Goal: Task Accomplishment & Management: Use online tool/utility

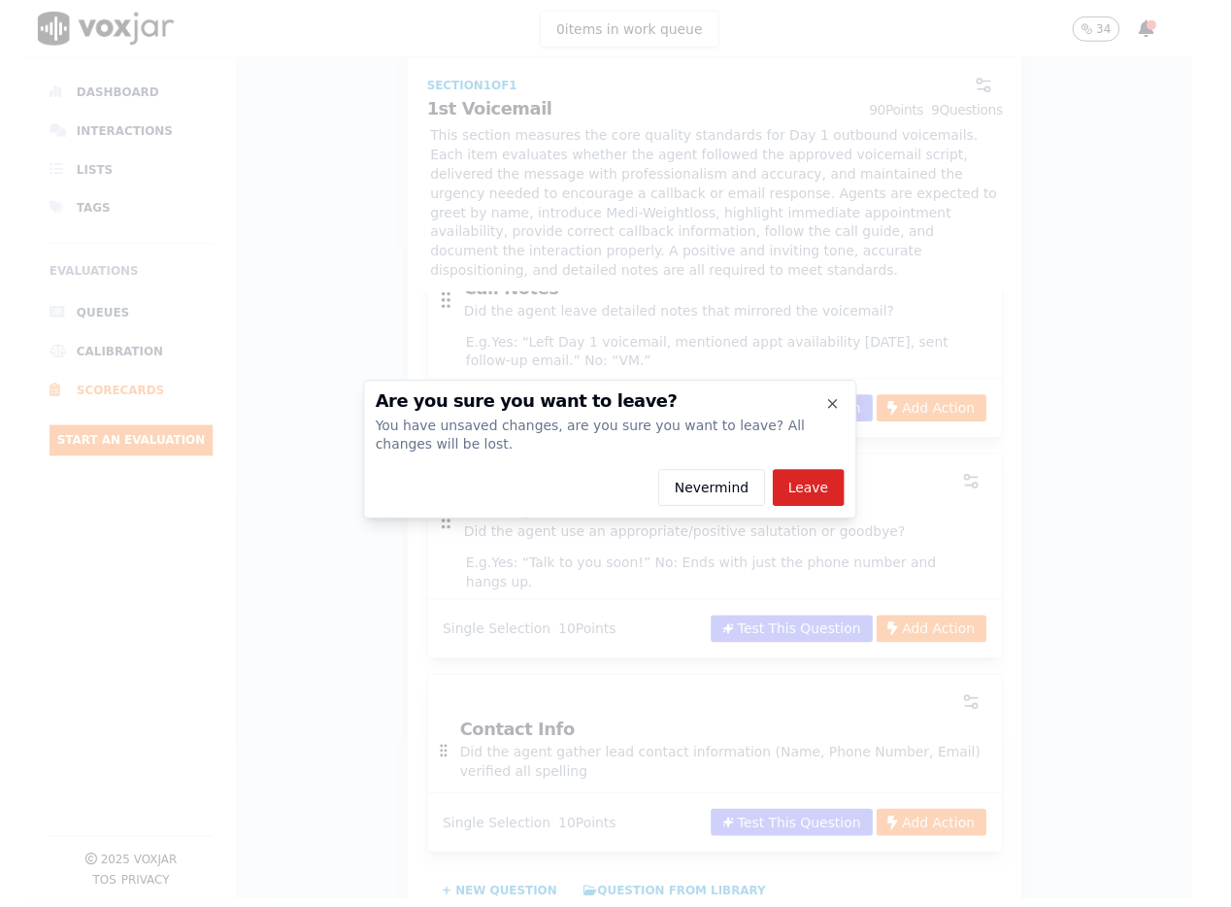
scroll to position [1611, 0]
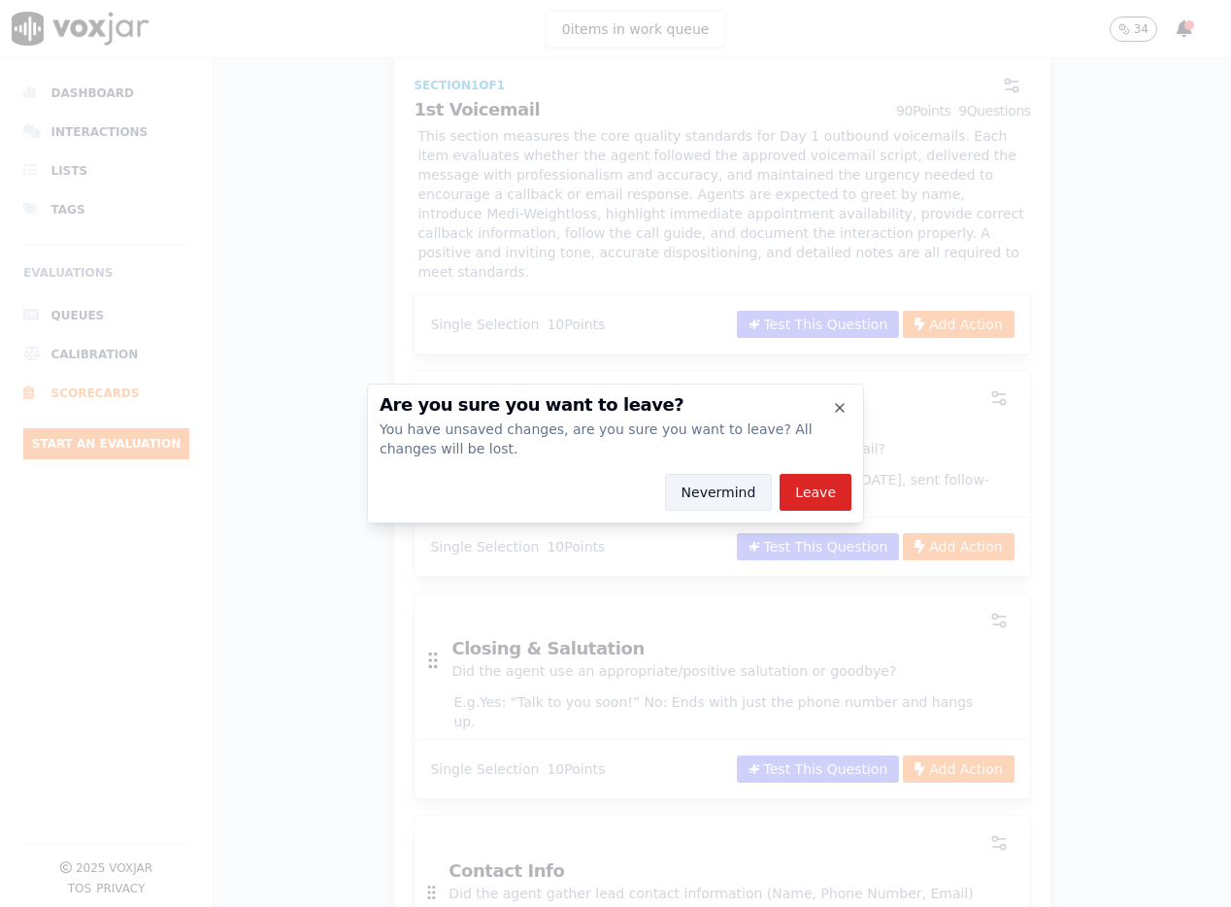
click at [758, 485] on button "Nevermind" at bounding box center [719, 492] width 108 height 37
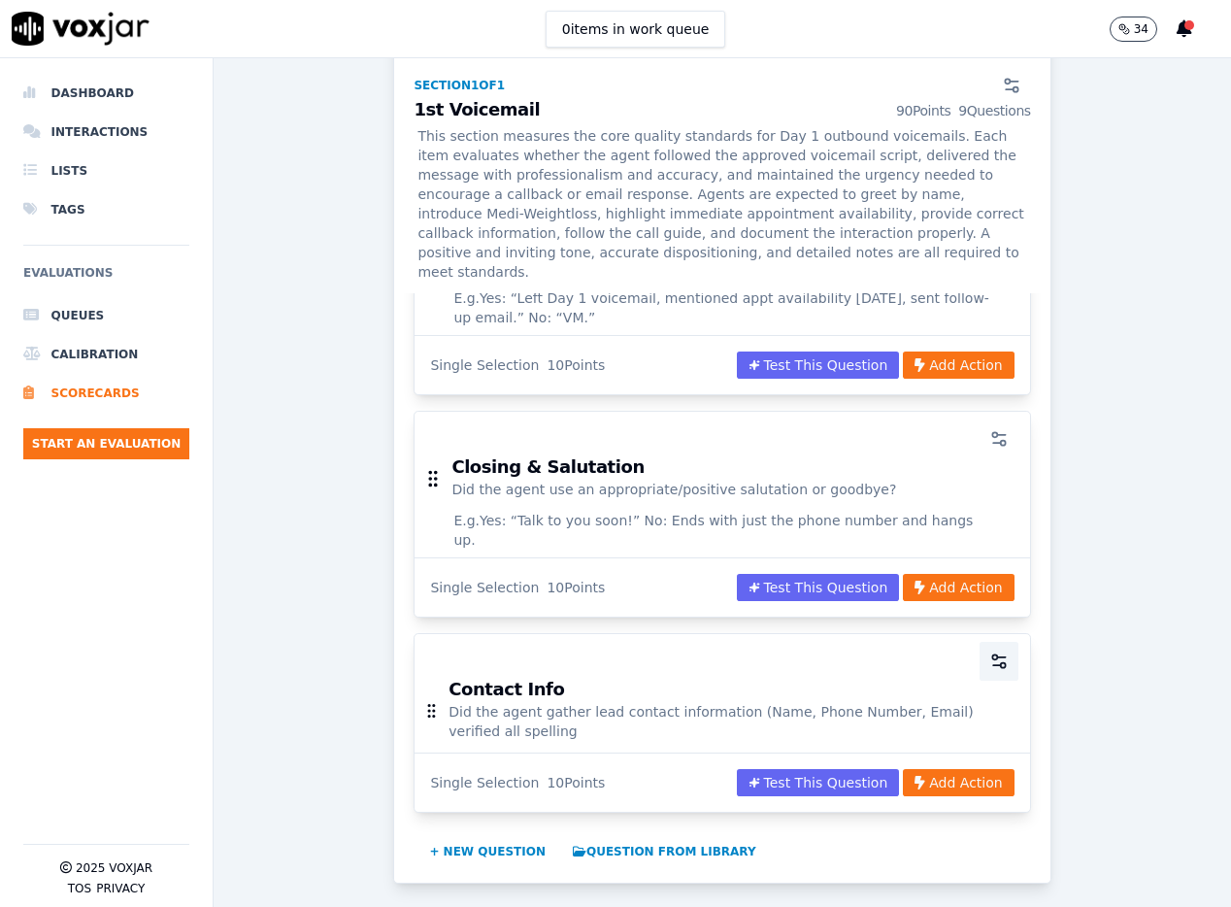
scroll to position [1794, 0]
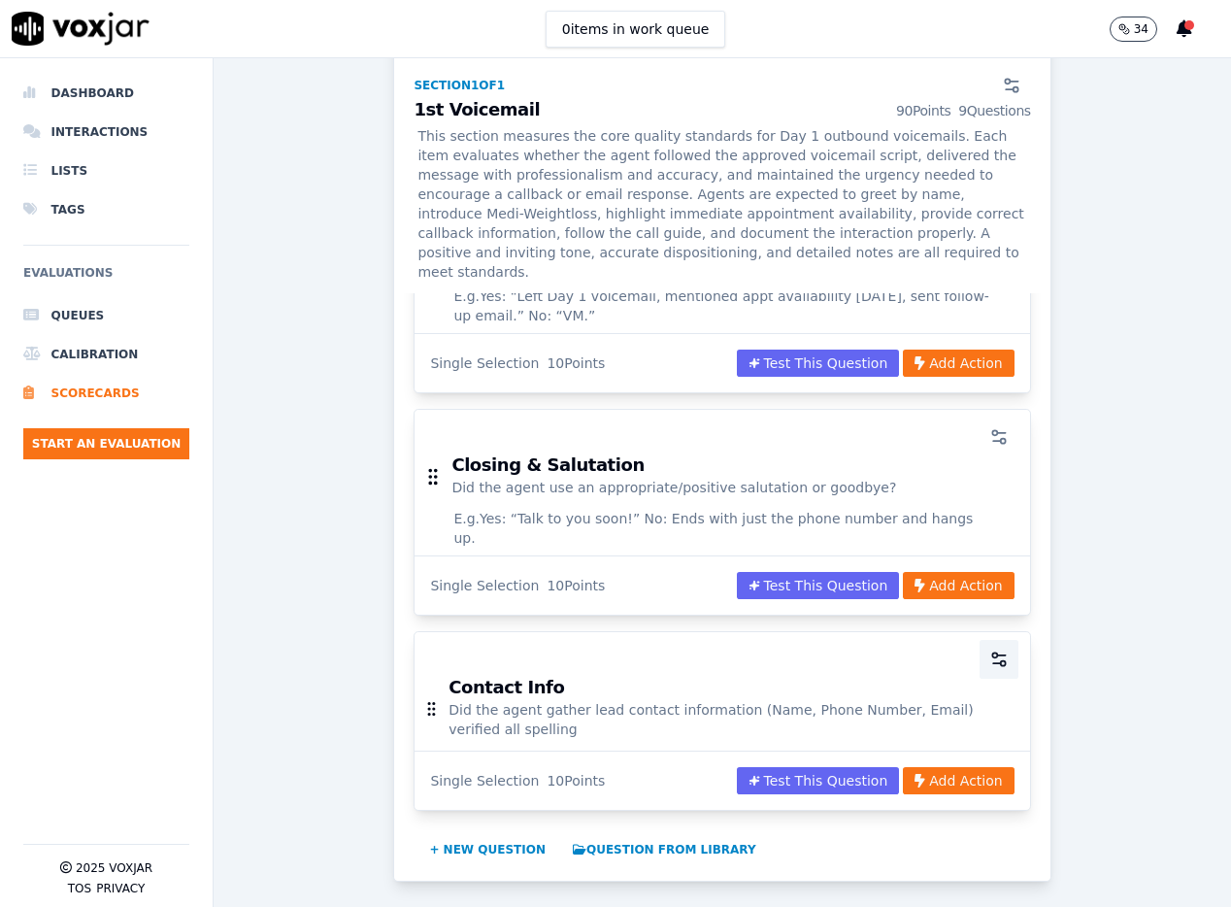
click at [920, 649] on icon "button" at bounding box center [998, 658] width 19 height 19
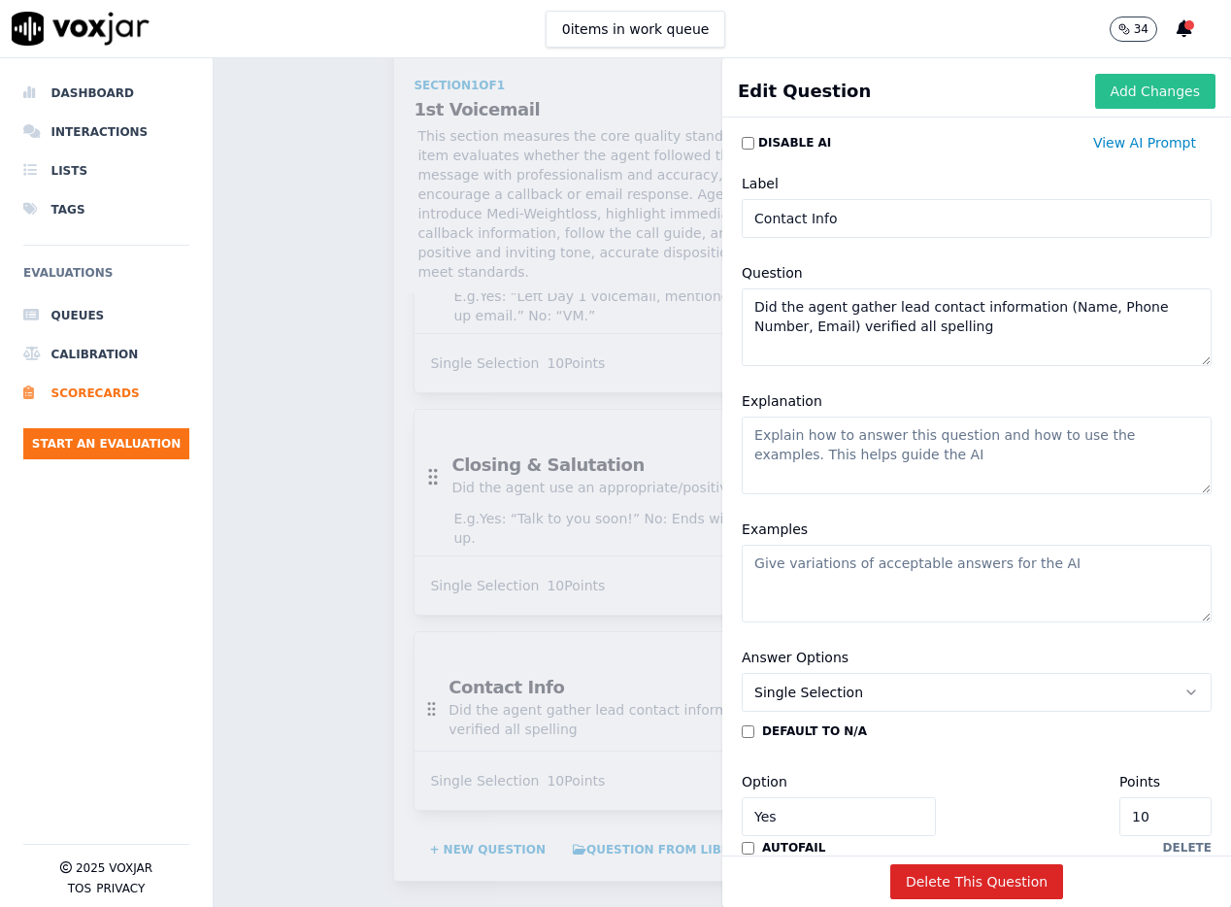
click at [920, 102] on button "Add Changes" at bounding box center [1155, 91] width 120 height 35
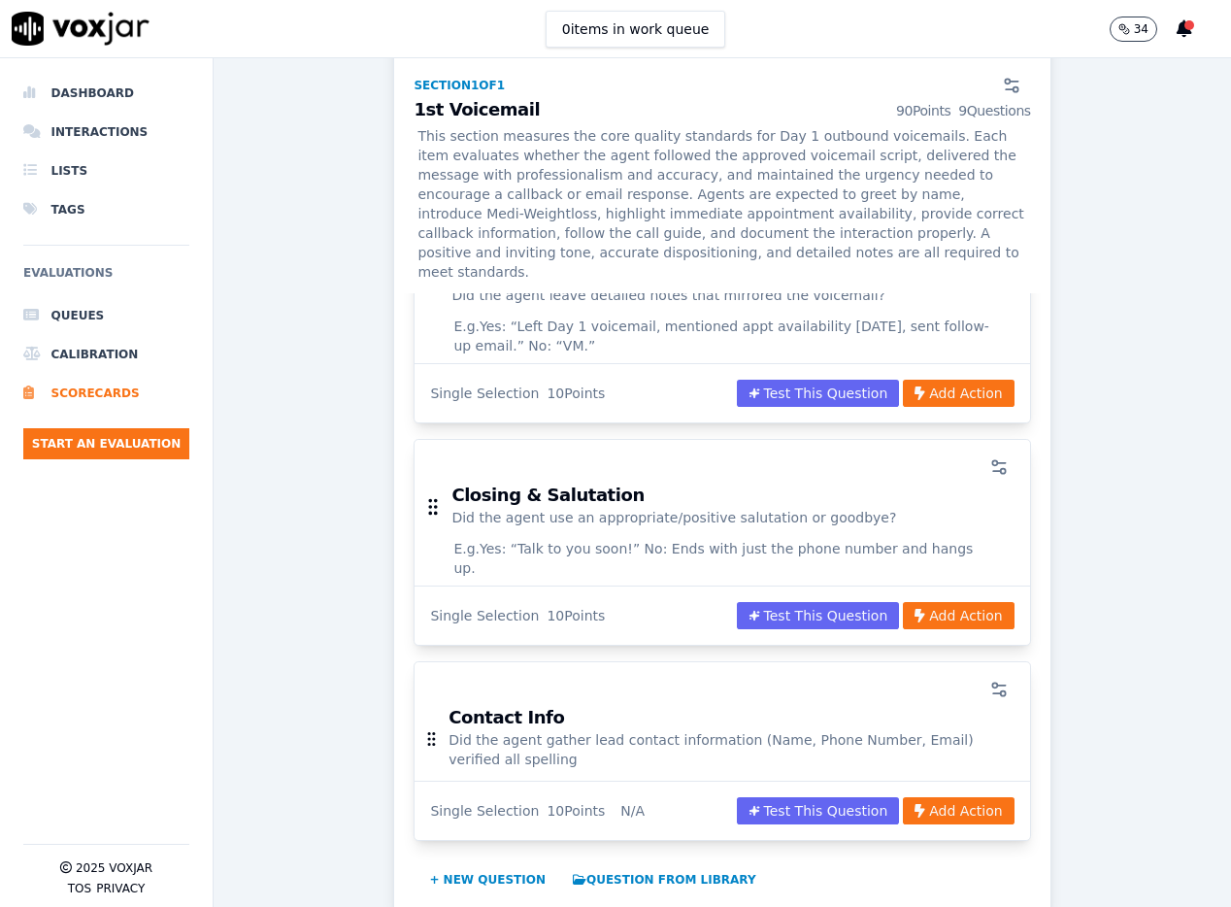
scroll to position [1867, 0]
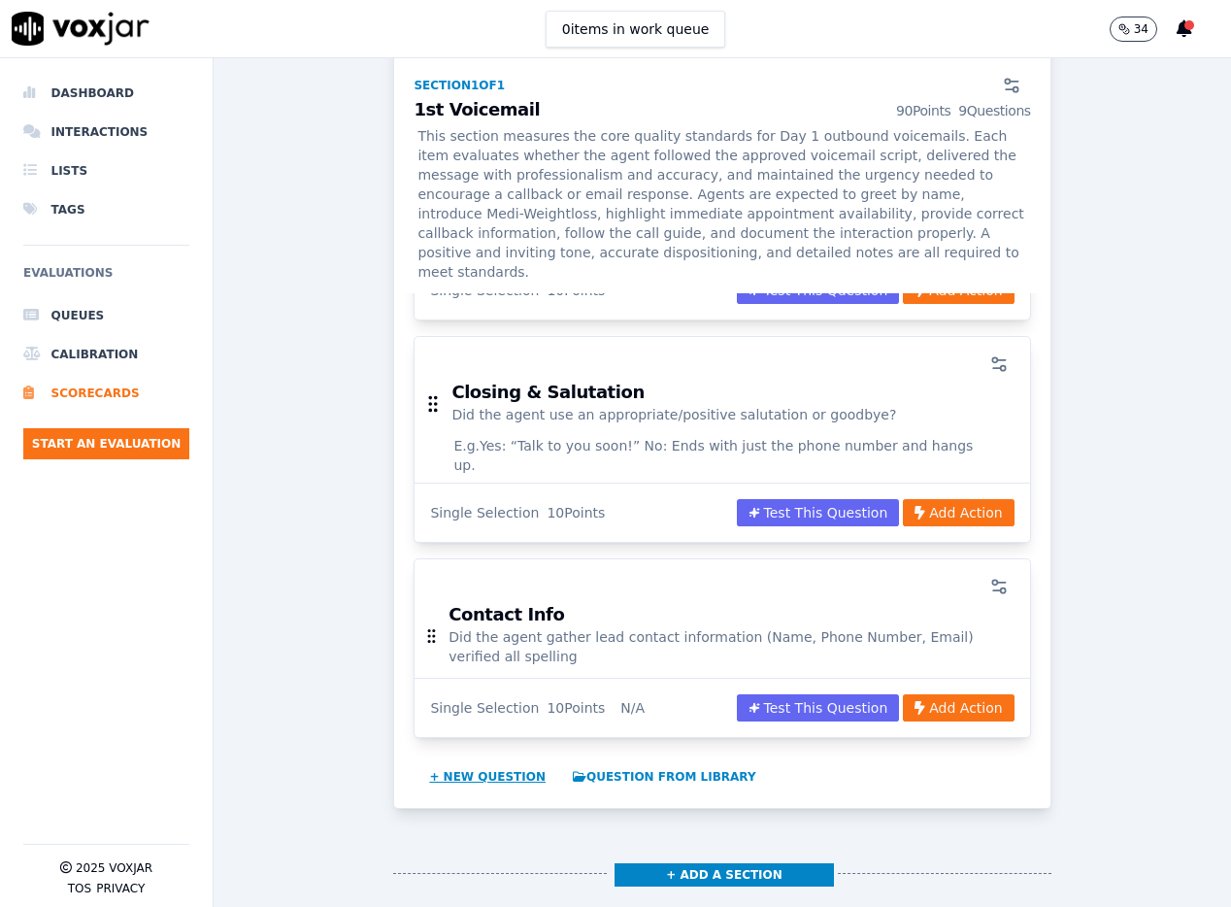
click at [516, 761] on button "+ New question" at bounding box center [487, 776] width 132 height 31
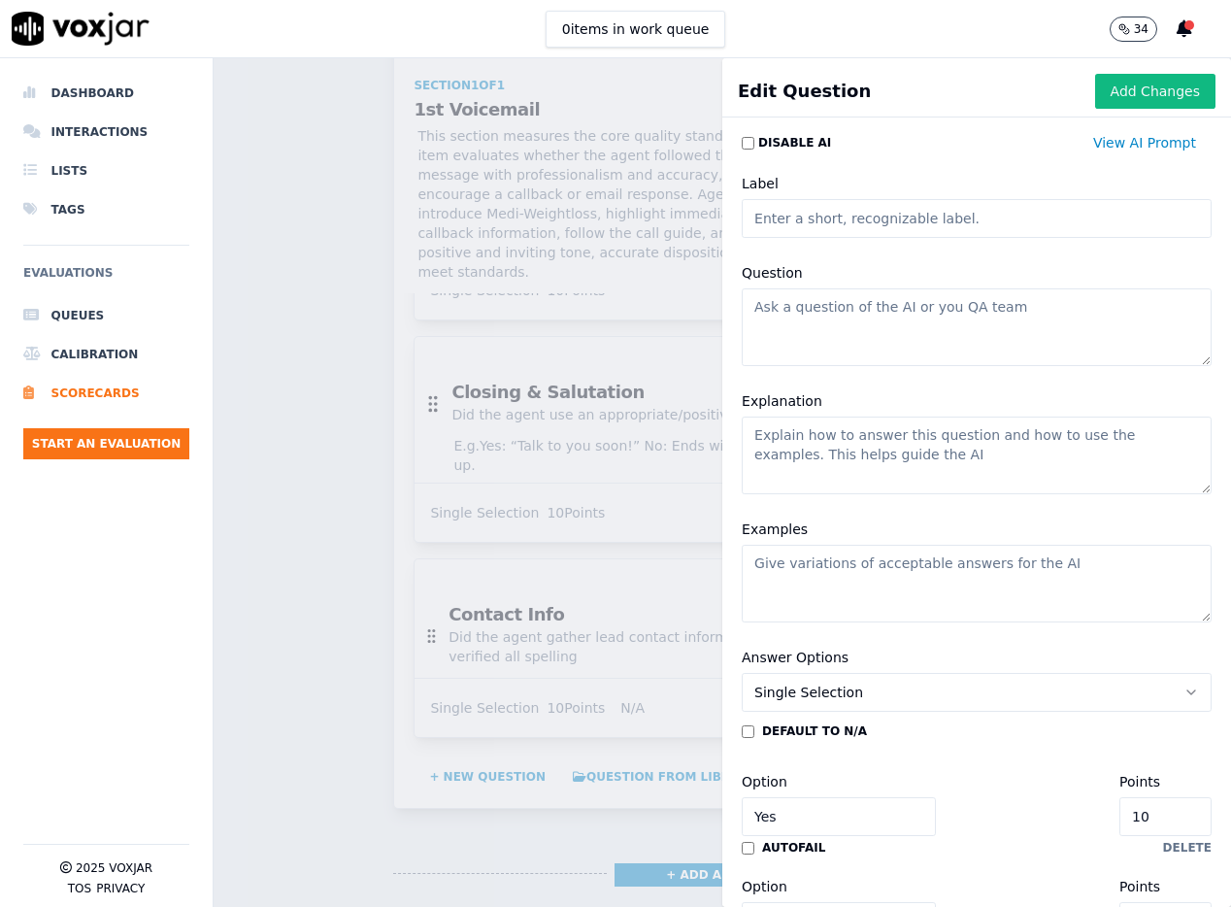
click at [886, 223] on input "Label" at bounding box center [977, 218] width 470 height 39
type input "Objection Handling"
click at [818, 344] on textarea "Question" at bounding box center [977, 327] width 470 height 78
paste textarea "Did the agent attempt to overcome scheduling/pricing objections? Explanation:"
type textarea "Did the agent attempt to overcome scheduling/pricing objections?"
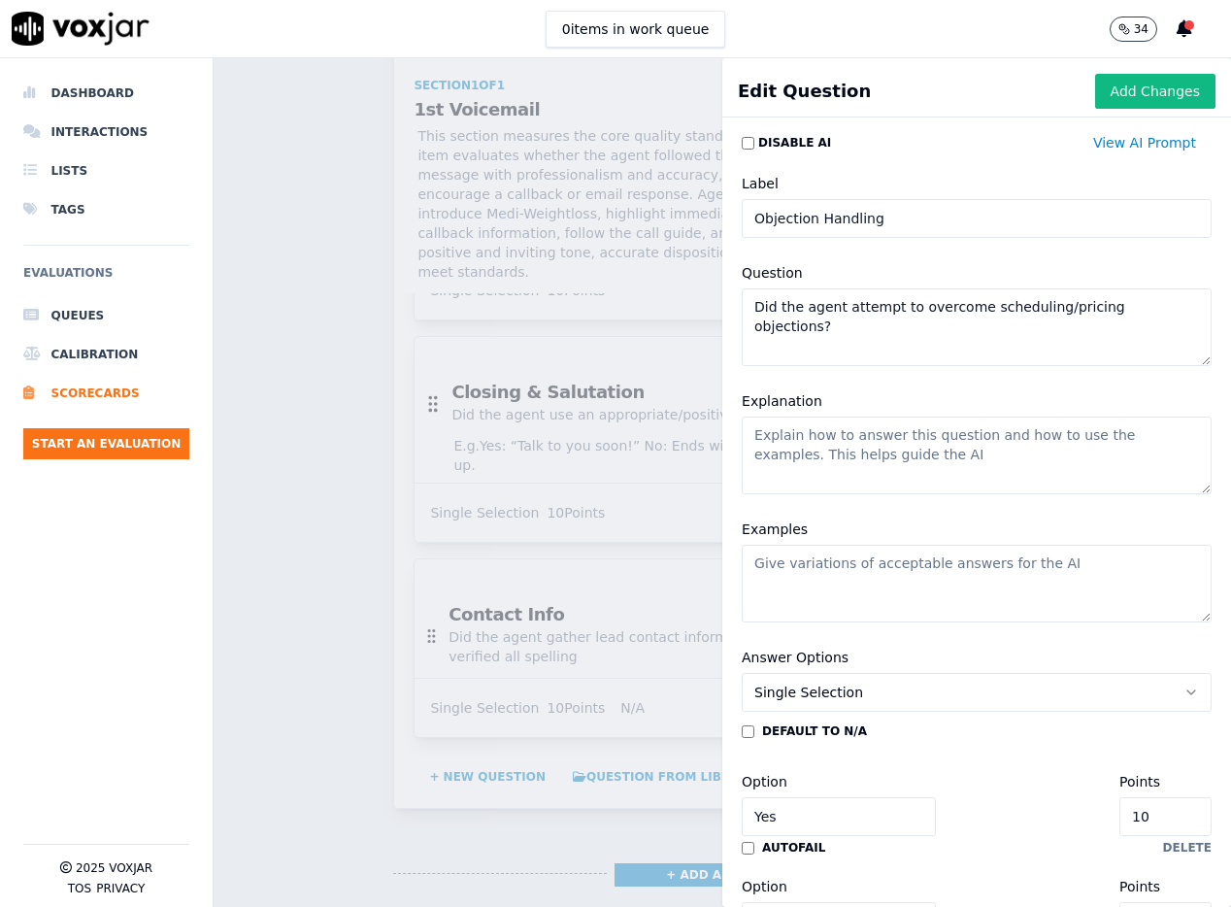
drag, startPoint x: 946, startPoint y: 468, endPoint x: 729, endPoint y: 440, distance: 218.3
click at [920, 469] on textarea "Explanation" at bounding box center [977, 455] width 470 height 78
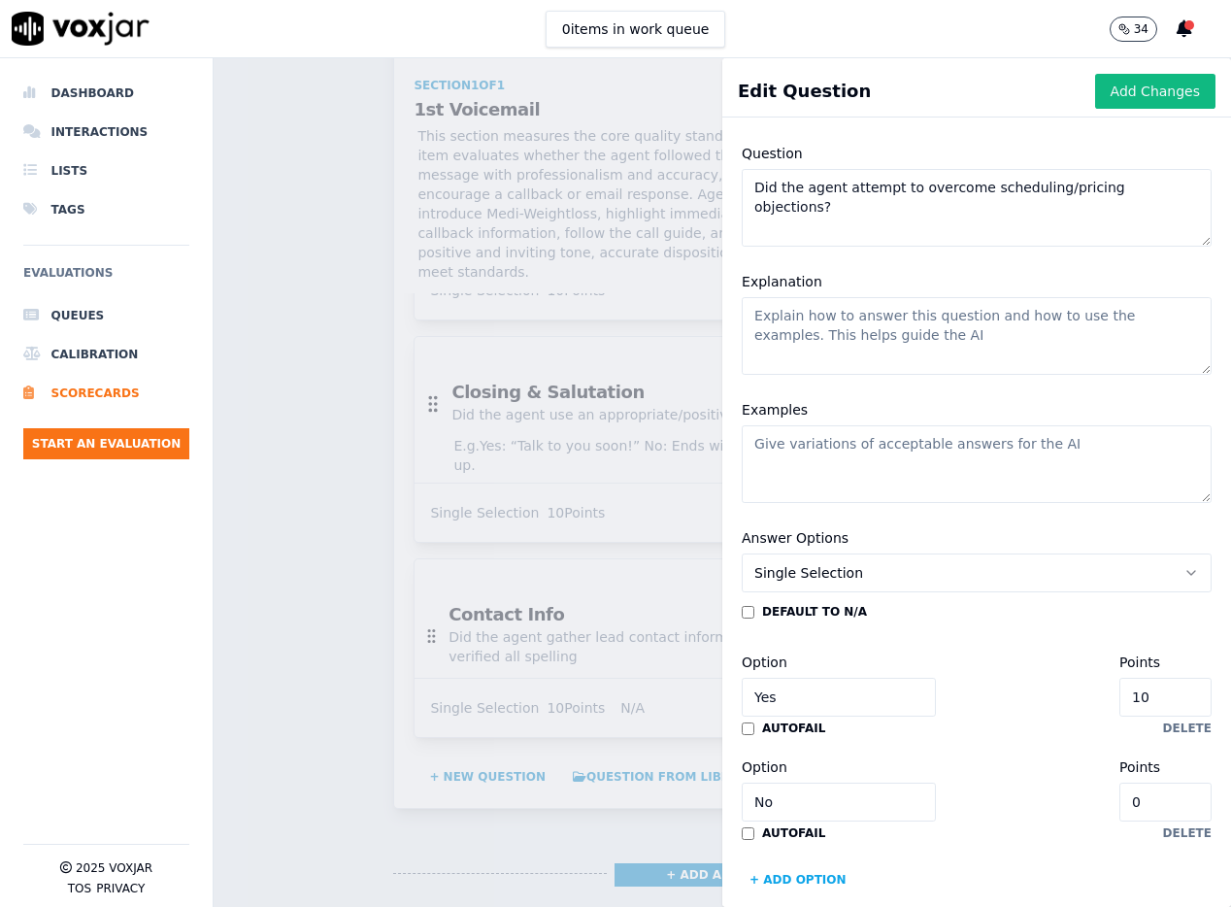
scroll to position [143, 0]
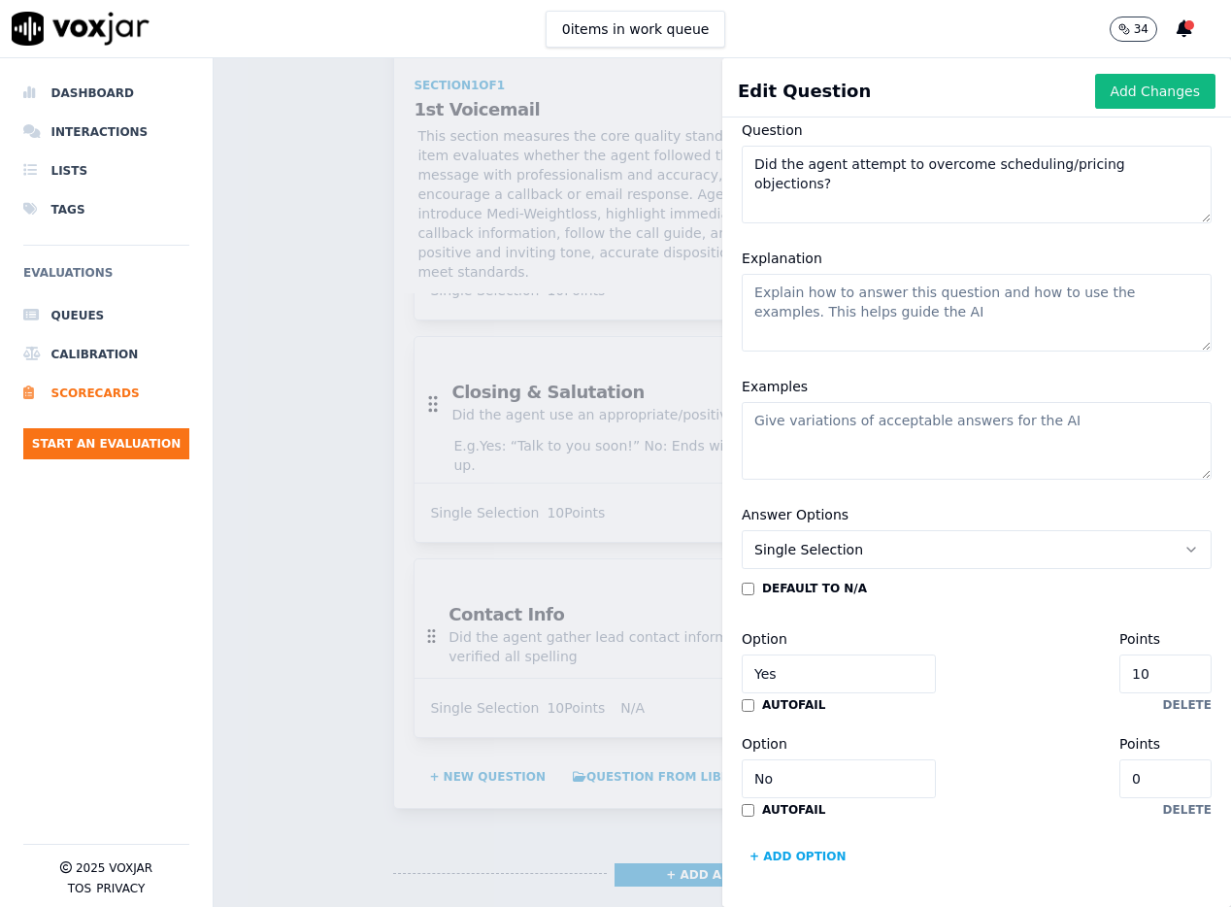
click at [920, 90] on button "Add Changes" at bounding box center [1155, 91] width 120 height 35
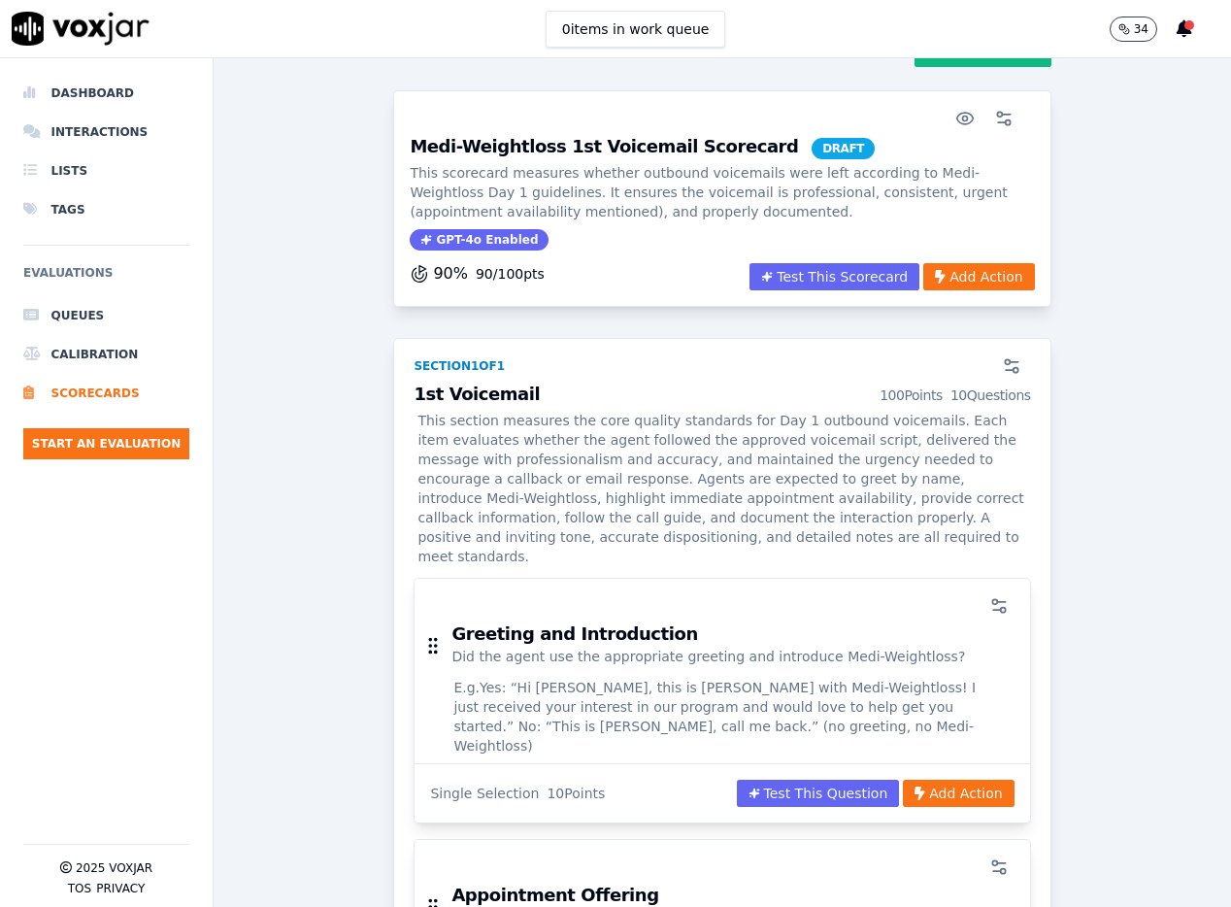
scroll to position [0, 0]
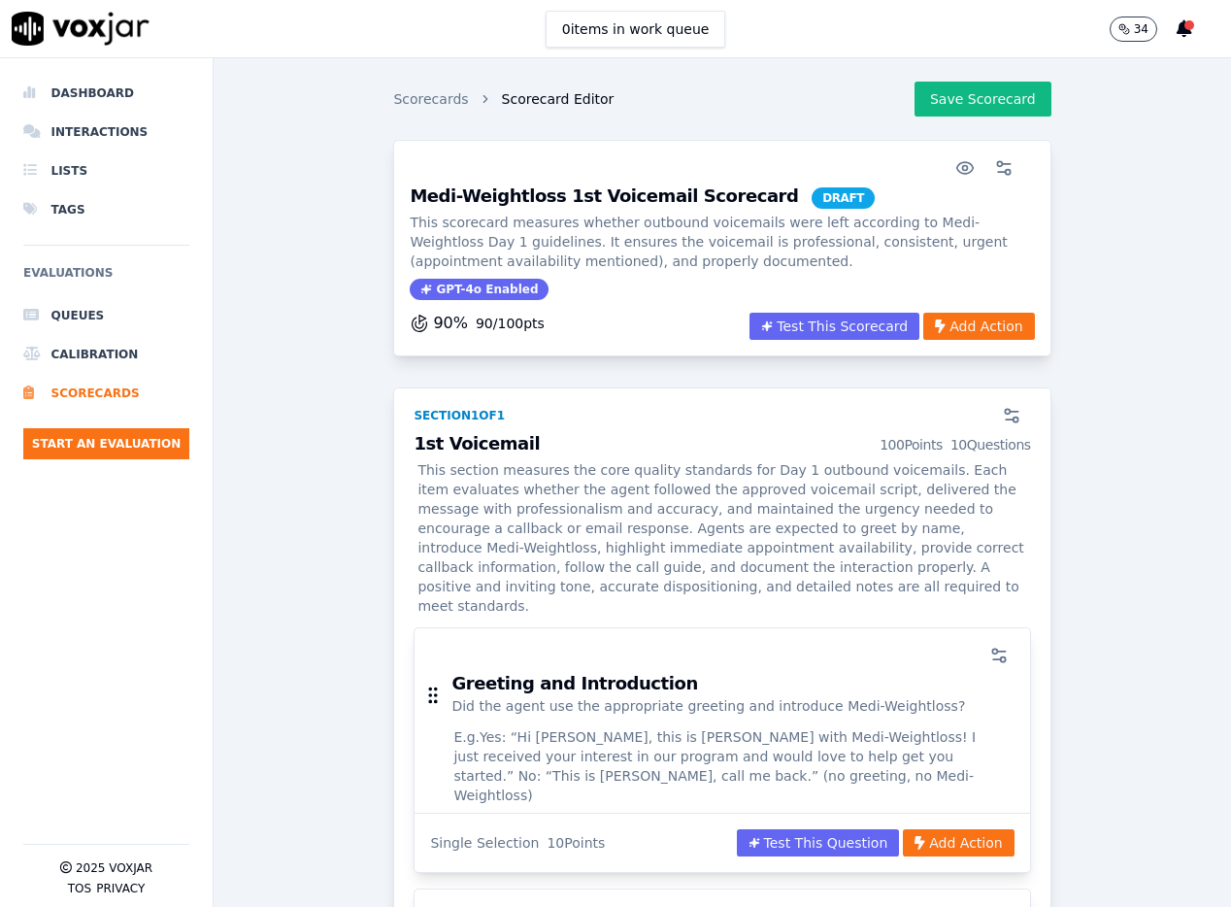
click at [920, 112] on button "Save Scorecard" at bounding box center [983, 99] width 137 height 35
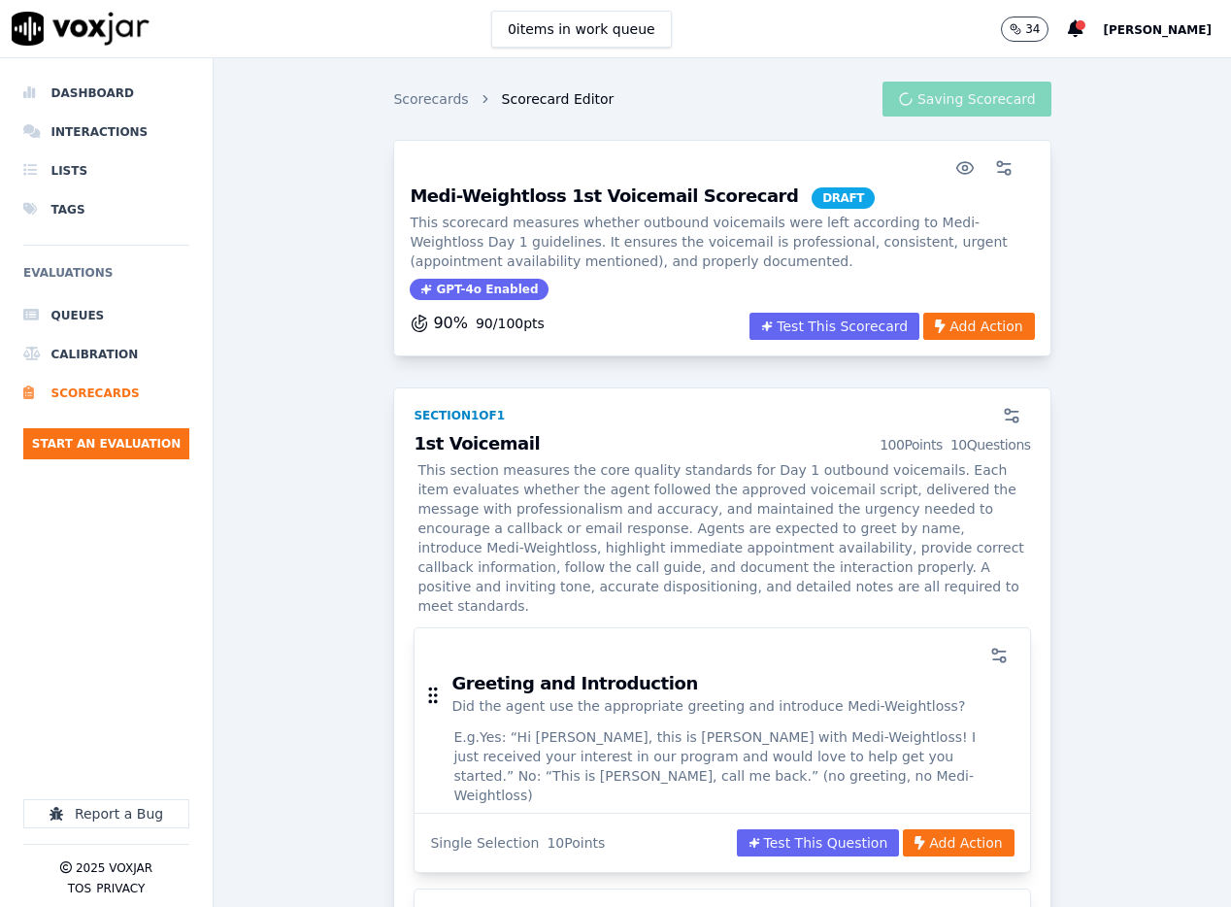
click at [656, 274] on div "Medi-Weightloss 1st Voicemail Scorecard DRAFT This scorecard measures whether o…" at bounding box center [722, 243] width 624 height 113
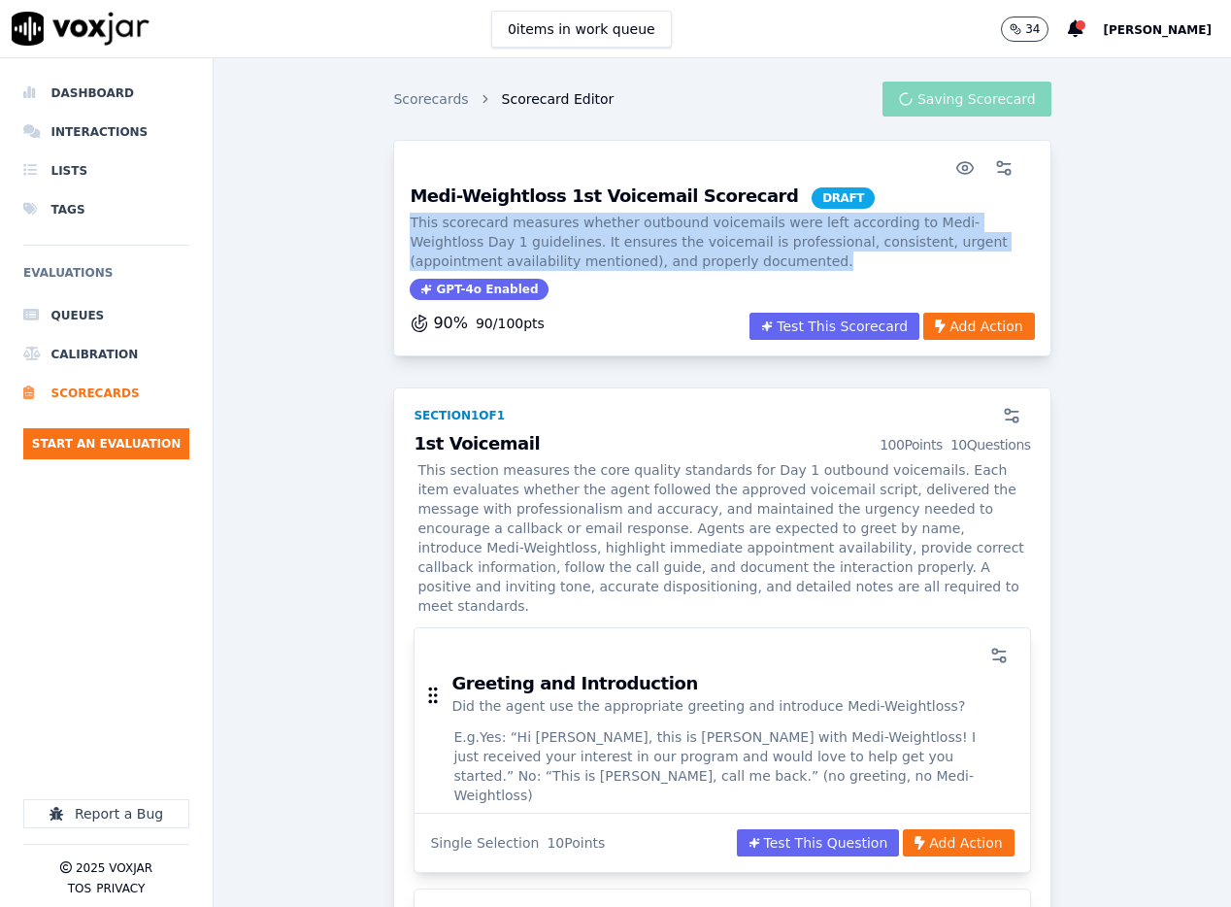
drag, startPoint x: 670, startPoint y: 267, endPoint x: 416, endPoint y: 223, distance: 257.1
click at [416, 223] on p "This scorecard measures whether outbound voicemails were left according to Medi…" at bounding box center [722, 242] width 624 height 58
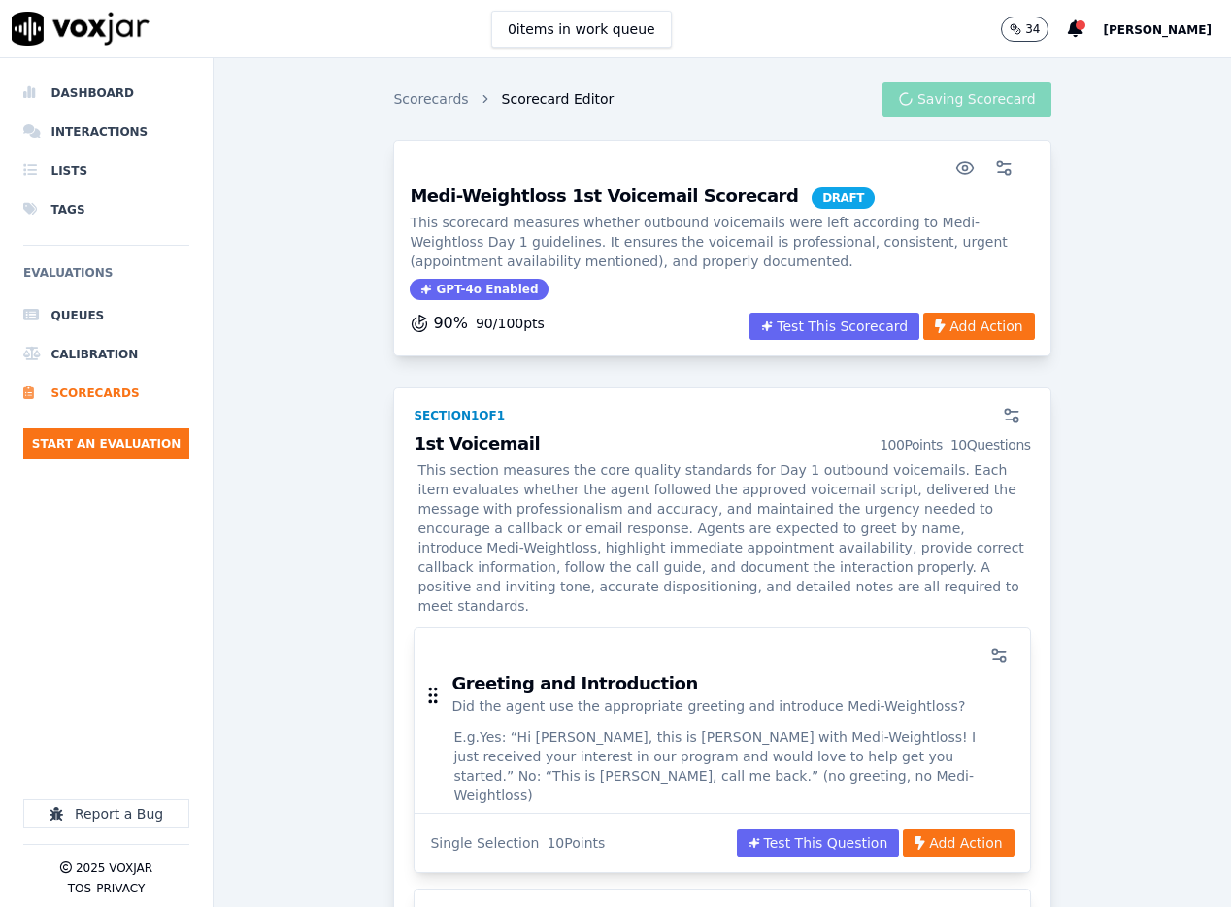
click at [684, 506] on p "This section measures the core quality standards for Day 1 outbound voicemails.…" at bounding box center [722, 537] width 616 height 155
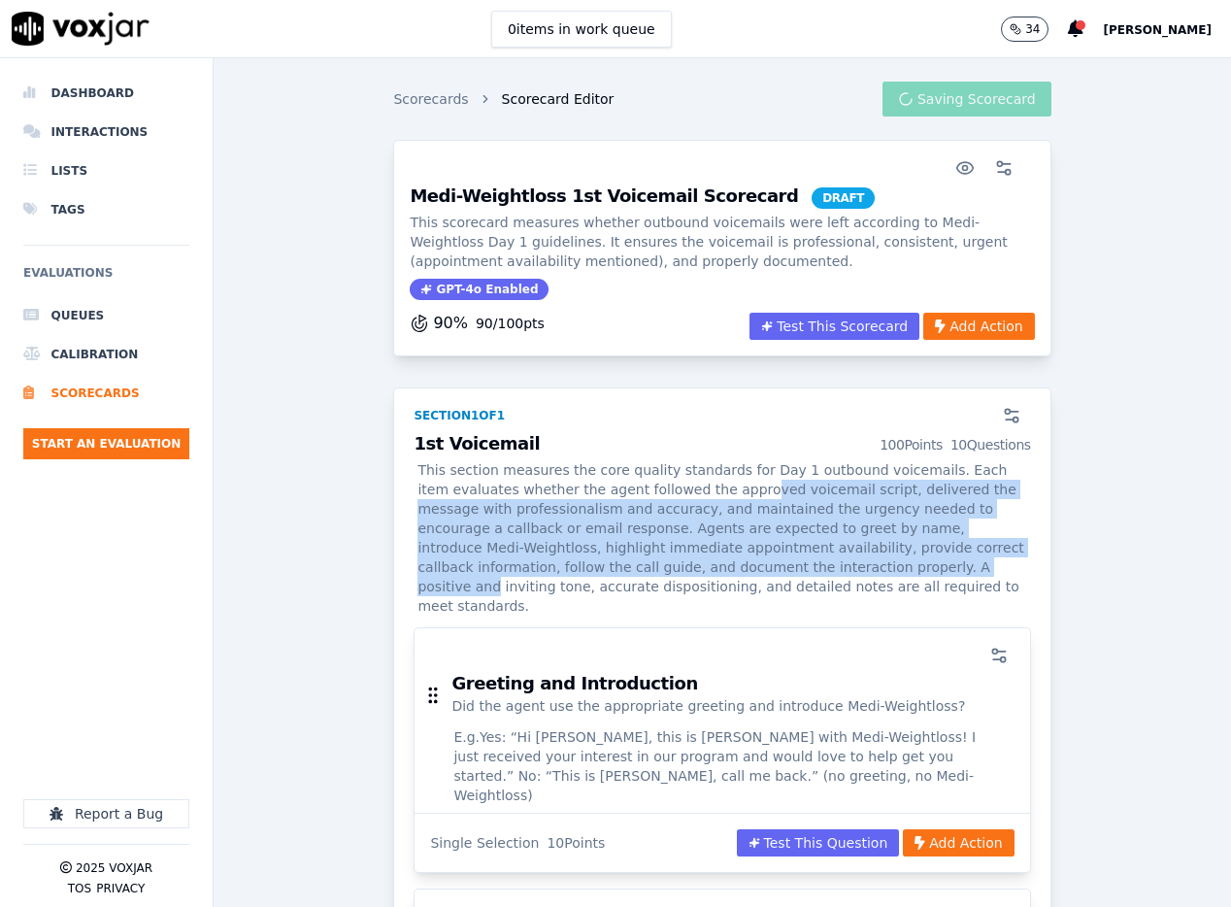
drag, startPoint x: 750, startPoint y: 569, endPoint x: 760, endPoint y: 548, distance: 23.5
click at [717, 497] on p "This section measures the core quality standards for Day 1 outbound voicemails.…" at bounding box center [722, 537] width 616 height 155
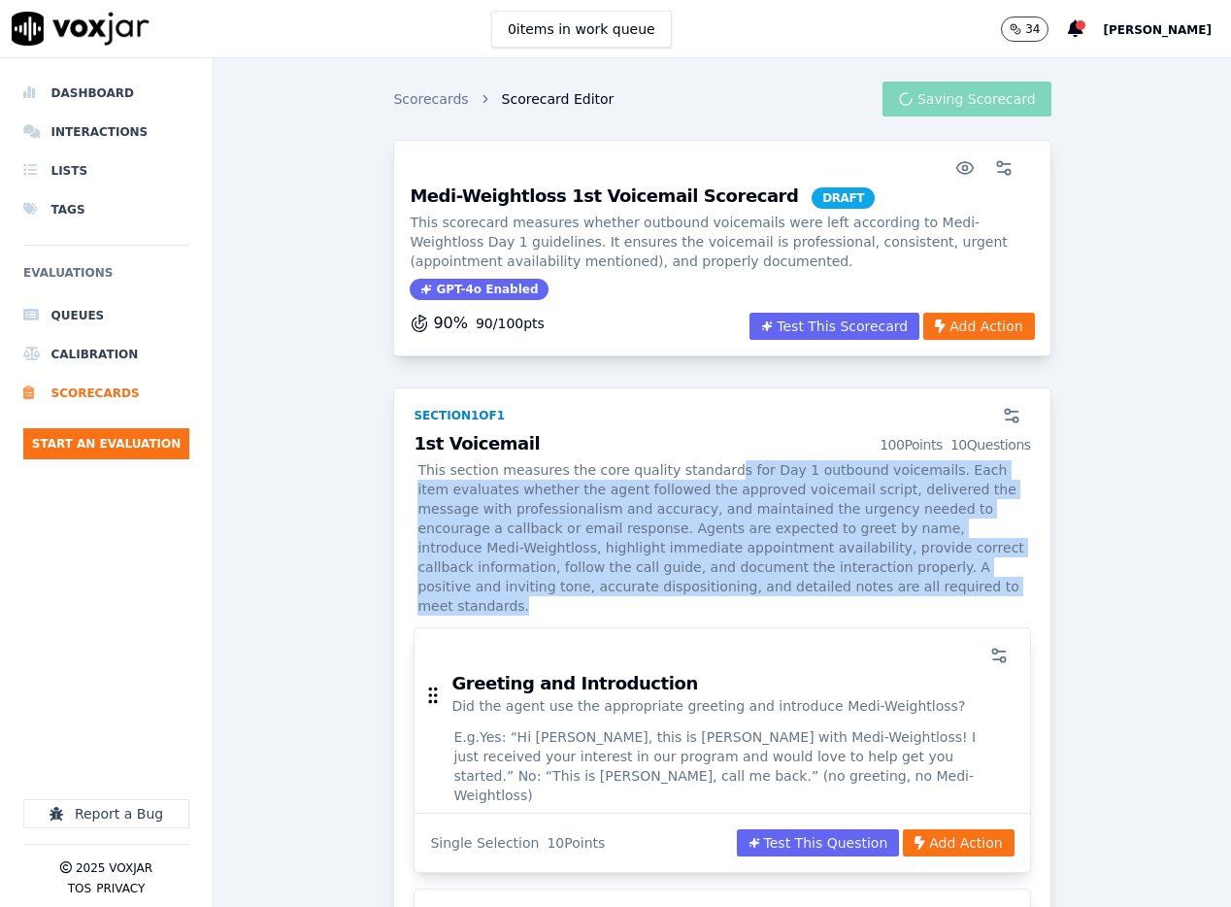
drag, startPoint x: 772, startPoint y: 577, endPoint x: 717, endPoint y: 469, distance: 120.7
click at [717, 469] on p "This section measures the core quality standards for Day 1 outbound voicemails.…" at bounding box center [722, 537] width 616 height 155
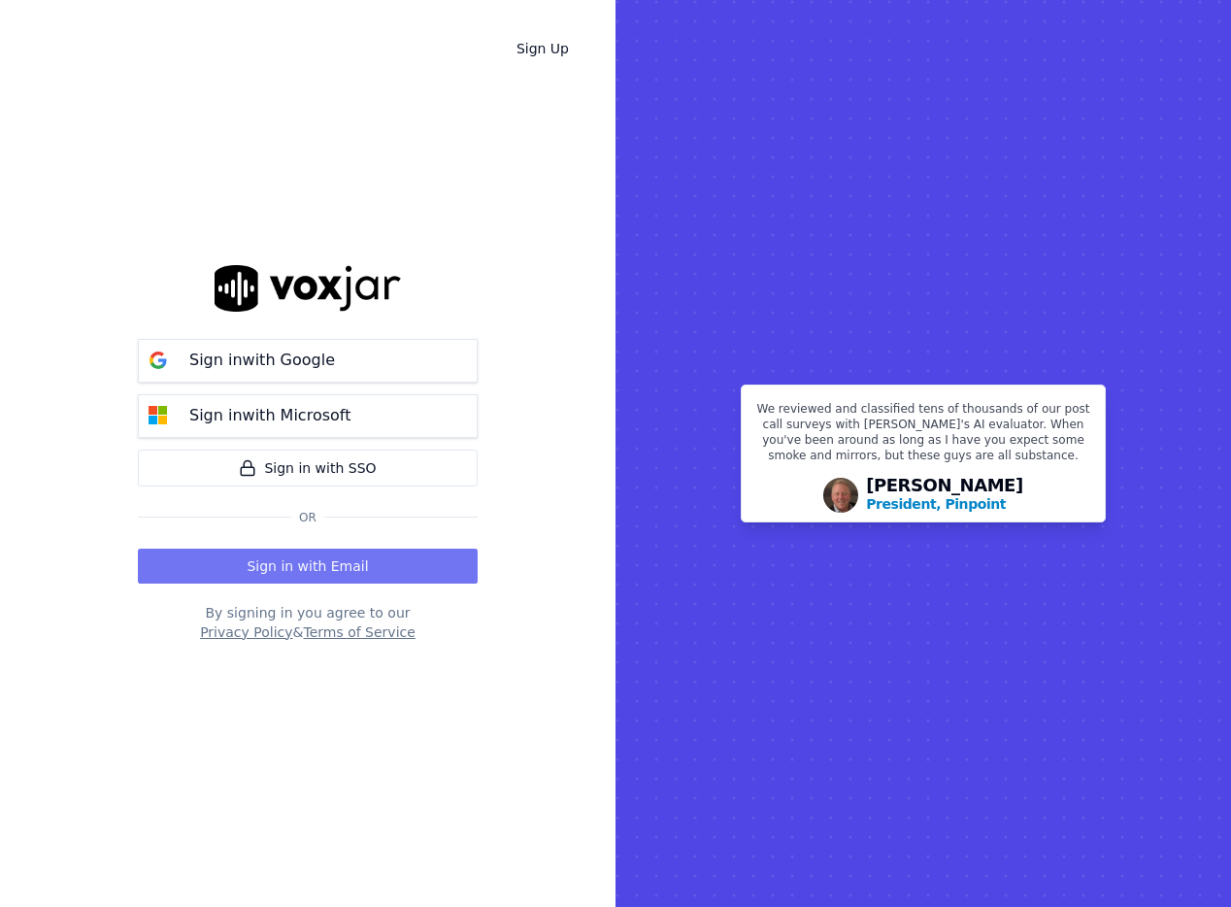
click at [406, 560] on button "Sign in with Email" at bounding box center [308, 566] width 340 height 35
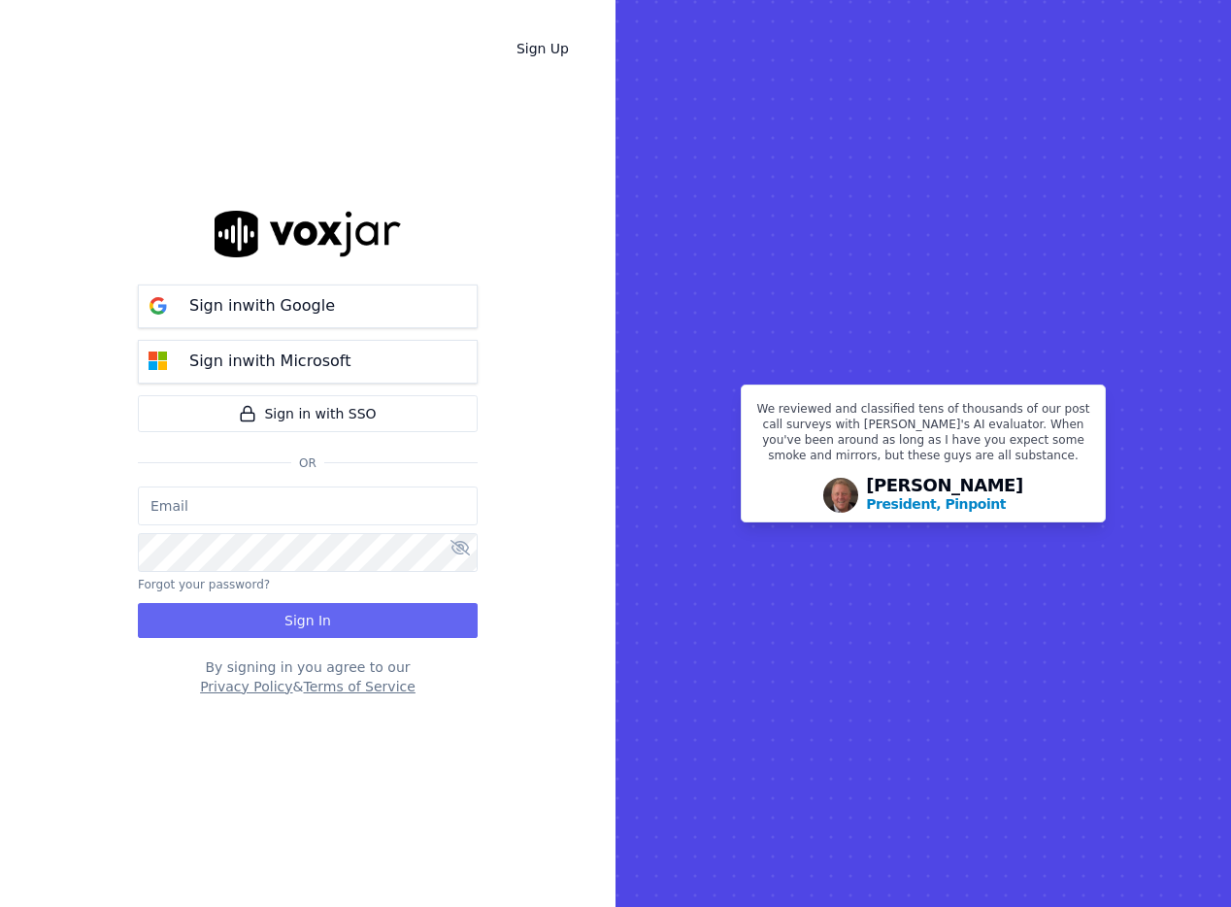
type input "candyceanthony@shyftoff.com"
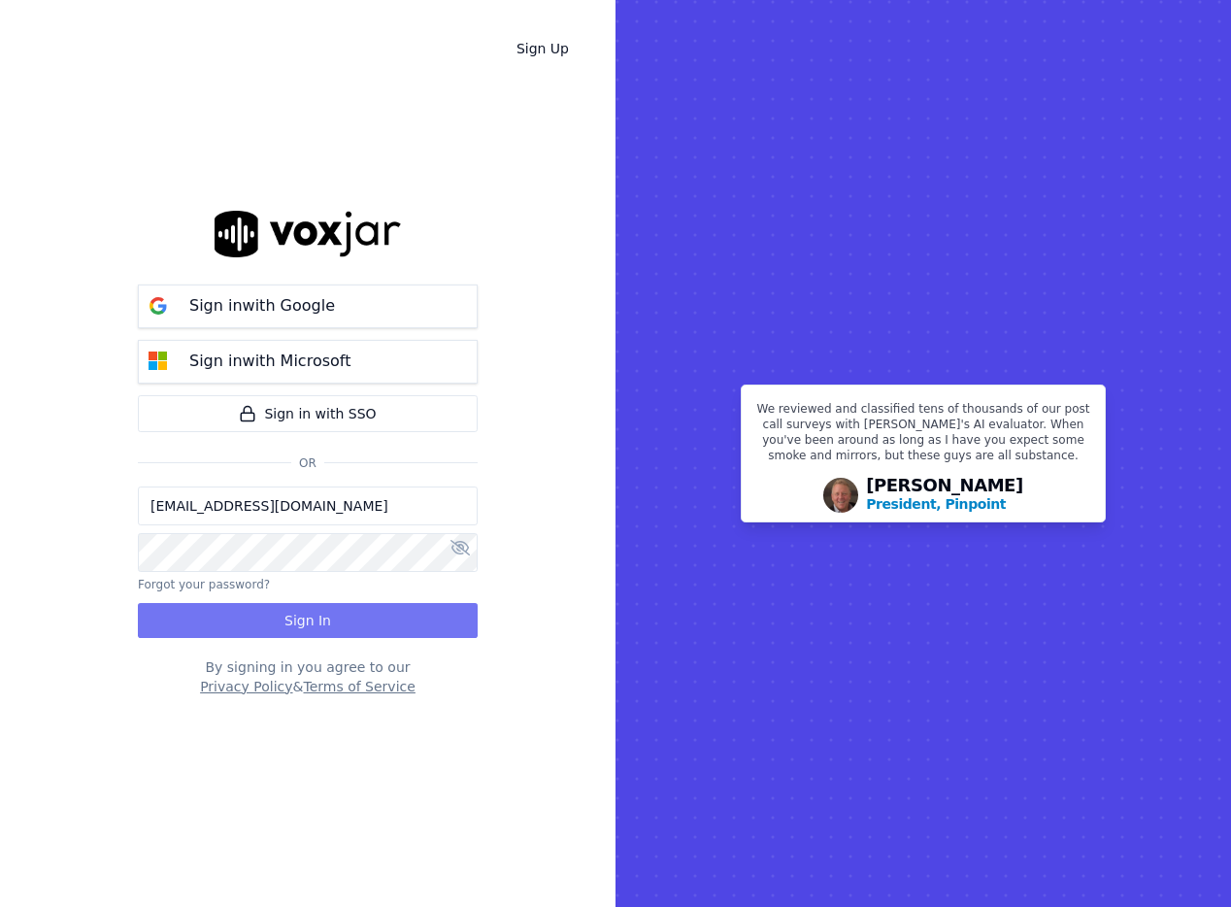
click at [389, 615] on button "Sign In" at bounding box center [308, 620] width 340 height 35
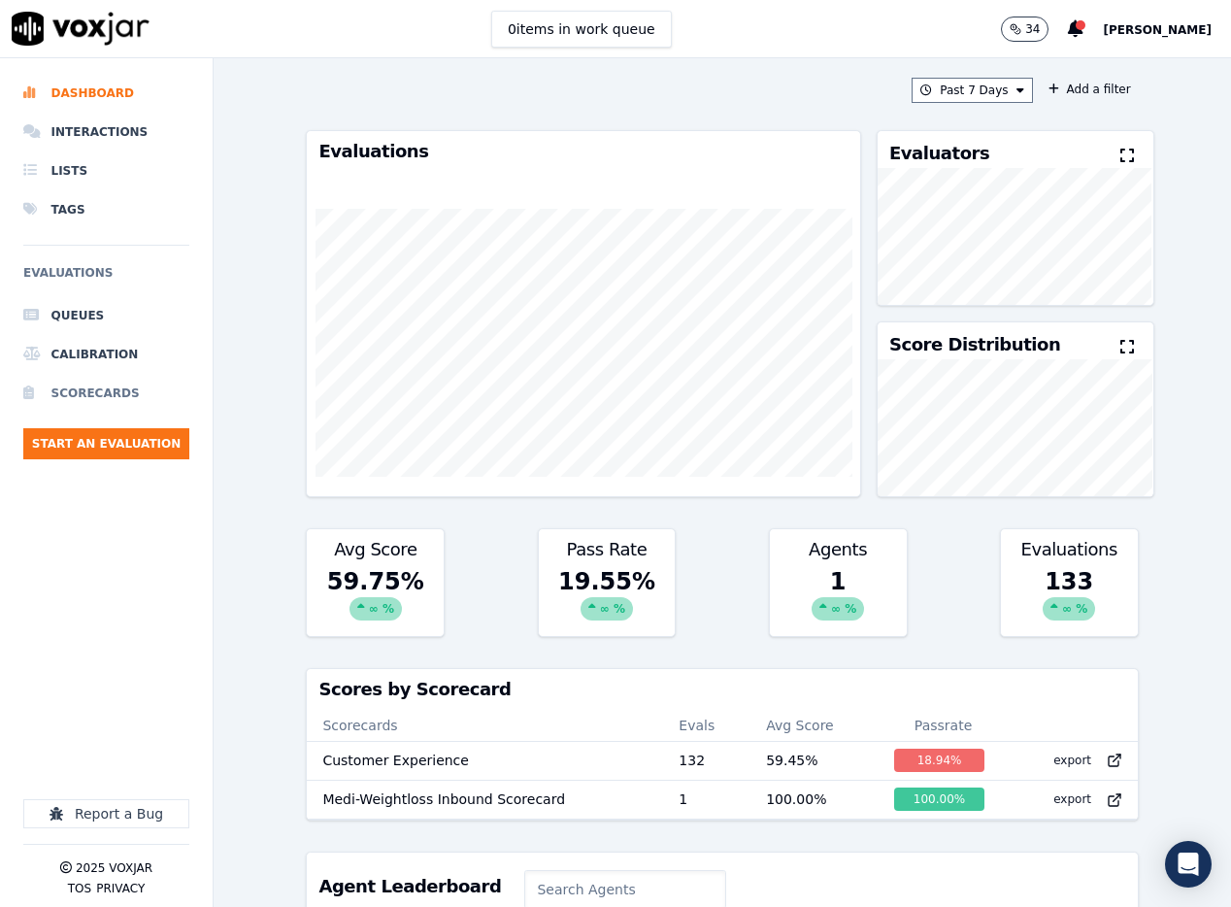
click at [129, 402] on li "Scorecards" at bounding box center [106, 393] width 166 height 39
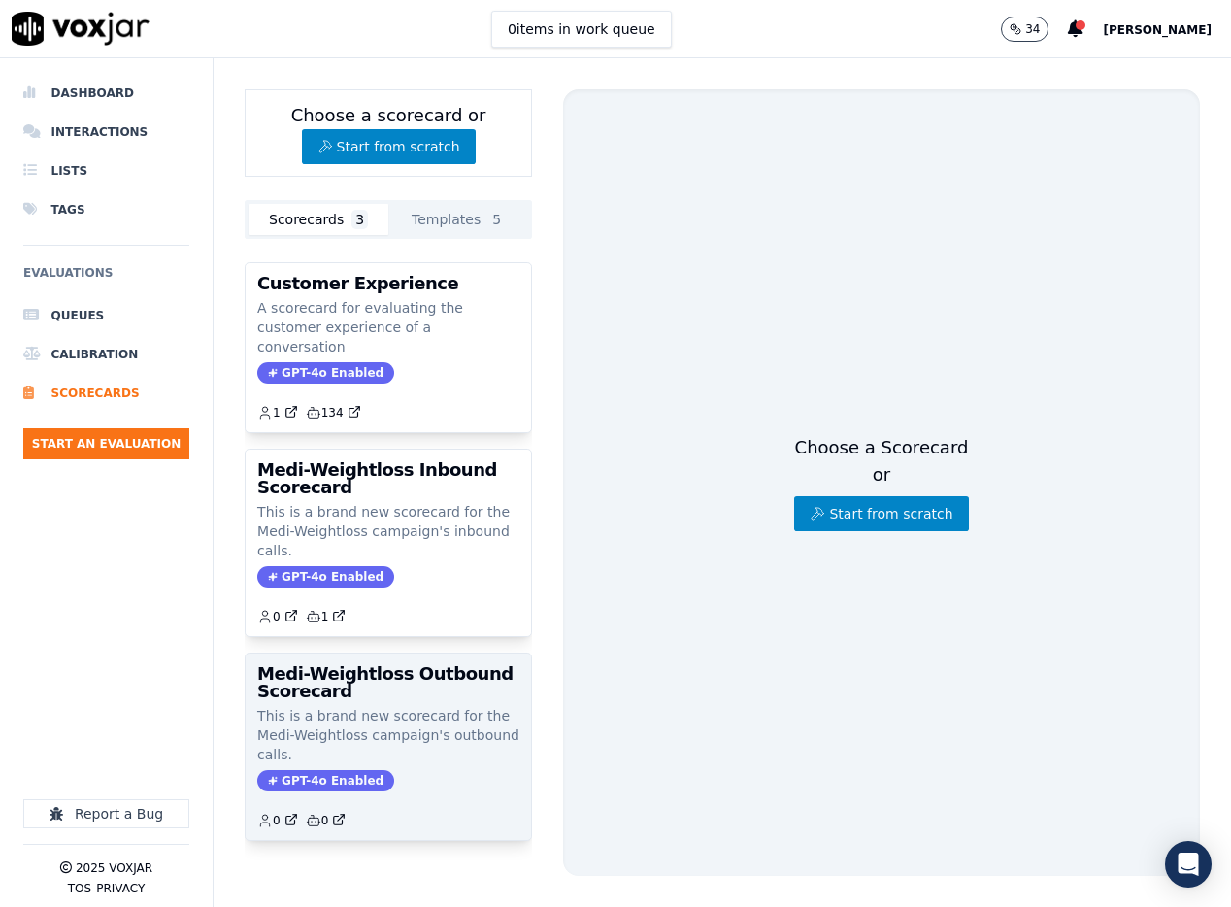
click at [458, 713] on p "This is a brand new scorecard for the Medi-Weightloss campaign's outbound calls." at bounding box center [388, 735] width 262 height 58
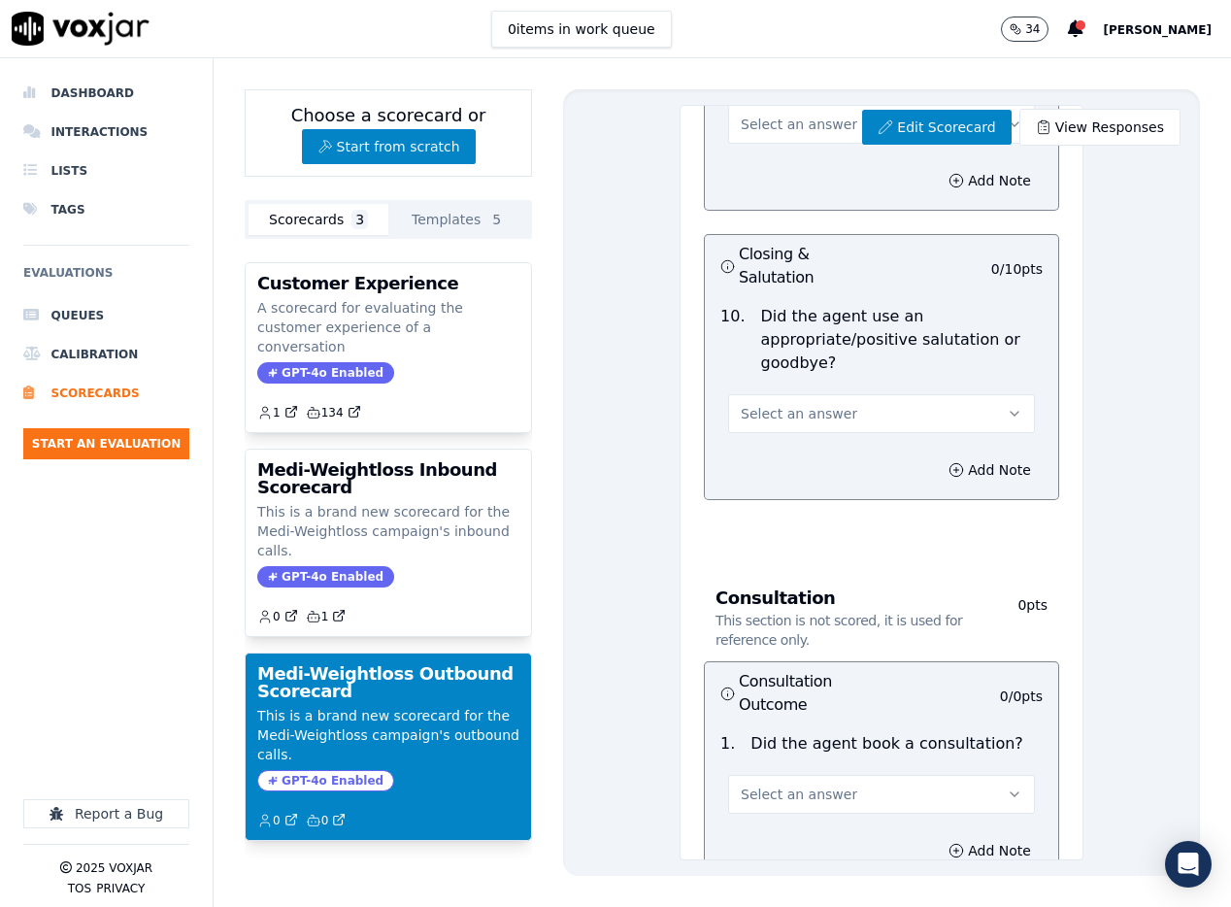
scroll to position [2441, 0]
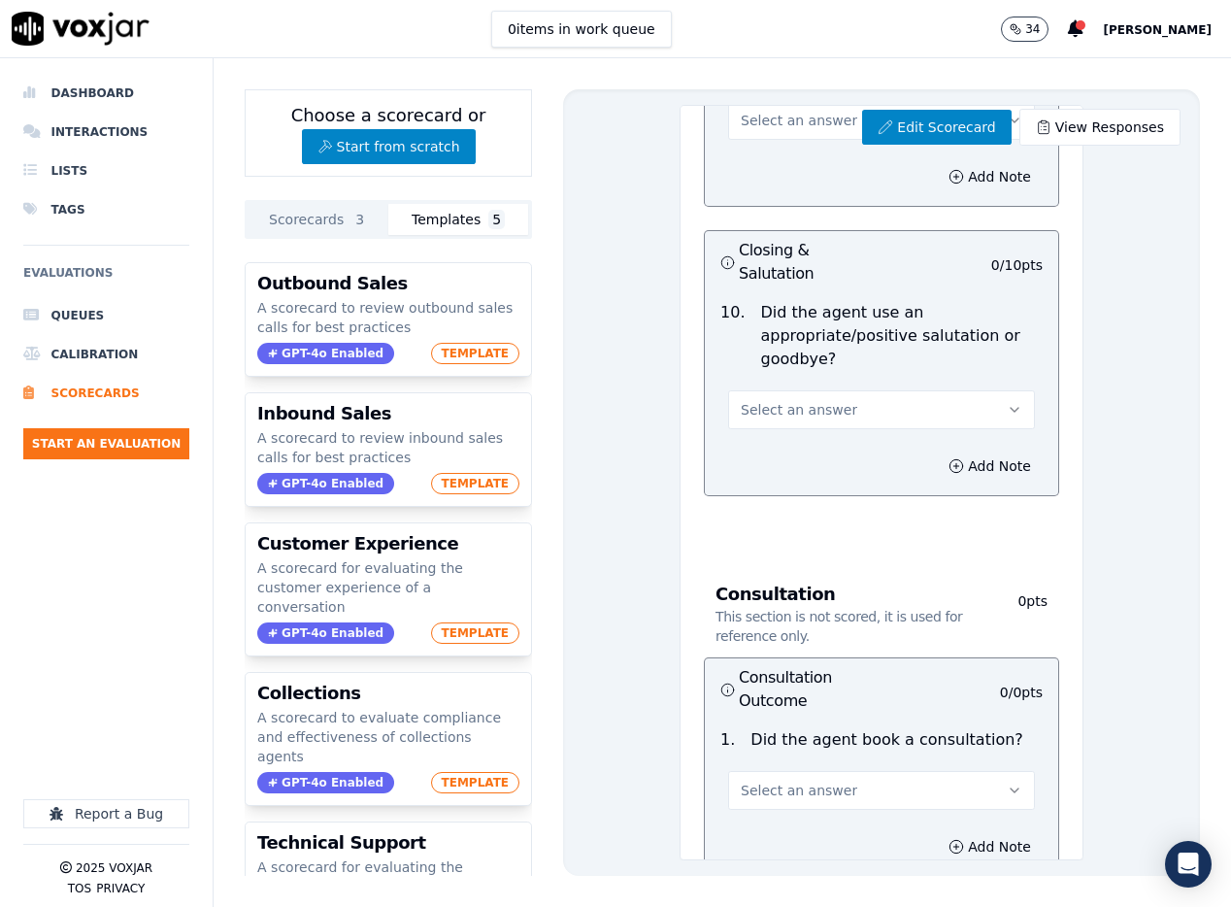
click at [500, 227] on span "5" at bounding box center [496, 219] width 17 height 19
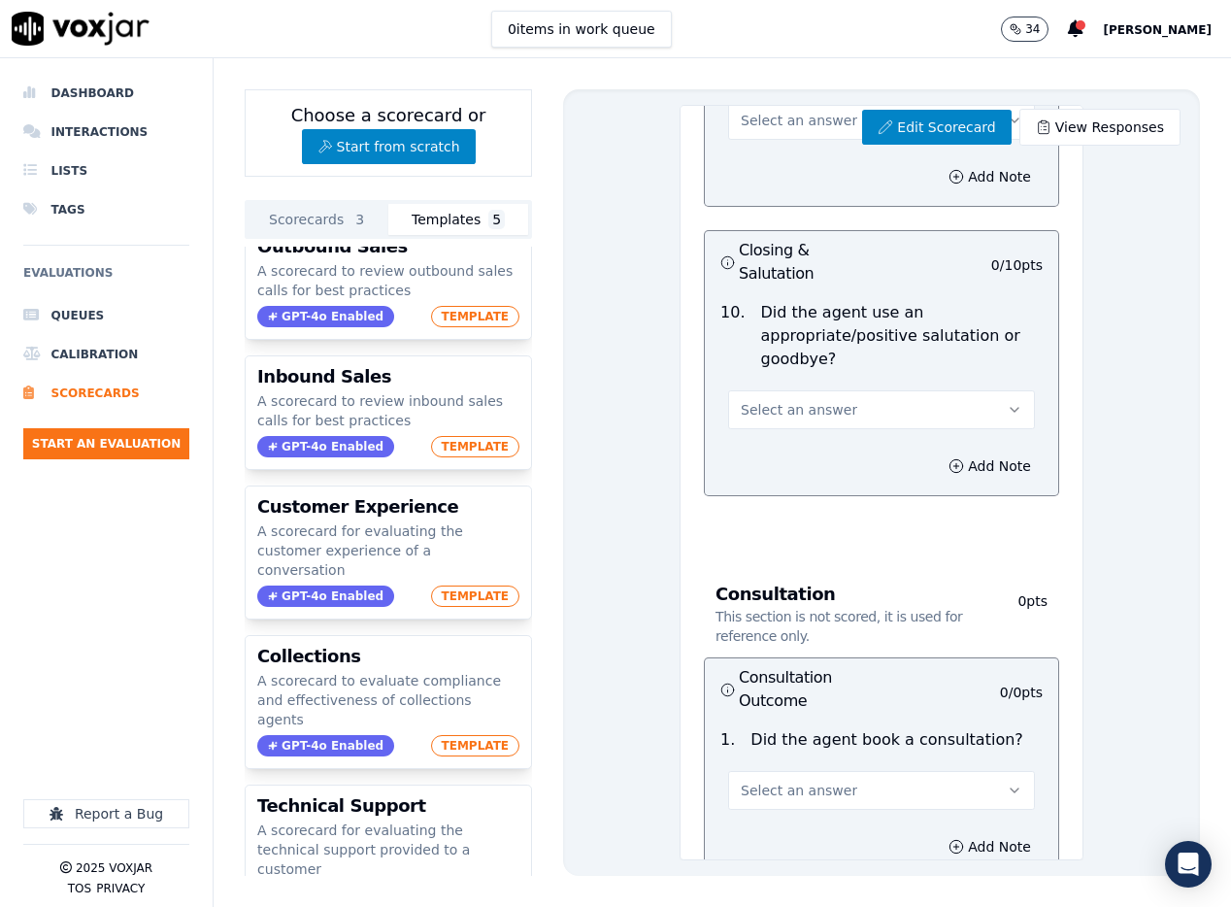
scroll to position [0, 0]
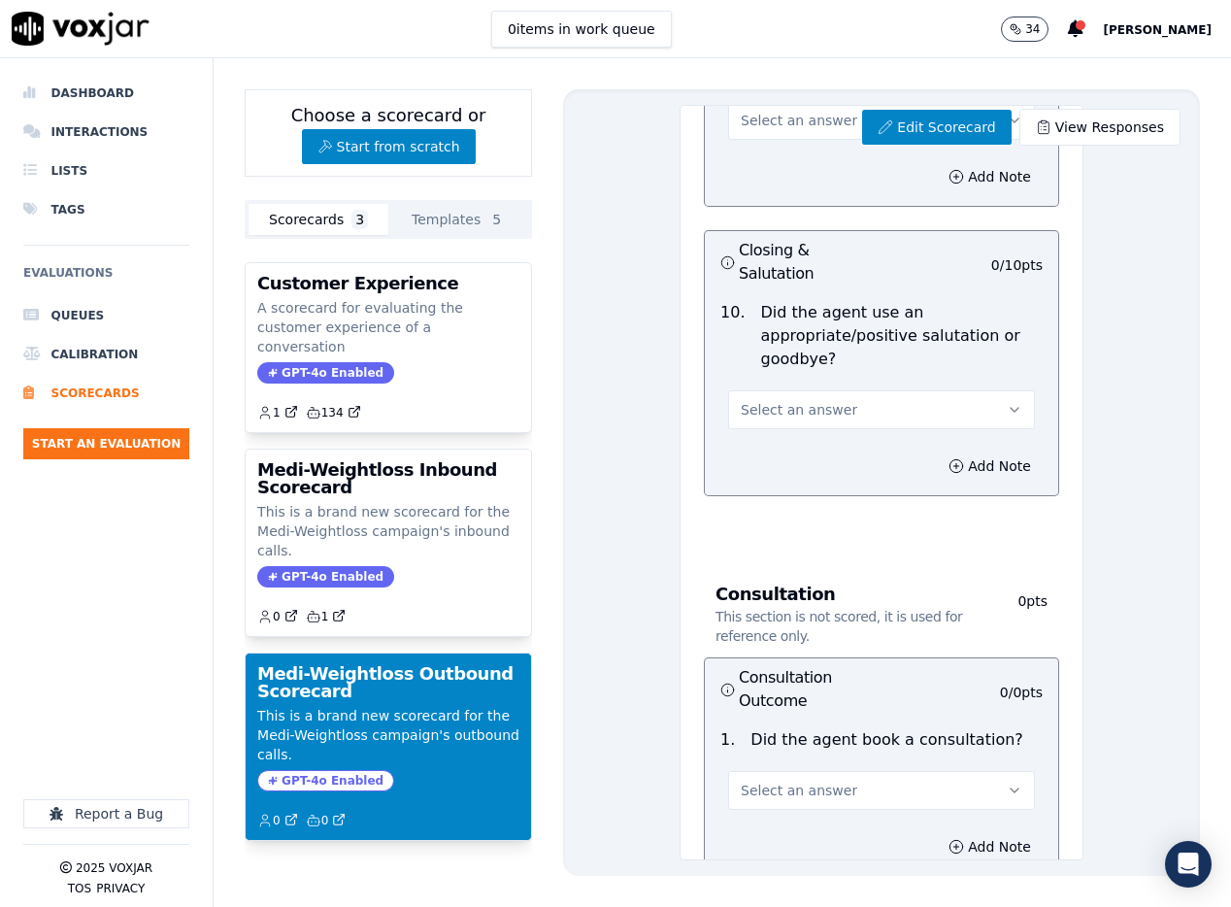
click at [353, 233] on button "Scorecards 3" at bounding box center [319, 219] width 140 height 31
click at [99, 391] on li "Scorecards" at bounding box center [106, 393] width 166 height 39
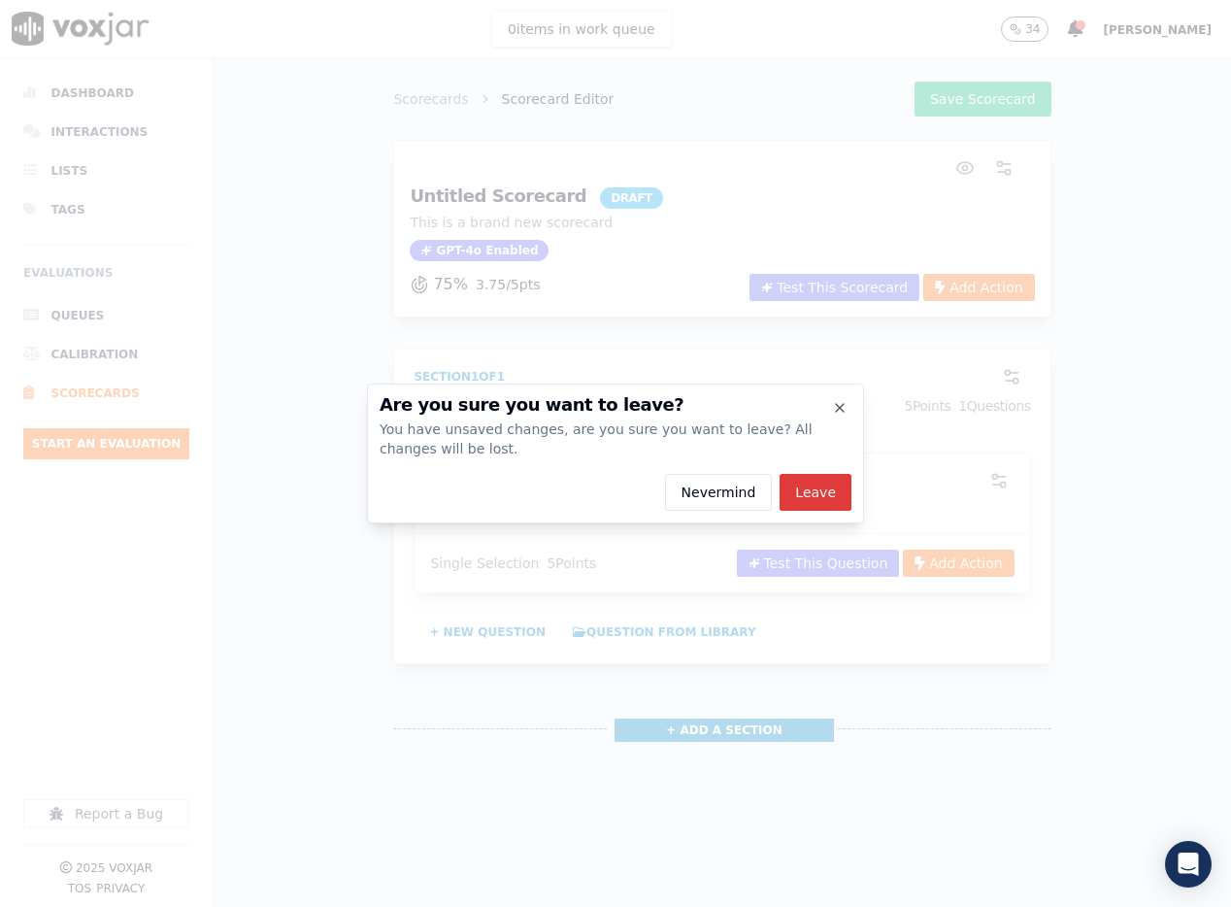
click at [815, 482] on button "Leave" at bounding box center [816, 492] width 72 height 37
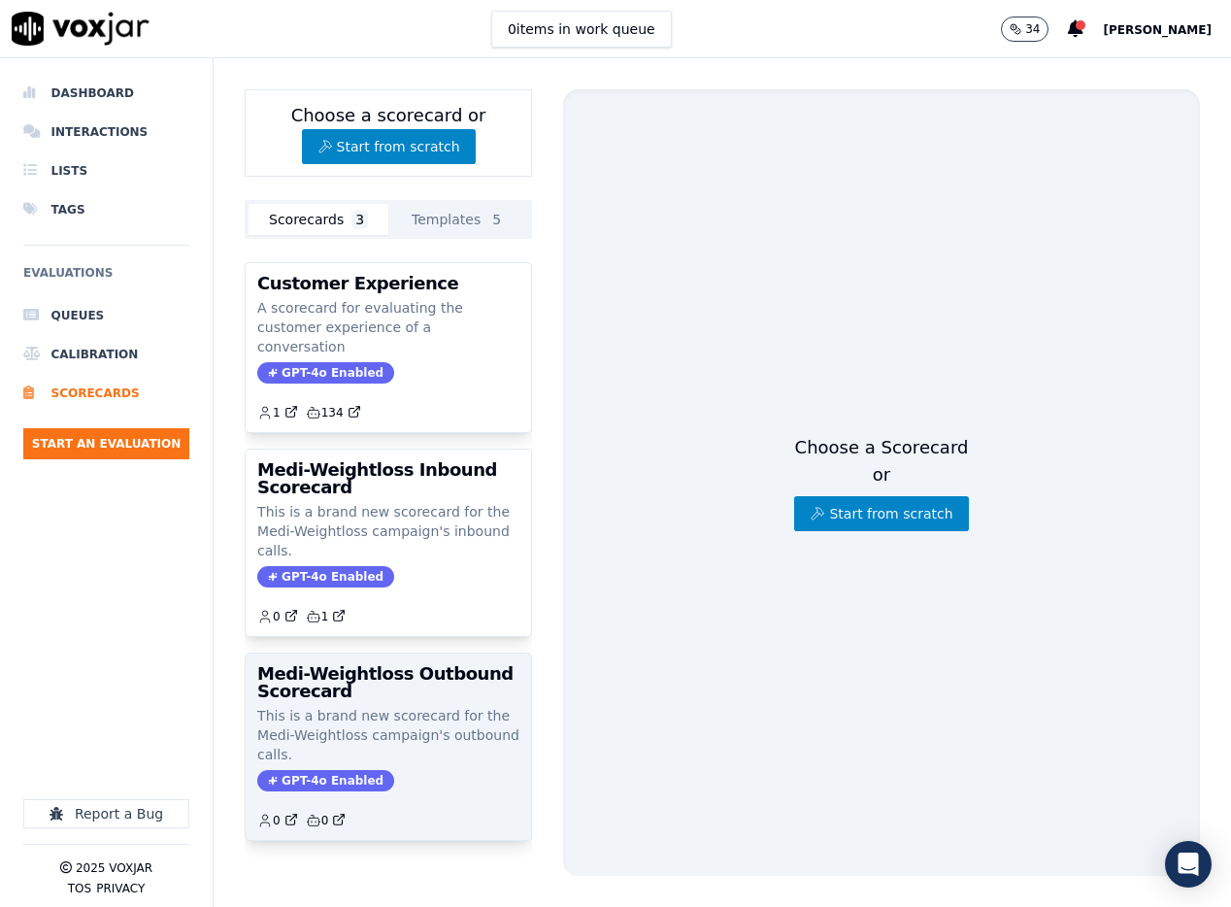
click at [398, 665] on h3 "Medi-Weightloss Outbound Scorecard" at bounding box center [388, 682] width 262 height 35
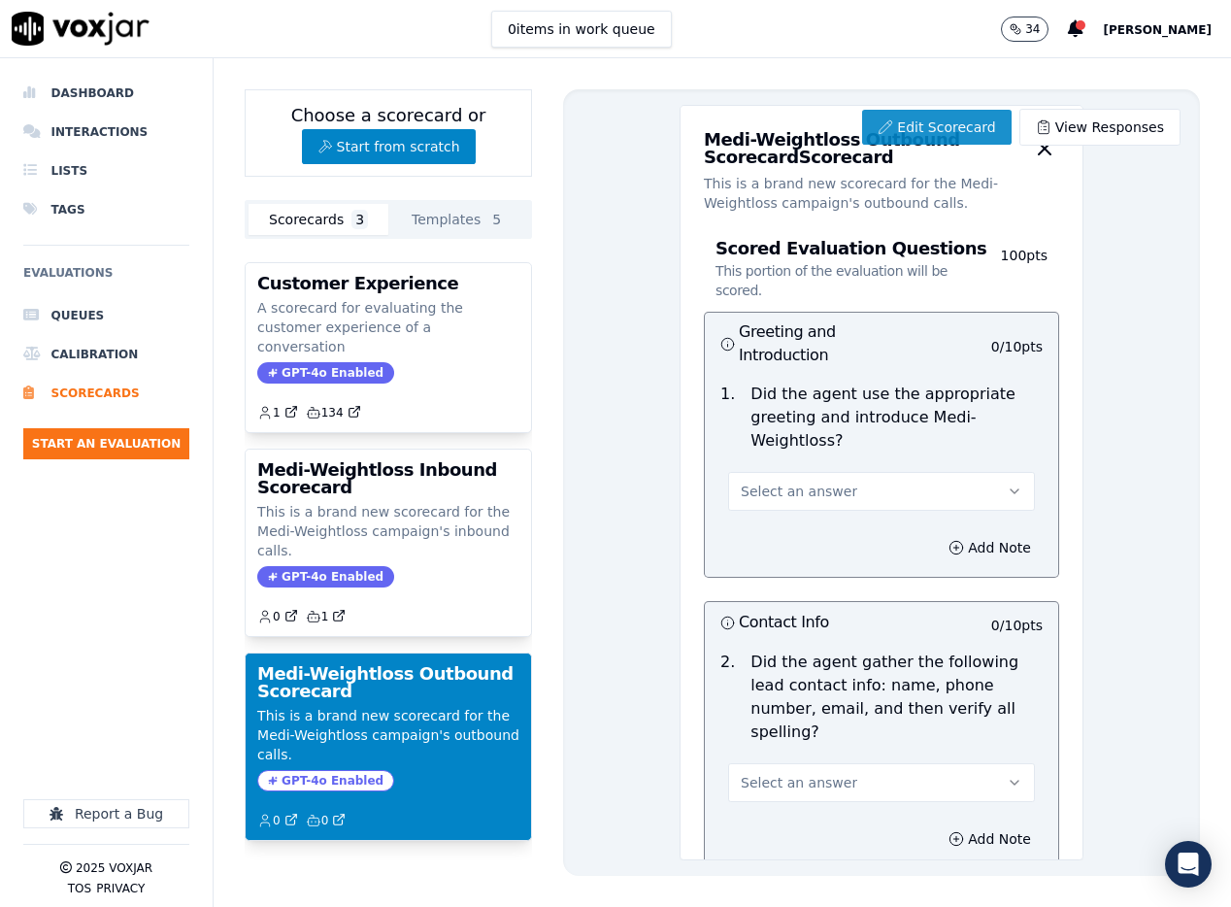
click at [951, 126] on link "Edit Scorecard" at bounding box center [936, 127] width 149 height 35
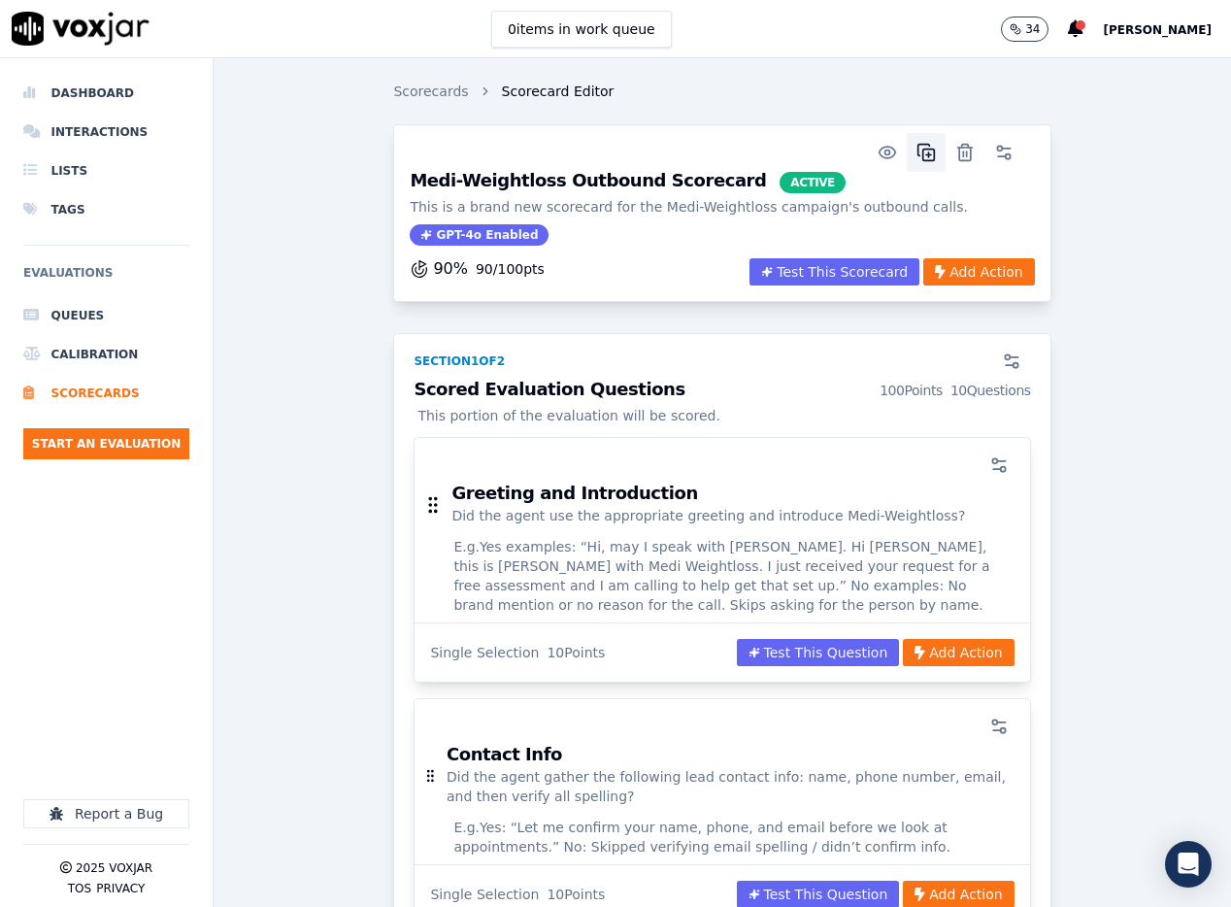
click at [939, 161] on button "button" at bounding box center [926, 152] width 39 height 39
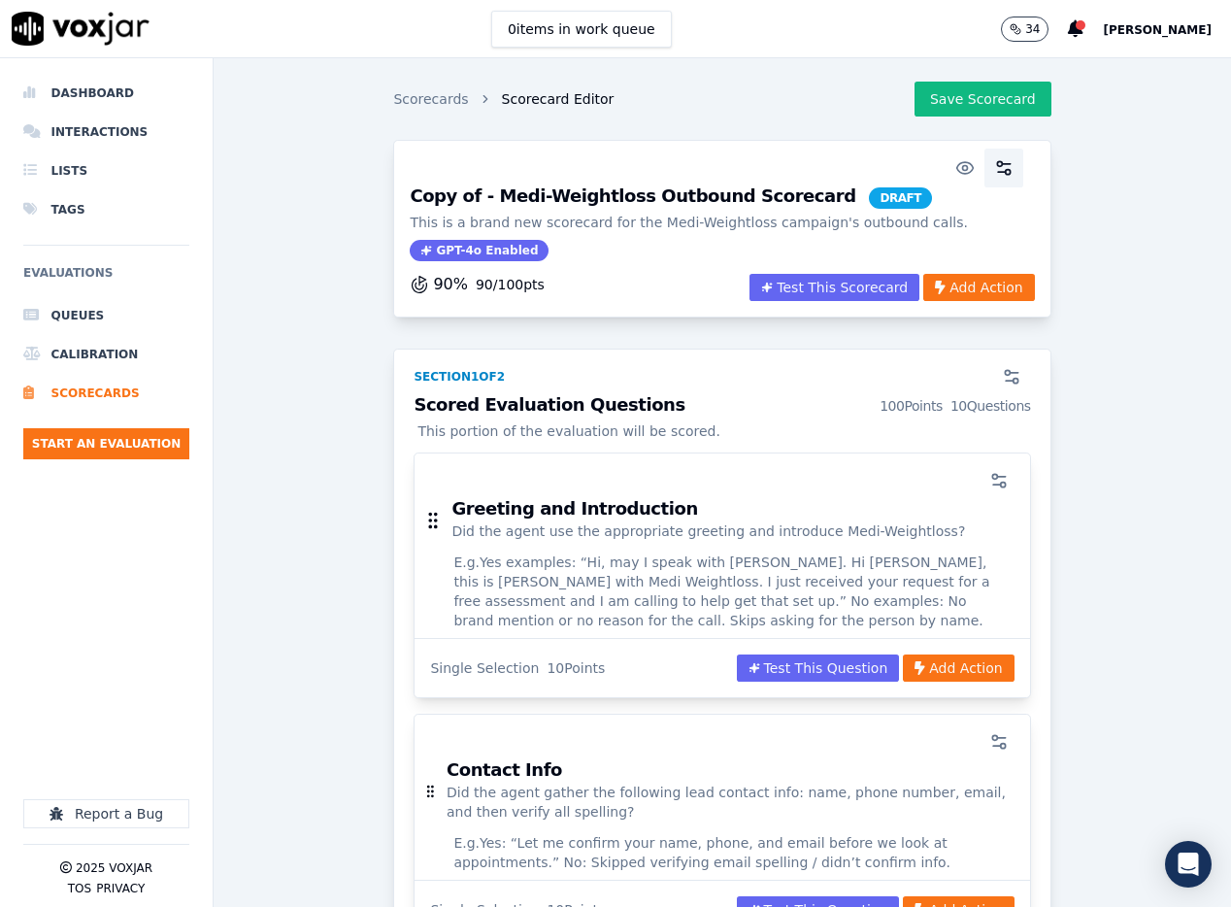
click at [999, 175] on icon "button" at bounding box center [1003, 167] width 19 height 19
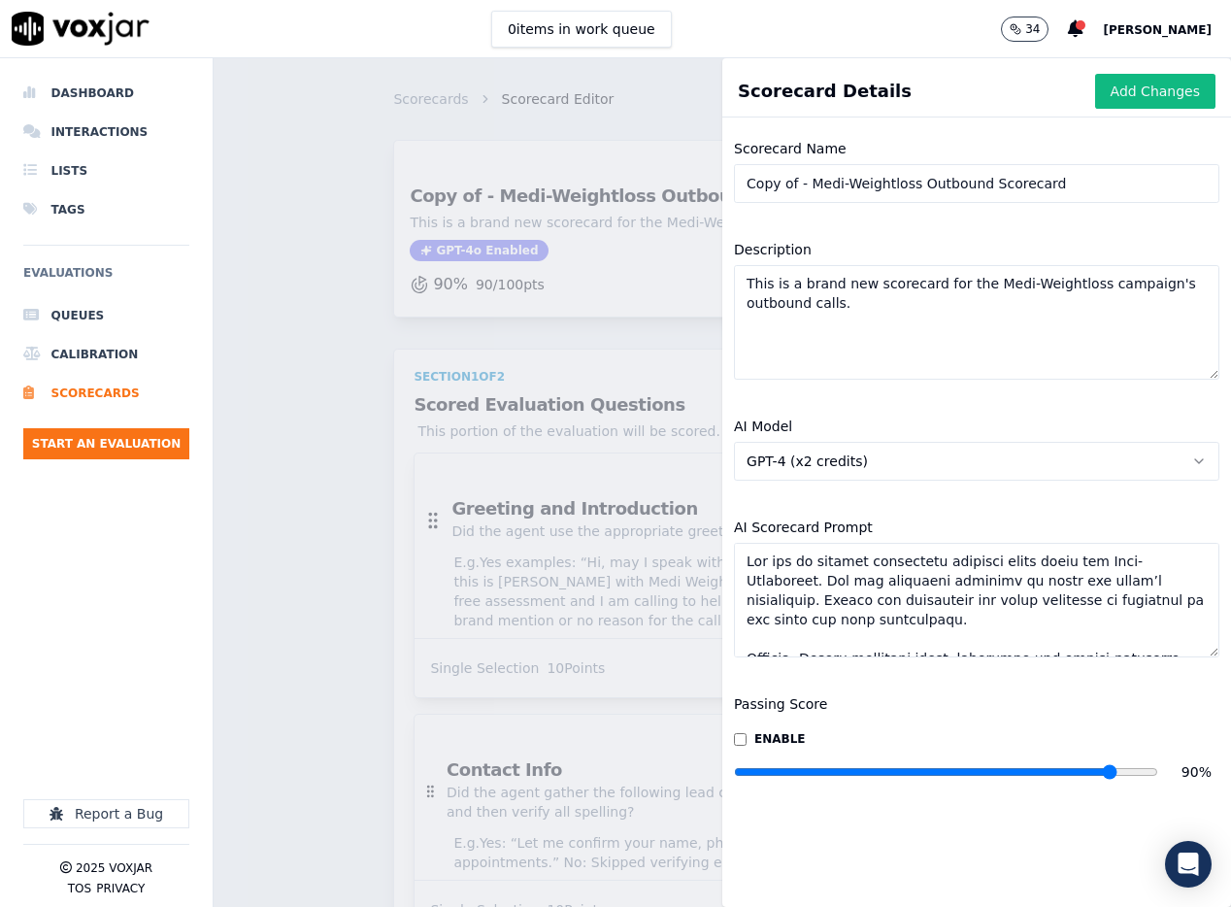
click at [815, 186] on input "Copy of - Medi-Weightloss Outbound Scorecard" at bounding box center [976, 183] width 485 height 39
drag, startPoint x: 859, startPoint y: 186, endPoint x: 915, endPoint y: 187, distance: 55.3
click at [915, 187] on input "Medi-Weightloss Outbound Scorecard" at bounding box center [976, 183] width 485 height 39
paste input "Day 1 Voicemail"
type input "Medi-Weightloss Day 1 Voicemail Scorecard"
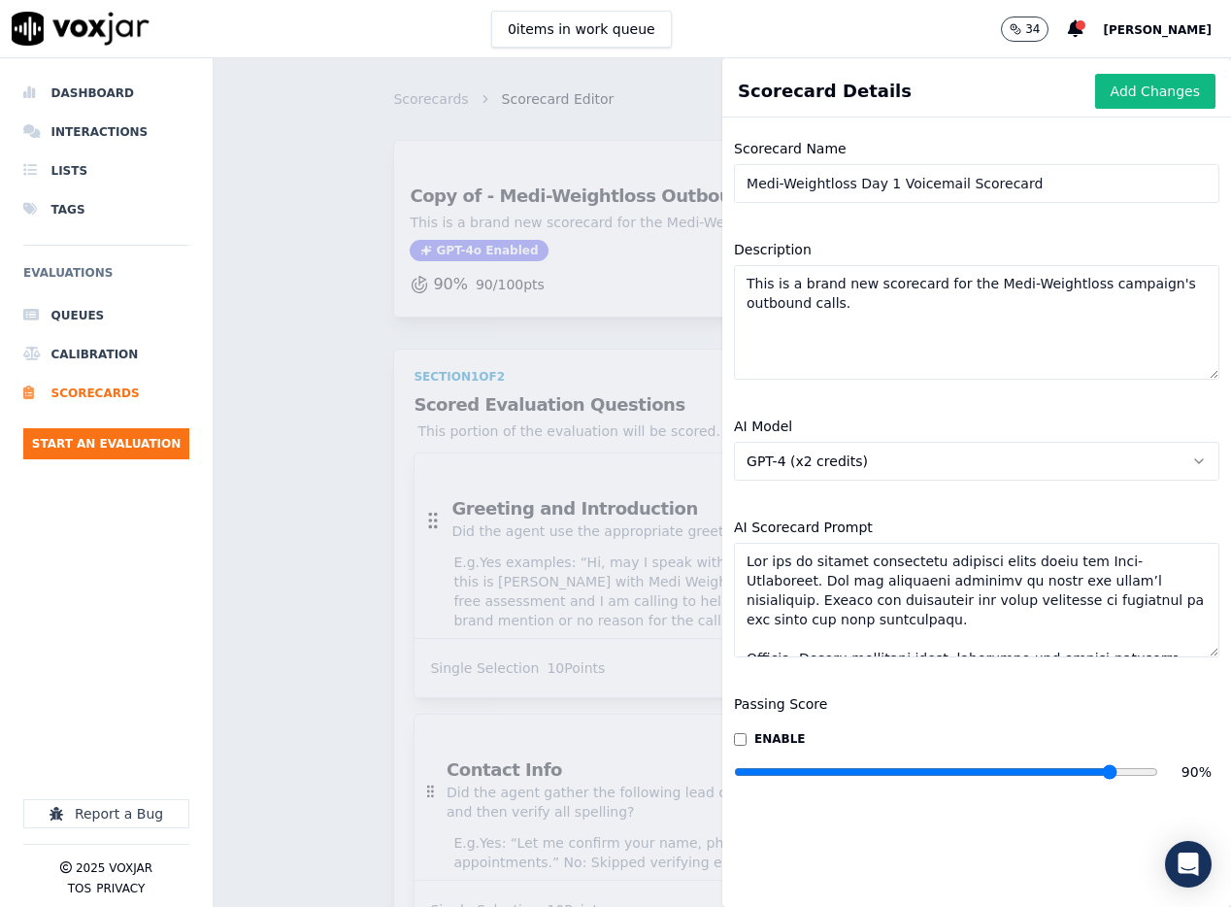
click at [862, 327] on textarea "This is a brand new scorecard for the Medi-Weightloss campaign's outbound calls." at bounding box center [976, 322] width 485 height 115
paste textarea "scorecard measures whether outbound voicemails were left according to Medi-Weig…"
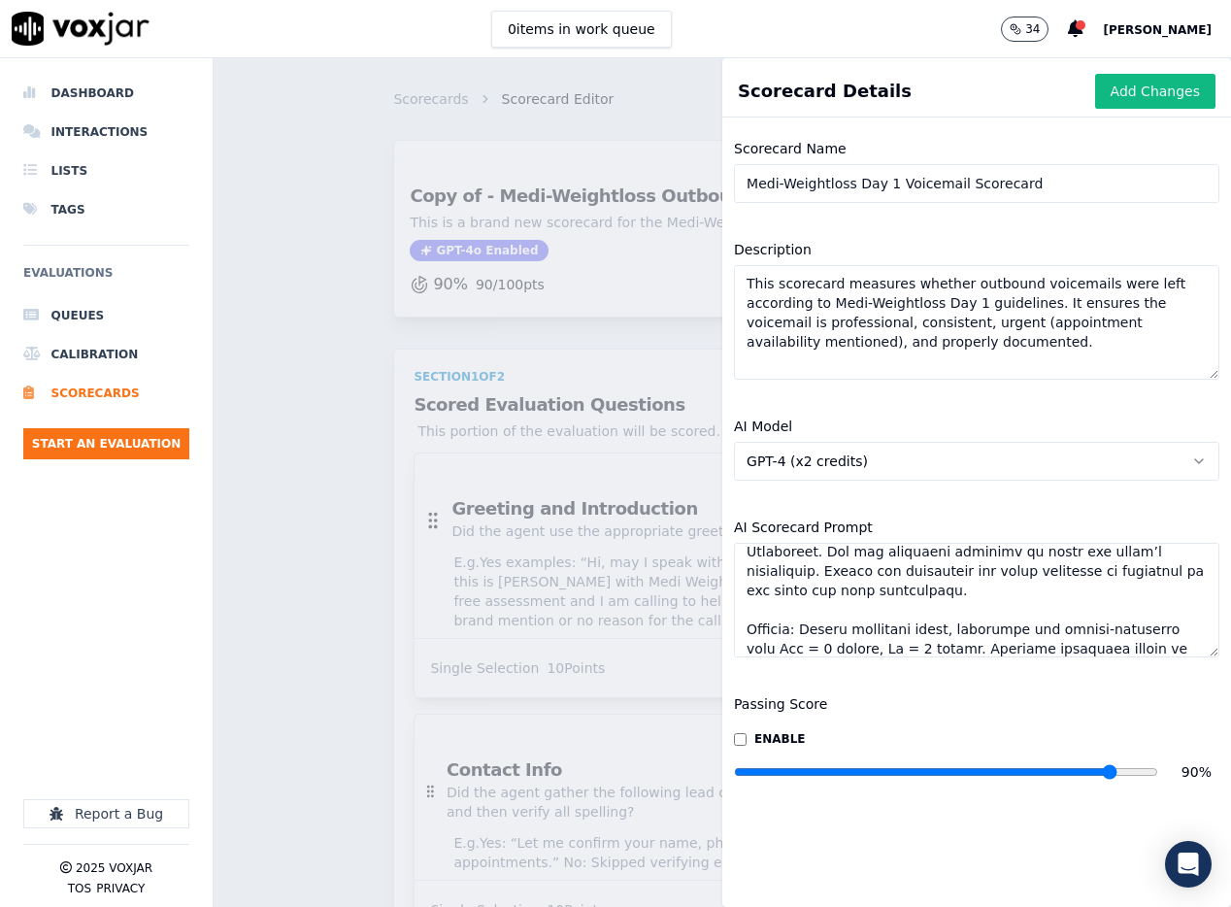
scroll to position [8, 0]
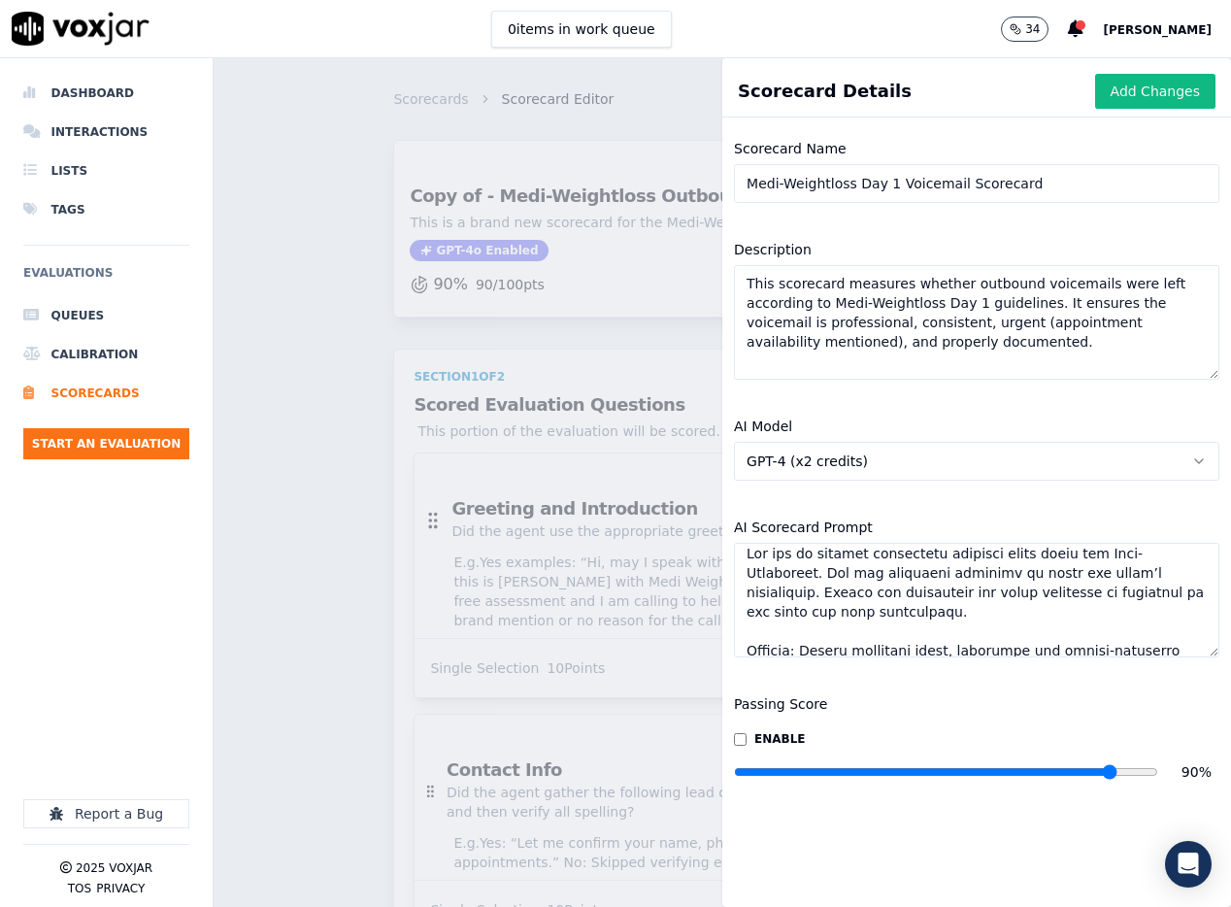
type textarea "This scorecard measures whether outbound voicemails were left according to Medi…"
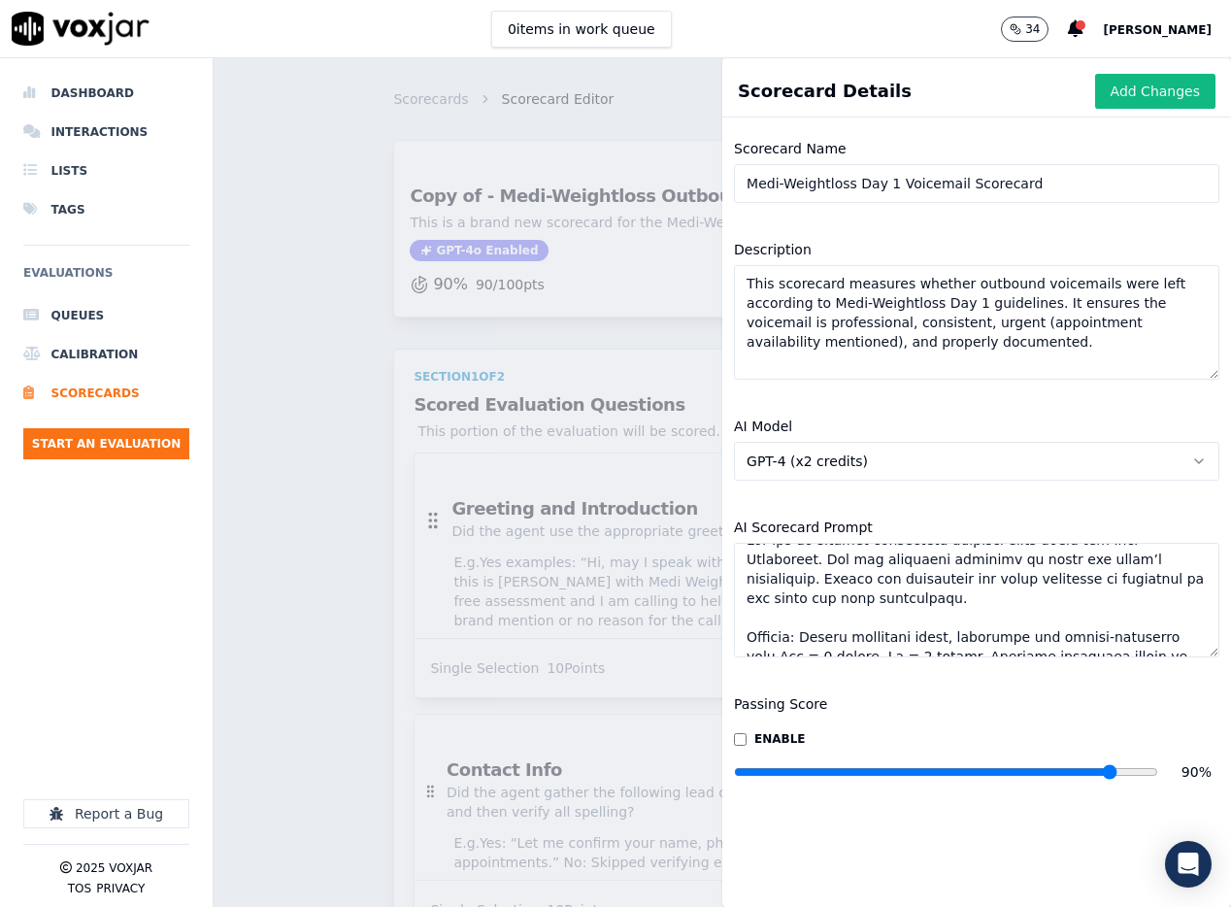
scroll to position [25, 0]
click at [894, 565] on textarea "AI Scorecard Prompt" at bounding box center [976, 600] width 485 height 115
paste textarea "Day 1 outbound voicemails for Medi-Weightloss. Review the voicemail transcript …"
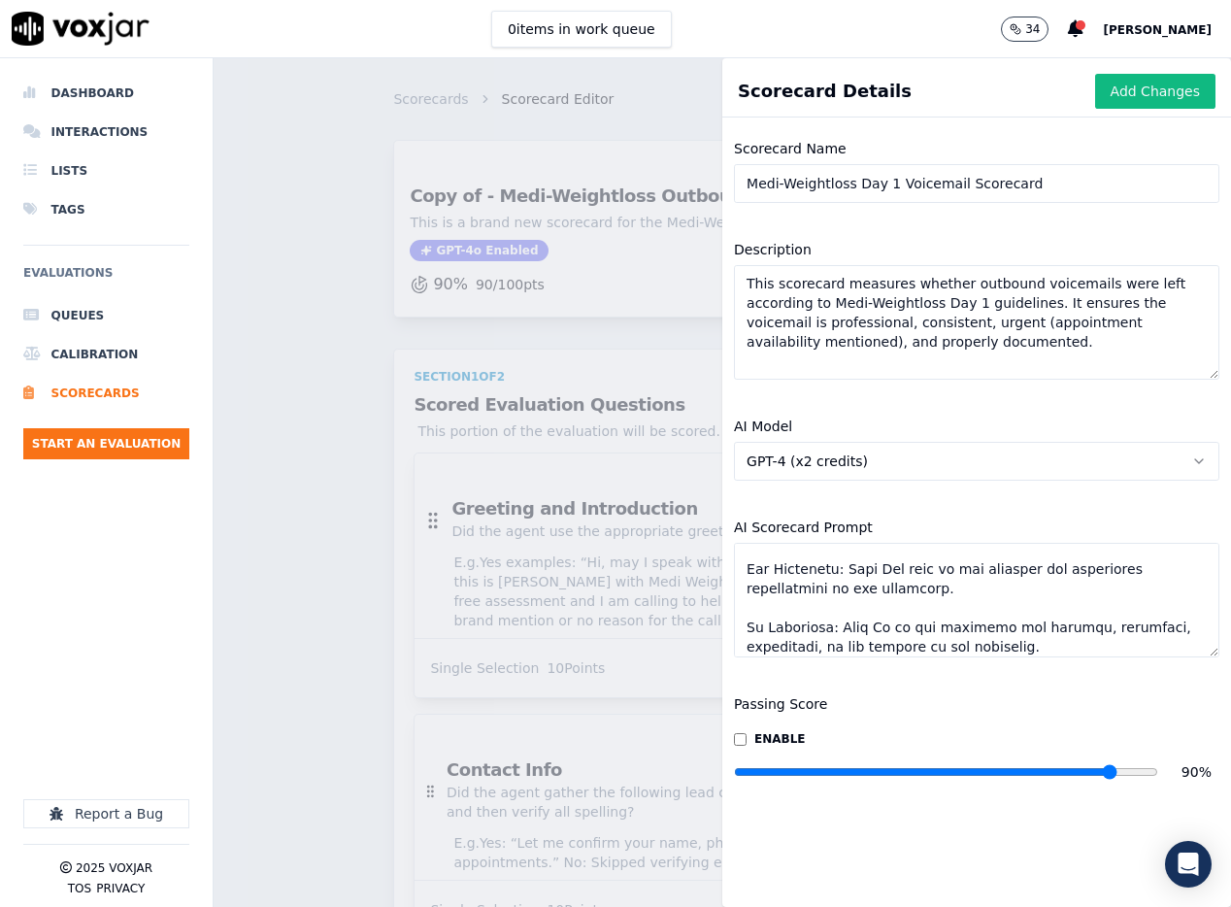
scroll to position [398, 0]
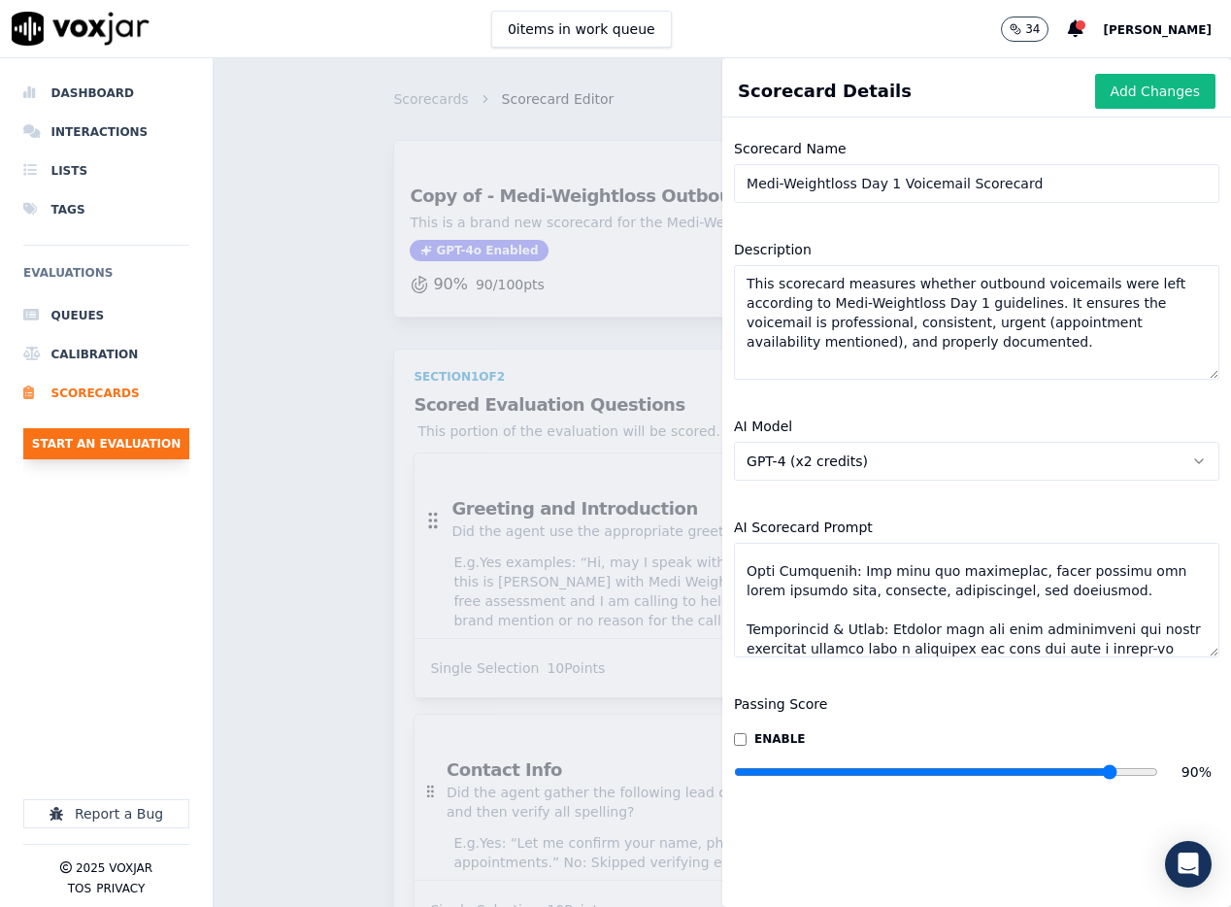
type textarea "You are an auditor evaluating Day 1 outbound voicemails for Medi-Weightloss. Re…"
click at [892, 344] on textarea "This scorecard measures whether outbound voicemails were left according to Medi…" at bounding box center [976, 322] width 485 height 115
paste textarea "Now I need A description for this scorecard"
paste textarea "evaluates the quality and consistency of Day 1 outbound voicemails left for pro…"
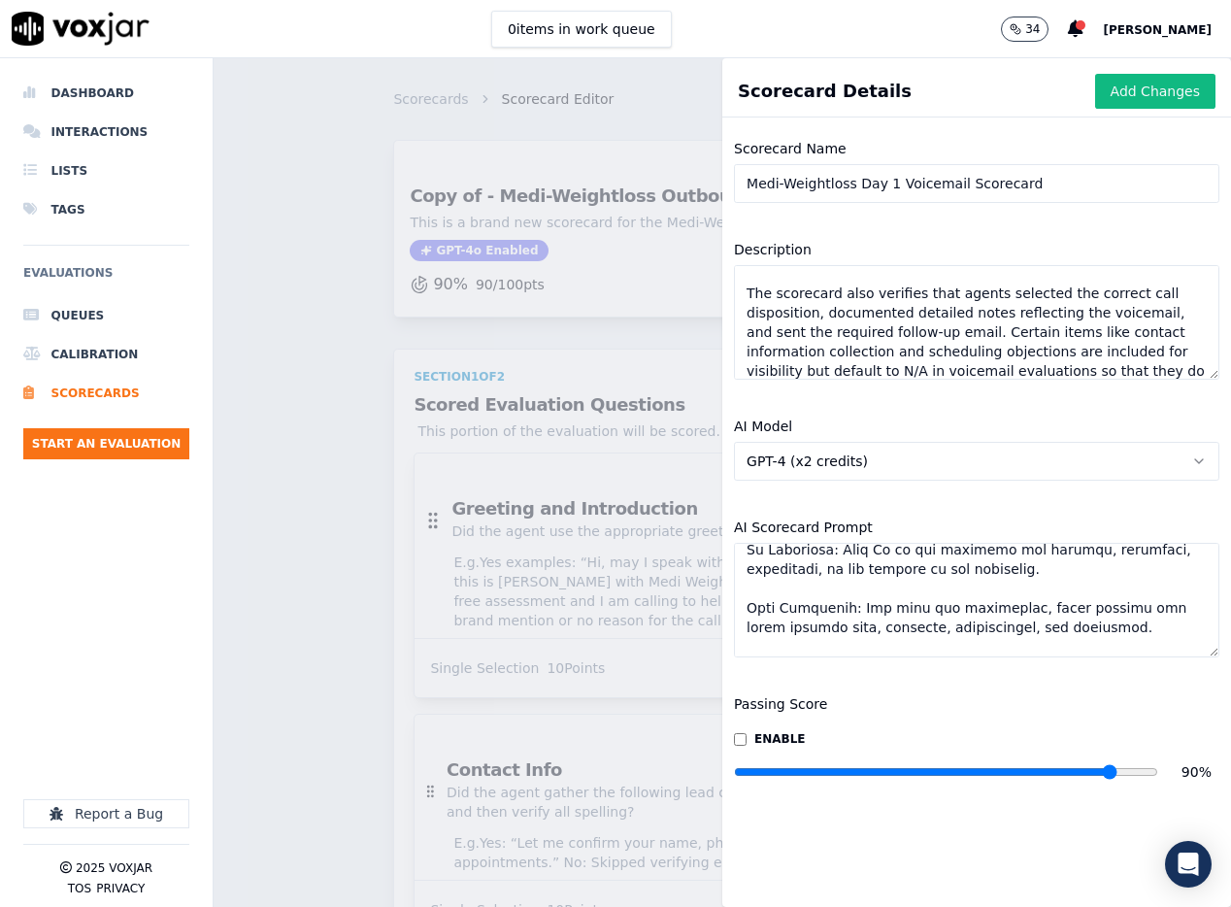
scroll to position [420, 0]
type textarea "This scorecard evaluates the quality and consistency of Day 1 outbound voicemai…"
click at [1092, 461] on button "GPT-4 (x2 credits)" at bounding box center [976, 461] width 485 height 39
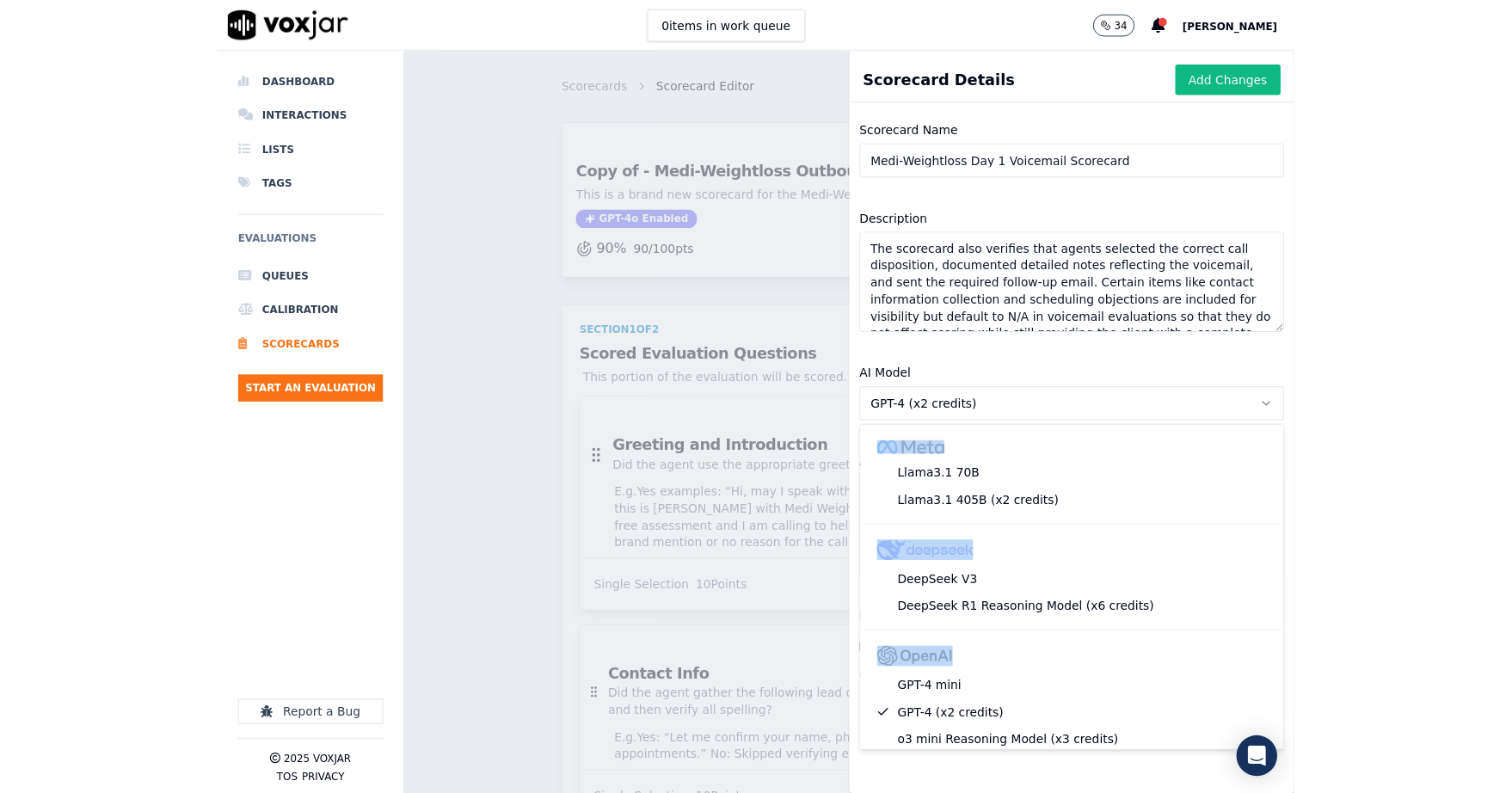
scroll to position [246, 0]
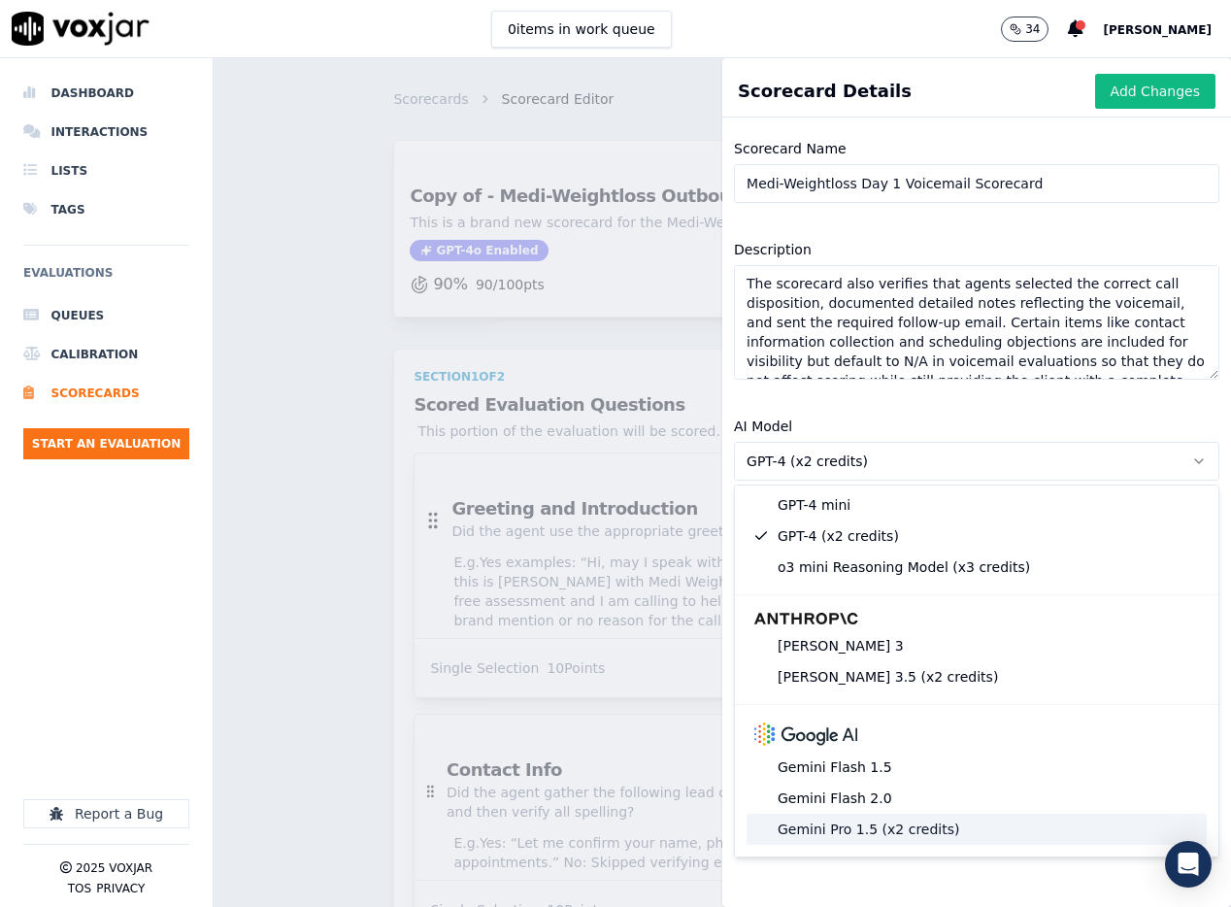
drag, startPoint x: 739, startPoint y: 490, endPoint x: 990, endPoint y: 824, distance: 418.0
click at [989, 824] on div "Llama3.1 70B Llama3.1 405B (x2 credits) DeepSeek V3 DeepSeek R1 Reasoning Model…" at bounding box center [976, 532] width 483 height 649
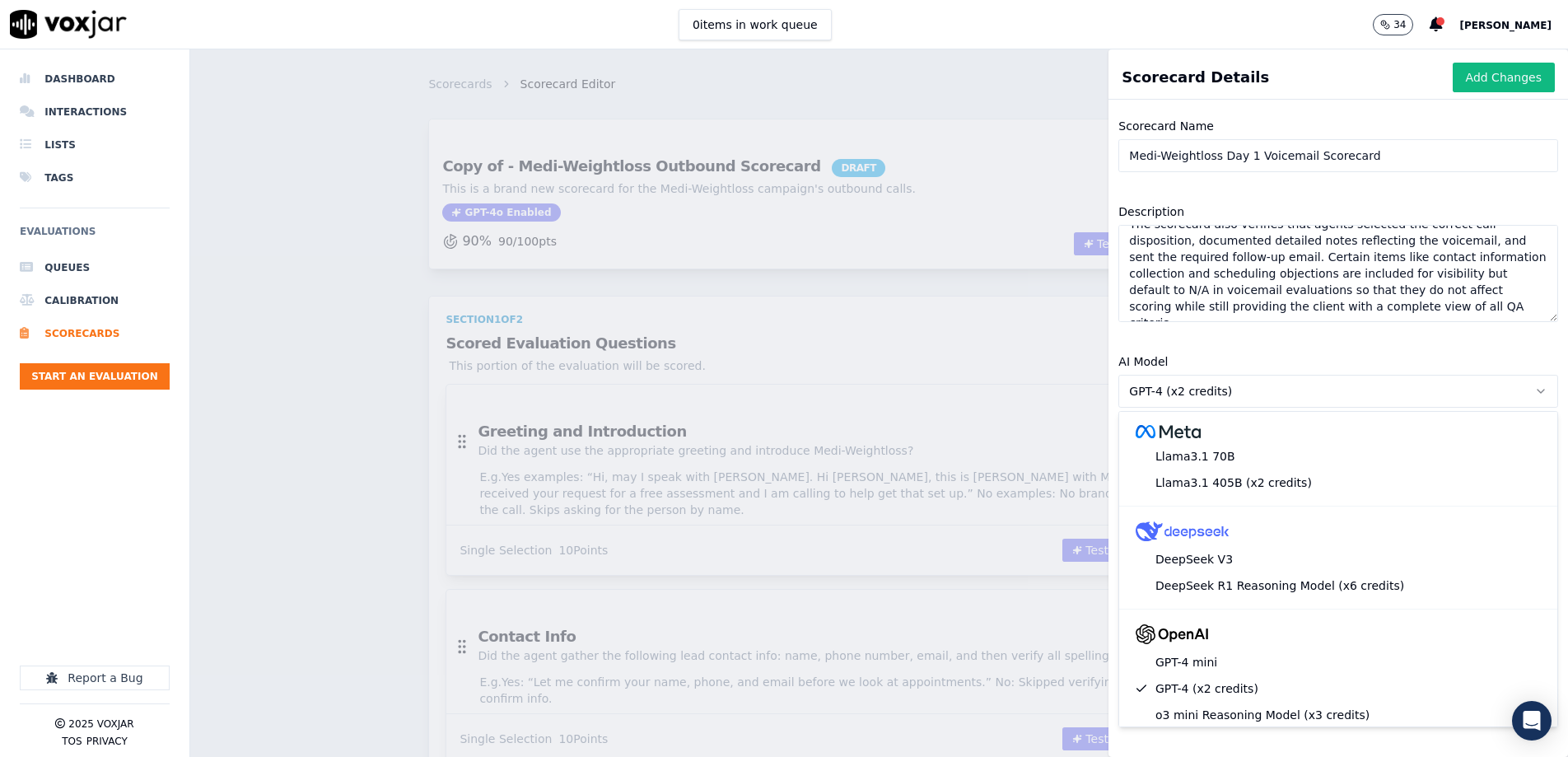
scroll to position [0, 0]
click at [1044, 393] on button "GPT-4 (x2 credits)" at bounding box center [1338, 391] width 440 height 33
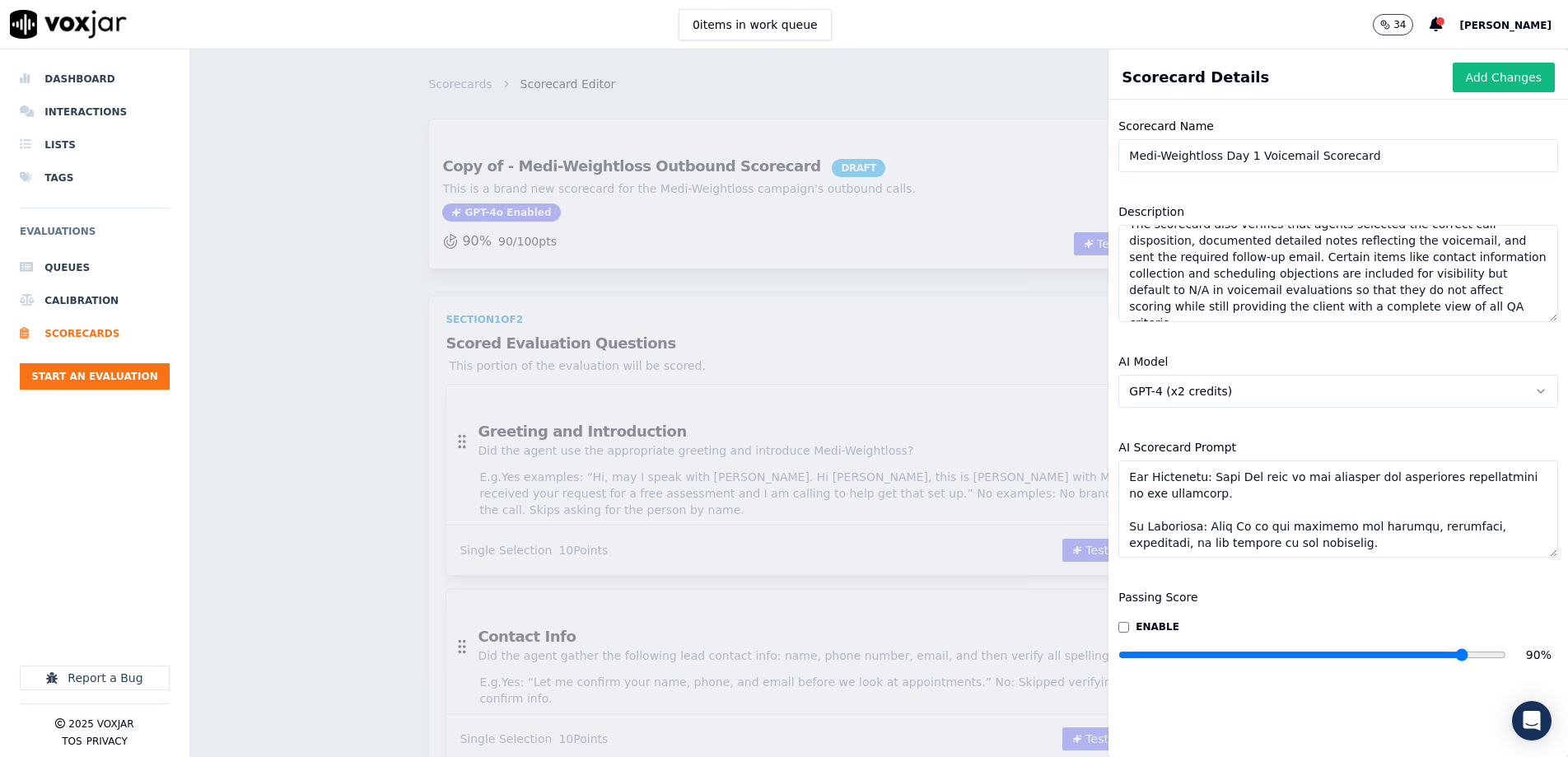
scroll to position [210, 0]
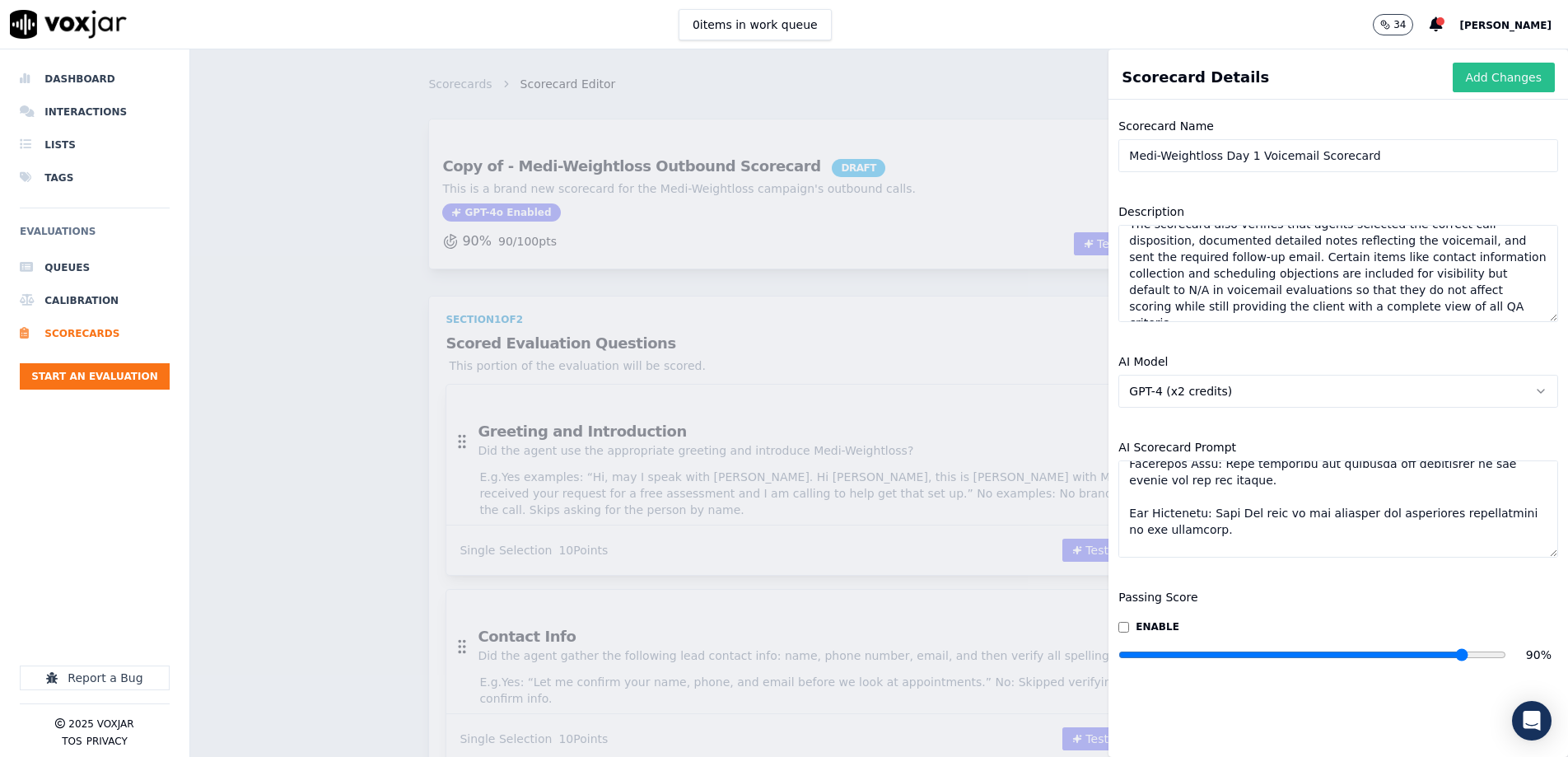
click at [1044, 84] on button "Add Changes" at bounding box center [1504, 77] width 102 height 30
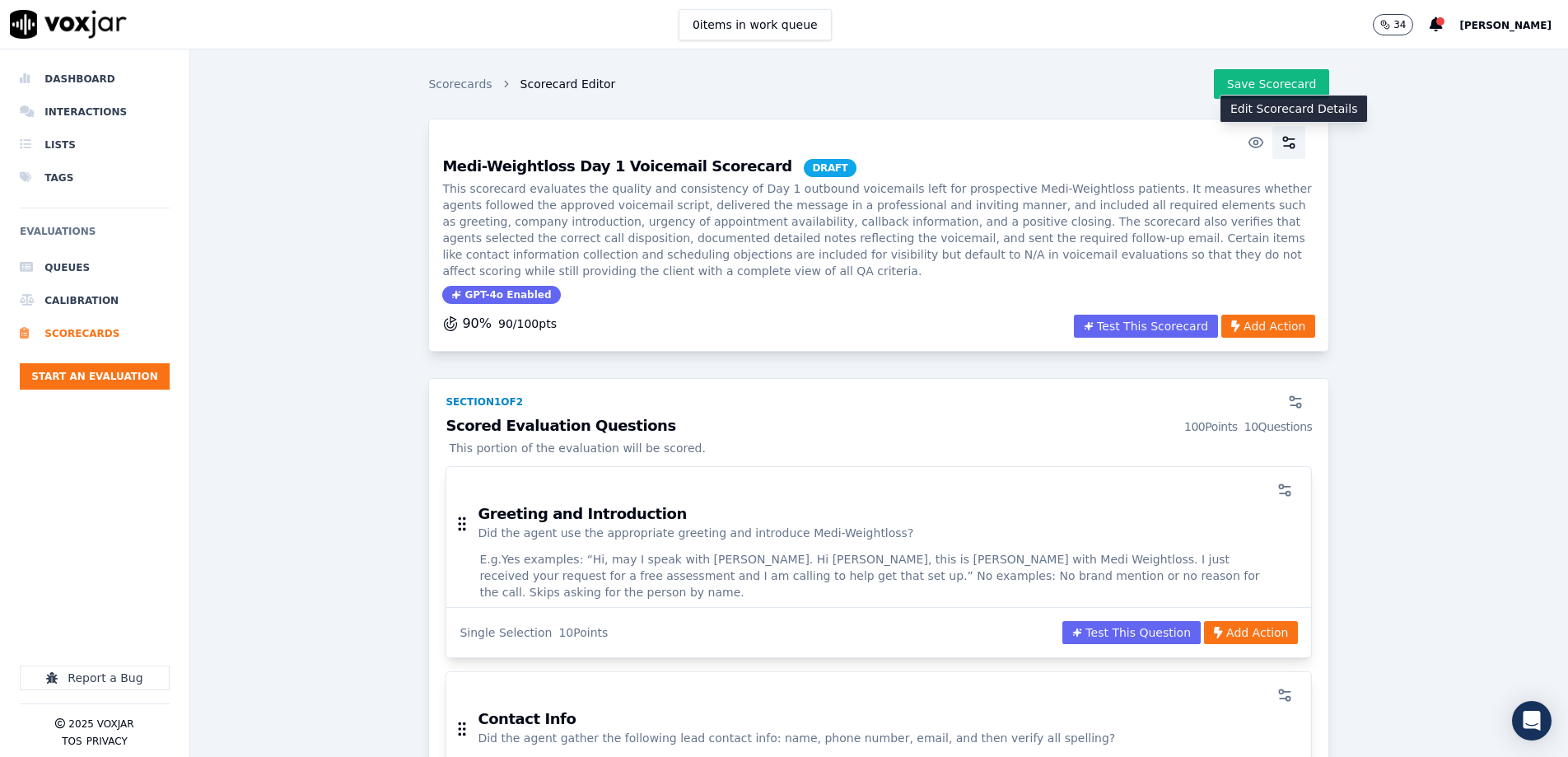
click at [1044, 146] on icon "button" at bounding box center [1289, 142] width 16 height 16
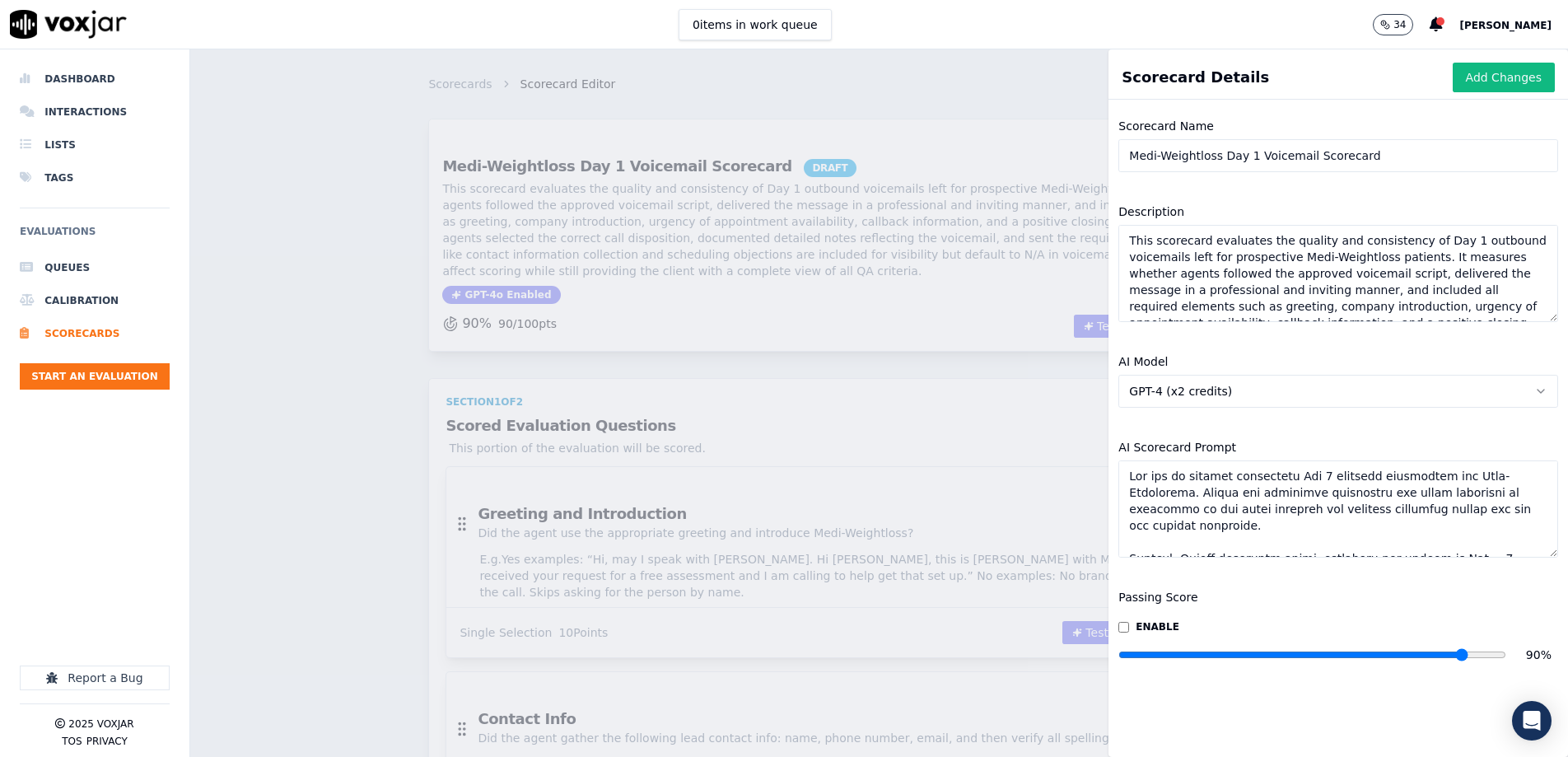
click at [1044, 276] on textarea "This scorecard evaluates the quality and consistency of Day 1 outbound voicemai…" at bounding box center [1338, 273] width 440 height 98
paste textarea "Day 1 outbound voicemails to ensure agents follow the approved script, maintain…"
type textarea "This scorecard evaluates Day 1 outbound voicemails to ensure agents follow the …"
click at [1044, 84] on button "Add Changes" at bounding box center [1504, 77] width 102 height 30
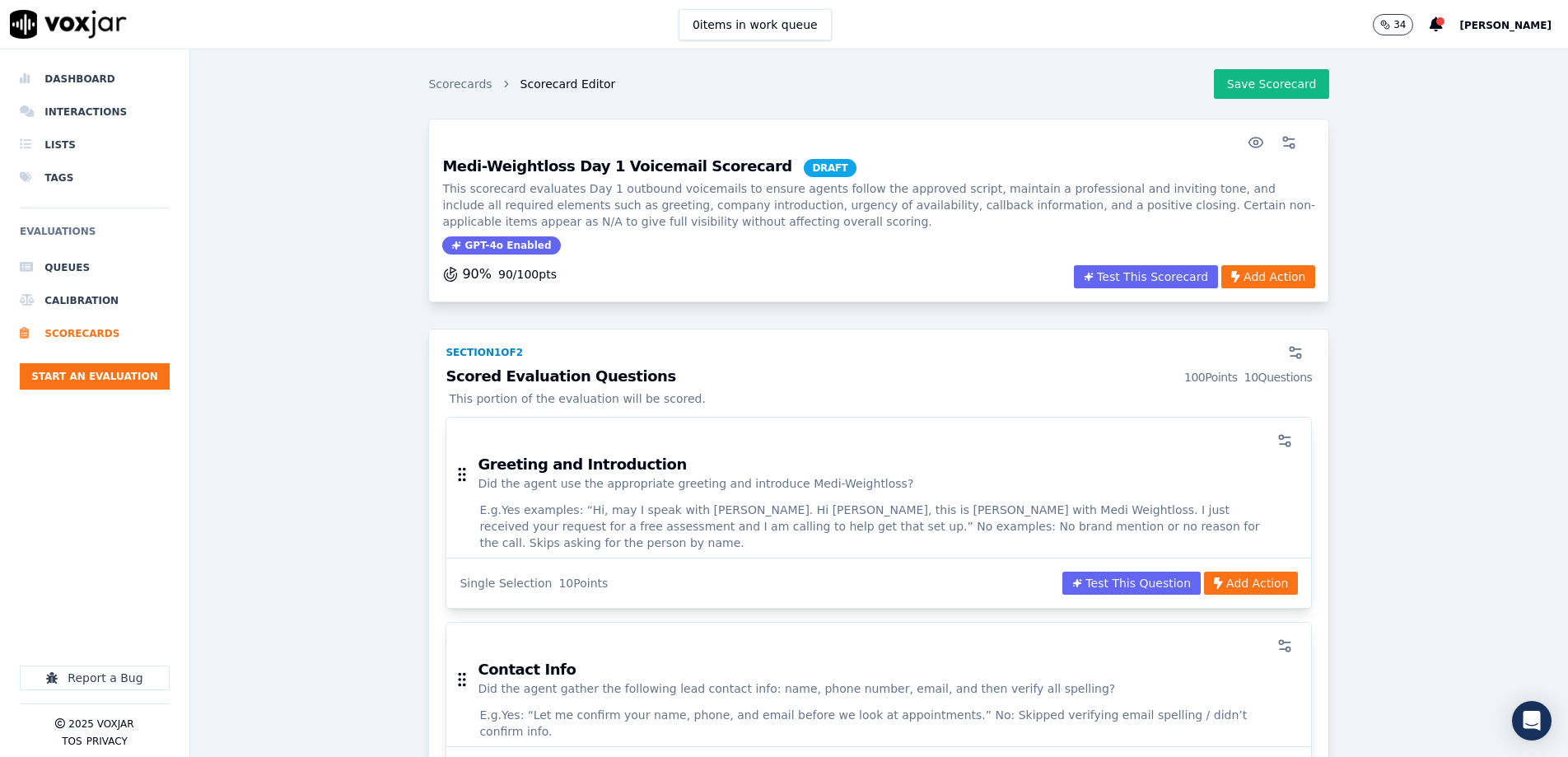
scroll to position [1, 0]
click at [874, 356] on div "Section 1 of 2" at bounding box center [879, 348] width 887 height 40
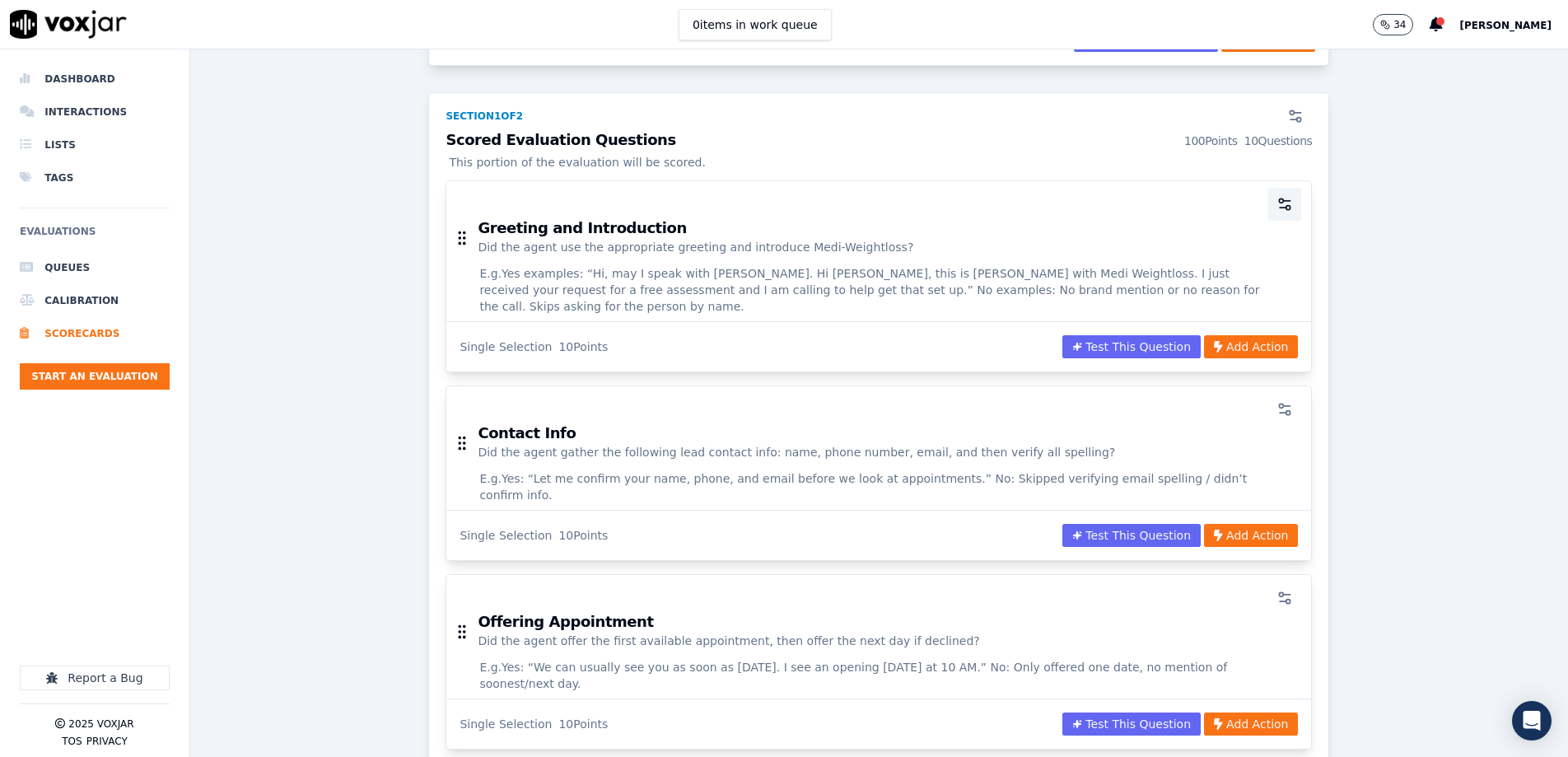
scroll to position [240, 0]
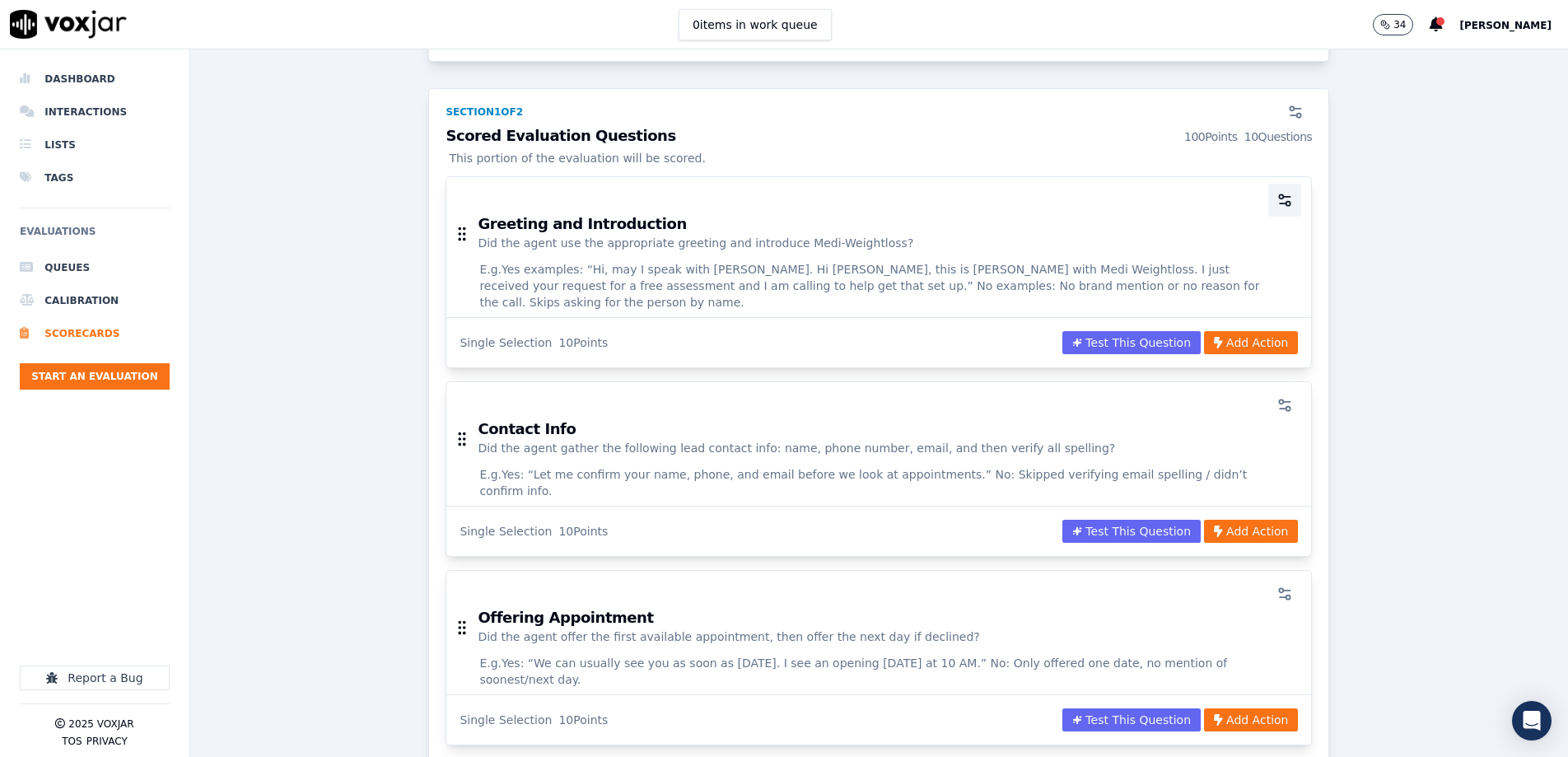
click at [1044, 212] on button "button" at bounding box center [1285, 199] width 33 height 33
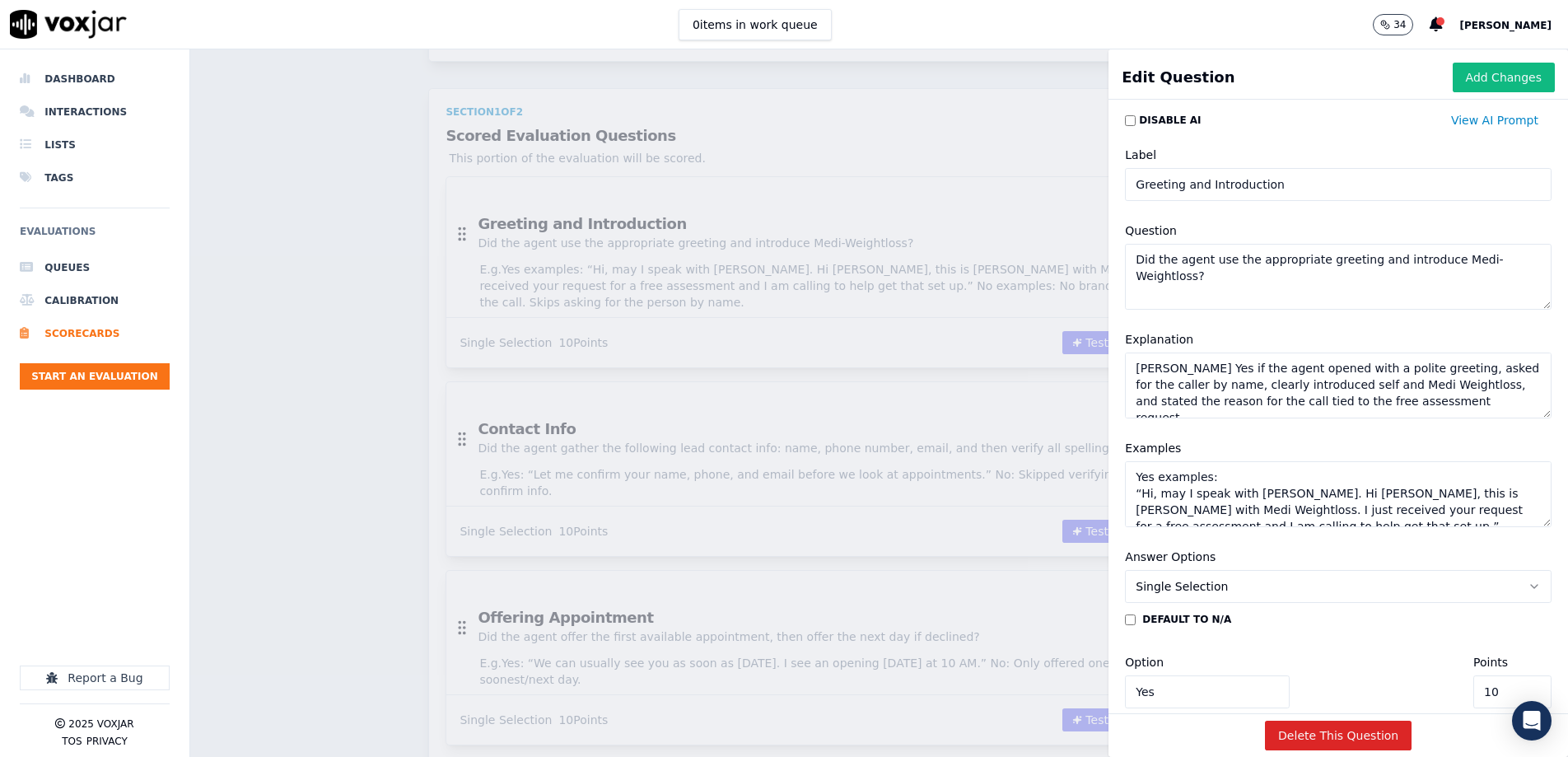
click at [1044, 266] on textarea "Did the agent use the appropriate greeting and introduce Medi-Weightloss?" at bounding box center [1338, 277] width 427 height 66
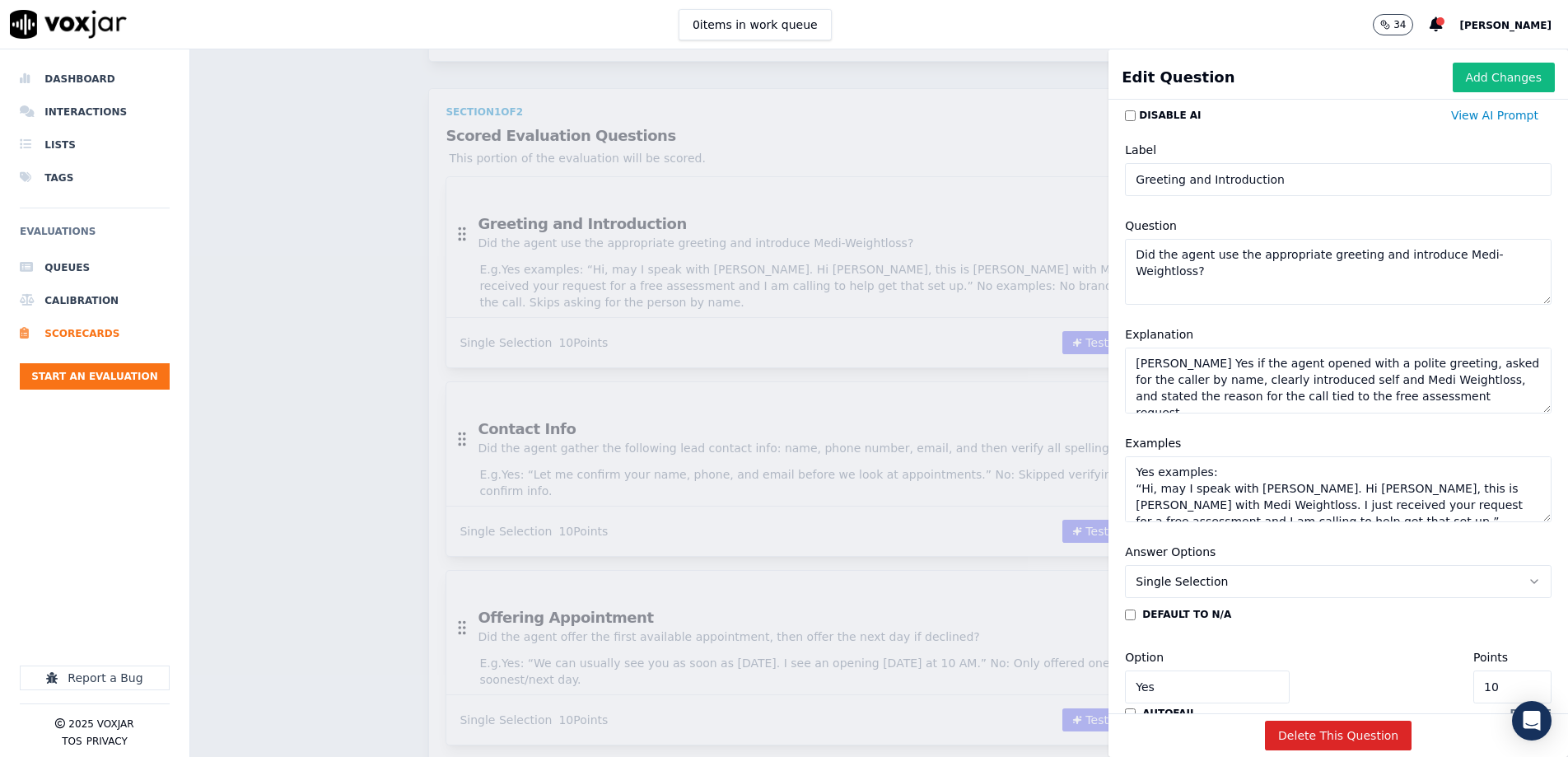
paste textarea "This scorecard evaluates Day 1 outbound voicemails to ensure agents follow the …"
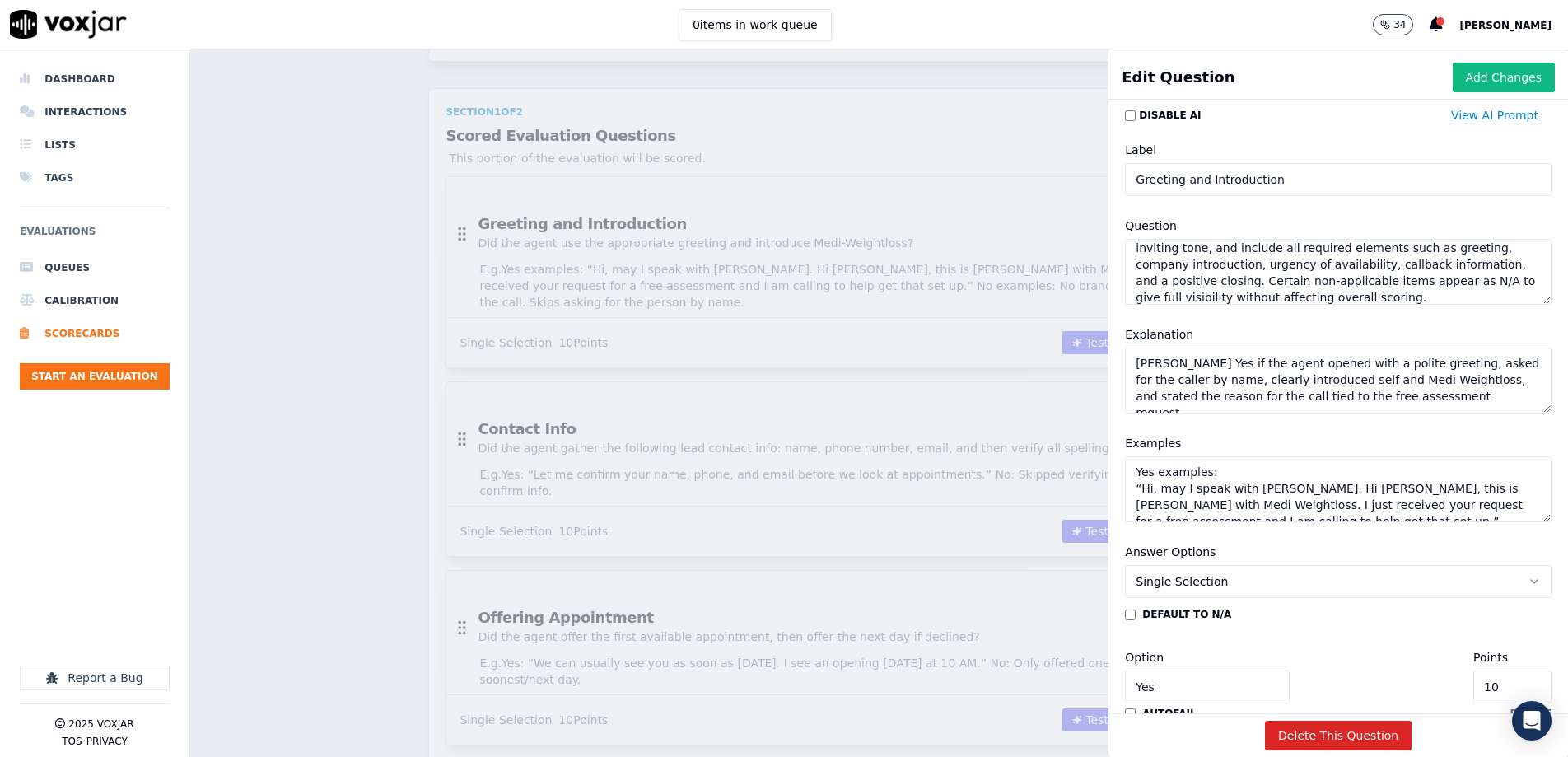
scroll to position [46, 0]
type textarea "This scorecard evaluates Day 1 outbound voicemails to ensure agents follow the …"
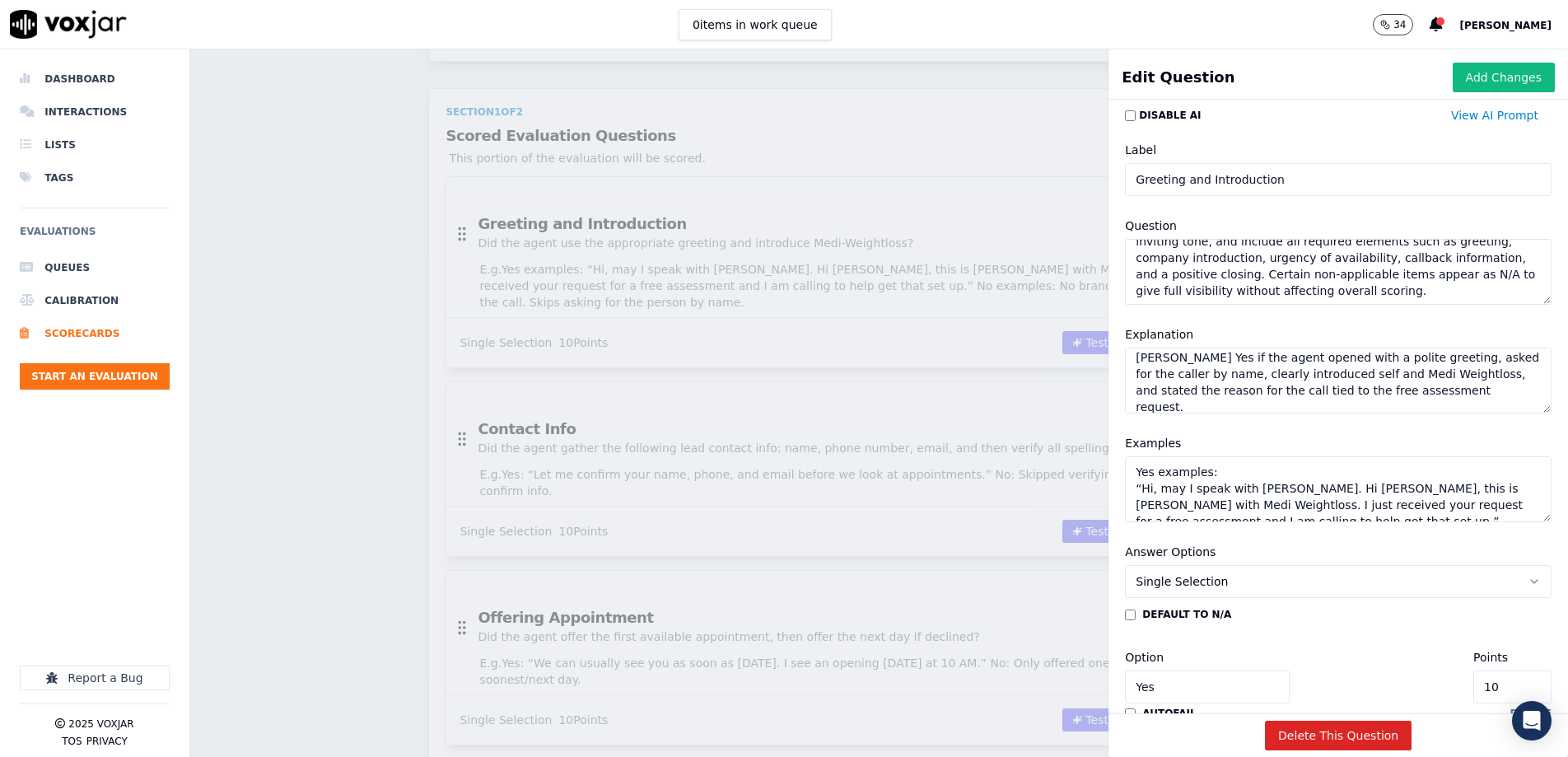
click at [1044, 368] on textarea "Mark Yes if the agent opened with a polite greeting, asked for the caller by na…" at bounding box center [1338, 381] width 427 height 66
paste textarea "voicemail included a greeting, the agent’s name, and Medi-Weightloss. Mark No i…"
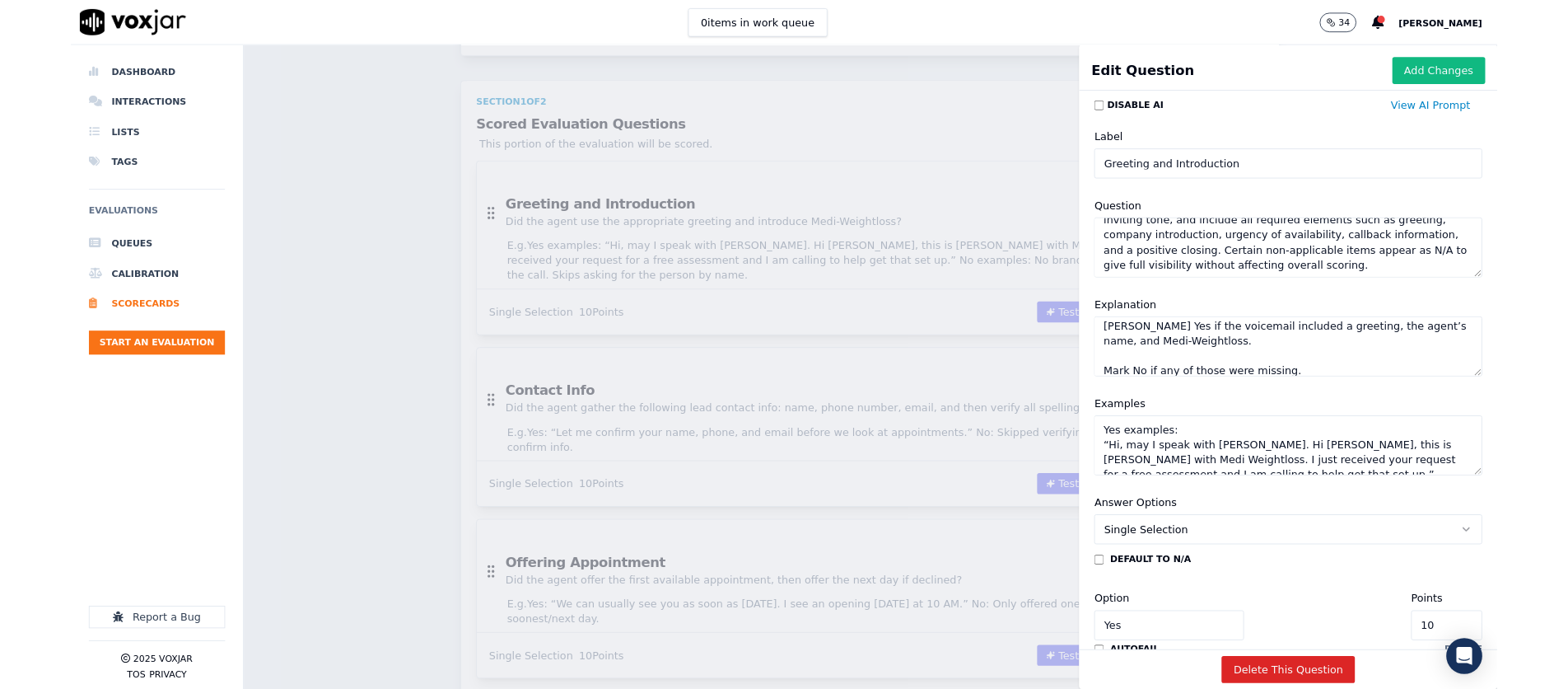
scroll to position [7, 0]
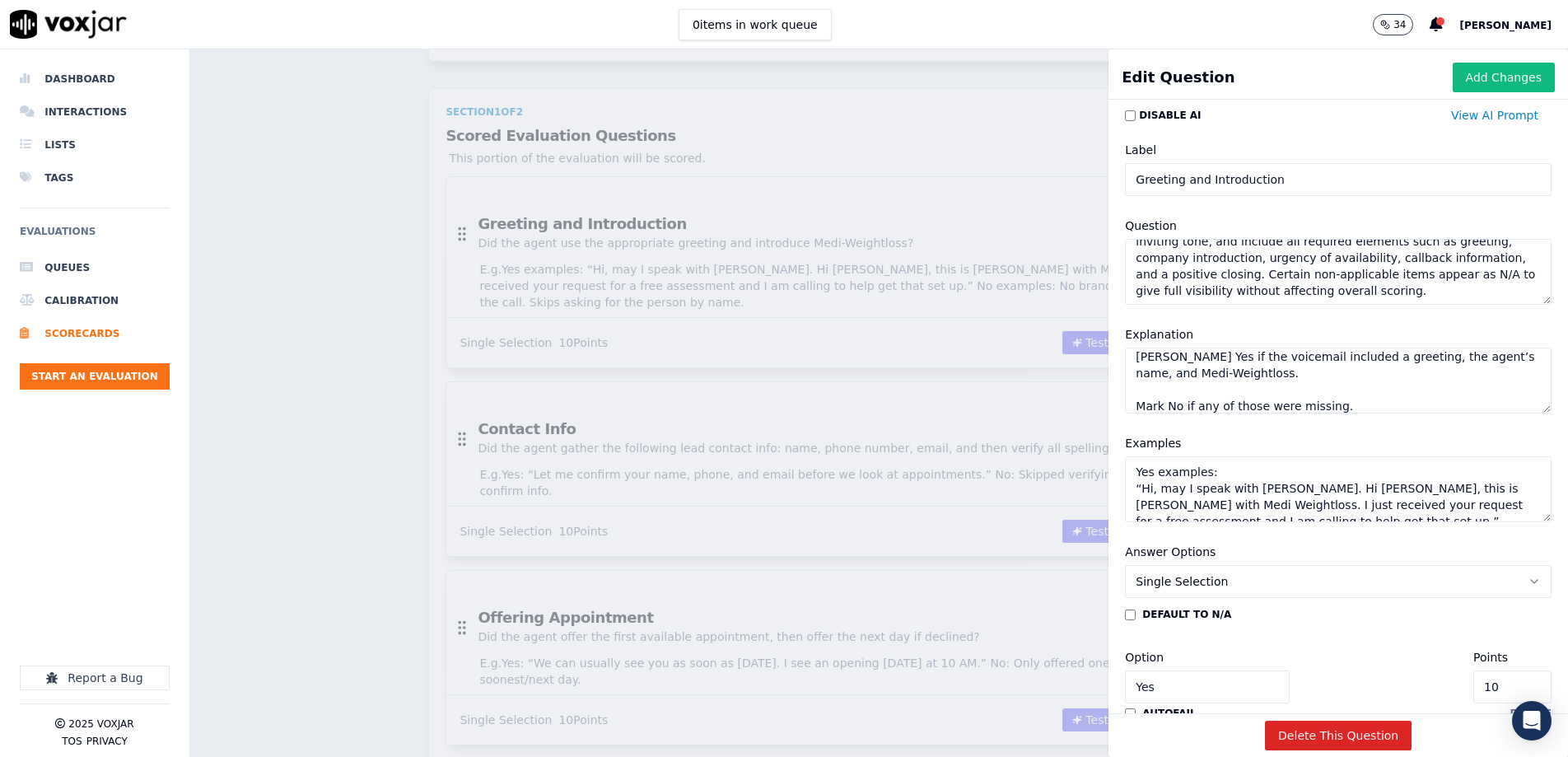
type textarea "Mark Yes if the voicemail included a greeting, the agent’s name, and Medi-Weigh…"
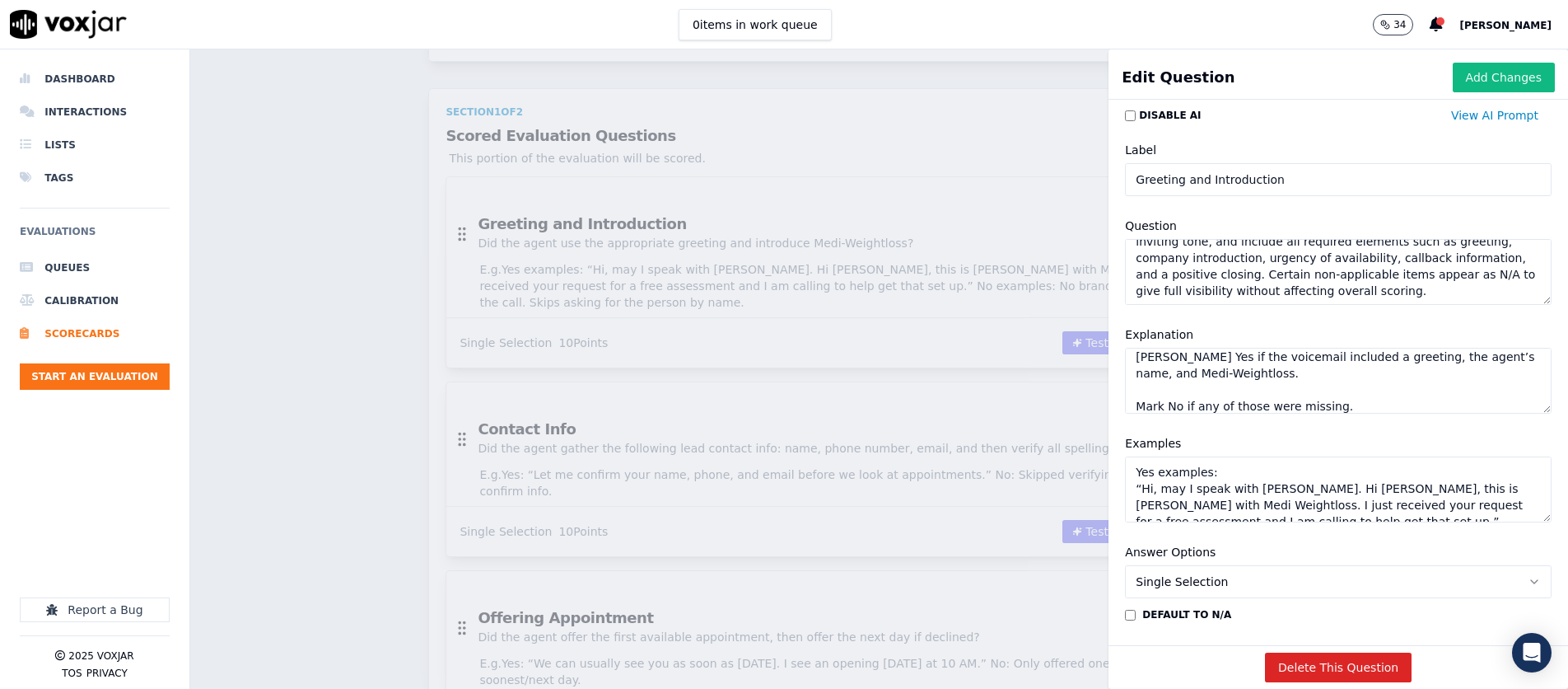
click at [1044, 296] on textarea "This scorecard evaluates Day 1 outbound voicemails to ensure agents follow the …" at bounding box center [1338, 272] width 427 height 66
paste textarea "Did the agent use the appropriate greeting and introduce Medi-Weightloss?"
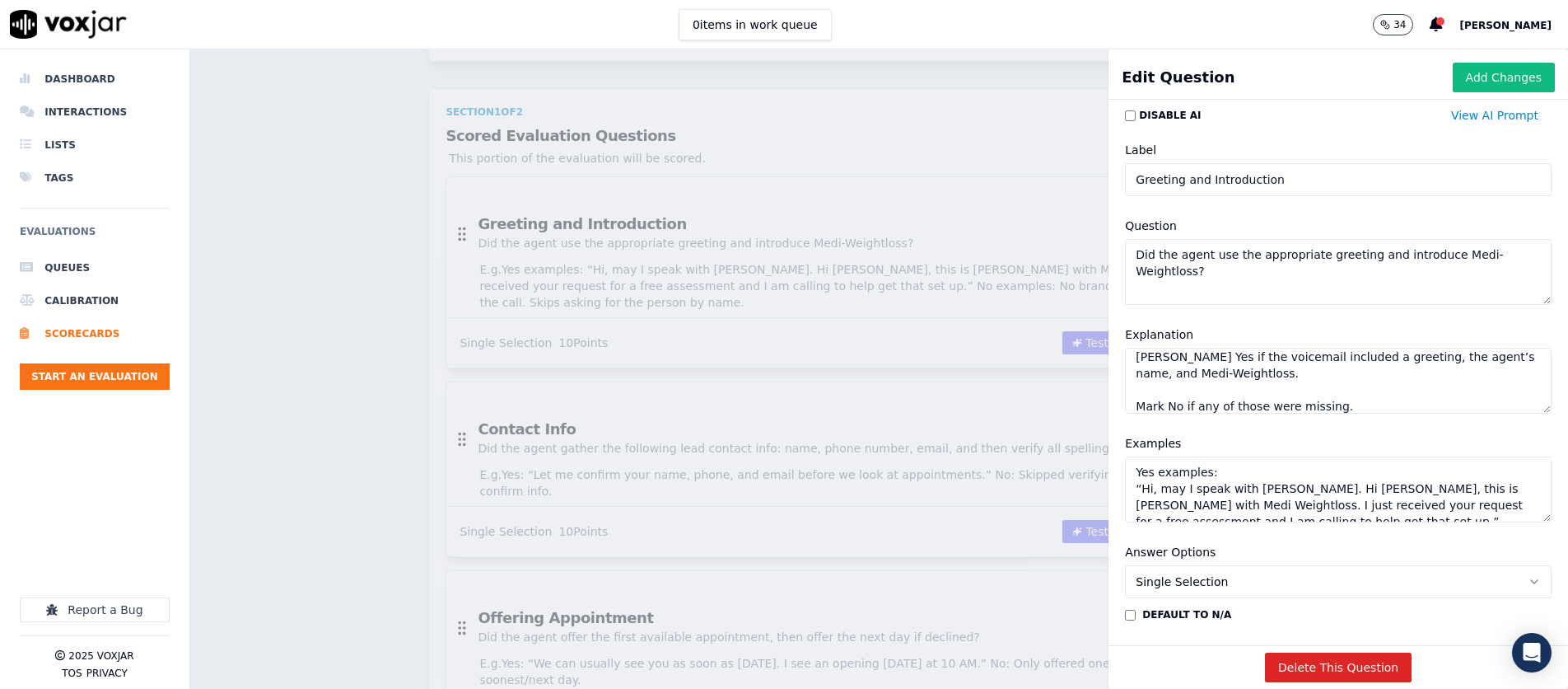
scroll to position [0, 0]
type textarea "Did the agent use the appropriate greeting and introduce Medi-Weightloss?"
click at [1044, 466] on textarea "Yes examples: “Hi, may I speak with Maria. Hi Maria, this is Chris with Medi We…" at bounding box center [1338, 490] width 427 height 66
paste textarea ": “Hi Maria, this is Chris with Medi-Weightloss! I just received your interest …"
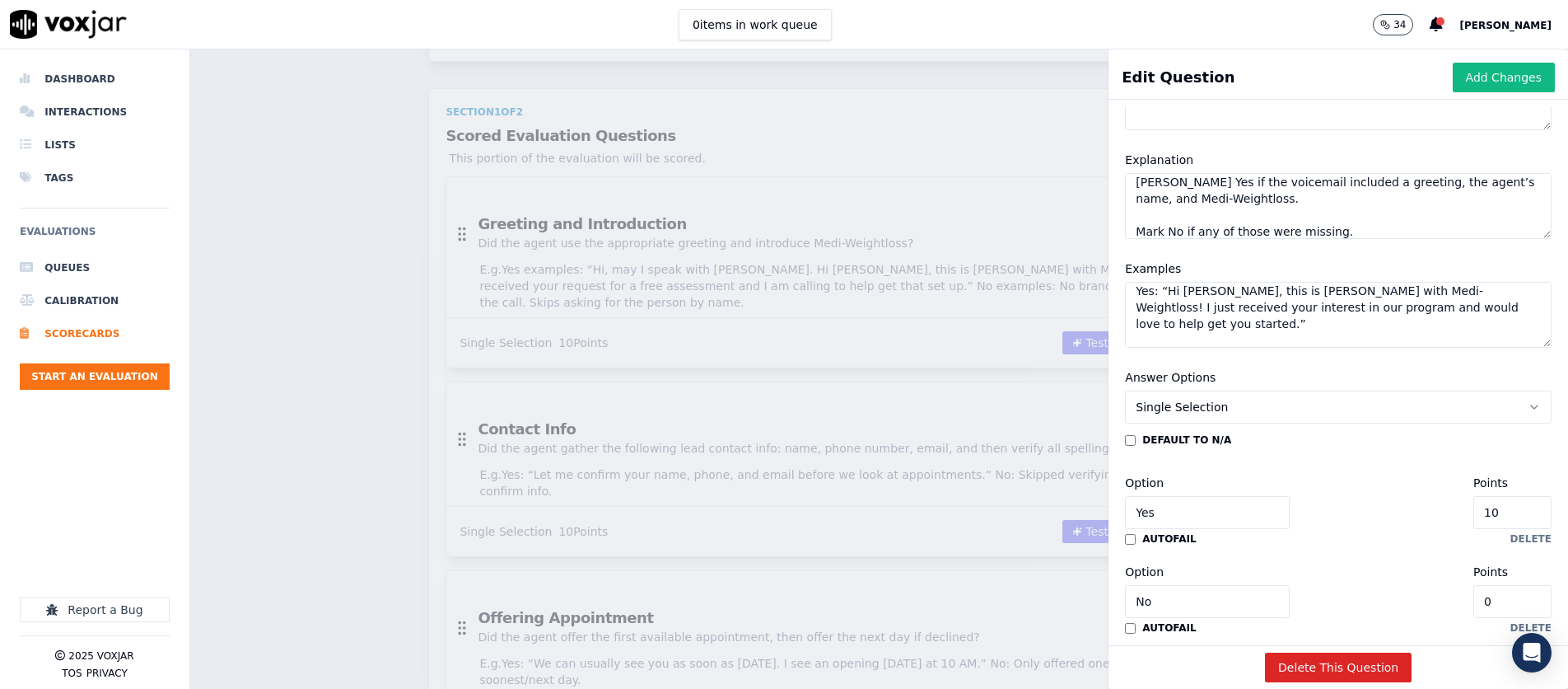
scroll to position [182, 0]
type textarea "Yes: “Hi [PERSON_NAME], this is [PERSON_NAME] with Medi-Weightloss! I just rece…"
click at [1044, 78] on button "Add Changes" at bounding box center [1504, 77] width 102 height 30
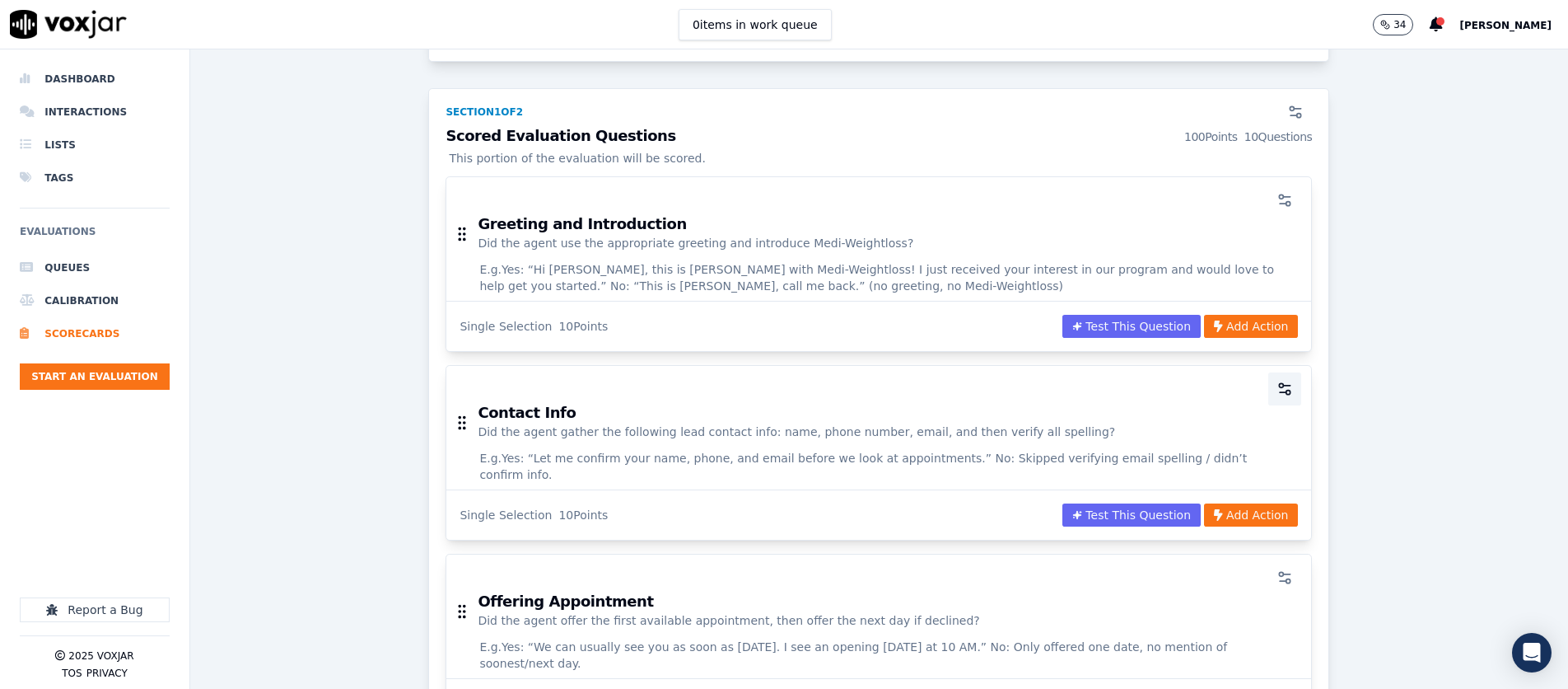
click at [1044, 391] on button "button" at bounding box center [1285, 389] width 33 height 33
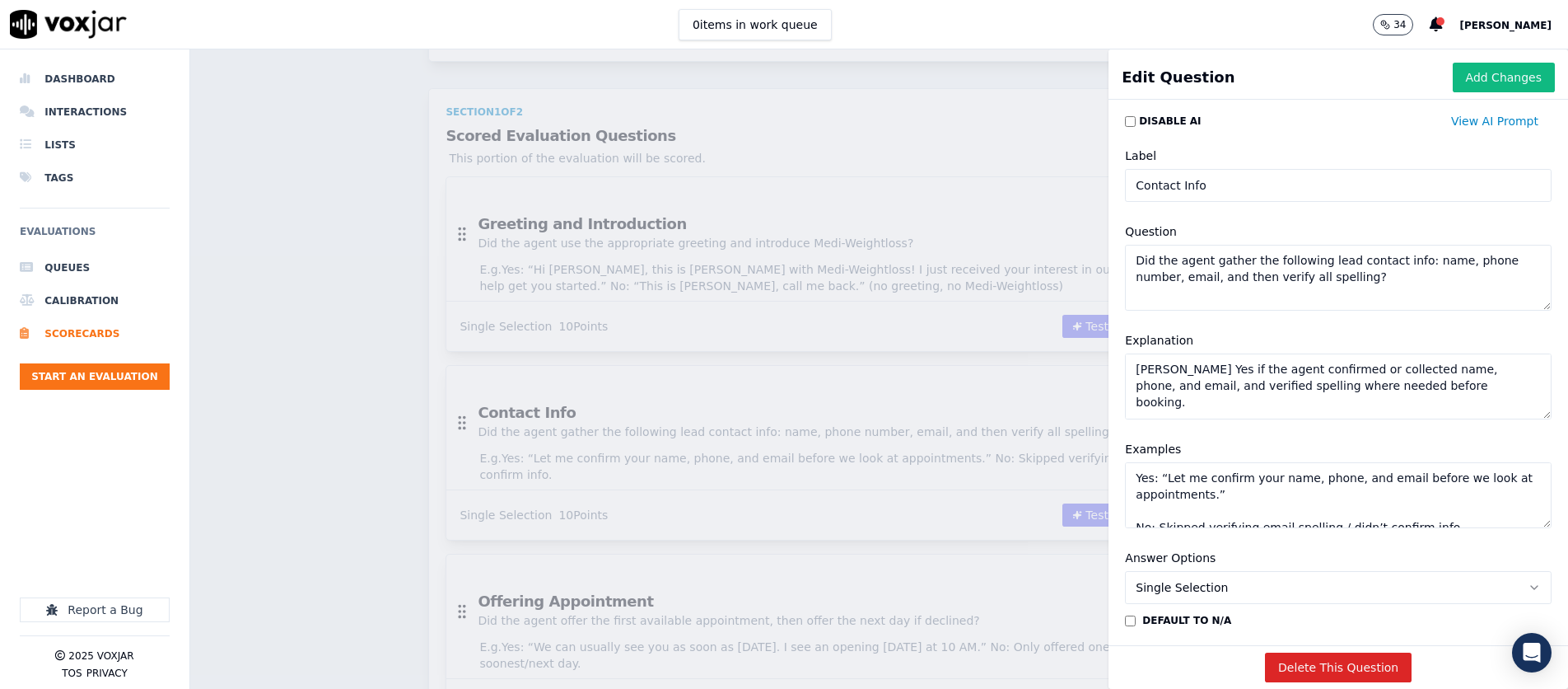
click at [1044, 389] on textarea "Mark Yes if the agent confirmed or collected name, phone, and email, and verifi…" at bounding box center [1338, 386] width 427 height 66
click at [1044, 502] on textarea "Yes: “Let me confirm your name, phone, and email before we look at appointments…" at bounding box center [1338, 496] width 427 height 66
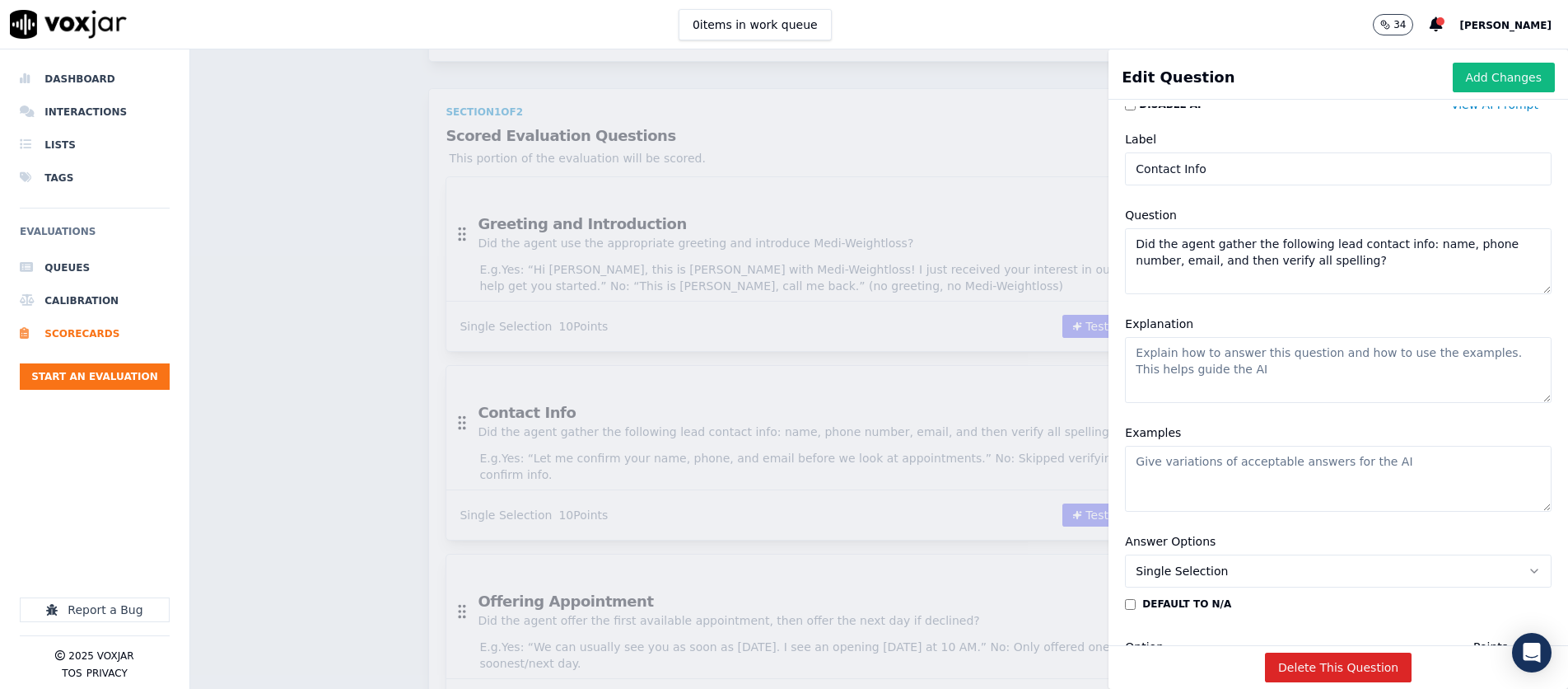
scroll to position [11, 0]
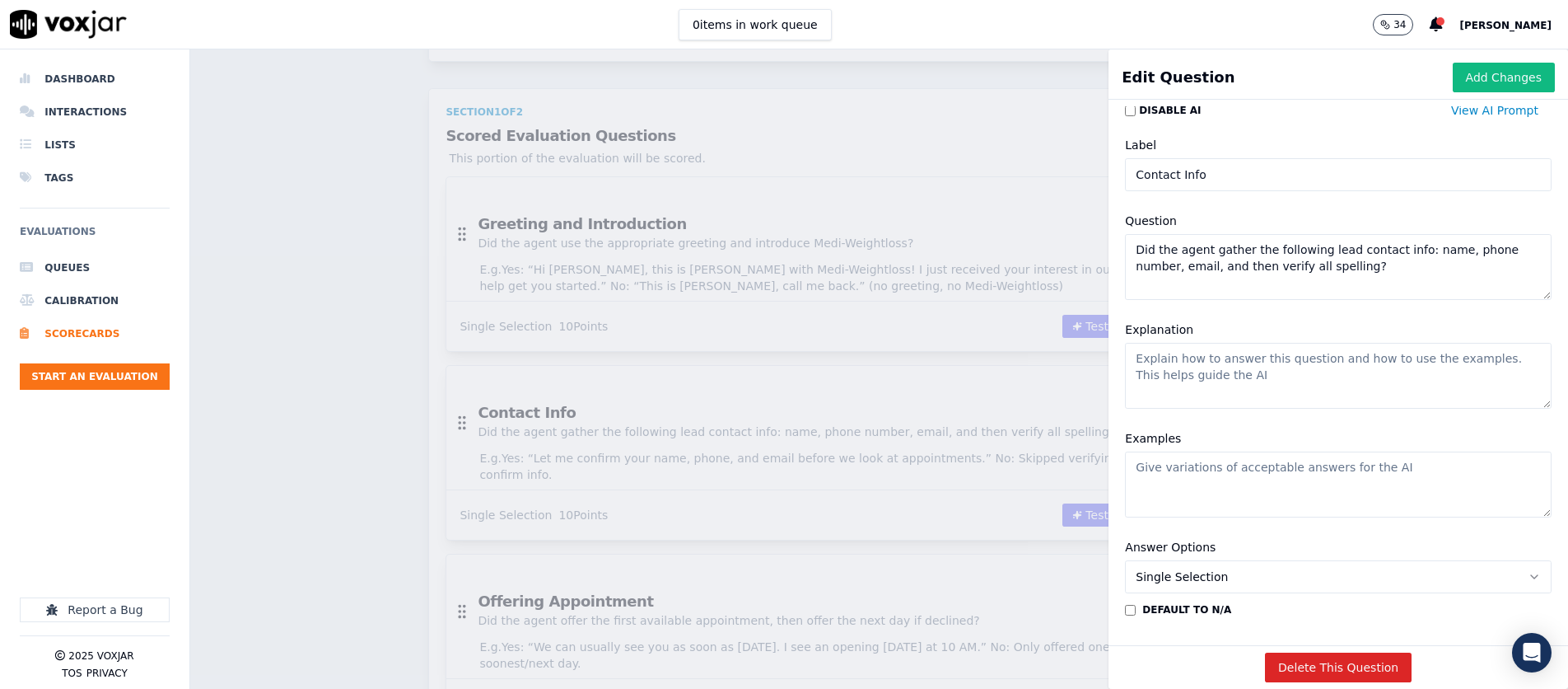
click at [1044, 268] on textarea "Did the agent gather the following lead contact info: name, phone number, email…" at bounding box center [1338, 267] width 427 height 66
paste textarea "Mark Yes if the agent clearly asked for and/or confirmed the patient’s full nam…"
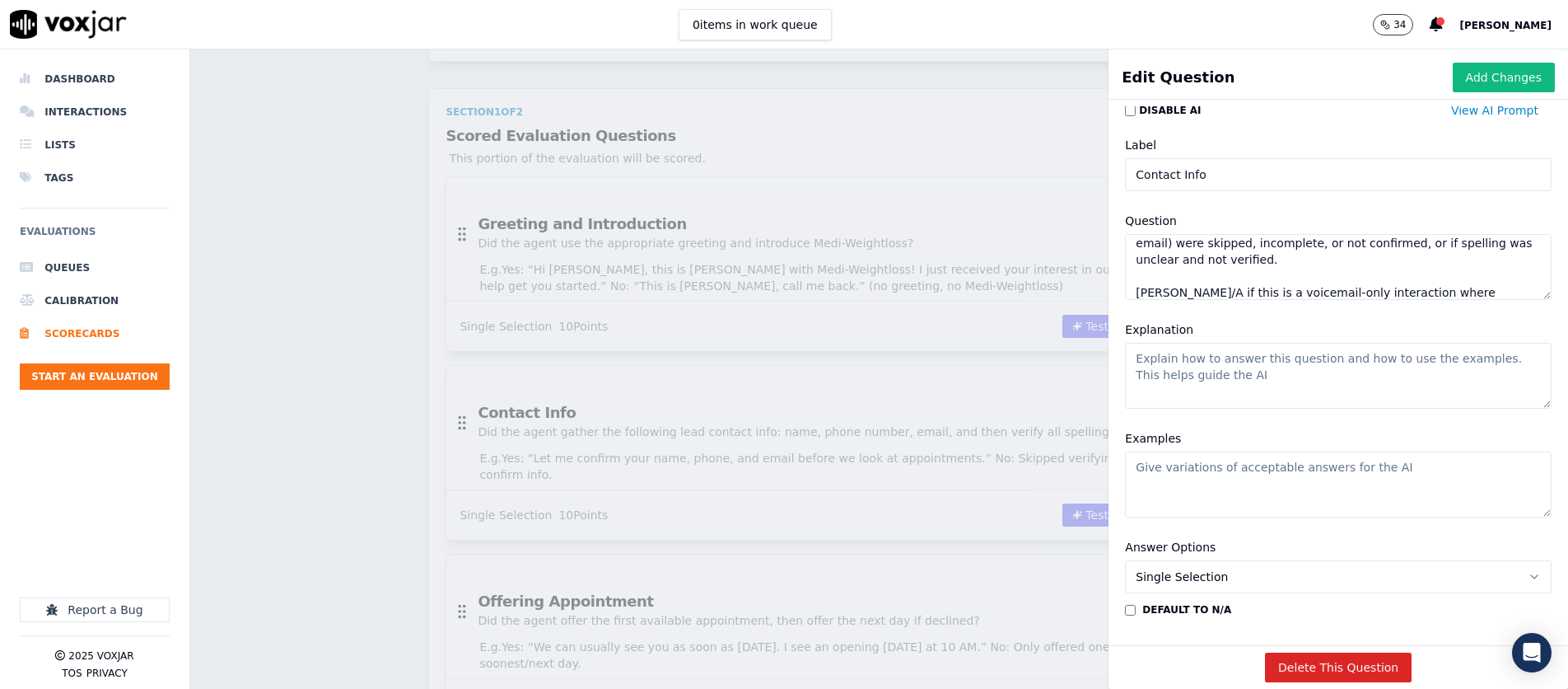
click at [1044, 469] on textarea "Examples" at bounding box center [1338, 485] width 427 height 66
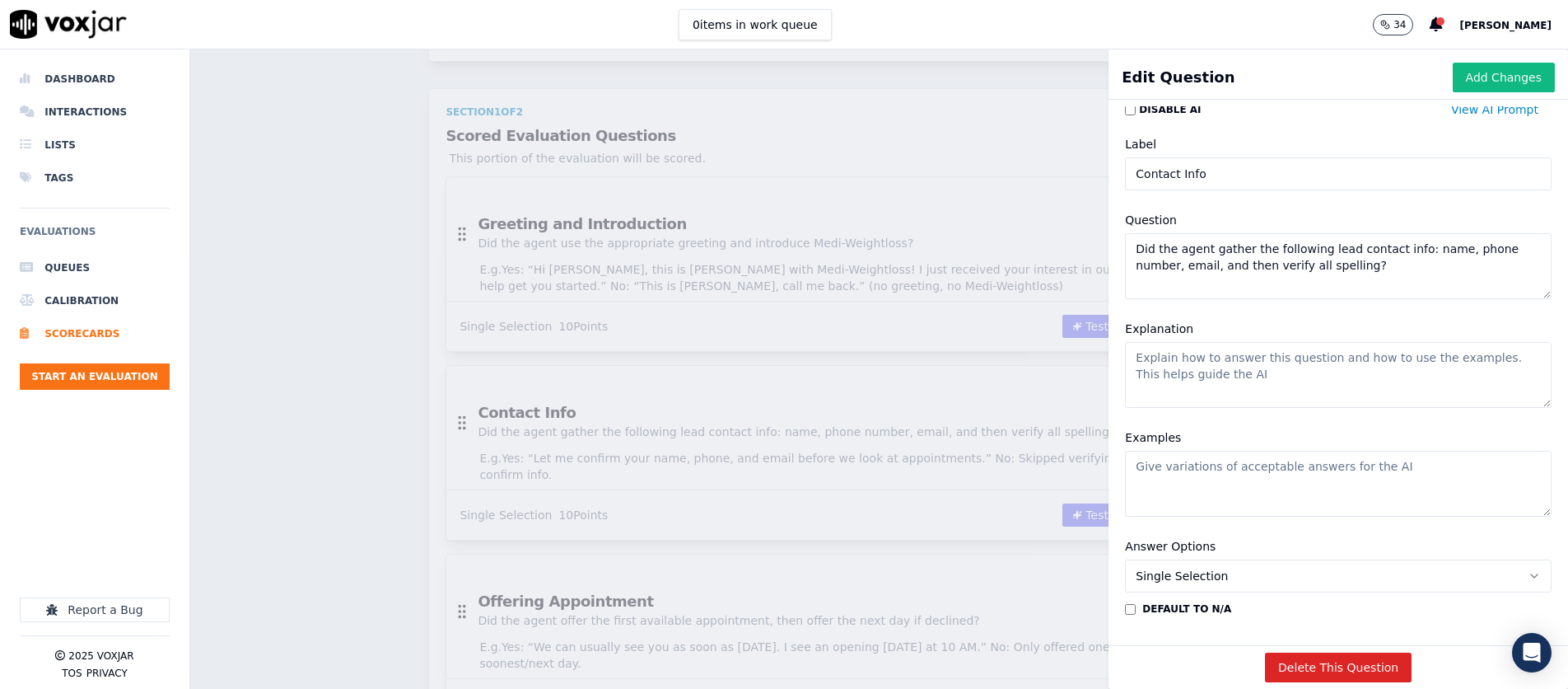
scroll to position [0, 0]
type textarea "Did the agent gather the following lead contact info: name, phone number, email…"
click at [1044, 472] on textarea "Examples" at bounding box center [1338, 484] width 427 height 66
paste textarea "Yes: “Can I confirm your full name, phone number, and the spelling of your emai…"
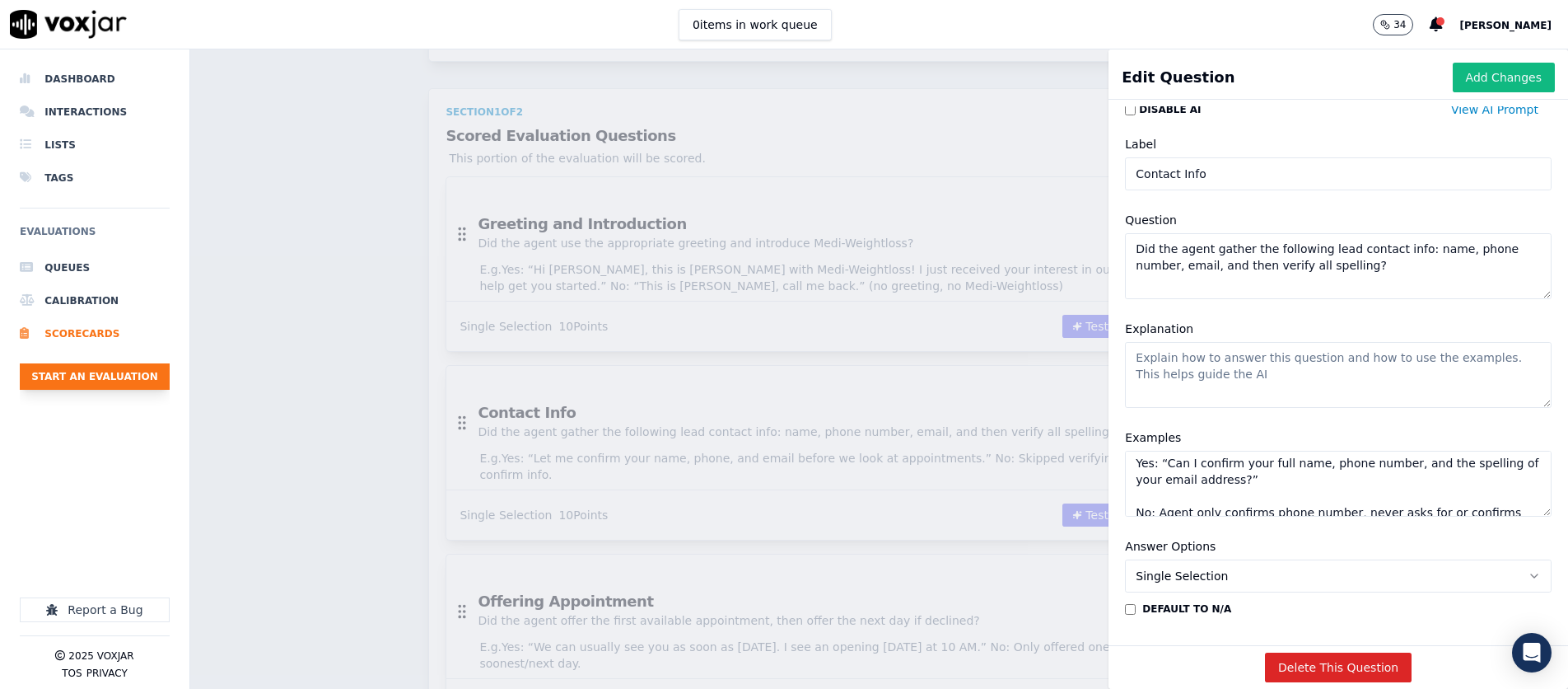
type textarea "Yes: “Can I confirm your full name, phone number, and the spelling of your emai…"
click at [1044, 379] on textarea "Explanation" at bounding box center [1338, 374] width 427 height 66
paste textarea "Mark Yes if the agent clearly asked for and/or confirmed the patient’s full nam…"
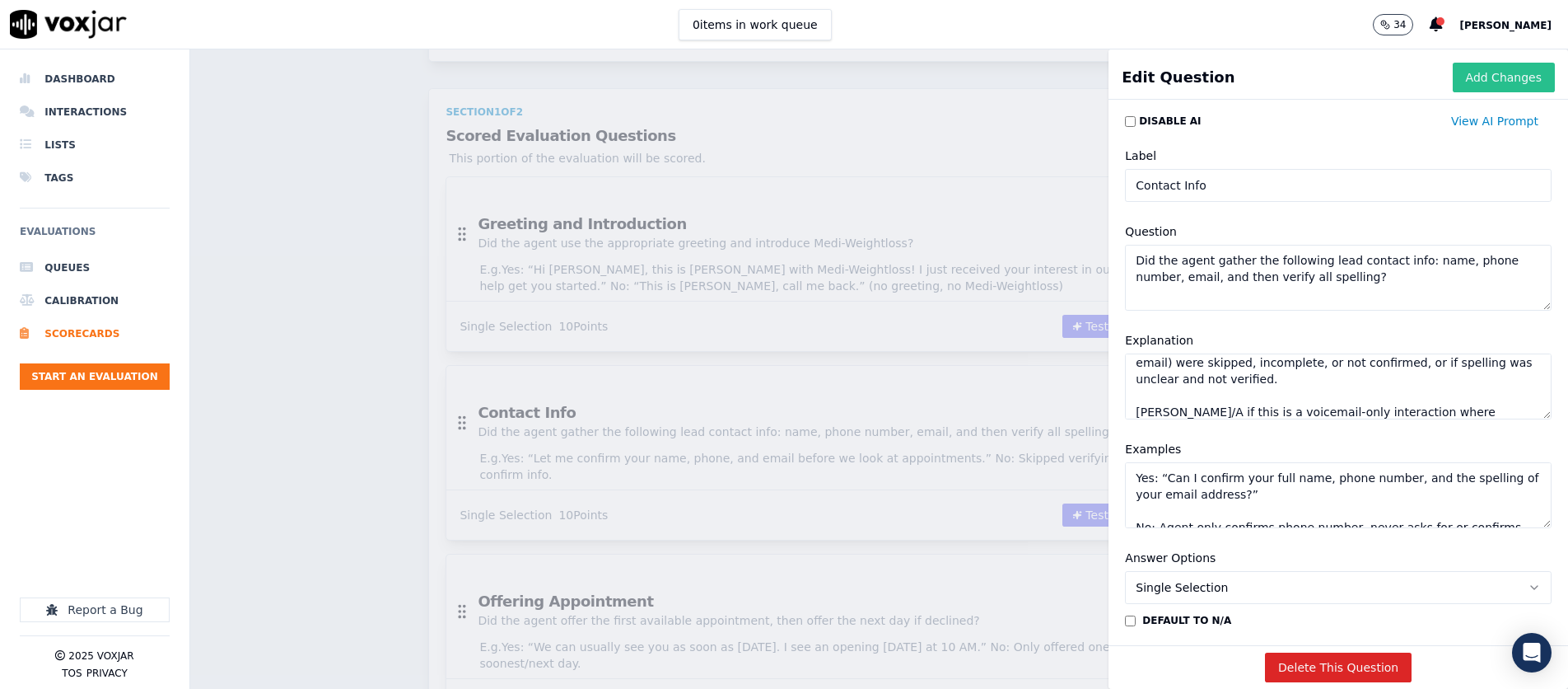
type textarea "Mark Yes if the agent clearly asked for and/or confirmed the patient’s full nam…"
click at [1044, 85] on button "Add Changes" at bounding box center [1504, 77] width 102 height 30
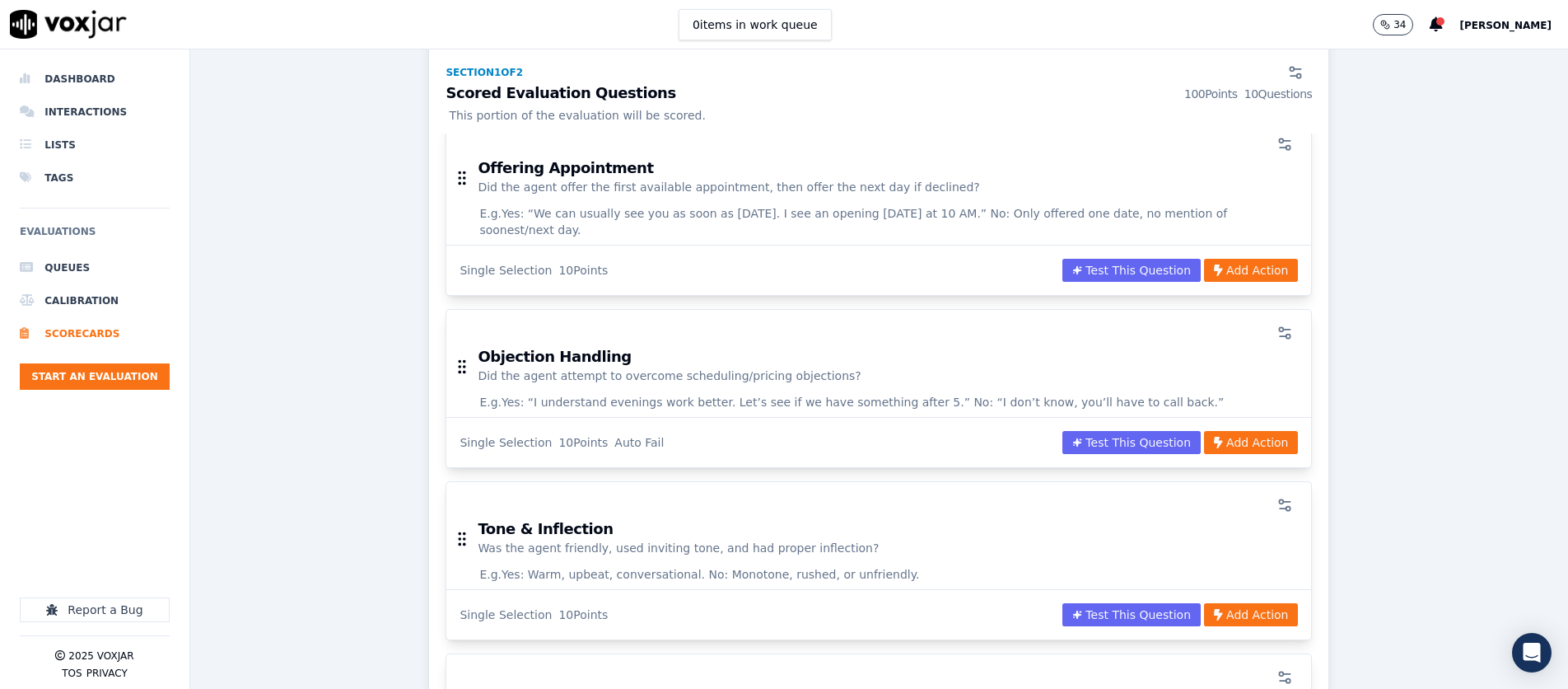
scroll to position [675, 0]
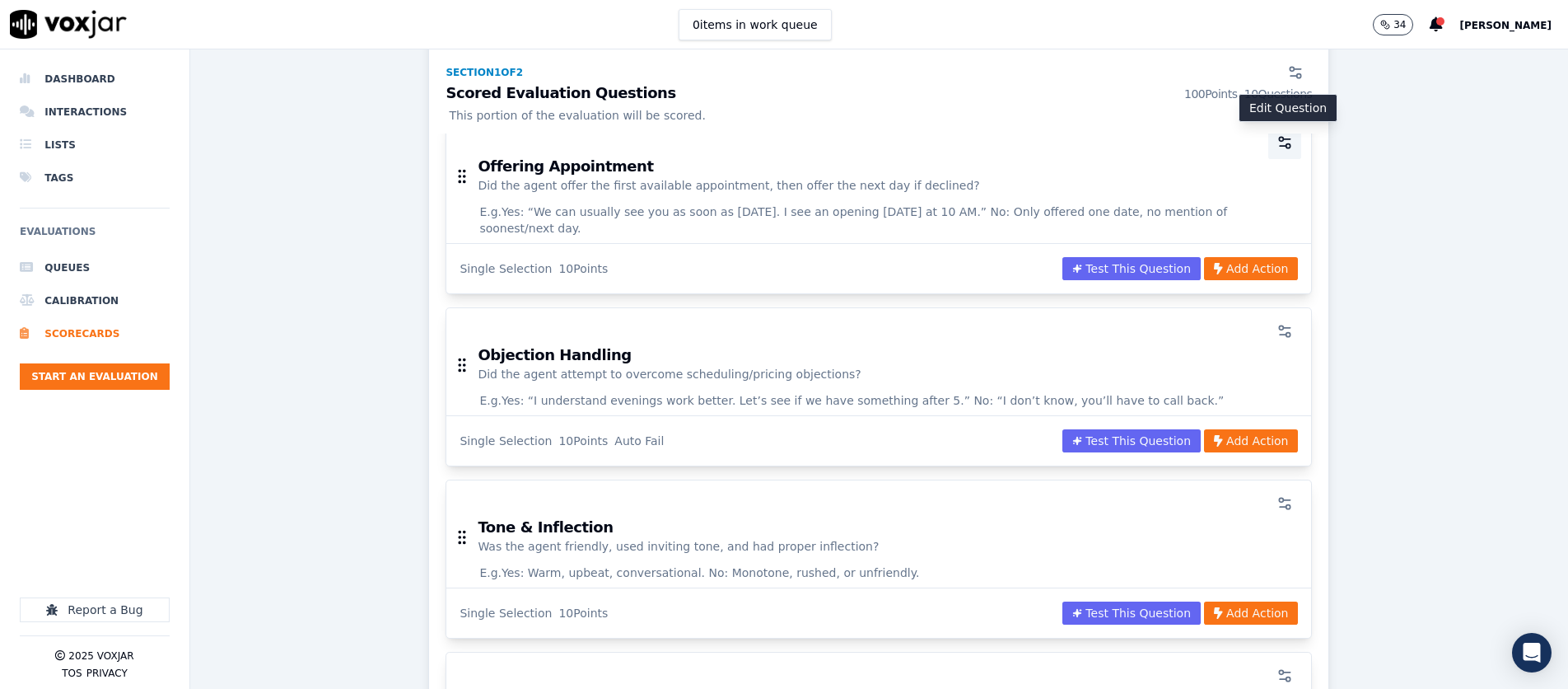
click at [1044, 145] on button "button" at bounding box center [1285, 143] width 33 height 33
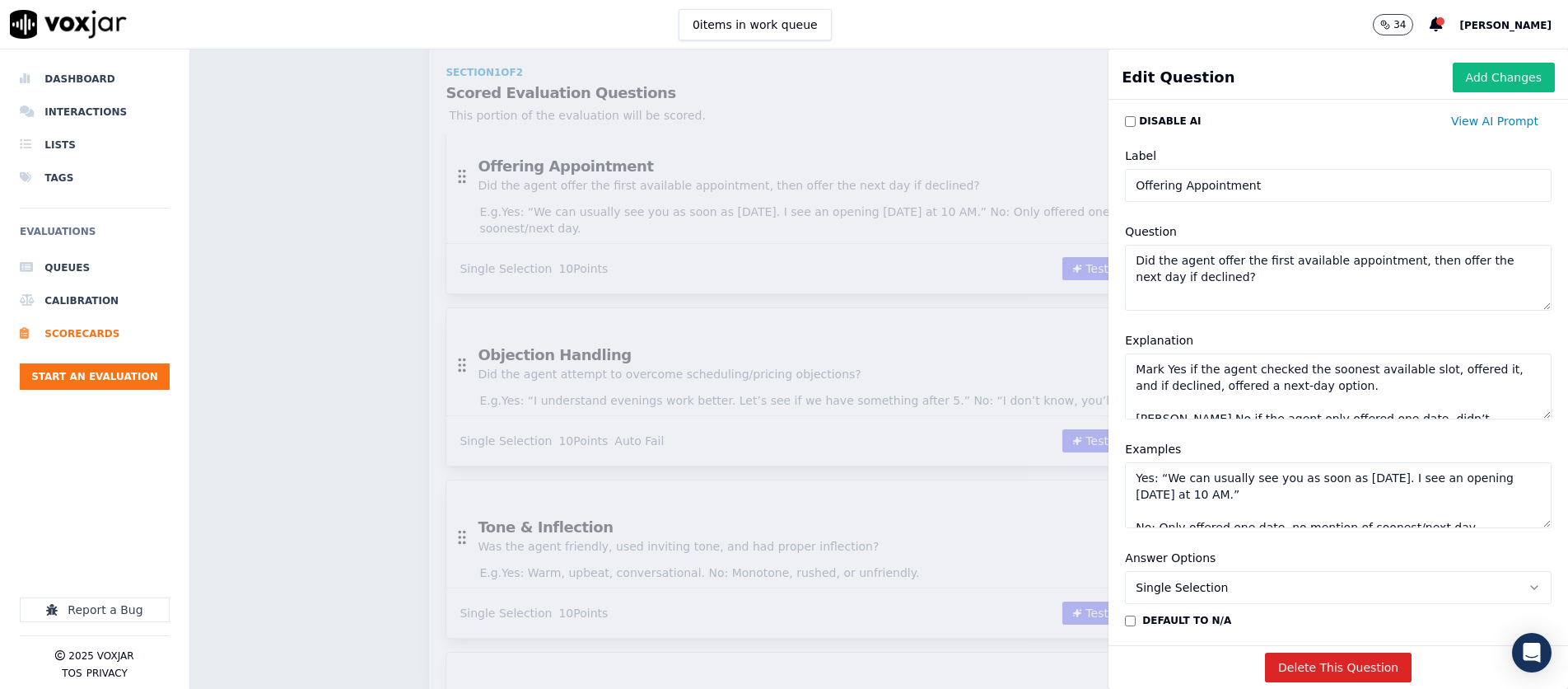
click at [1044, 275] on textarea "Did the agent offer the first available appointment, then offer the next day if…" at bounding box center [1338, 277] width 427 height 66
type textarea "Did the agent offer the first available appointment, then offer the next day?"
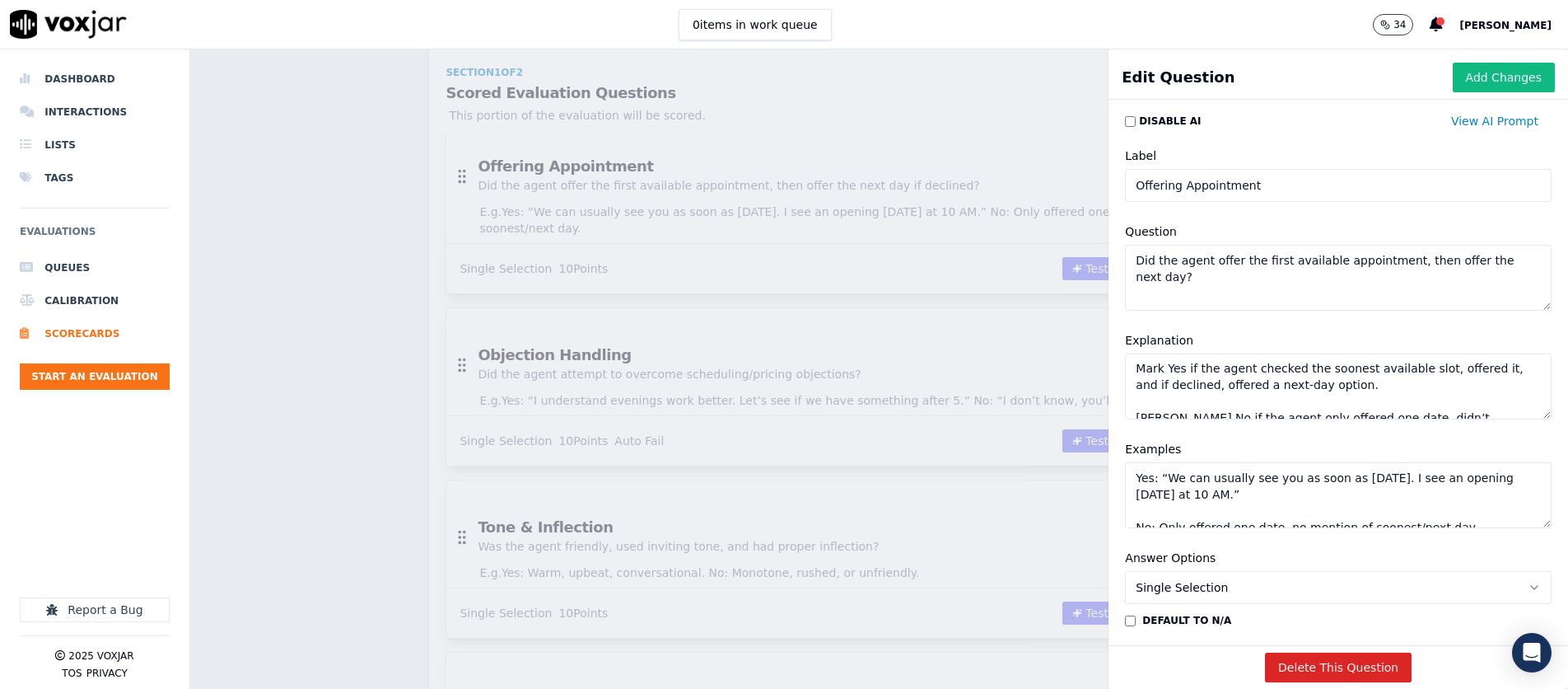
click at [1044, 391] on textarea "Mark Yes if the agent checked the soonest available slot, offered it, and if de…" at bounding box center [1338, 386] width 427 height 66
paste textarea "voicemail stated that availability was as soon as tomorrow or emphasized urgenc…"
type textarea "Mark Yes if the voicemail stated that availability was as soon as tomorrow or e…"
drag, startPoint x: 1253, startPoint y: 479, endPoint x: 765, endPoint y: 339, distance: 507.7
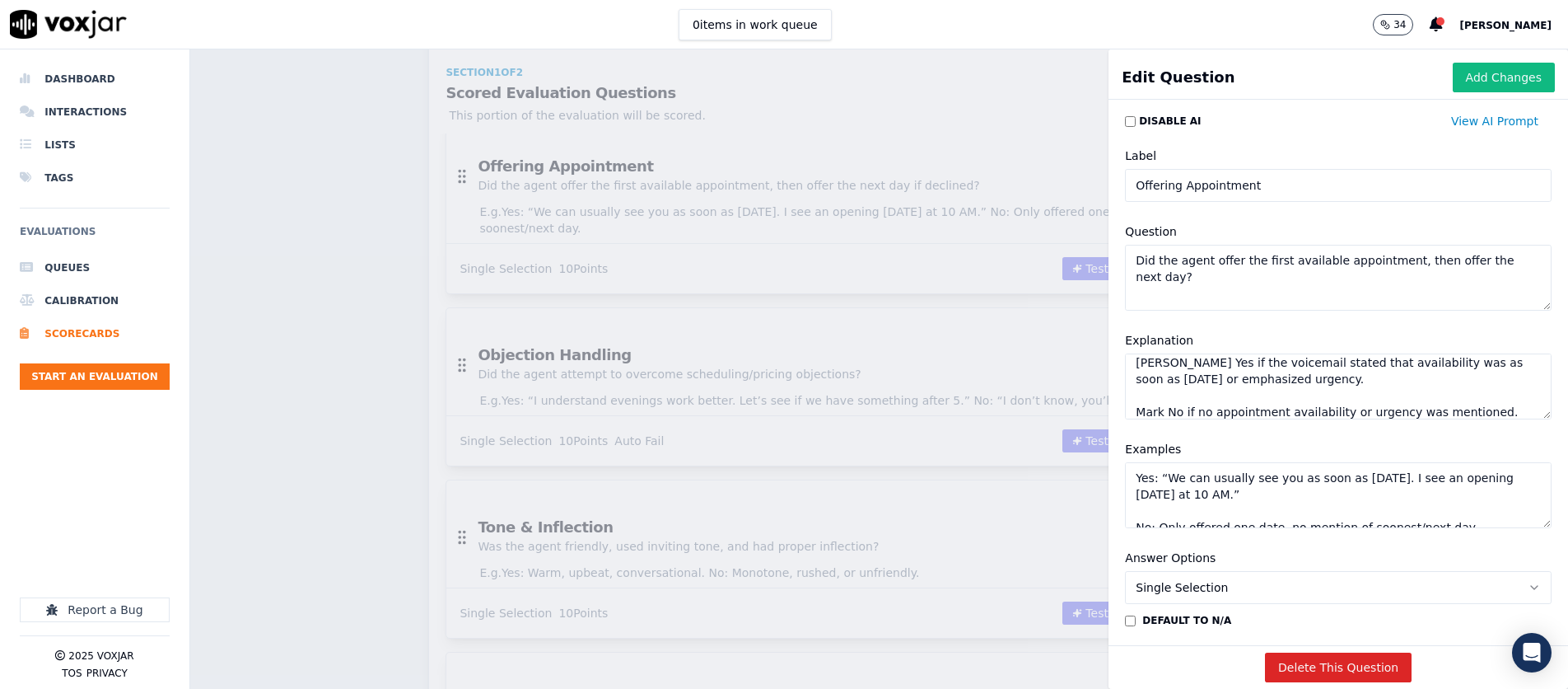
click at [1044, 478] on textarea "Yes: “We can usually see you as soon as tomorrow. I see an opening tomorrow at …" at bounding box center [1338, 496] width 427 height 66
paste textarea "…we have availability as early as tomorrow and times are filling up fast!” No: …"
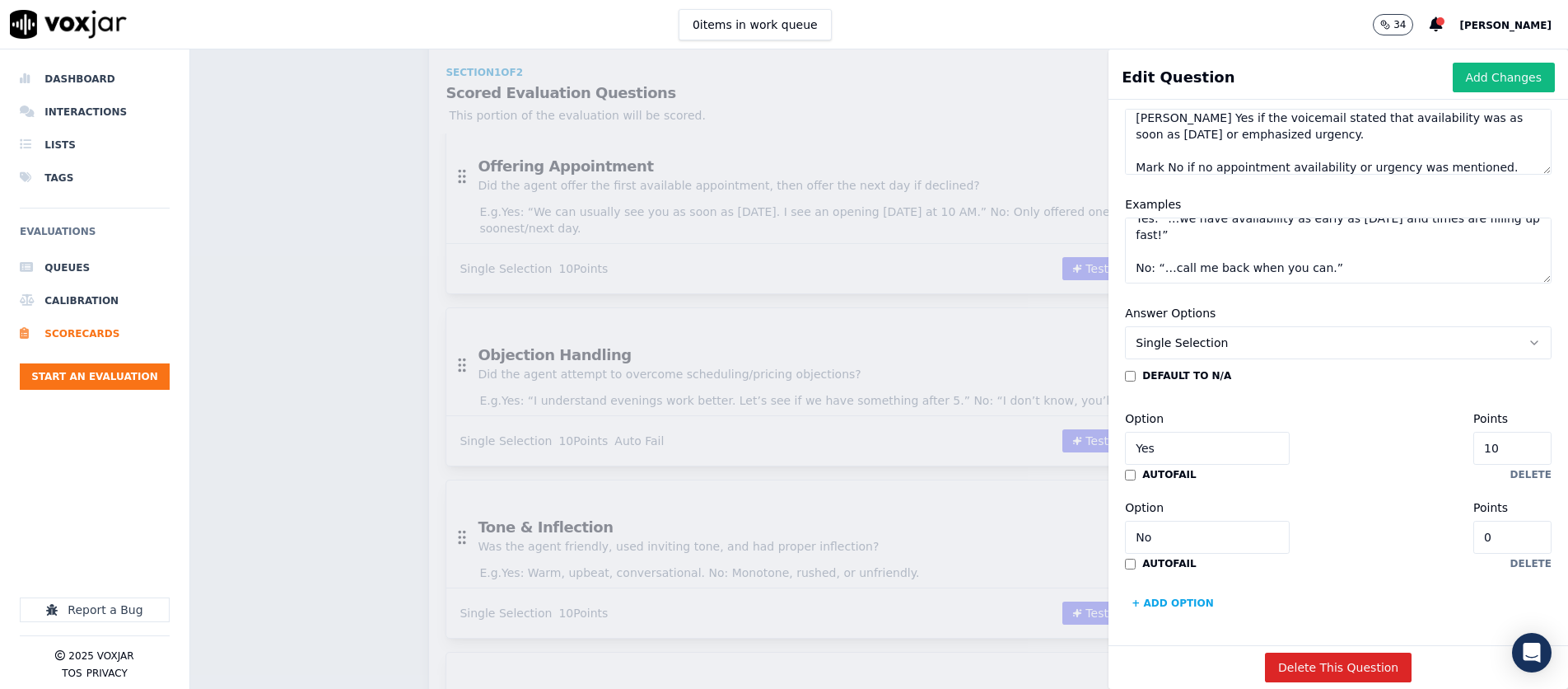
scroll to position [245, 0]
type textarea "Yes: “…we have availability as early as [DATE] and times are filling up fast!” …"
drag, startPoint x: 1515, startPoint y: 81, endPoint x: 1509, endPoint y: 92, distance: 12.5
click at [1044, 83] on button "Add Changes" at bounding box center [1504, 77] width 102 height 30
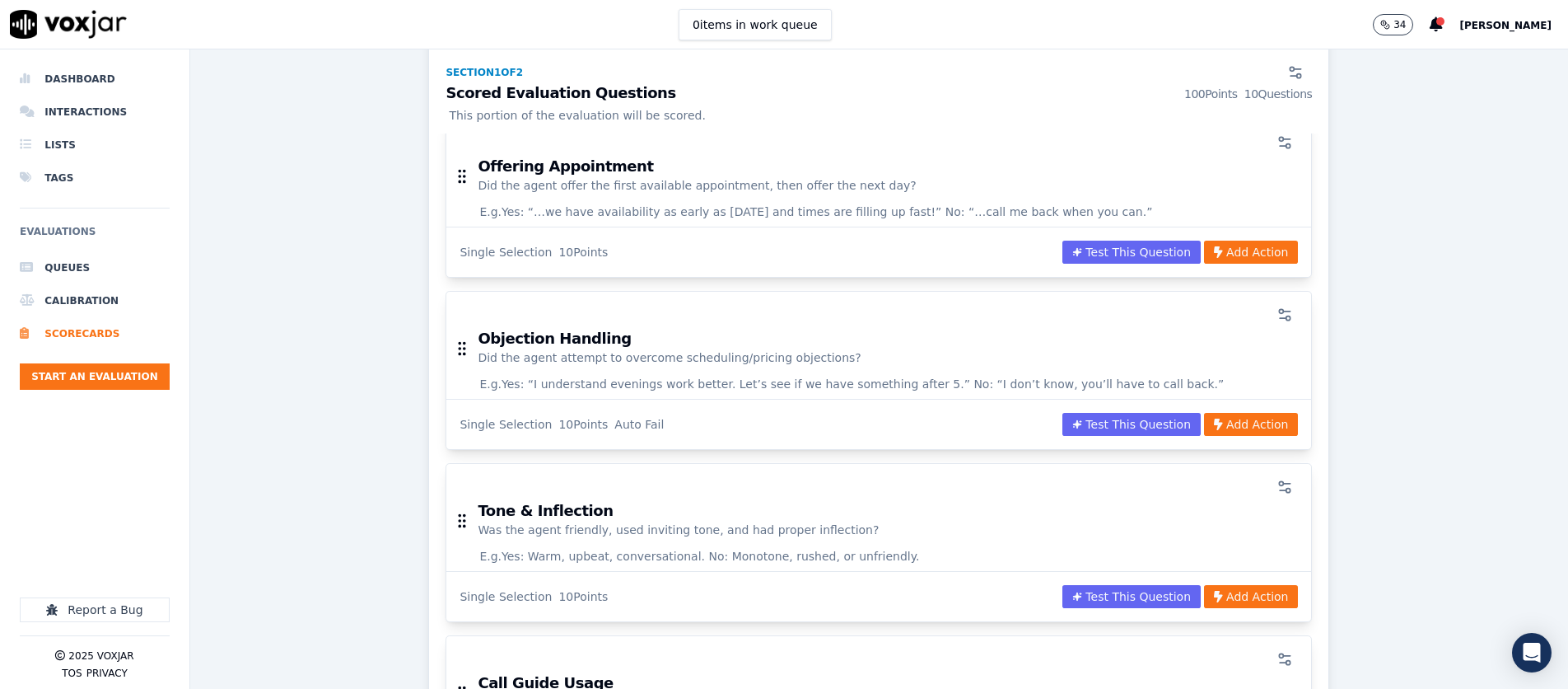
scroll to position [675, 0]
click at [1044, 322] on icon "button" at bounding box center [1285, 315] width 16 height 16
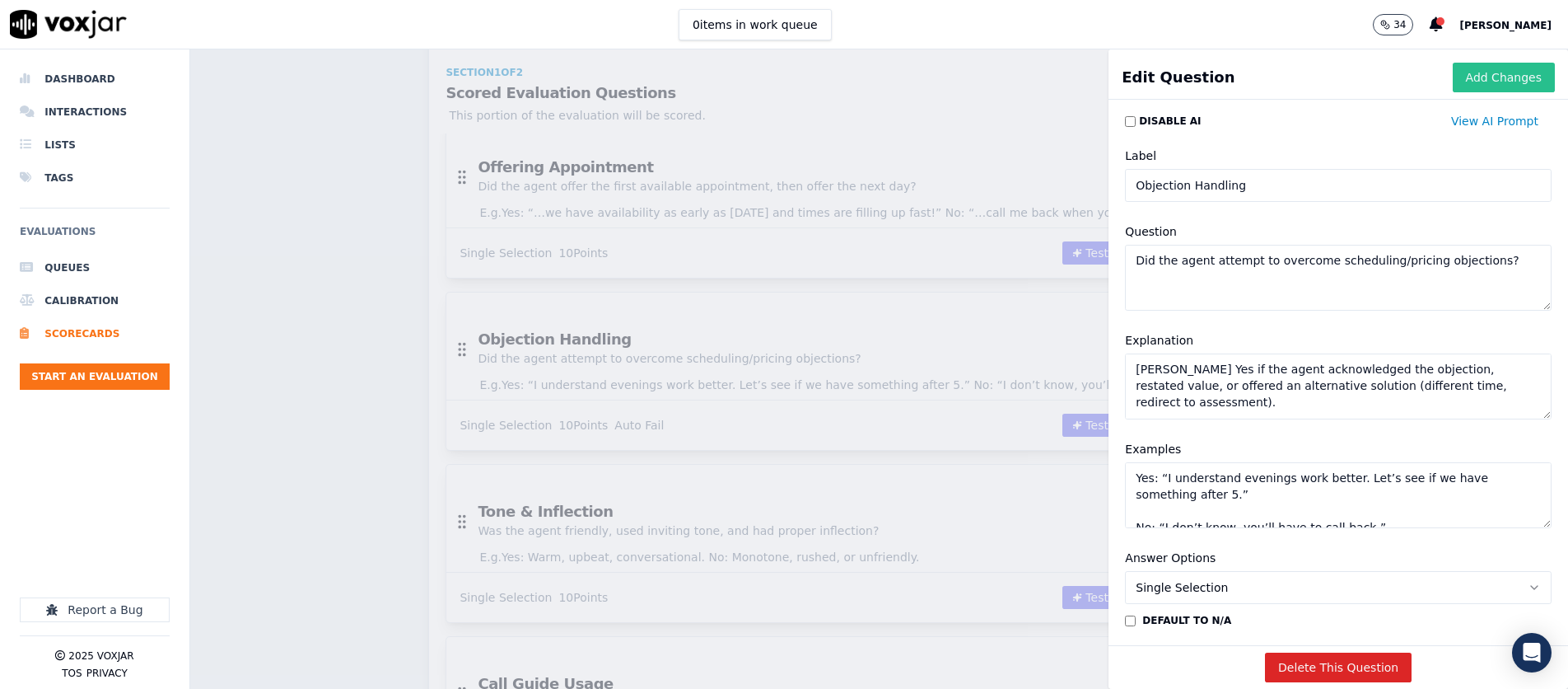
click at [1044, 79] on button "Add Changes" at bounding box center [1504, 77] width 102 height 30
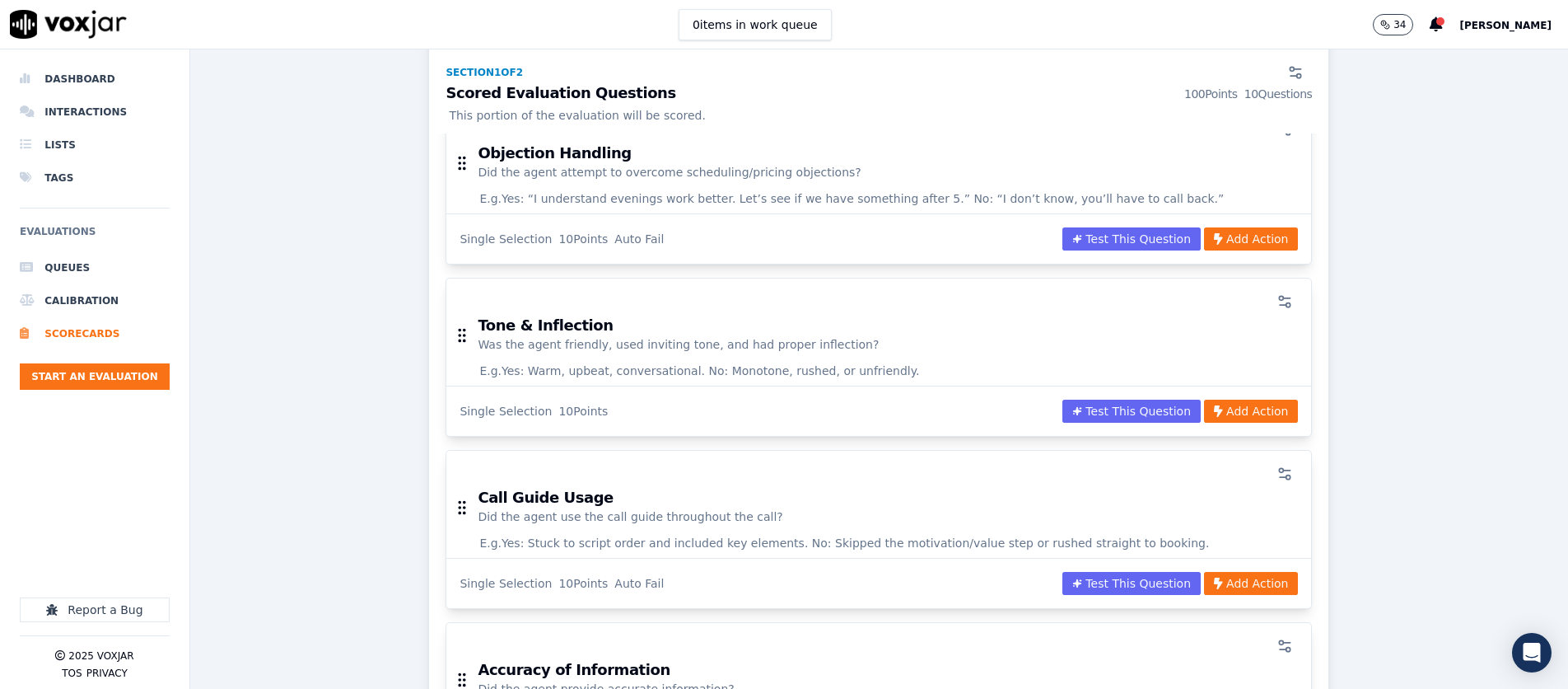
scroll to position [871, 0]
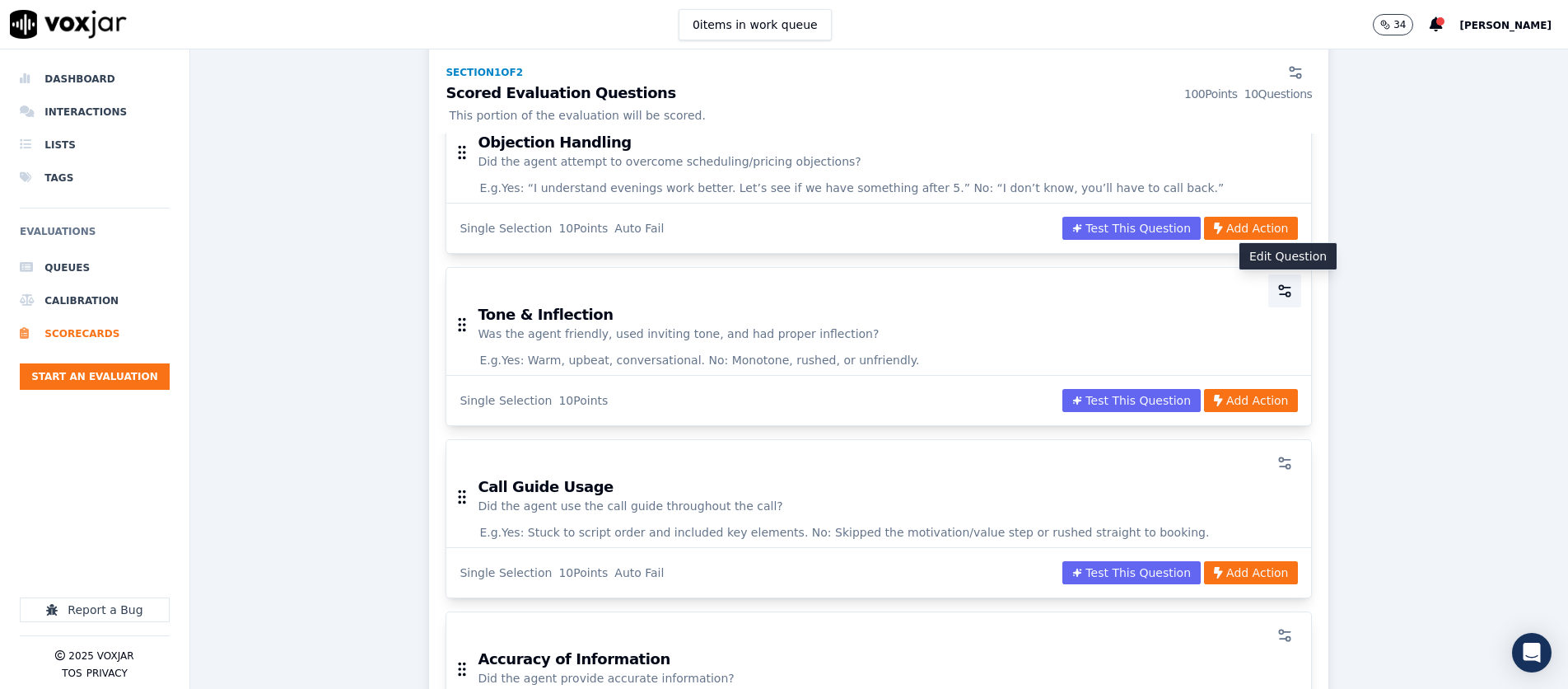
click at [1044, 298] on button "button" at bounding box center [1285, 290] width 33 height 33
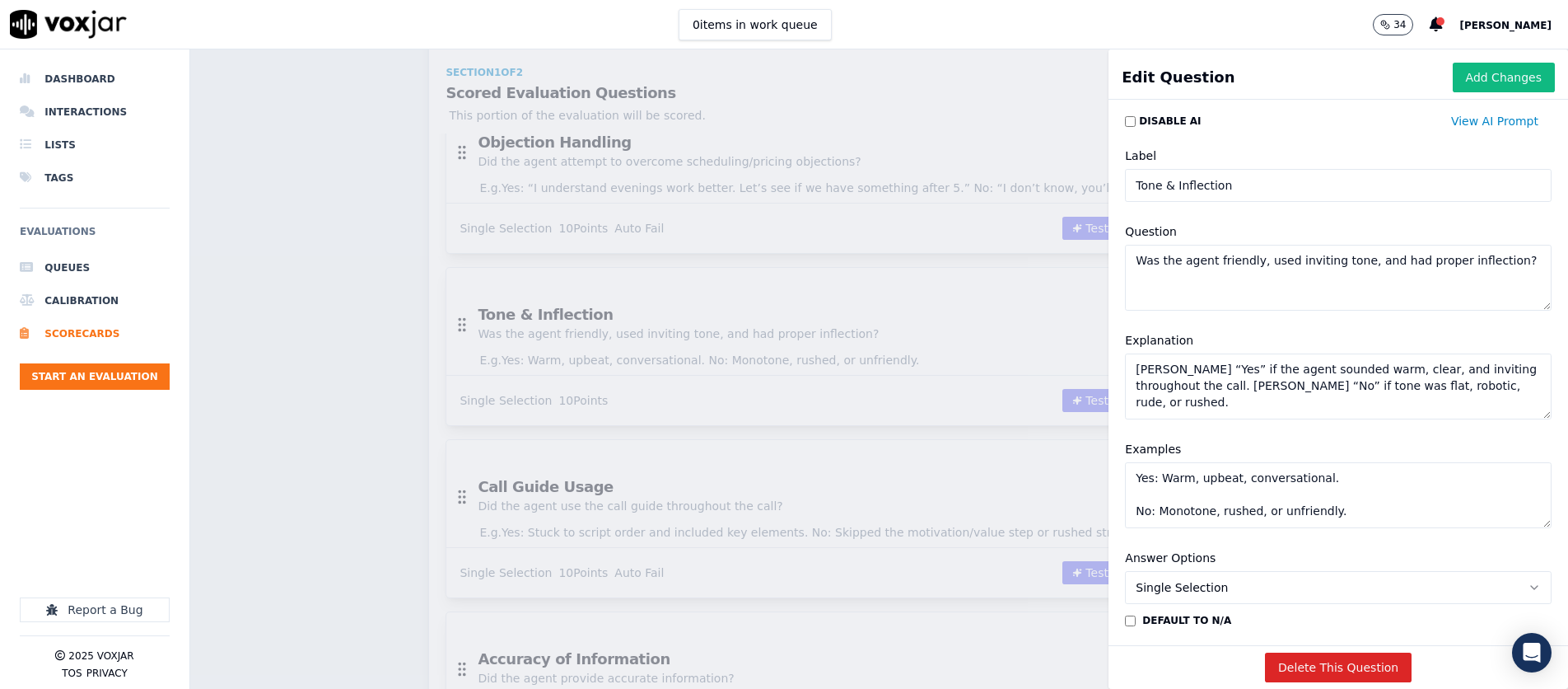
click at [1044, 273] on textarea "Was the agent friendly, used inviting tone, and had proper inflection?" at bounding box center [1338, 277] width 427 height 66
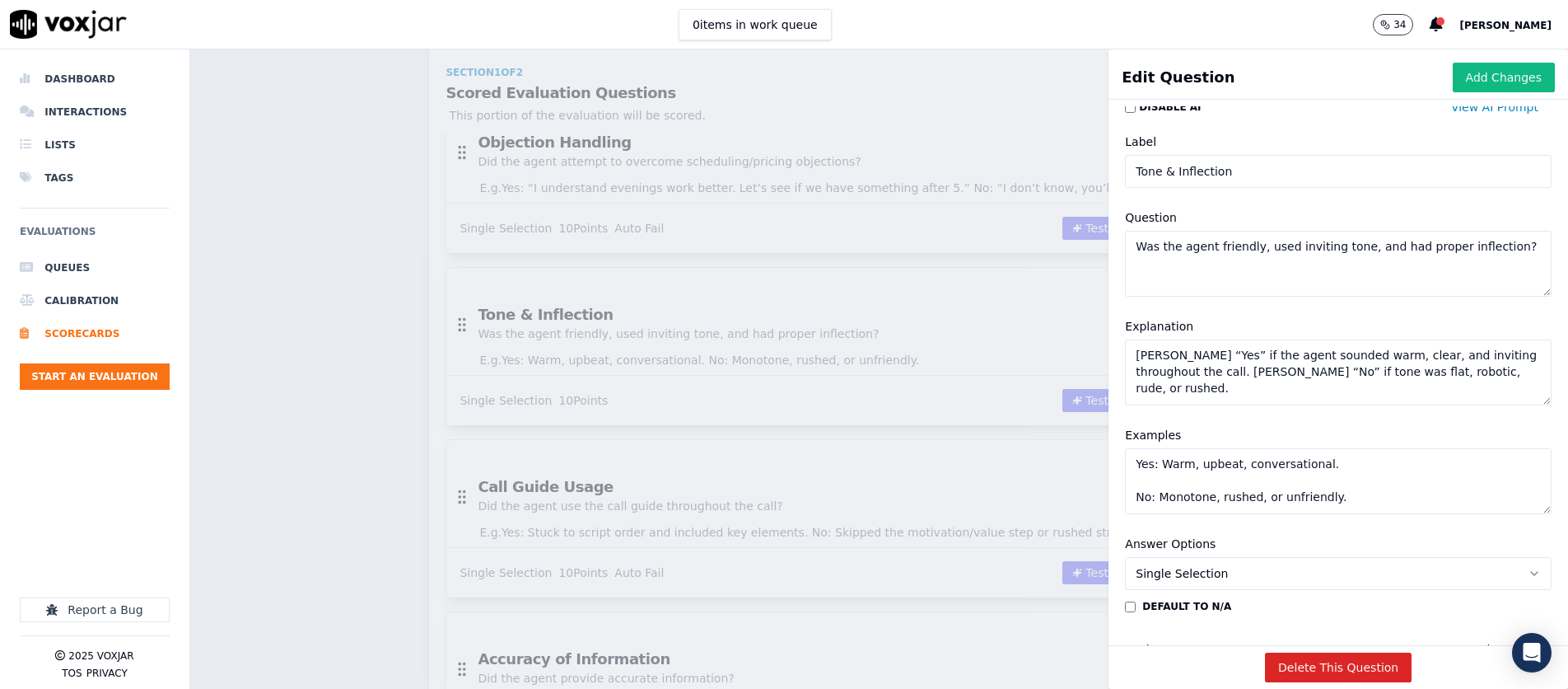
scroll to position [13, 0]
click at [1044, 389] on textarea "Mark “Yes” if the agent sounded warm, clear, and inviting throughout the call. …" at bounding box center [1338, 374] width 427 height 66
click at [1044, 397] on textarea "Mark “Yes” if the agent sounded warm, clear, and inviting throughout the call. …" at bounding box center [1338, 374] width 427 height 66
paste textarea "Yes if the voicemail sounded upbeat, professional, and welcoming. Mark No if th…"
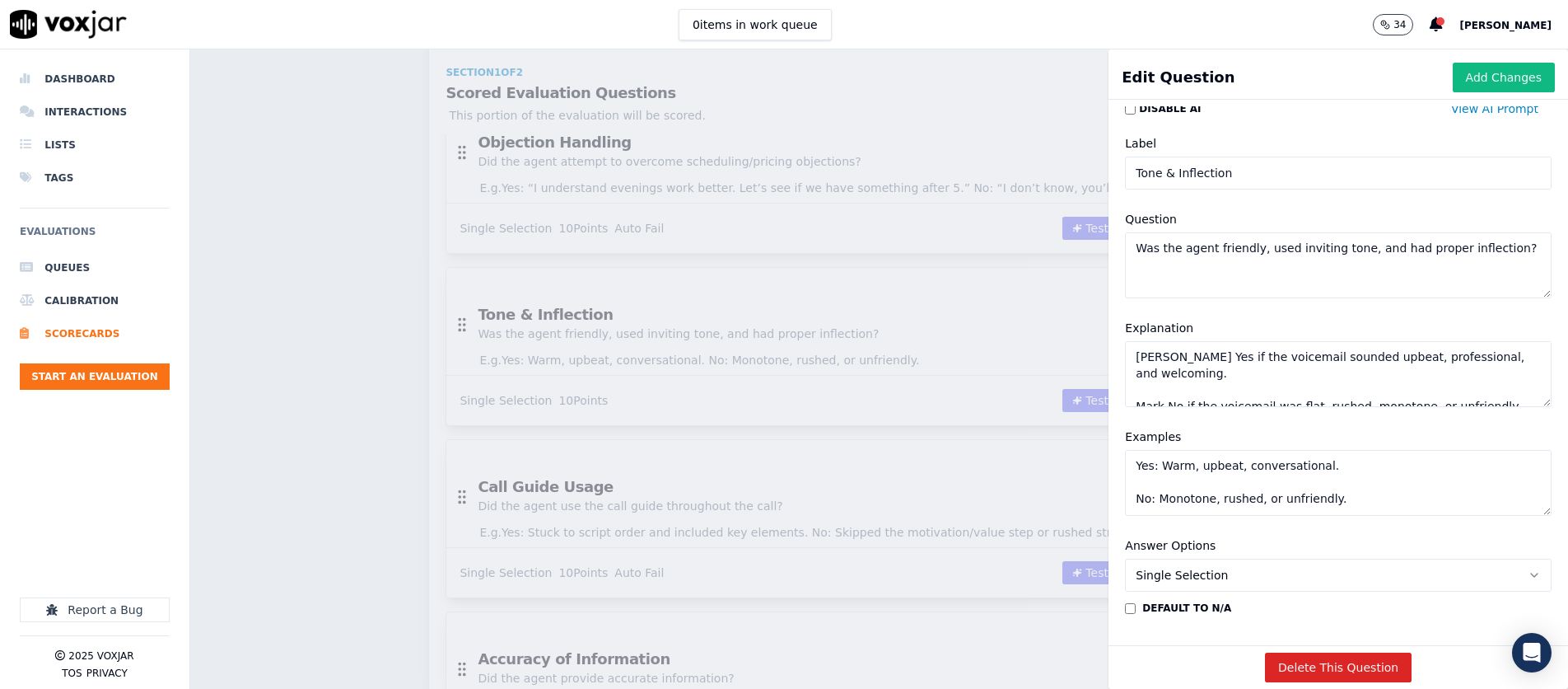
type textarea "Mark Yes if the voicemail sounded upbeat, professional, and welcoming. Mark No …"
click at [1044, 475] on textarea "Yes: Warm, upbeat, conversational. No: Monotone, rushed, or unfriendly." at bounding box center [1338, 483] width 427 height 66
paste textarea "confident, and positive delivery. No: Rushed or robotic tone"
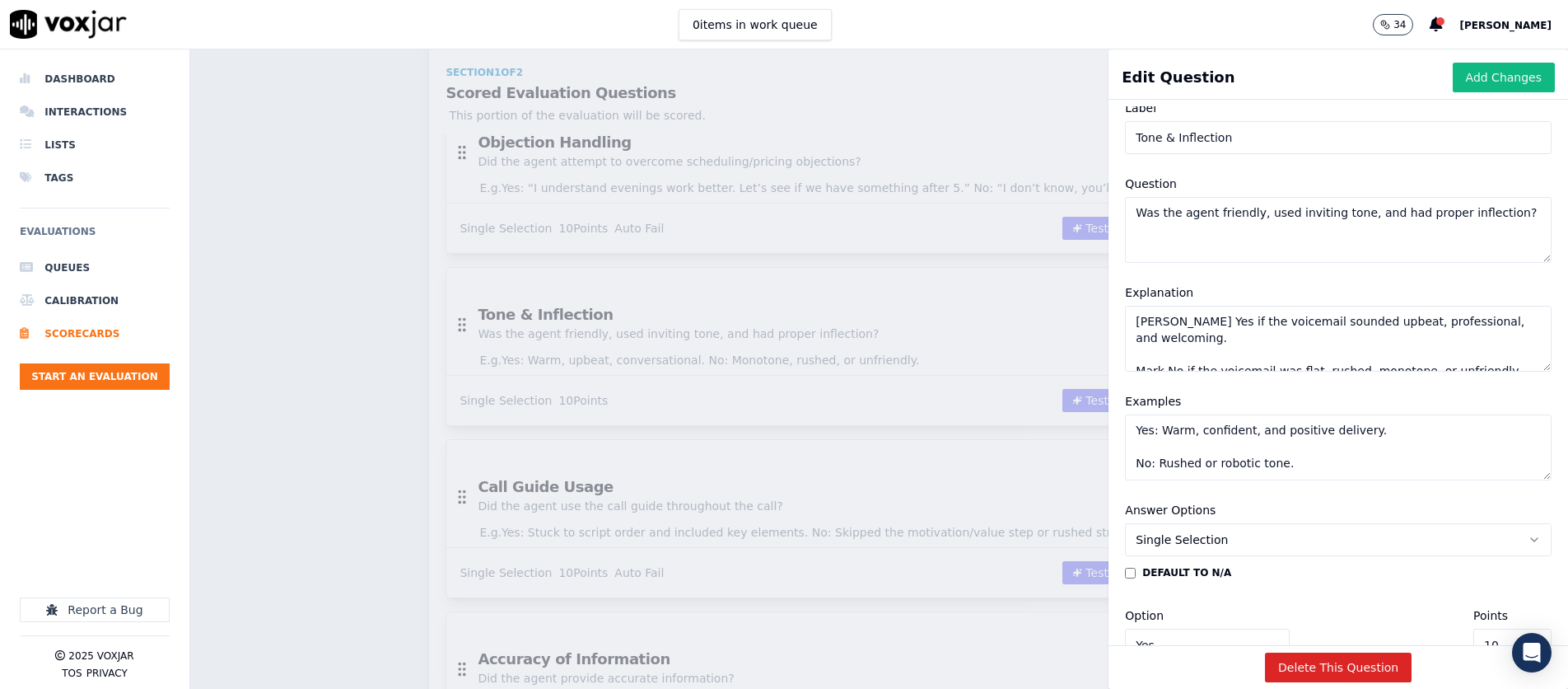
scroll to position [0, 0]
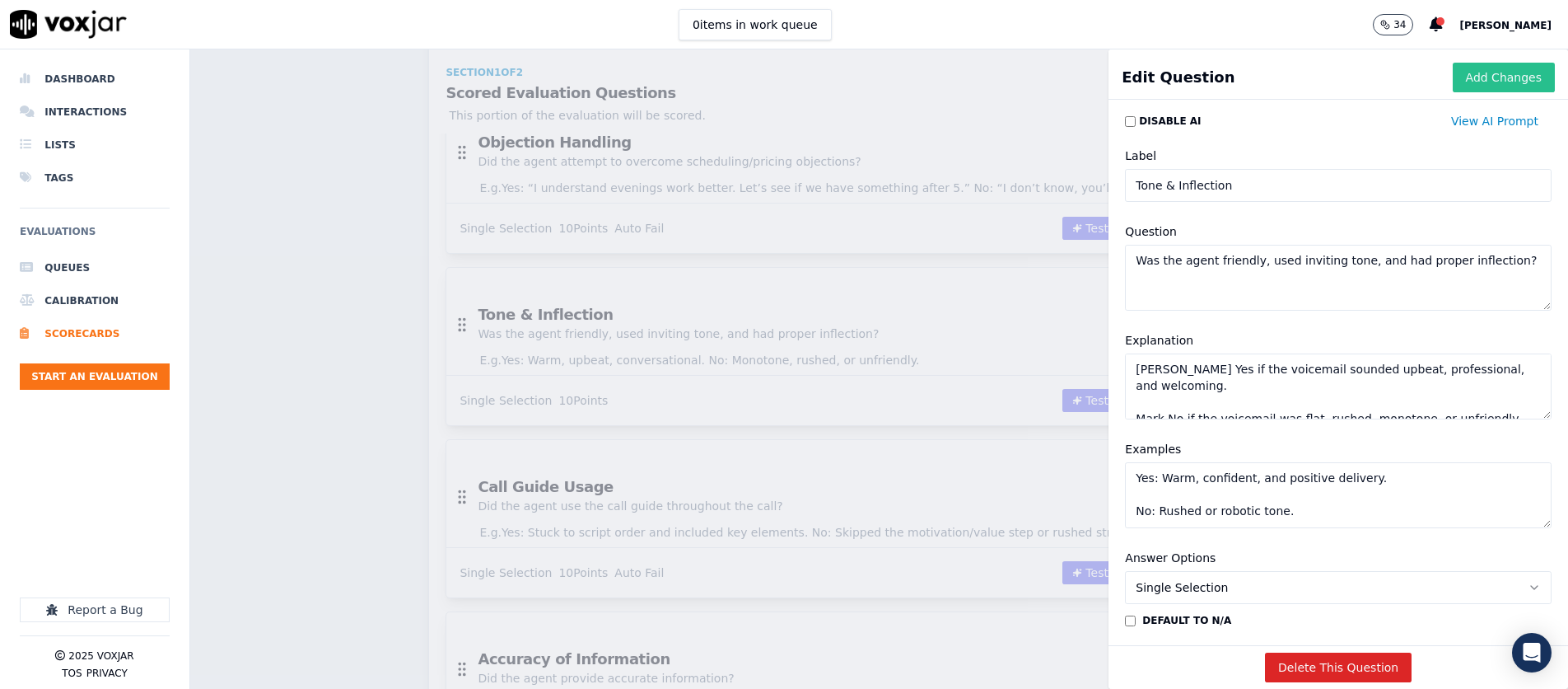
type textarea "Yes: Warm, confident, and positive delivery. No: Rushed or robotic tone."
drag, startPoint x: 1519, startPoint y: 81, endPoint x: 1510, endPoint y: 98, distance: 19.2
click at [1044, 83] on button "Add Changes" at bounding box center [1504, 77] width 102 height 30
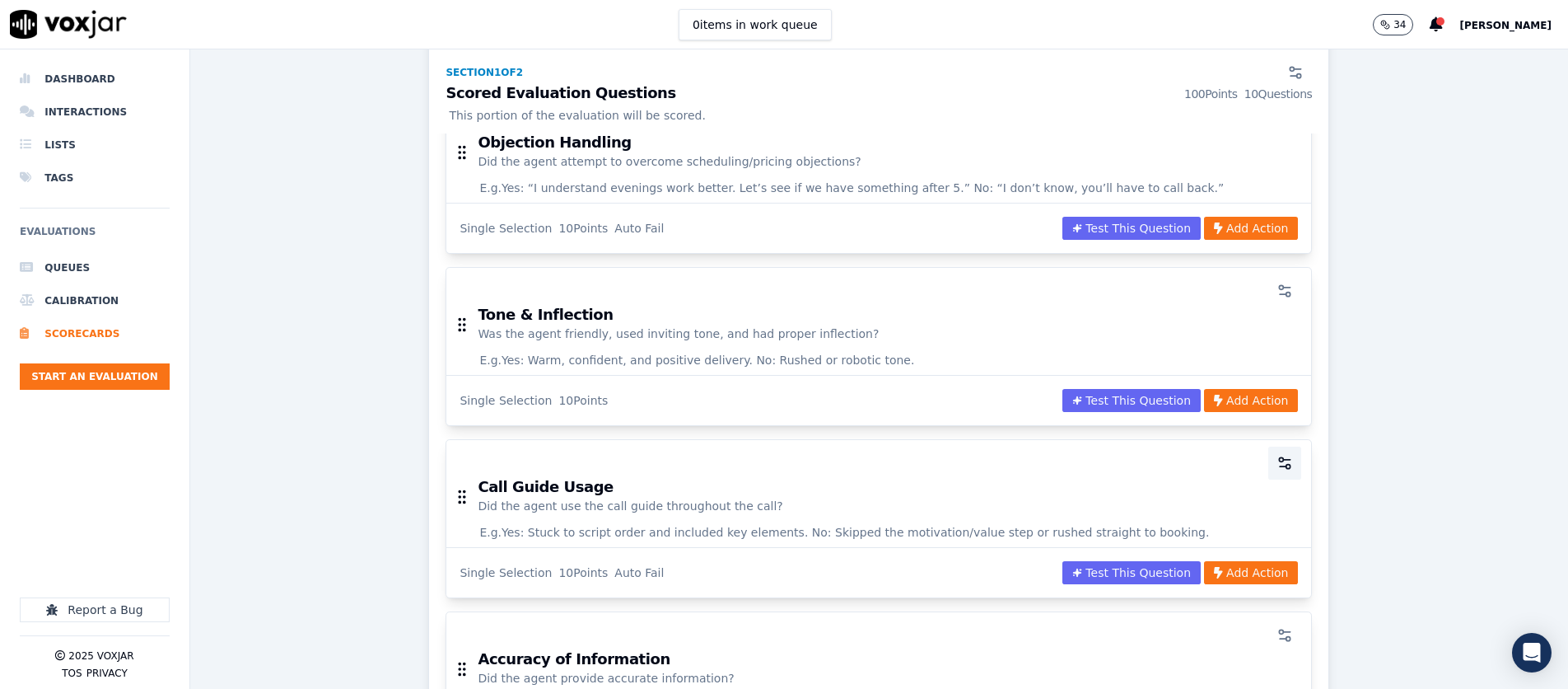
click at [1044, 460] on icon "button" at bounding box center [1285, 462] width 16 height 16
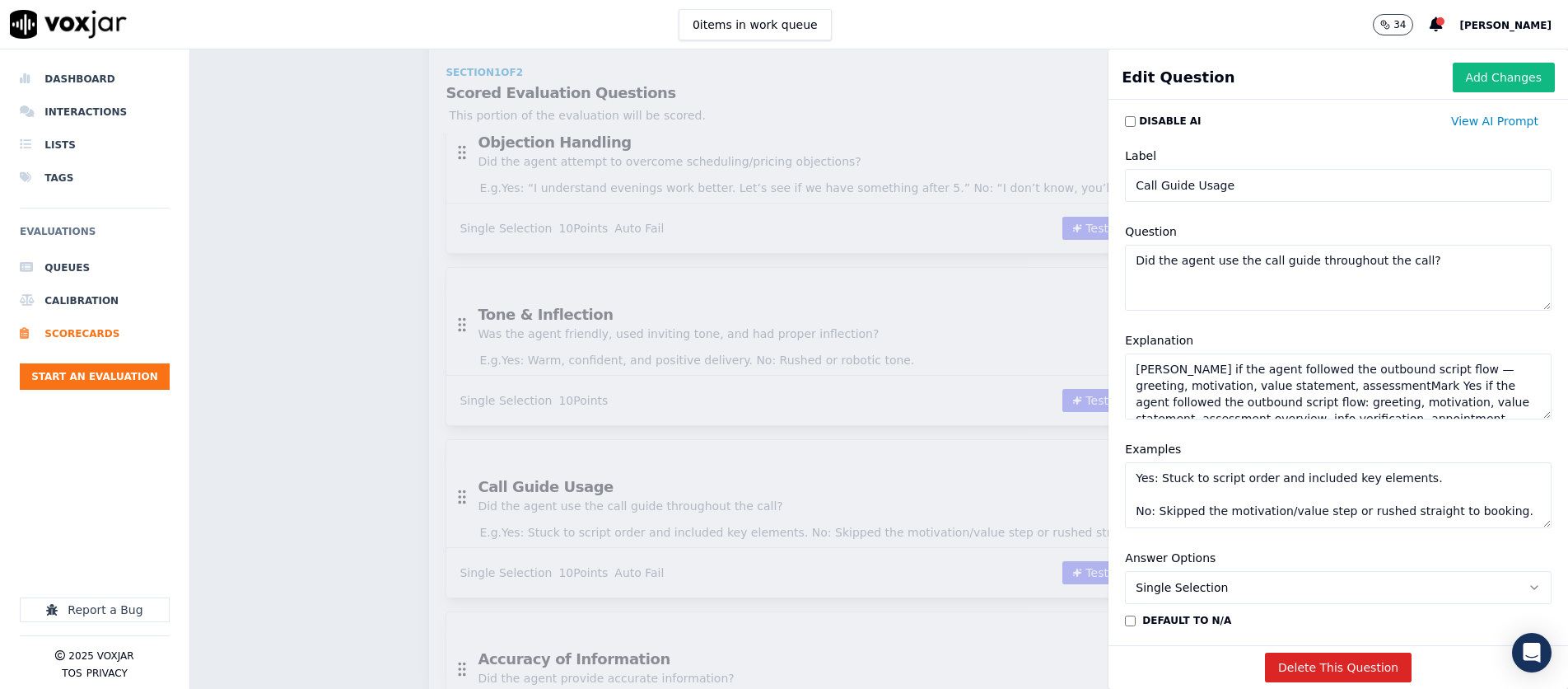
click at [1044, 295] on textarea "Did the agent use the call guide throughout the call?" at bounding box center [1338, 277] width 427 height 66
paste textarea "voicemail?"
type textarea "Did the agent use the call guide throughout the voicemail?"
drag, startPoint x: 1313, startPoint y: 401, endPoint x: 969, endPoint y: 431, distance: 345.3
click at [1044, 401] on textarea "Mark if the agent followed the outbound script flow — greeting, motivation, val…" at bounding box center [1338, 386] width 427 height 66
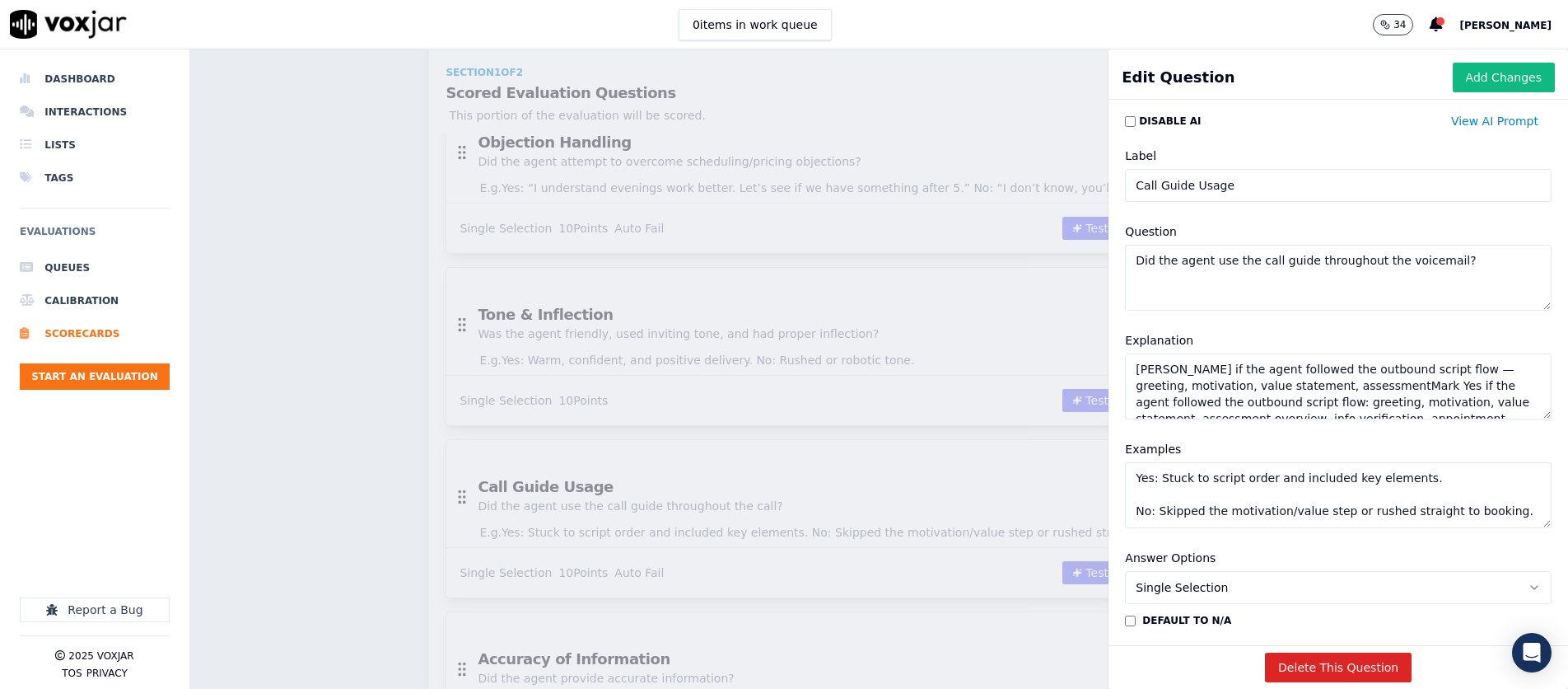
paste textarea "Yes if the agent followed the Day 1 voicemail script (greeting, introduction, u…"
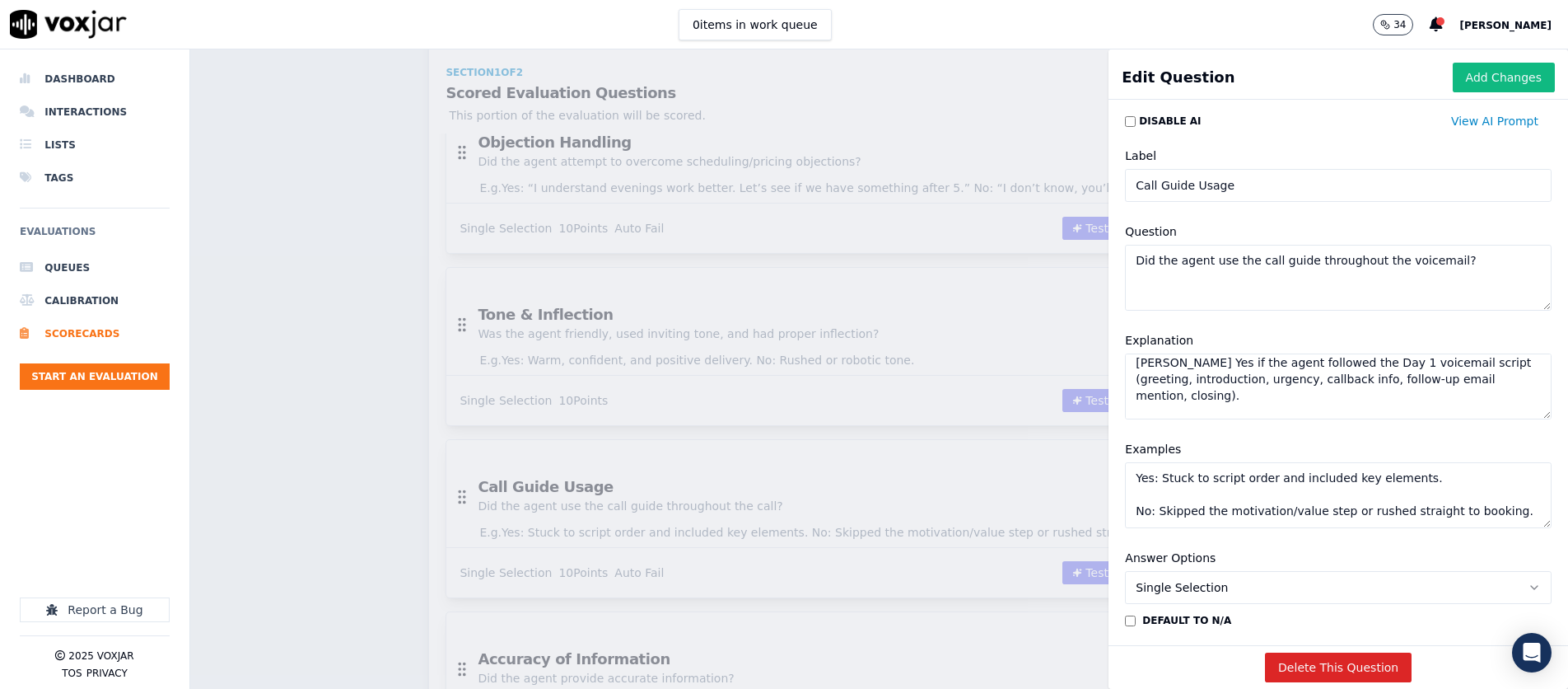
type textarea "Mark Yes if the agent followed the Day 1 voicemail script (greeting, introducti…"
click at [1044, 478] on textarea "Yes: Stuck to script order and included key elements. No: Skipped the motivatio…" at bounding box center [1338, 496] width 427 height 66
click at [1044, 493] on textarea "Yes: Stuck to script order and included key elements. No: Skipped the motivatio…" at bounding box center [1338, 496] width 427 height 66
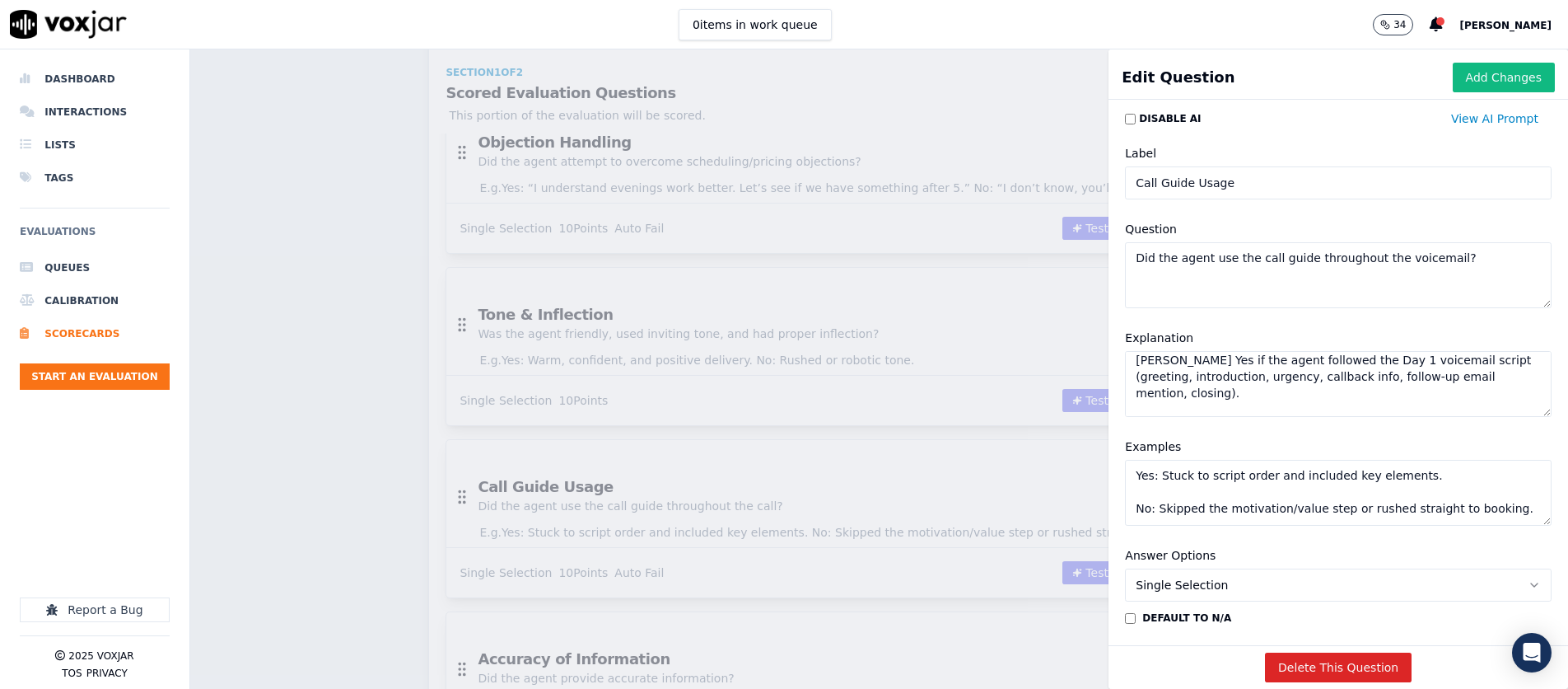
paste textarea "All script elements included. No: Left voicemail without company intro or callb…"
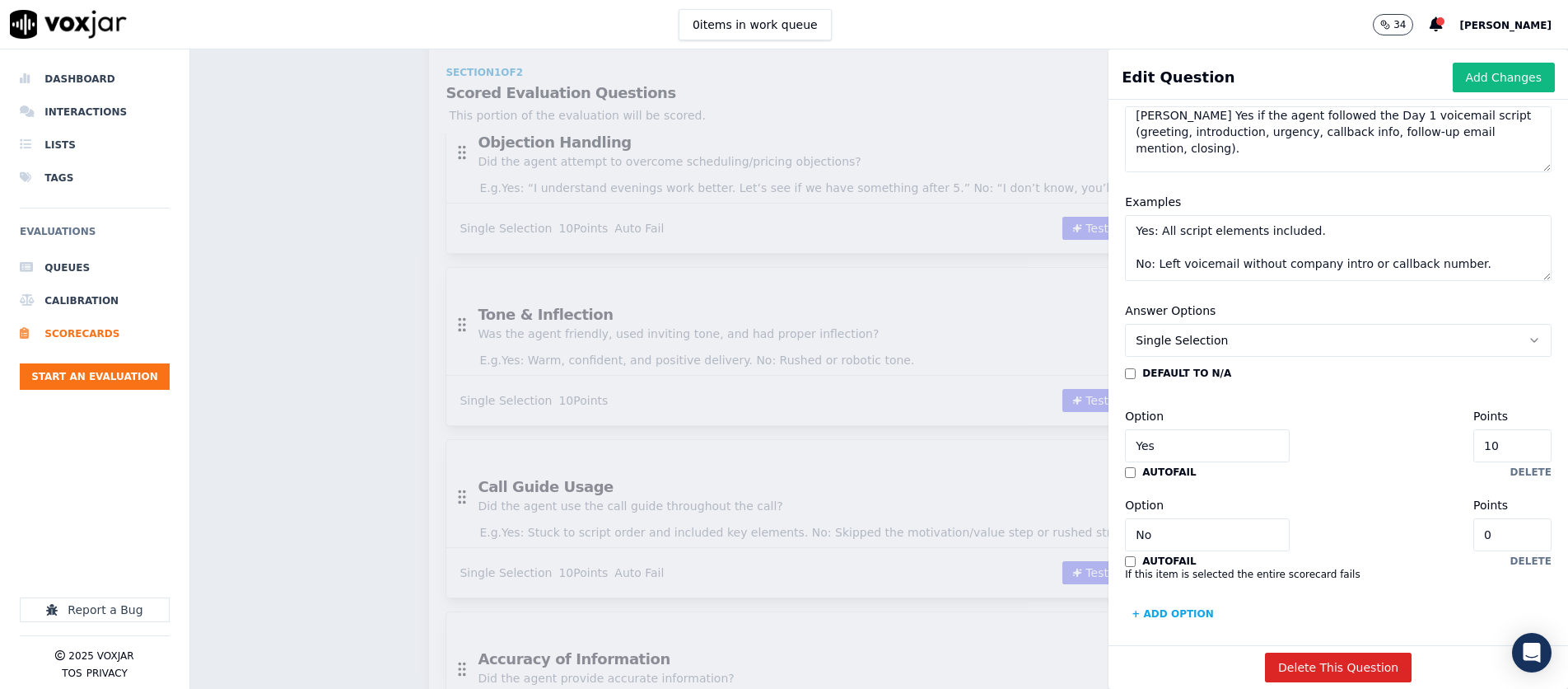
scroll to position [259, 0]
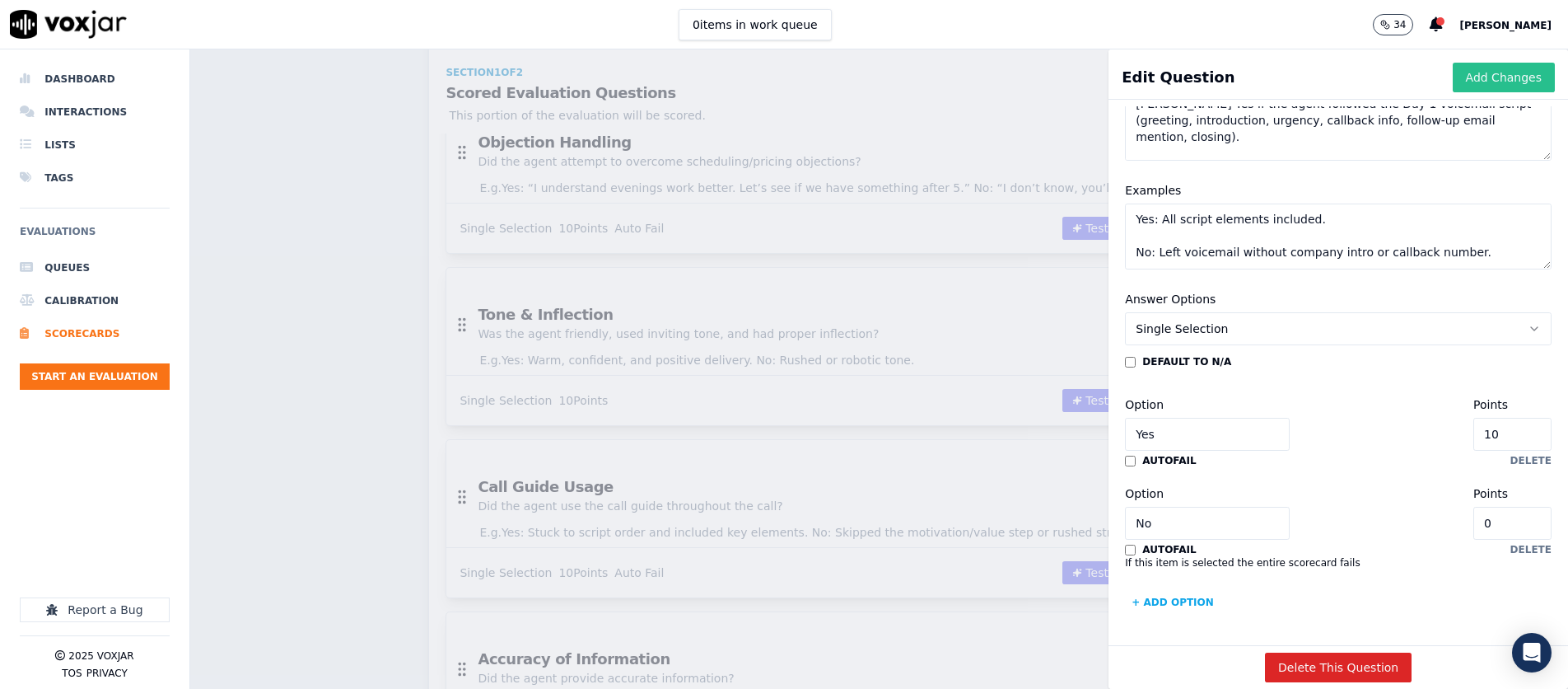
type textarea "Yes: All script elements included. No: Left voicemail without company intro or …"
drag, startPoint x: 1529, startPoint y: 82, endPoint x: 1411, endPoint y: 153, distance: 137.7
click at [1044, 83] on button "Add Changes" at bounding box center [1504, 77] width 102 height 30
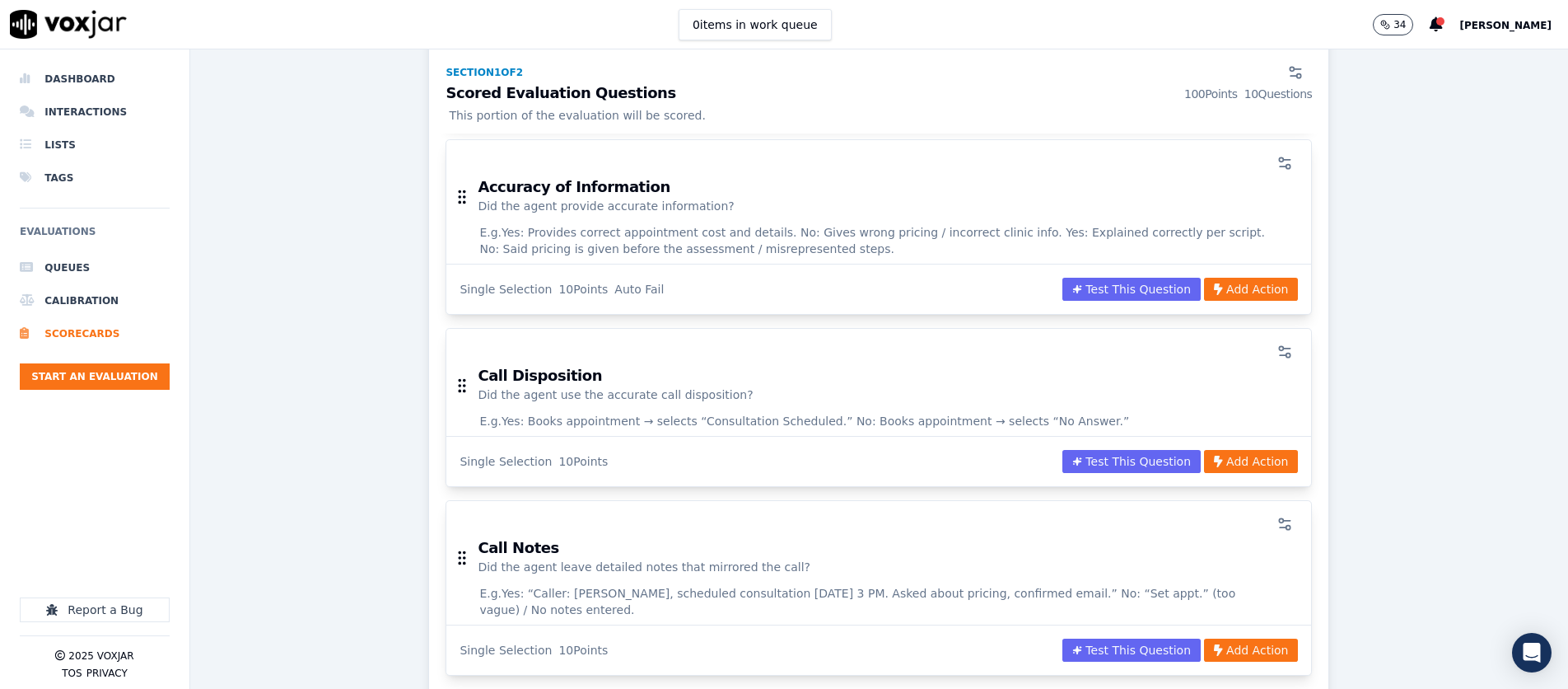
scroll to position [1345, 0]
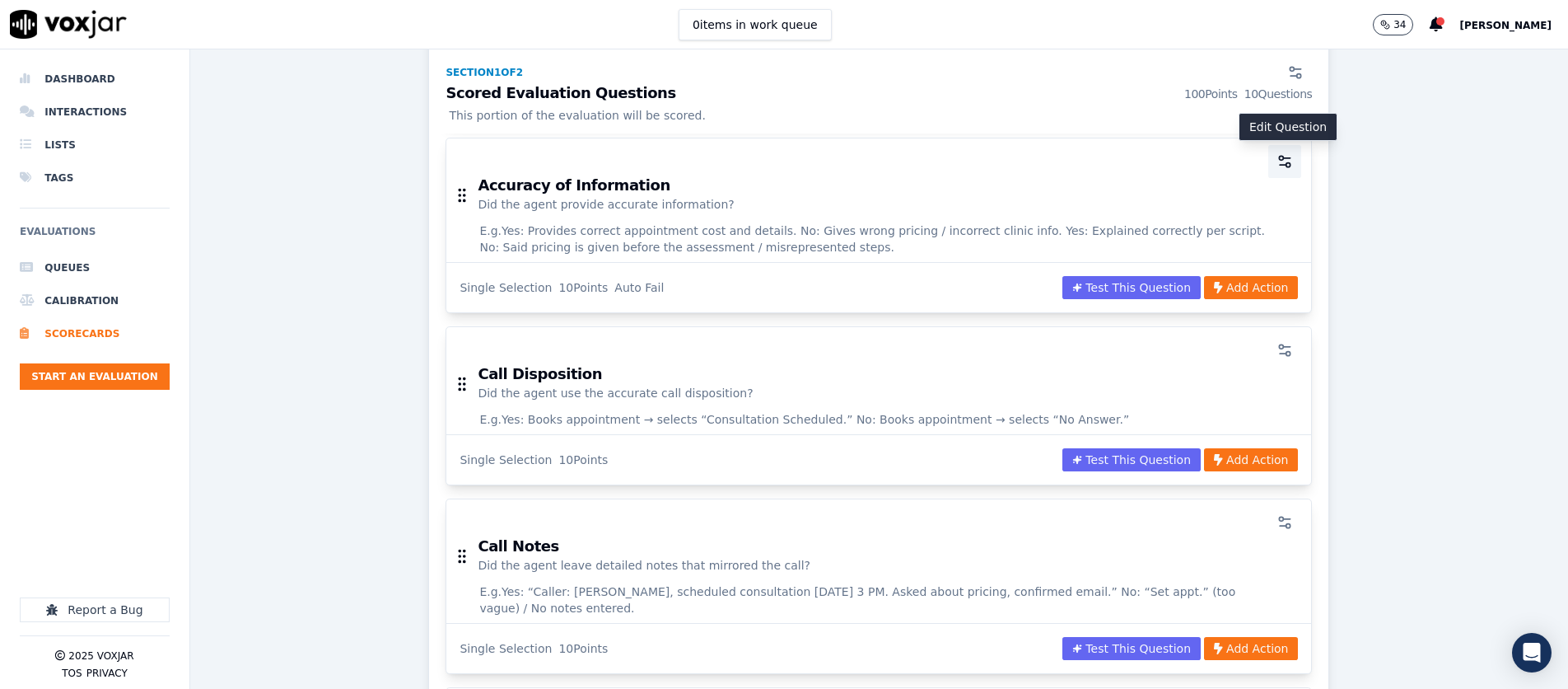
click at [1044, 165] on icon "button" at bounding box center [1285, 161] width 16 height 16
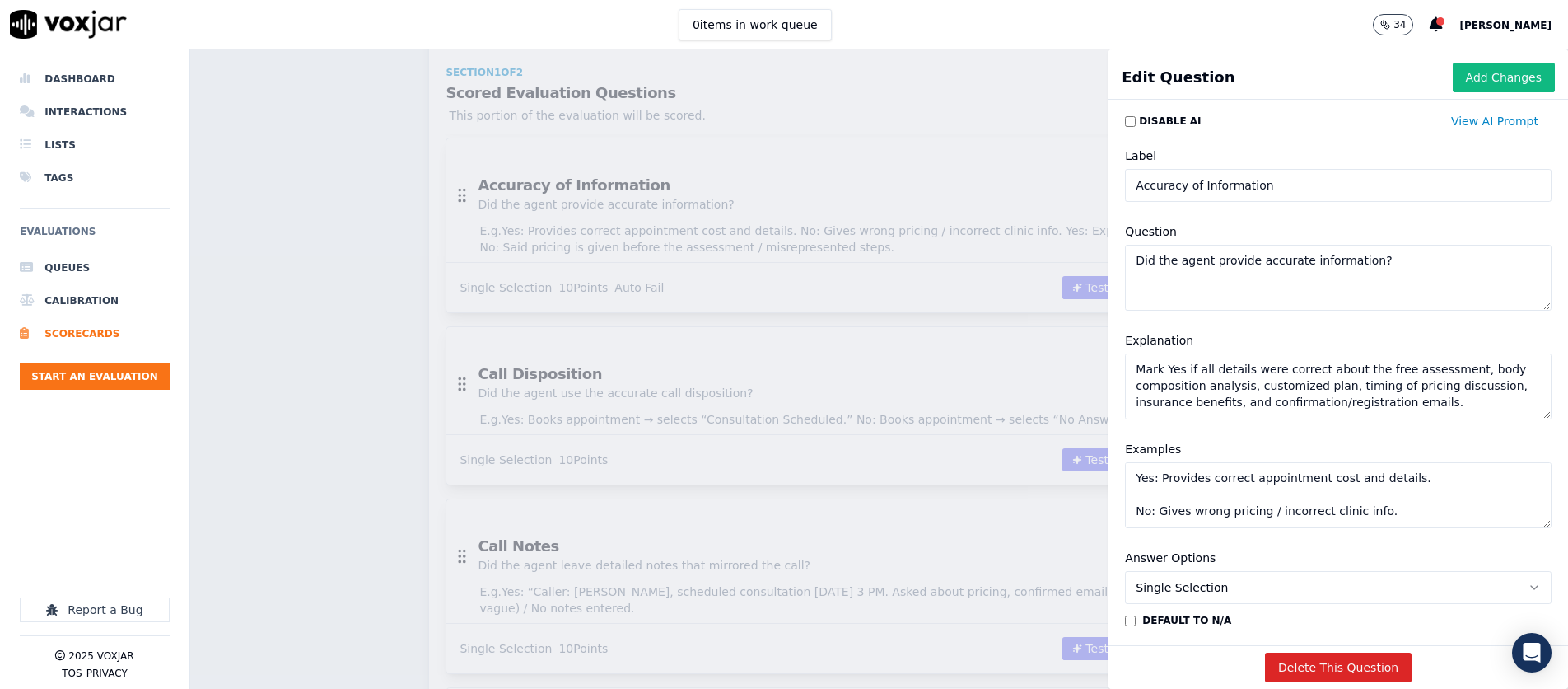
click at [1044, 397] on textarea "Mark Yes if all details were correct about the free assessment, body compositio…" at bounding box center [1338, 386] width 427 height 66
paste textarea "the voicemail included the correct callback number, correct program name, and p…"
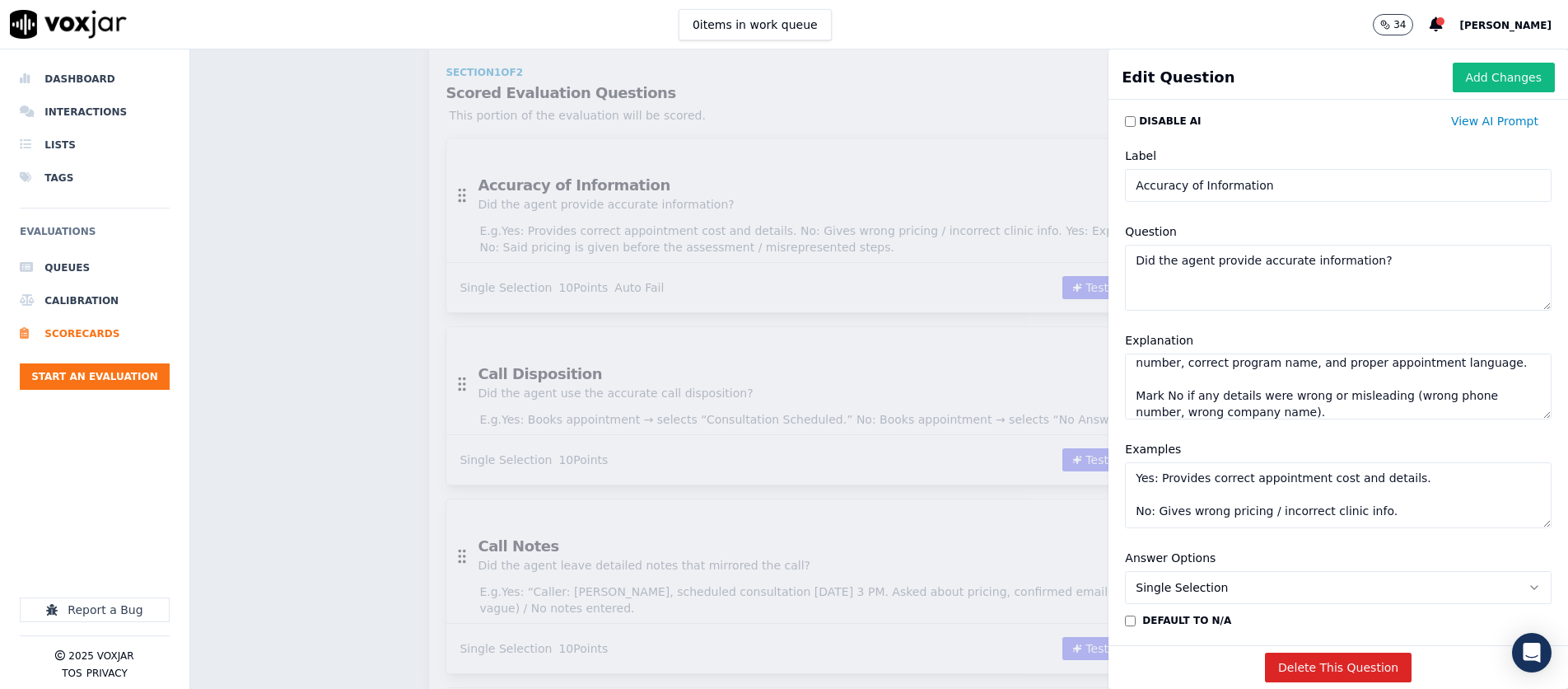
scroll to position [24, 0]
type textarea "Mark Yes if the voicemail included the correct callback number, correct program…"
click at [1044, 492] on textarea "Yes: Provides correct appointment cost and details. No: Gives wrong pricing / i…" at bounding box center [1338, 496] width 427 height 66
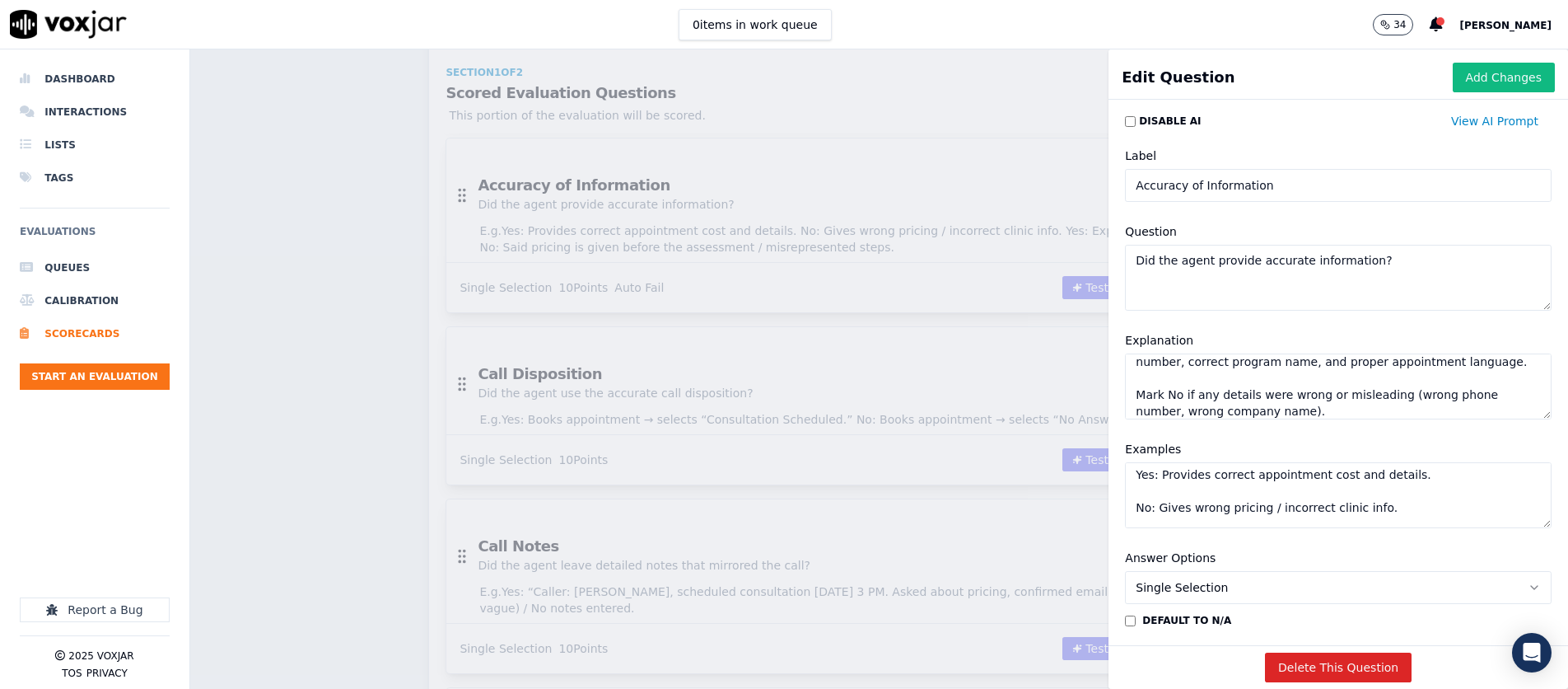
paste textarea "“Please give me a call back at 1-877-633-5677.” No: Incorrect callback number"
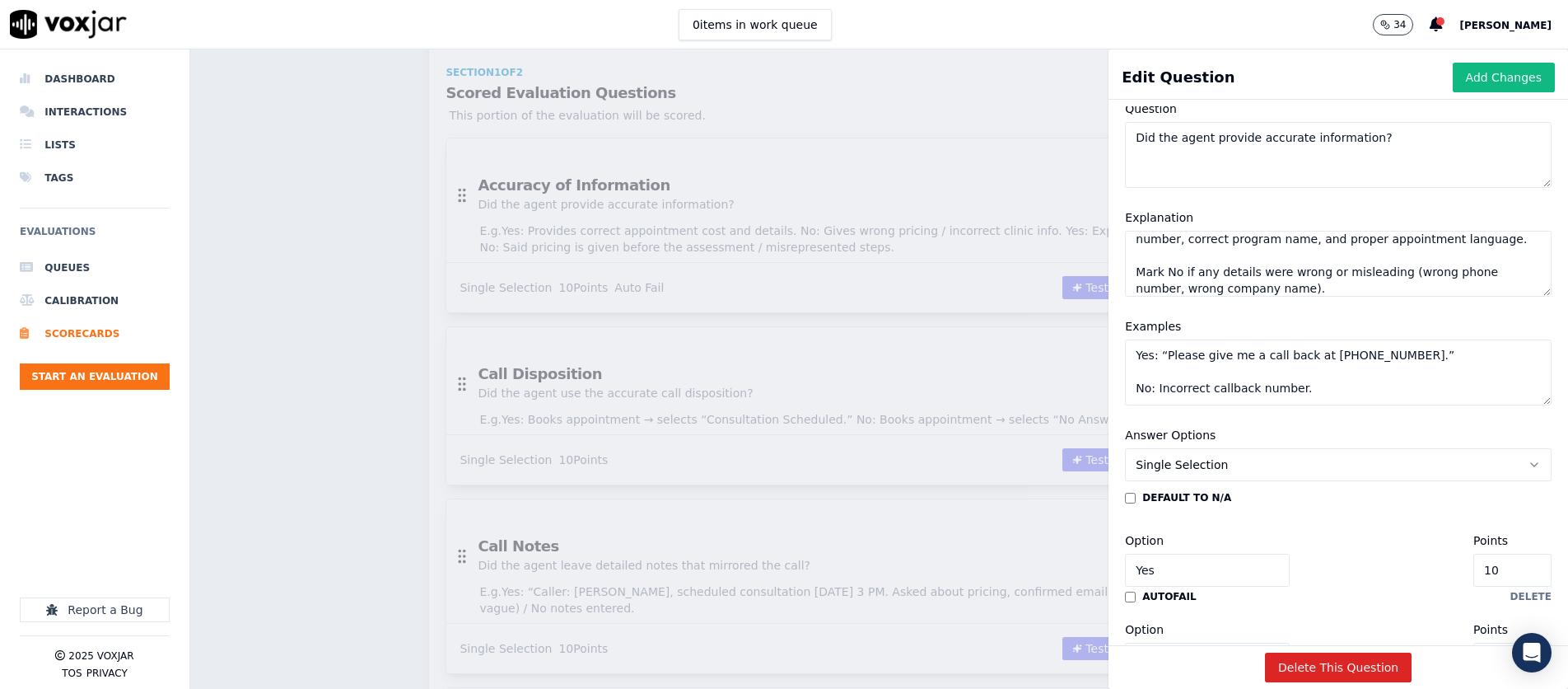
scroll to position [0, 0]
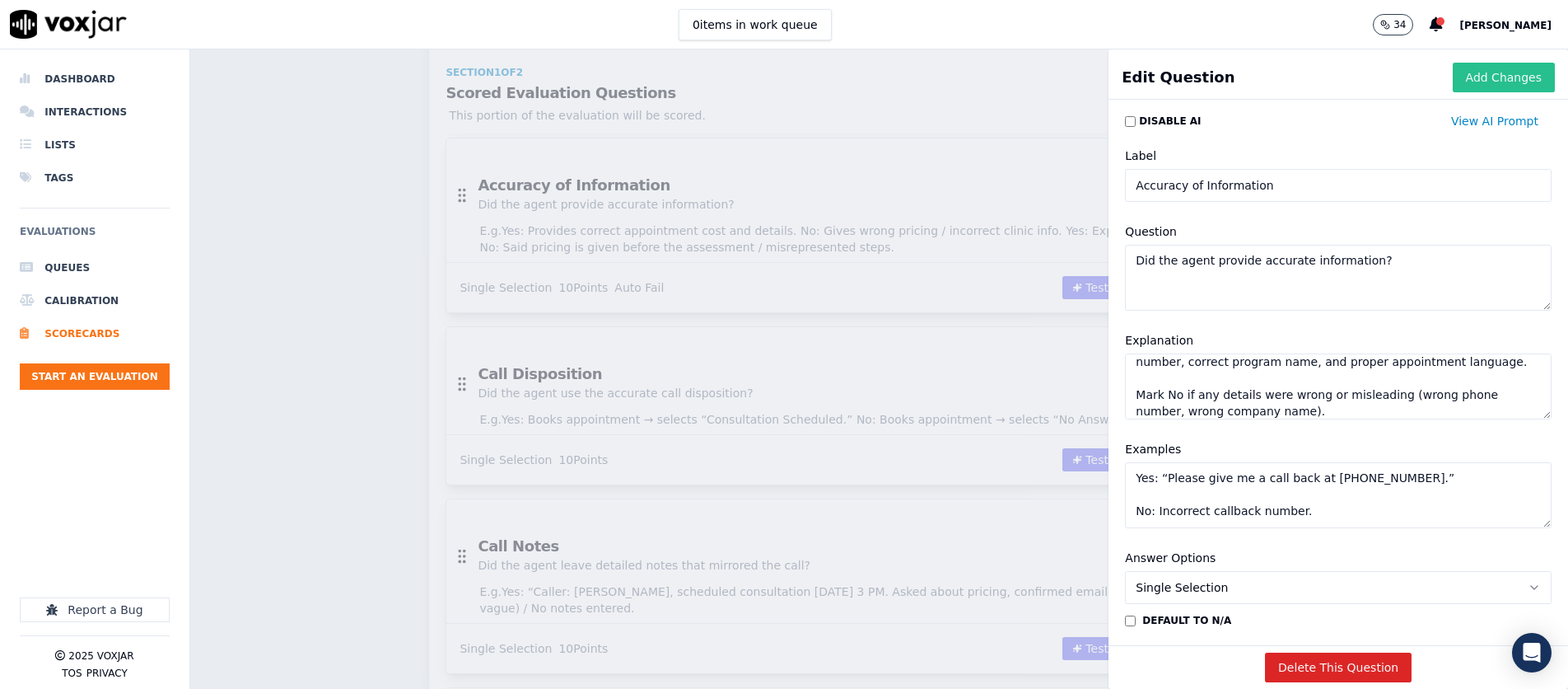
type textarea "Yes: “Please give me a call back at [PHONE_NUMBER].” No: Incorrect callback num…"
drag, startPoint x: 1474, startPoint y: 79, endPoint x: 1458, endPoint y: 92, distance: 20.6
click at [1044, 80] on button "Add Changes" at bounding box center [1504, 77] width 102 height 30
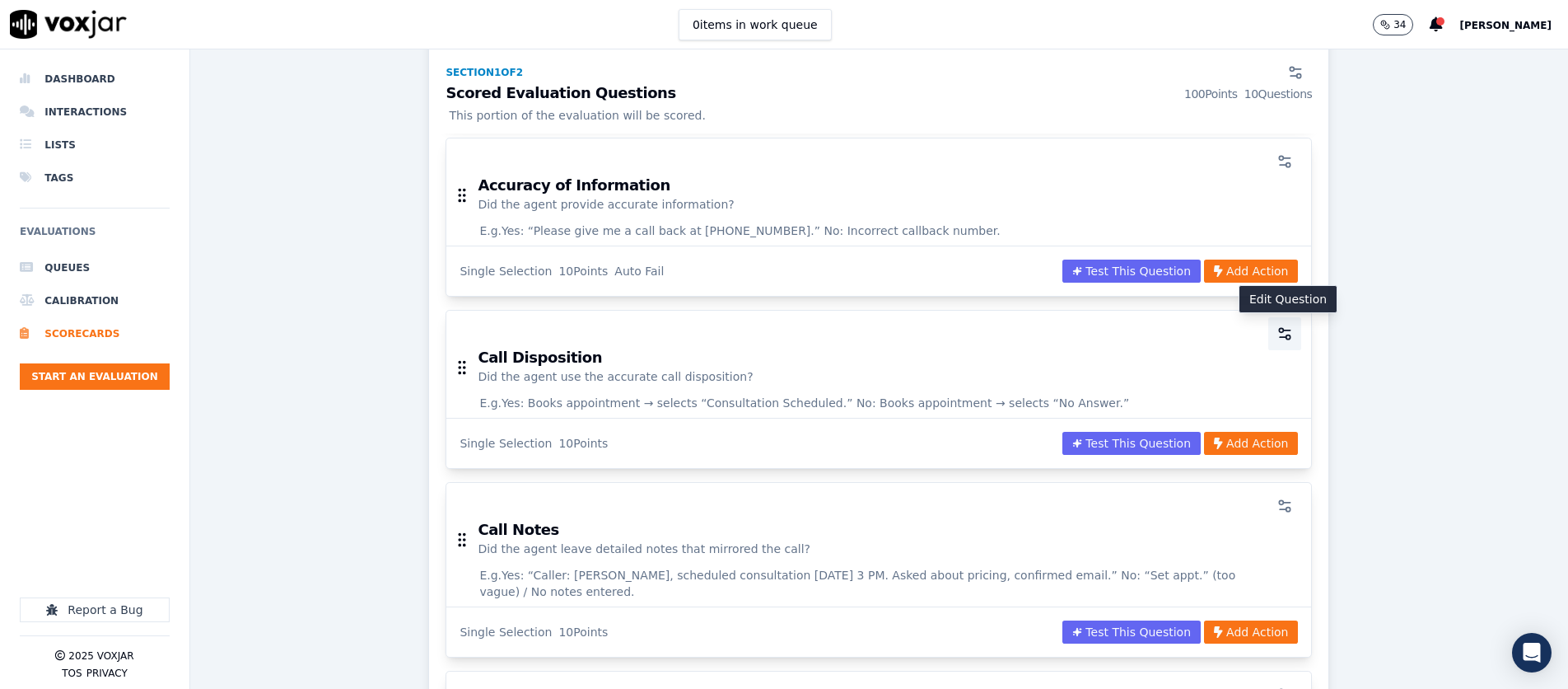
click at [1044, 339] on button "button" at bounding box center [1285, 333] width 33 height 33
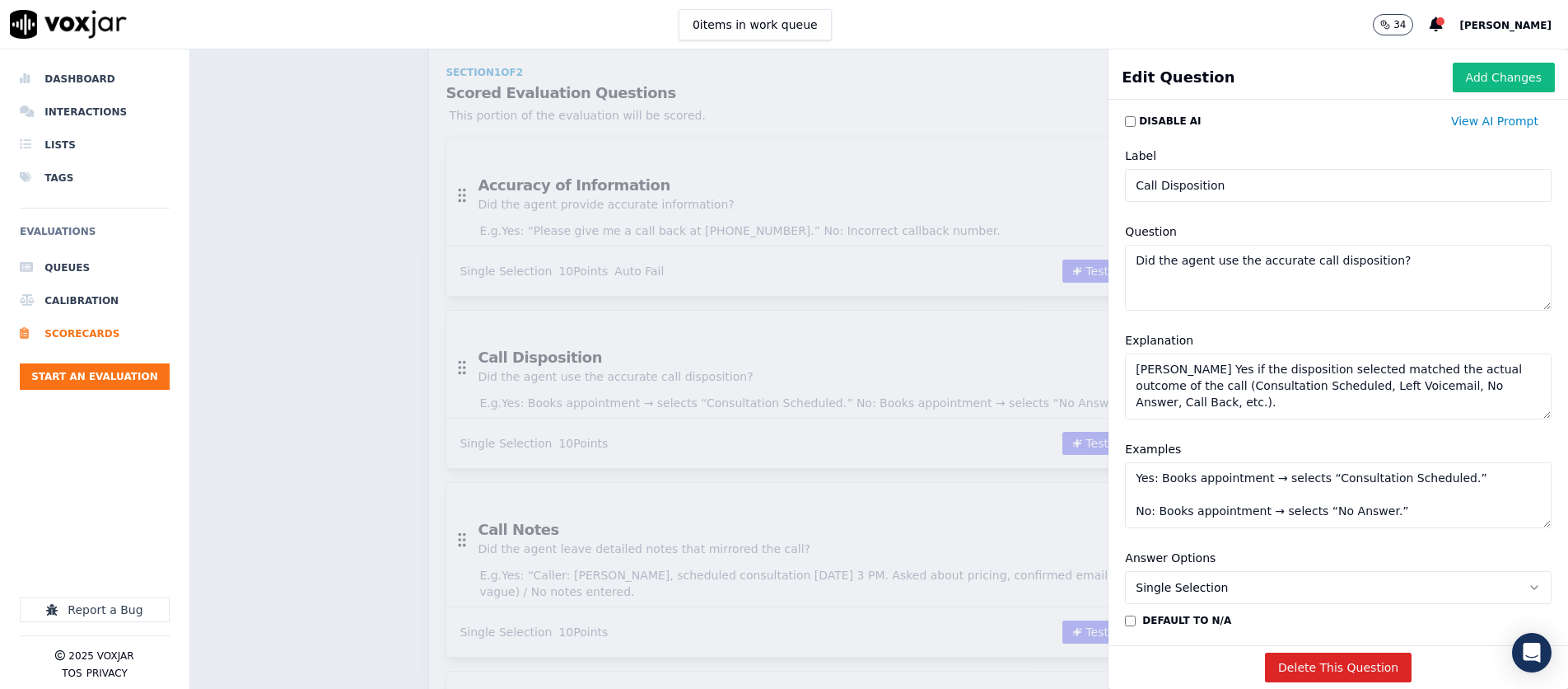
click at [1044, 386] on textarea "Mark Yes if the disposition selected matched the actual outcome of the call (Co…" at bounding box center [1338, 386] width 427 height 66
paste textarea "call was marked correctly as a voicemail left. Mark No if the wrong disposition…"
type textarea "Mark Yes if the call was marked correctly as a voicemail left. Mark No if the w…"
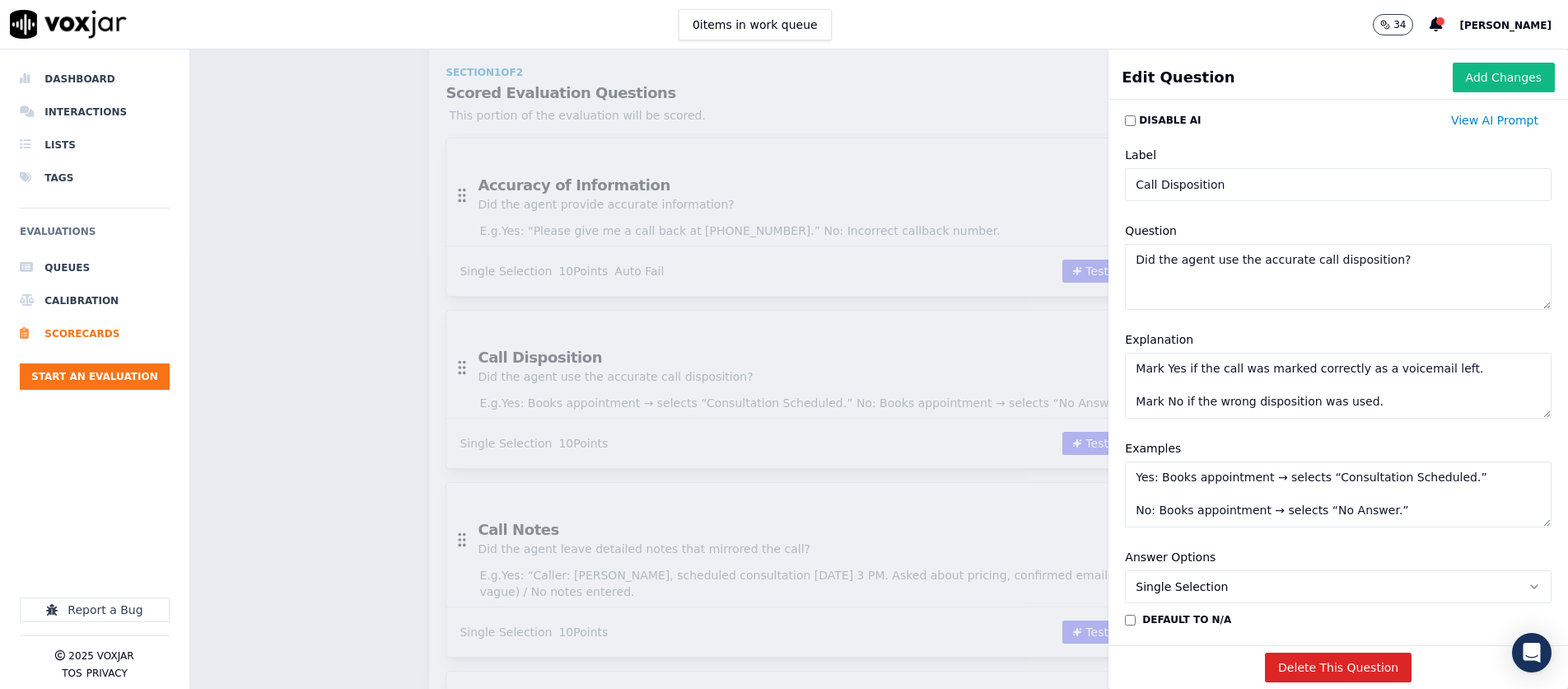
click at [1044, 496] on textarea "Yes: Books appointment → selects “Consultation Scheduled.” No: Books appointmen…" at bounding box center [1338, 495] width 427 height 66
click at [1044, 503] on textarea "Yes: Books appointment → selects “Consultation Scheduled.” No: Books appointmen…" at bounding box center [1338, 495] width 427 height 66
paste textarea "Marks “Left Voicemail.” No: Marks “No Answer” when voicemail was left."
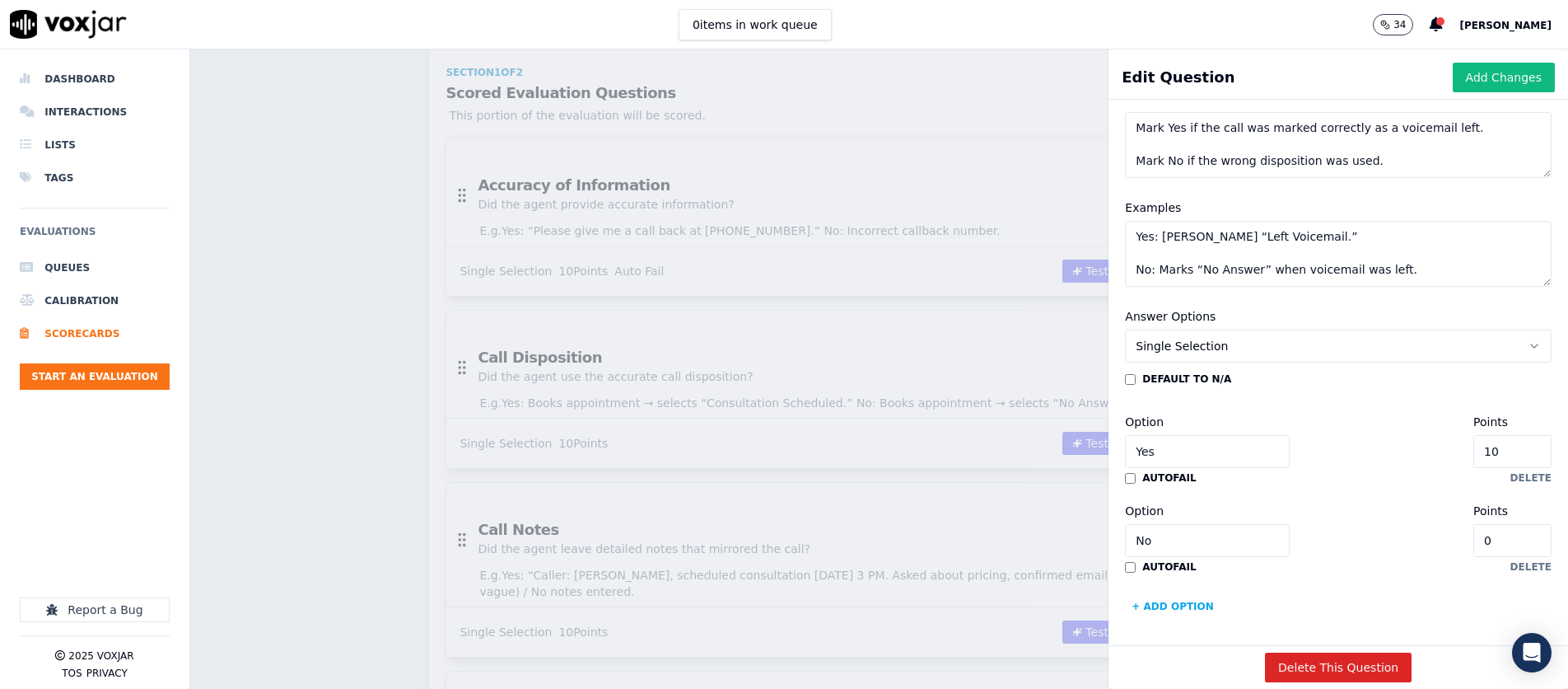
scroll to position [240, 0]
type textarea "Yes: [PERSON_NAME] “Left Voicemail.” No: Marks “No Answer” when voicemail was l…"
click at [1044, 70] on button "Add Changes" at bounding box center [1504, 77] width 102 height 30
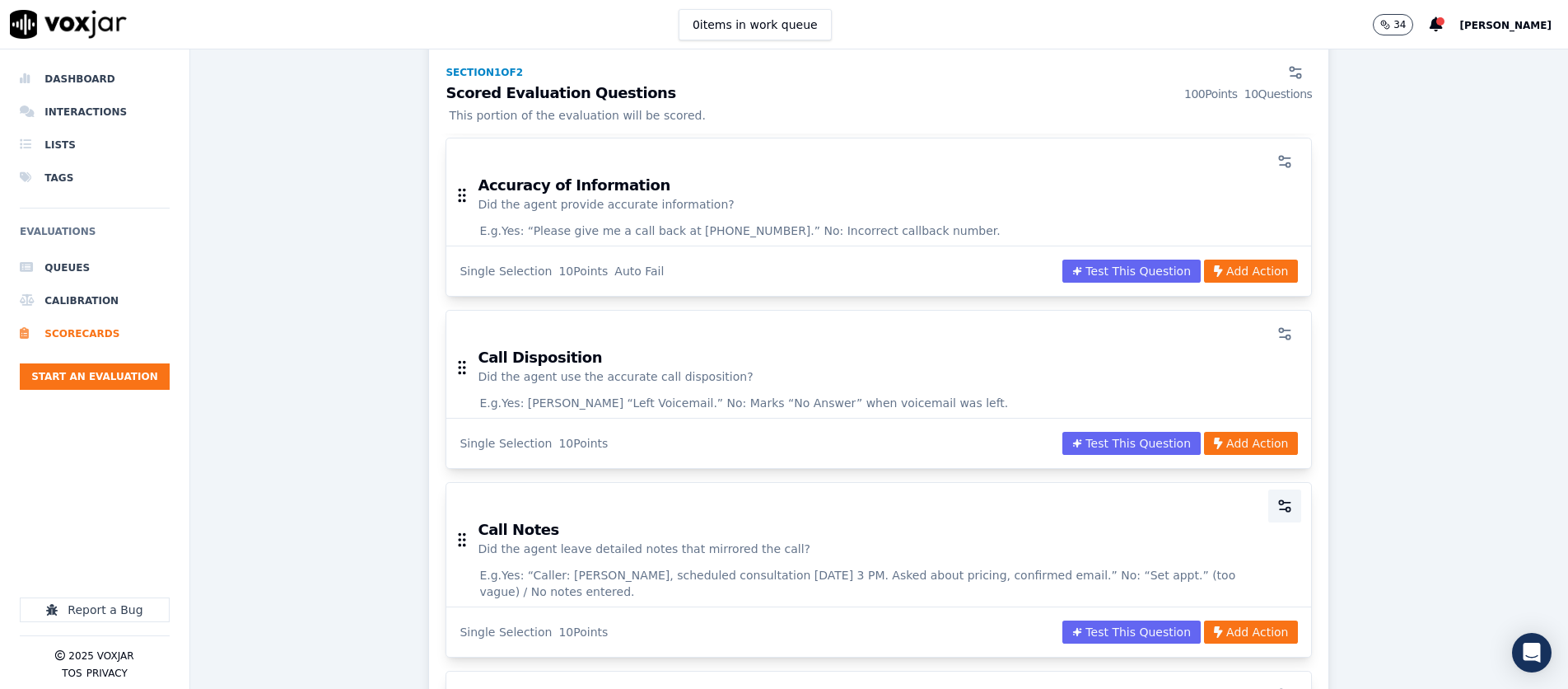
click at [1044, 506] on button "button" at bounding box center [1285, 506] width 33 height 33
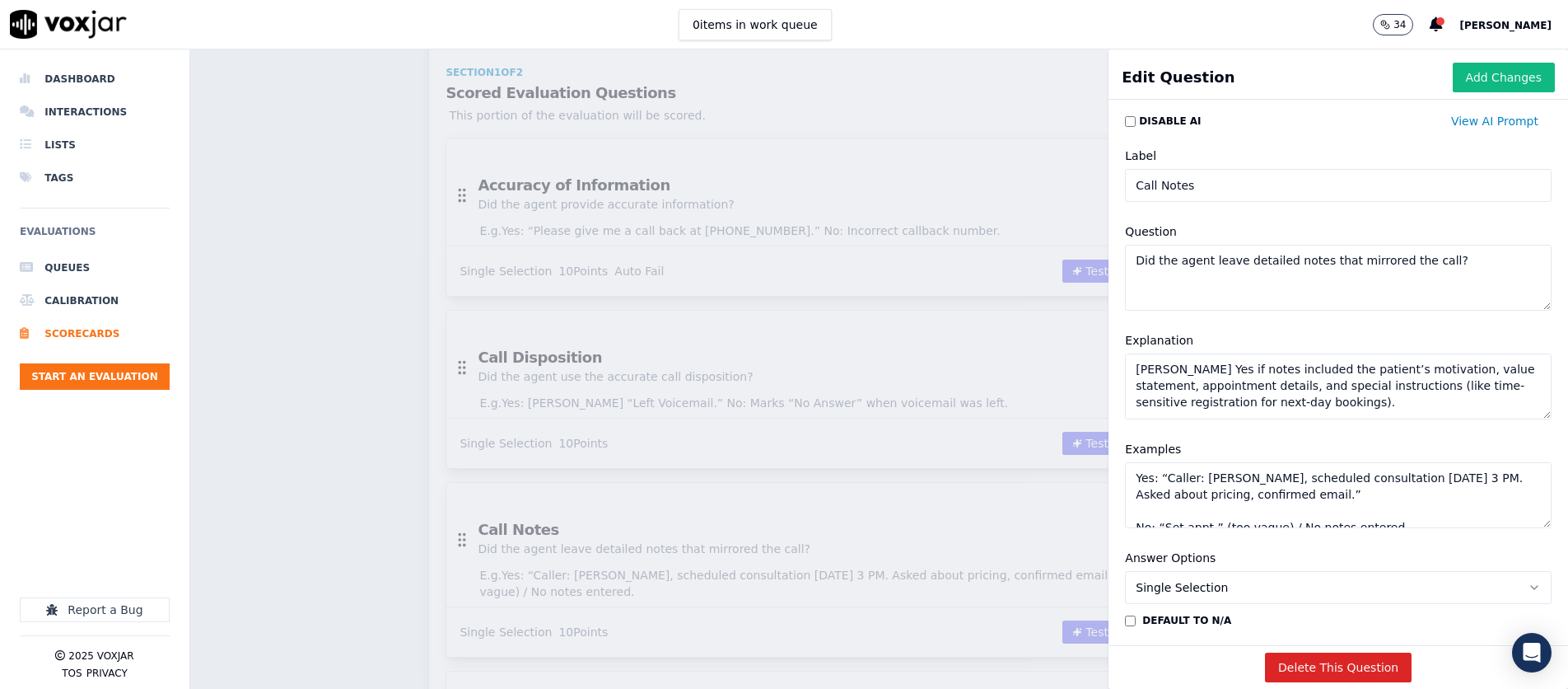
click at [1044, 268] on textarea "Did the agent leave detailed notes that mirrored the call?" at bounding box center [1338, 277] width 427 height 66
type textarea "Did the agent leave detailed notes that mirrored the voicemail?"
click at [1044, 397] on textarea "Mark Yes if notes included the patient’s motivation, value statement, appointme…" at bounding box center [1338, 386] width 427 height 66
paste textarea "at a voicemail was left, urgency communicated, and follow-up email sent. Mark N…"
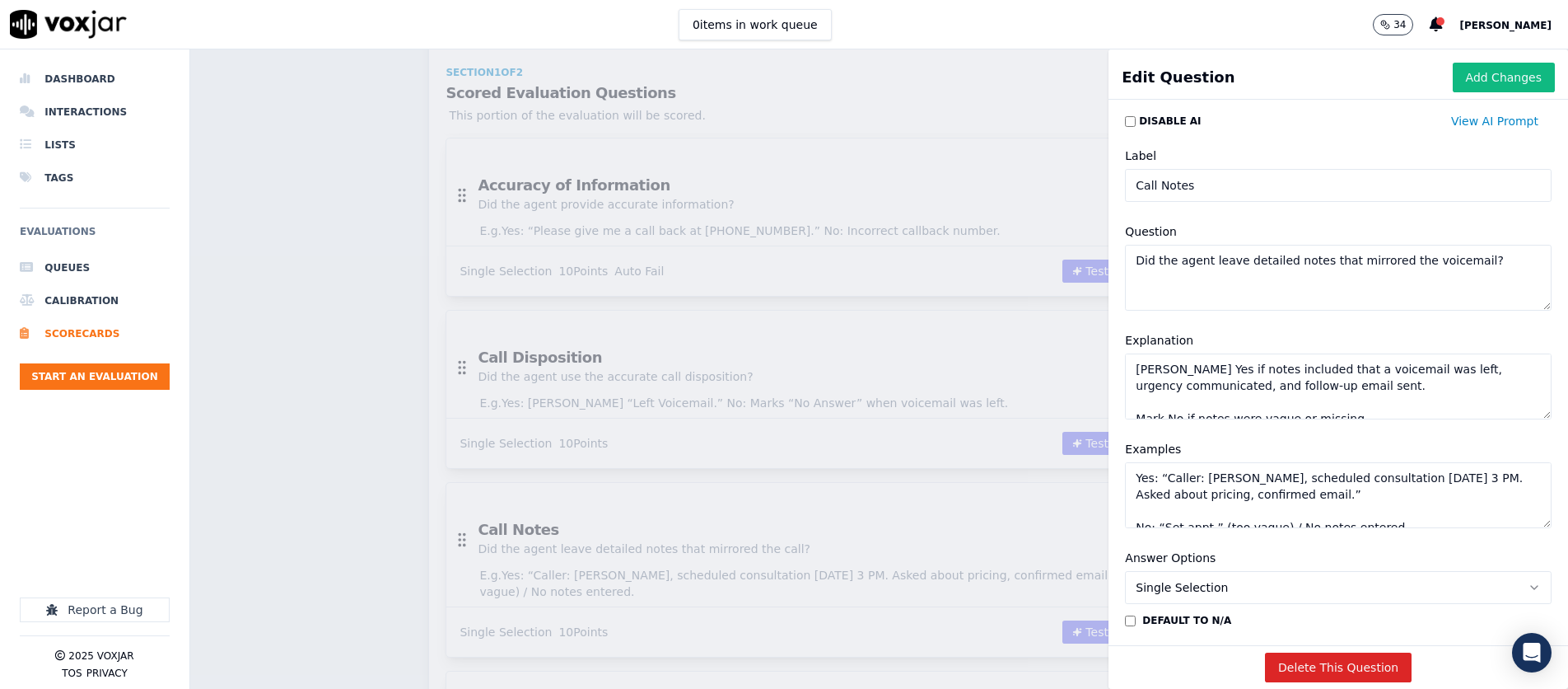
scroll to position [7, 0]
type textarea "Mark Yes if notes included that a voicemail was left, urgency communicated, and…"
click at [1044, 490] on textarea "Yes: “Caller: Jane Doe, scheduled consultation 9/10 at 3 PM. Asked about pricin…" at bounding box center [1338, 496] width 427 height 66
paste textarea "Left Day 1 voicemail, mentioned appt availability tomorrow, sent follow-up emai…"
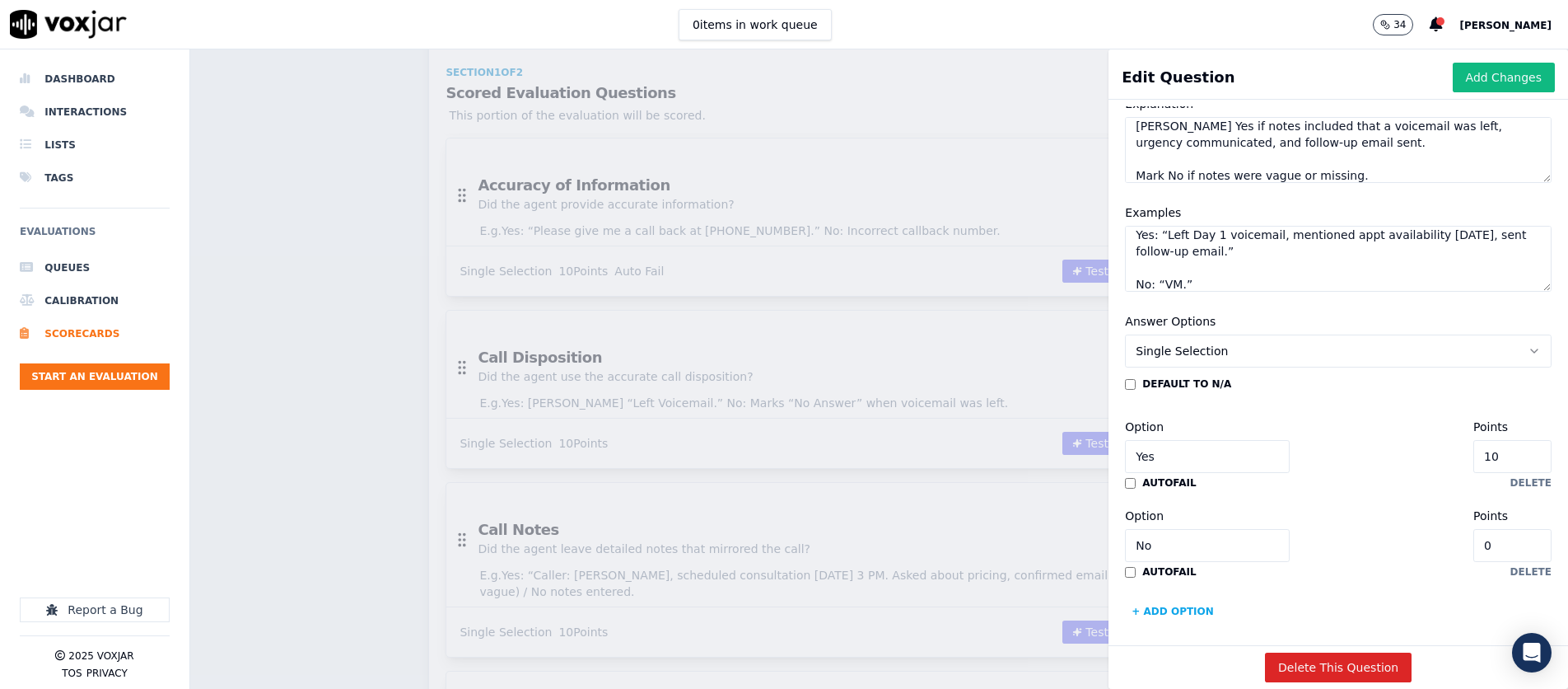
scroll to position [245, 0]
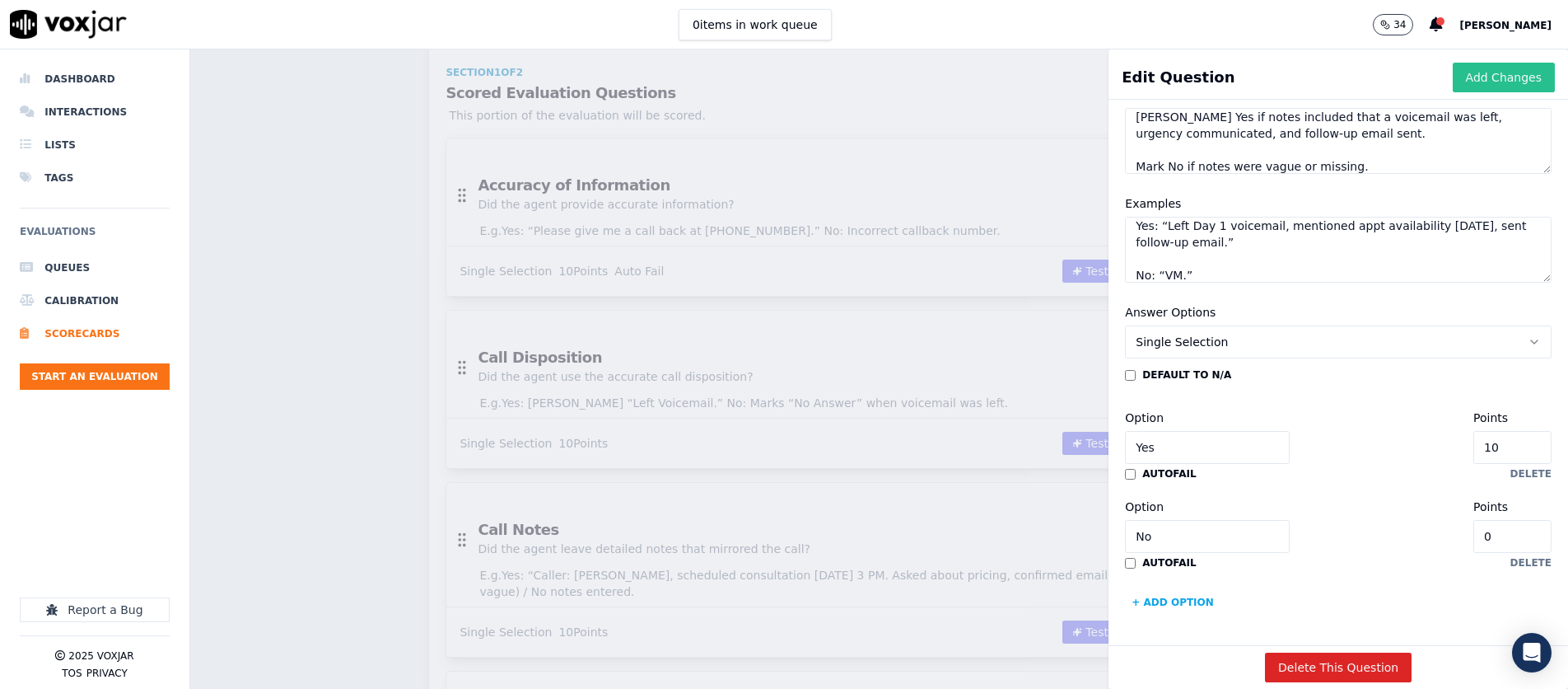
type textarea "Yes: “Left Day 1 voicemail, mentioned appt availability [DATE], sent follow-up …"
drag, startPoint x: 1526, startPoint y: 85, endPoint x: 1515, endPoint y: 90, distance: 12.1
click at [1044, 85] on button "Add Changes" at bounding box center [1504, 77] width 102 height 30
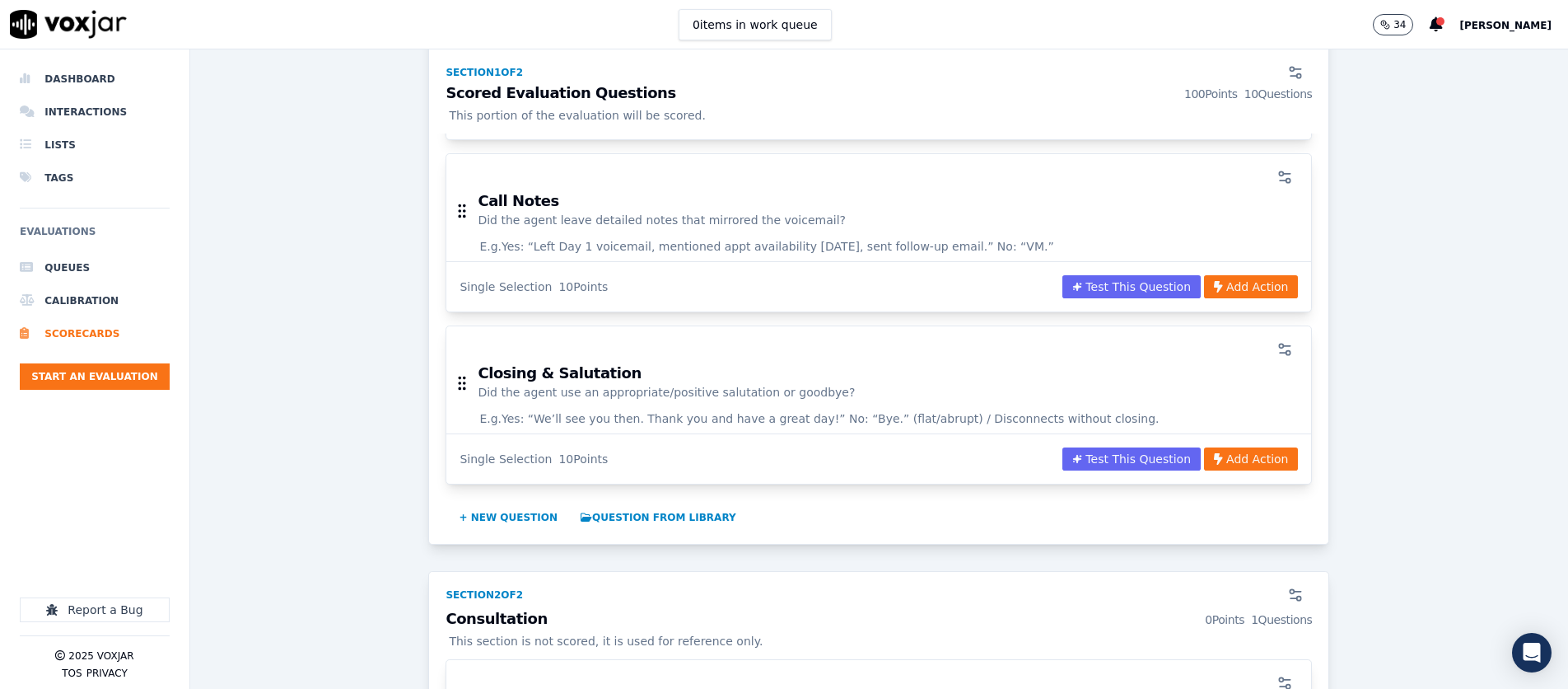
scroll to position [1676, 0]
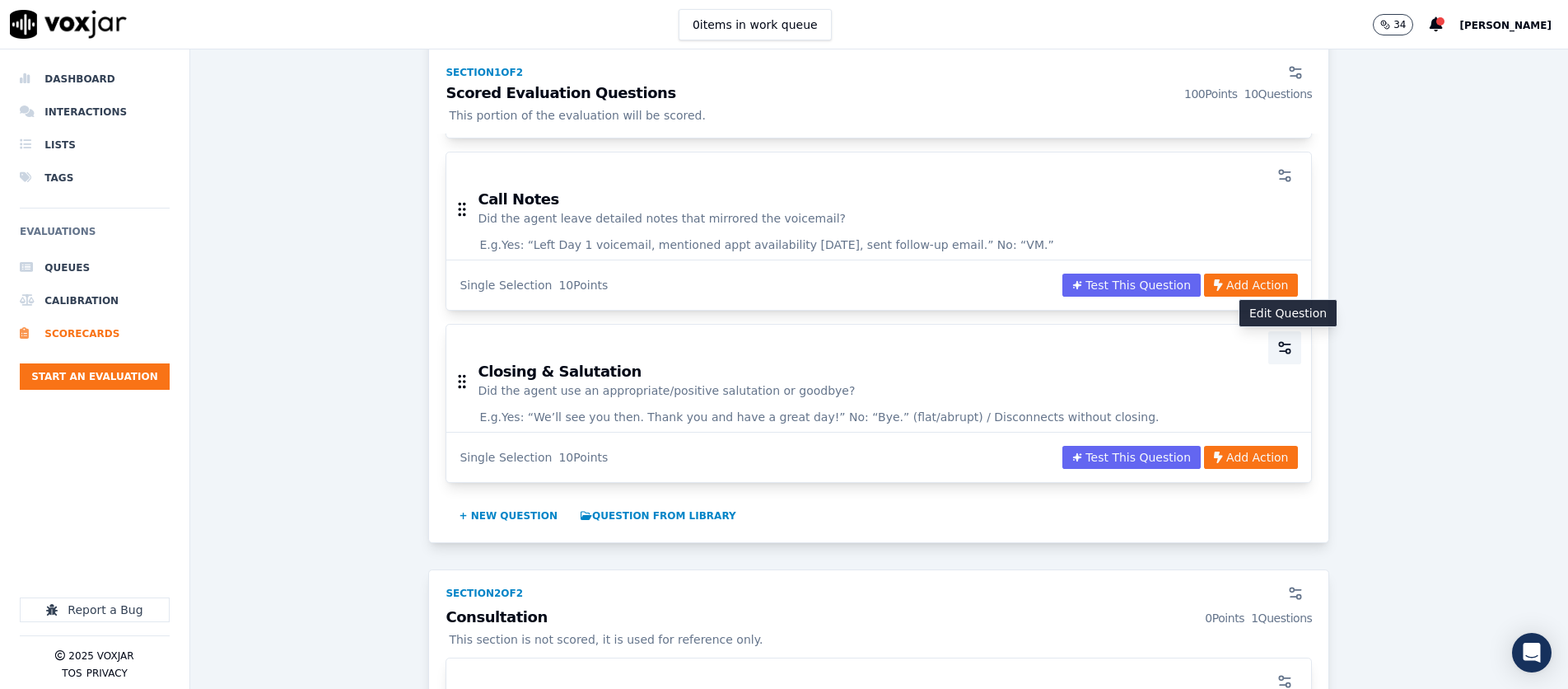
click at [1044, 353] on icon "button" at bounding box center [1285, 347] width 16 height 16
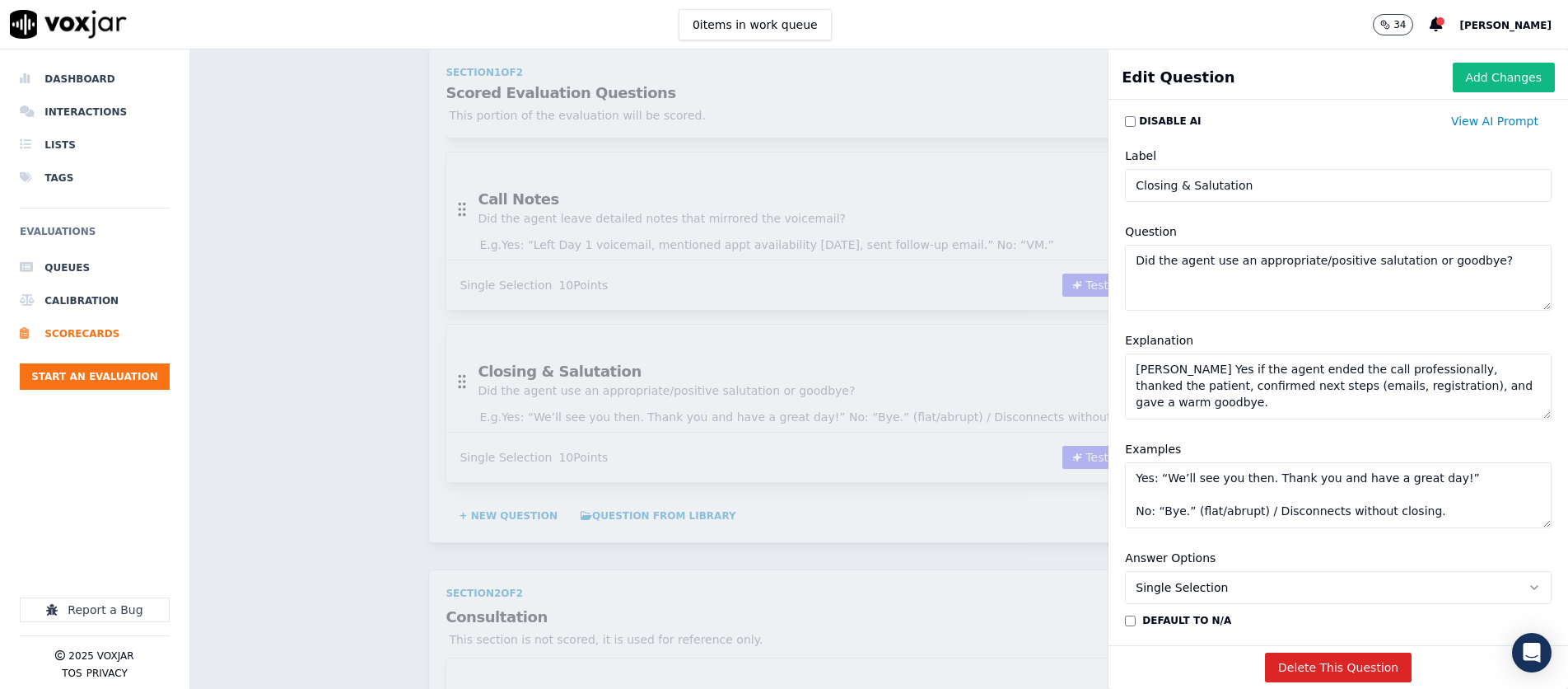
click at [1044, 373] on textarea "Mark Yes if the agent ended the call professionally, thanked the patient, confi…" at bounding box center [1338, 386] width 427 height 66
paste textarea "voicemail ended warmly and professionally (e.g., “I look forward to connecting …"
type textarea "Mark Yes if the voicemail ended warmly and professionally (e.g., “I look forwar…"
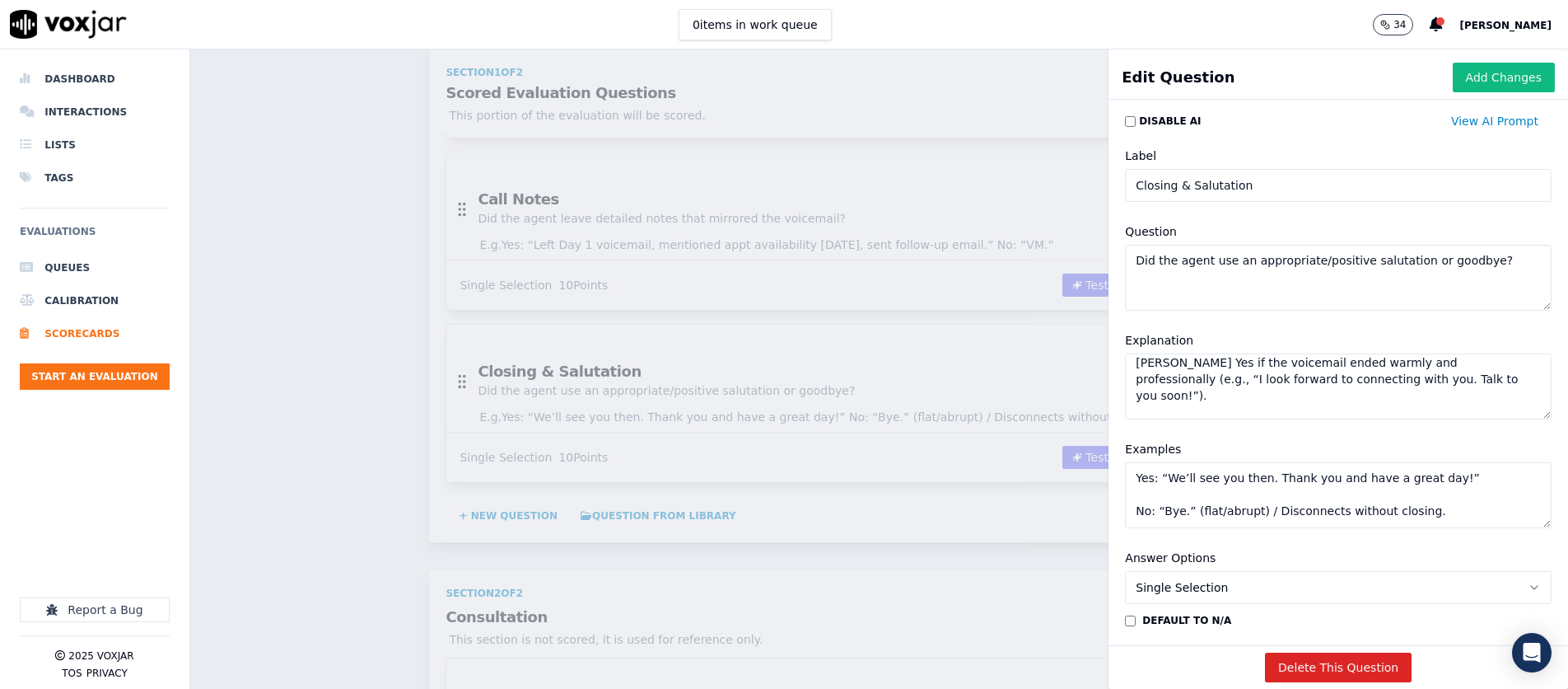
click at [1044, 485] on textarea "Yes: “We’ll see you then. Thank you and have a great day!” No: “Bye.” (flat/abr…" at bounding box center [1338, 496] width 427 height 66
click at [1044, 484] on textarea "Yes: “We’ll see you then. Thank you and have a great day!” No: “Bye.” (flat/abr…" at bounding box center [1338, 496] width 427 height 66
paste textarea "Talk to you soon!” No: Ends with just the phone number and hangs up"
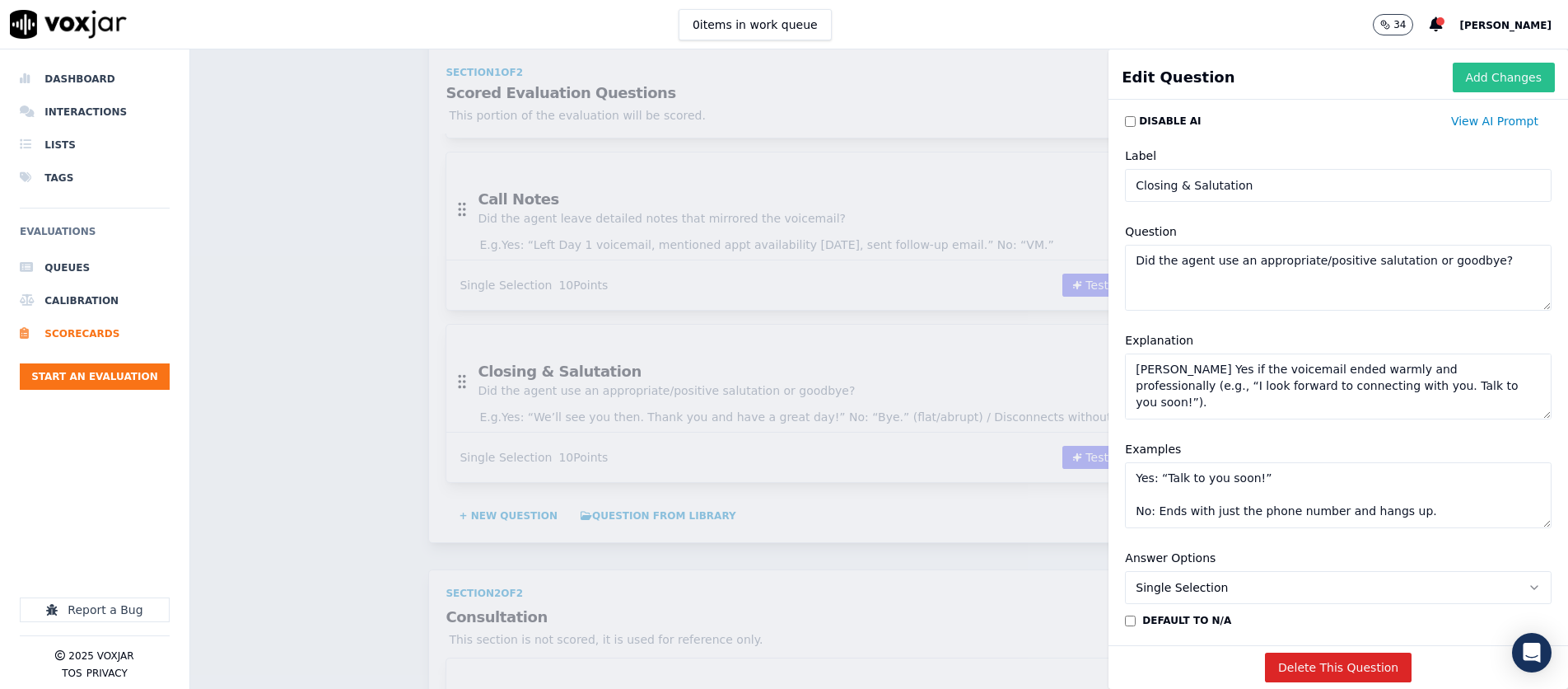
type textarea "Yes: “Talk to you soon!” No: Ends with just the phone number and hangs up."
drag, startPoint x: 1481, startPoint y: 85, endPoint x: 1445, endPoint y: 108, distance: 42.7
click at [1044, 87] on button "Add Changes" at bounding box center [1504, 77] width 102 height 30
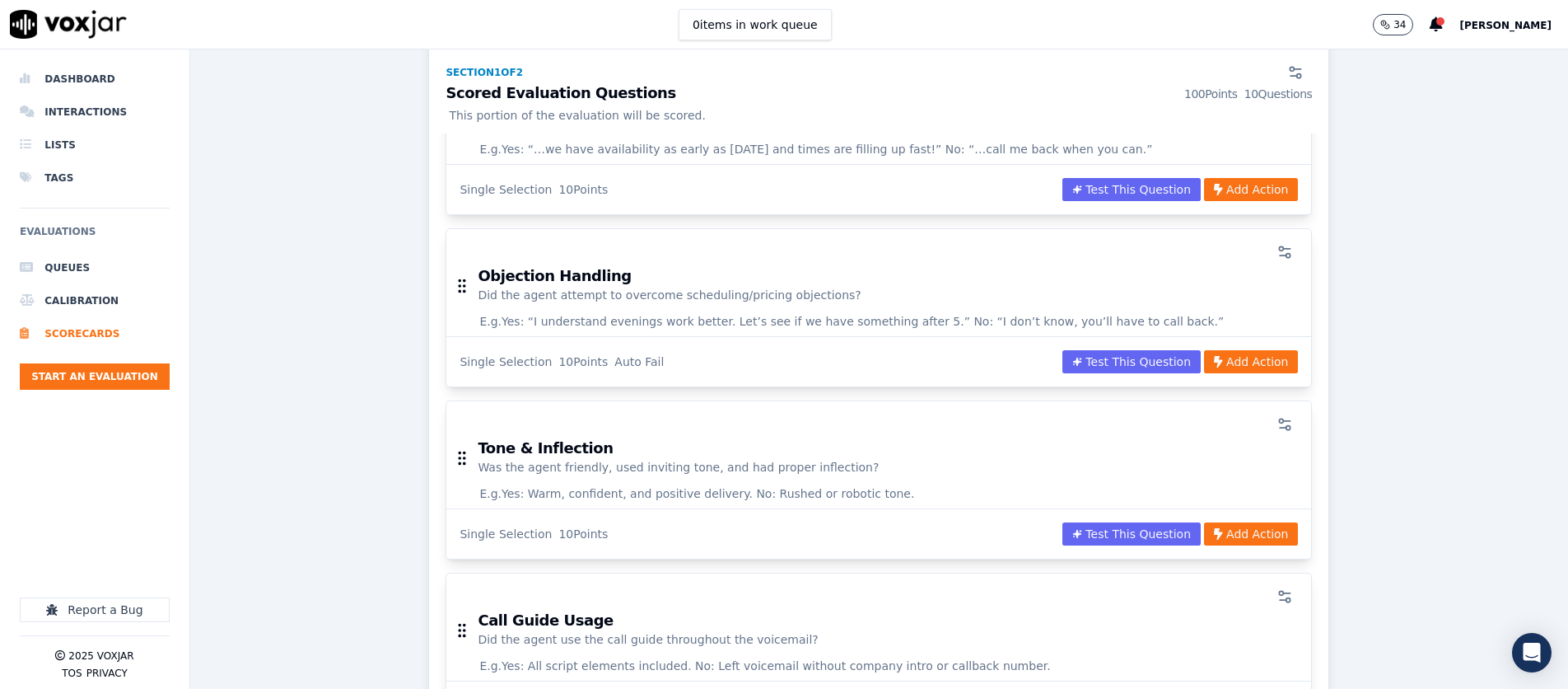
scroll to position [725, 0]
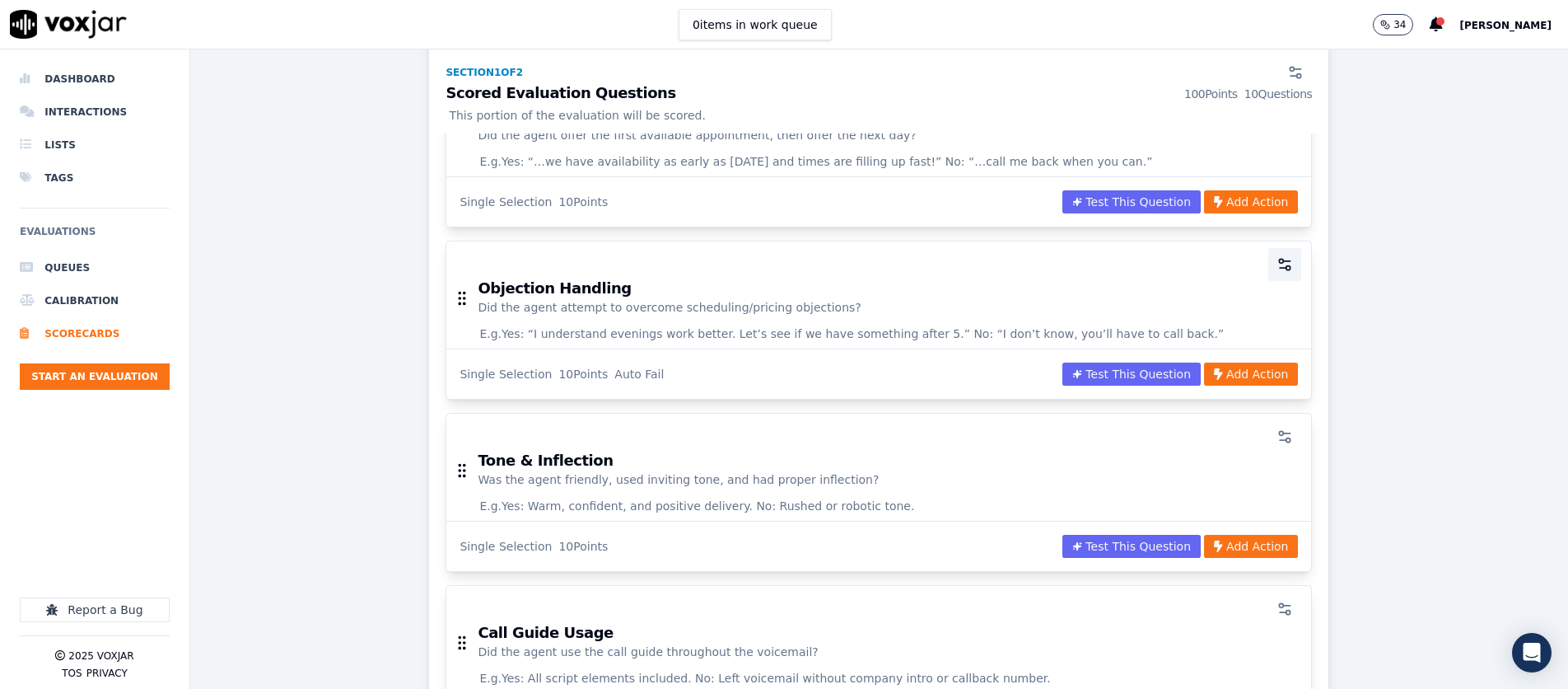
click at [1044, 270] on icon "button" at bounding box center [1285, 264] width 16 height 16
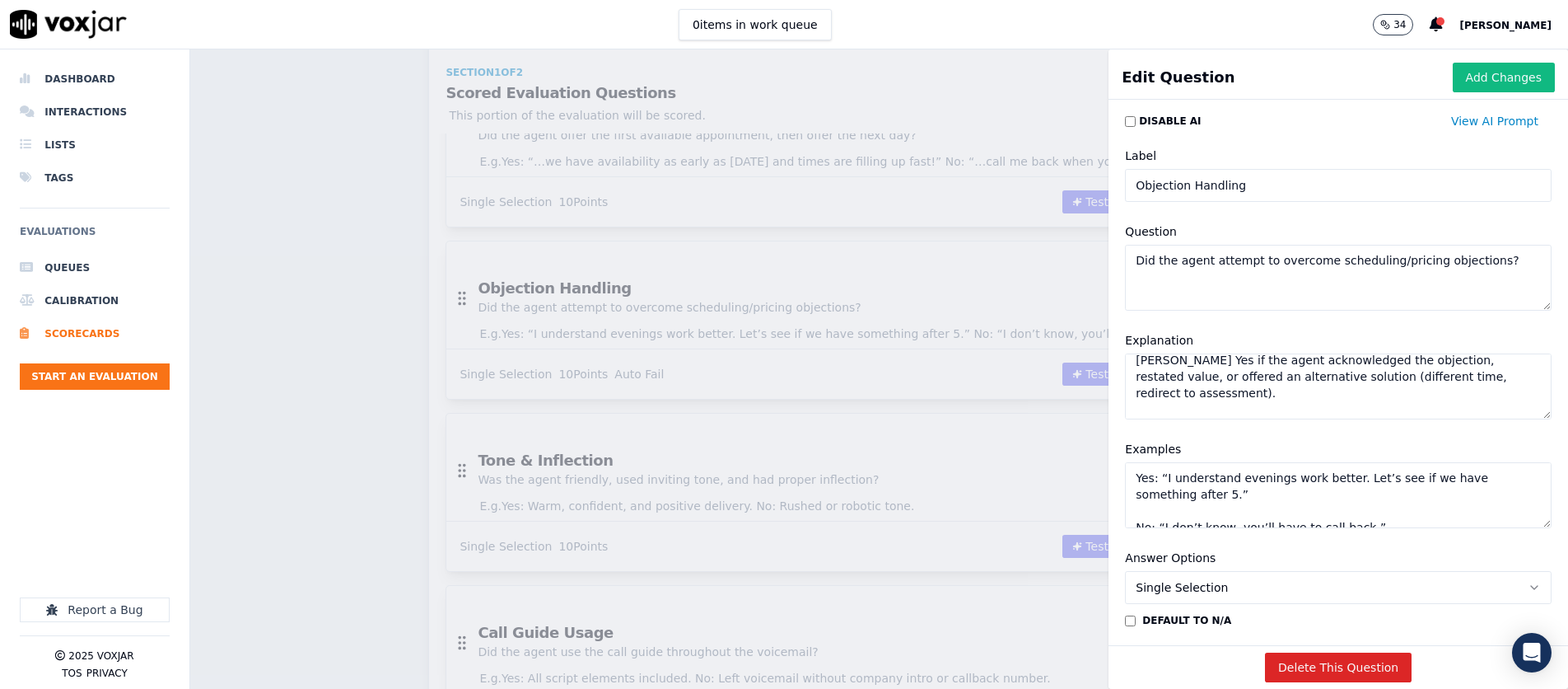
click at [1044, 399] on textarea "Mark Yes if the agent acknowledged the objection, restated value, or offered an…" at bounding box center [1338, 386] width 427 height 66
paste textarea "patient's objection (such as availability, pricing concerns, or hesitation) and…"
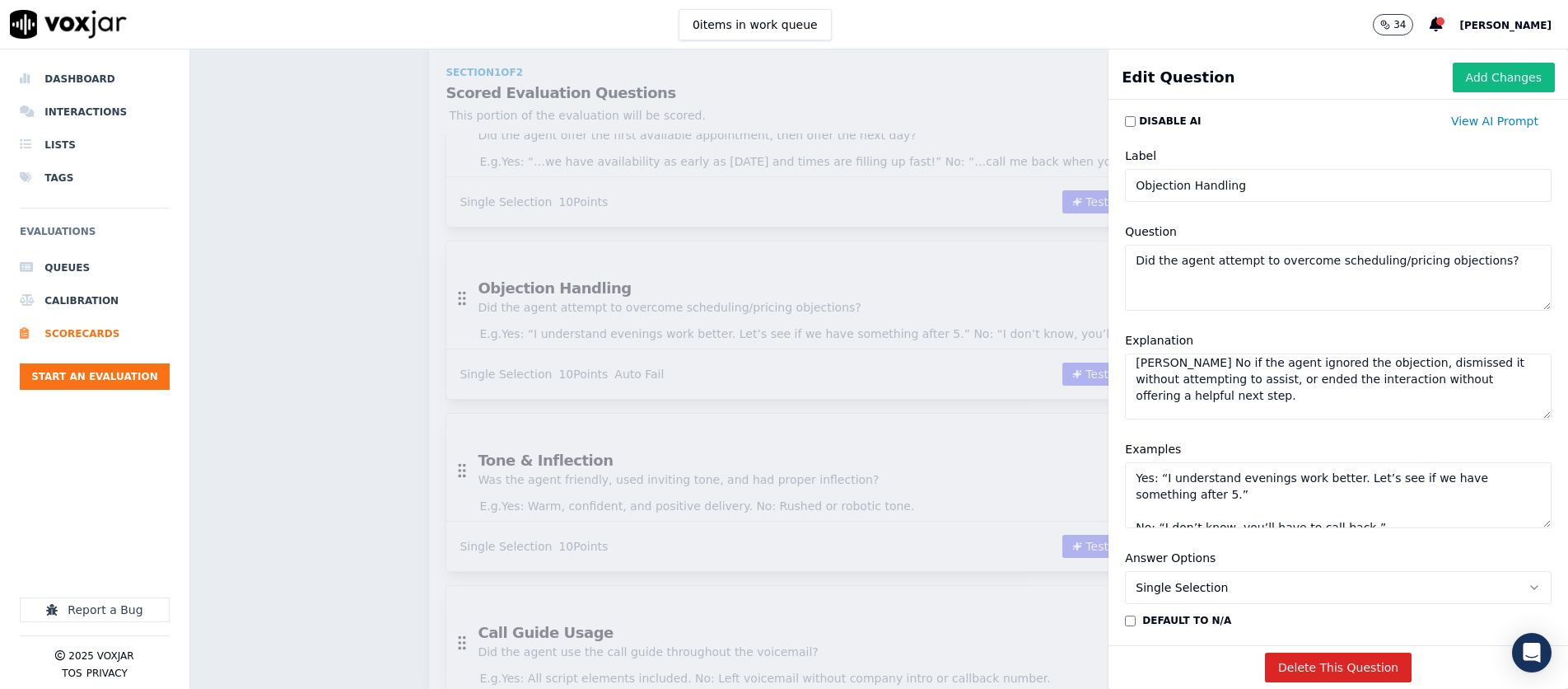
click at [1044, 480] on textarea "Yes: “I understand evenings work better. Let’s see if we have something after 5…" at bounding box center [1338, 496] width 427 height 66
click at [1044, 389] on textarea "Mark Yes if the agent acknowledged the patient's objection (such as availabilit…" at bounding box center [1338, 386] width 427 height 66
paste textarea "a patient’s objection during a live call (such as schedule conflicts or pricing…"
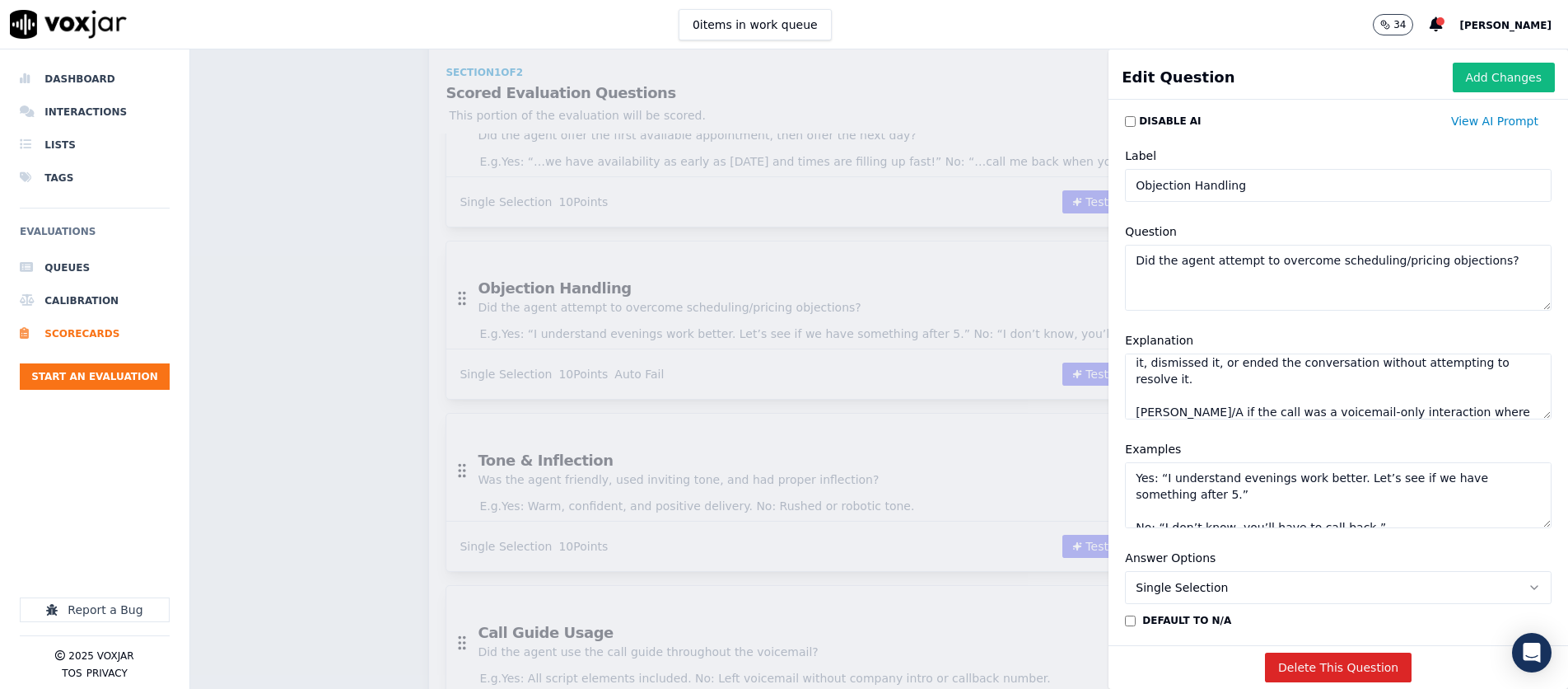
type textarea "[PERSON_NAME] Yes if the agent acknowledged a patient’s objection during a live…"
click at [1044, 486] on textarea "Yes: “I understand evenings work better. Let’s see if we have something after 5…" at bounding box center [1338, 496] width 427 height 66
paste textarea "completely understand that you're not available in the mornings — we do have ev…"
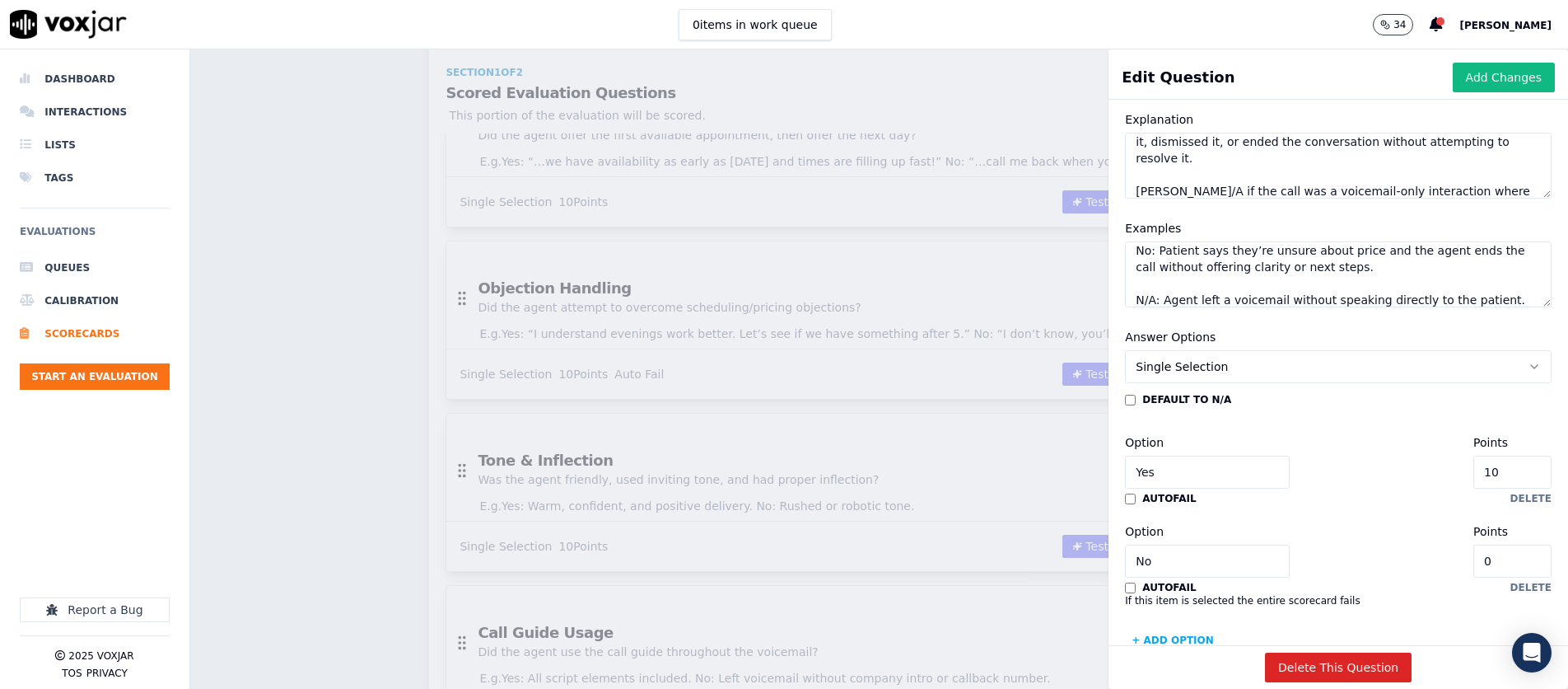
scroll to position [226, 0]
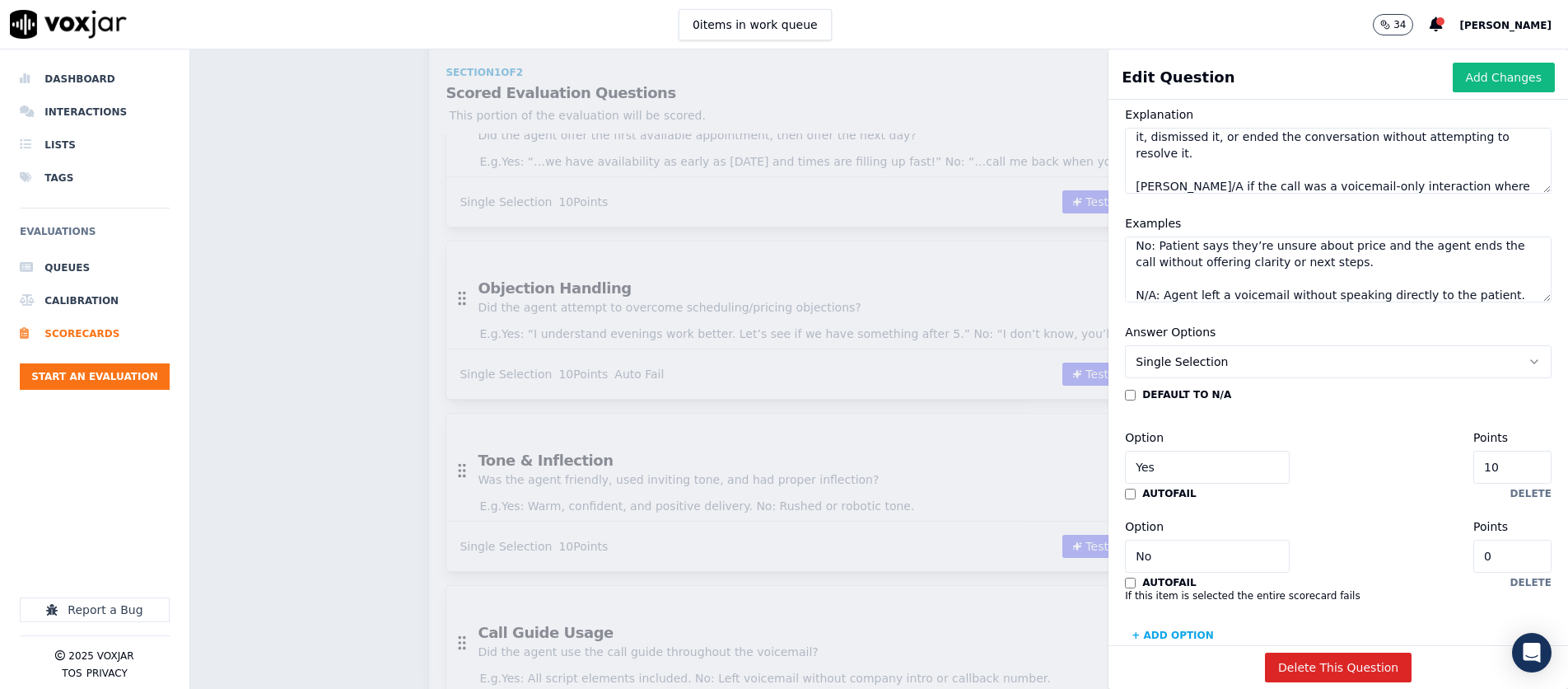
type textarea "Yes: “I completely understand that you're not available in the mornings — we do…"
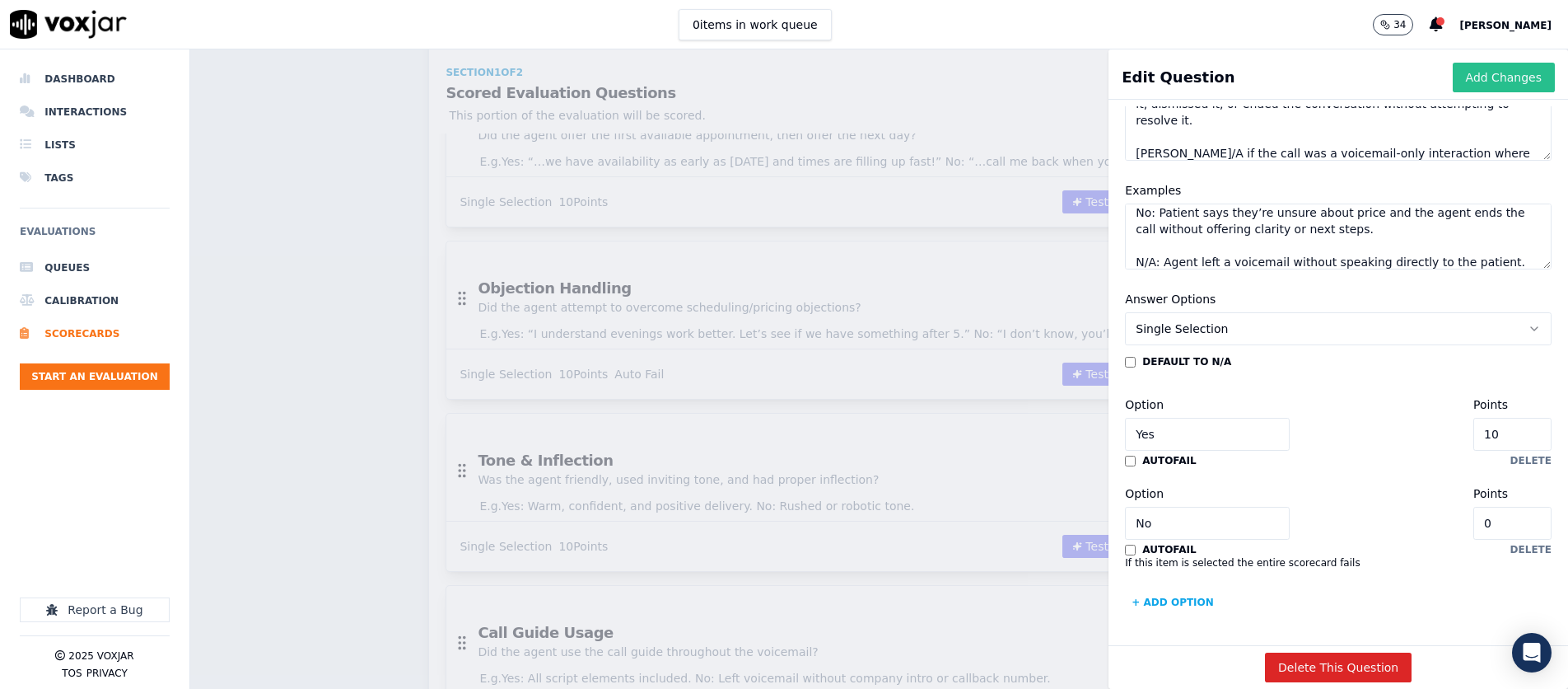
click at [1044, 82] on button "Add Changes" at bounding box center [1504, 77] width 102 height 30
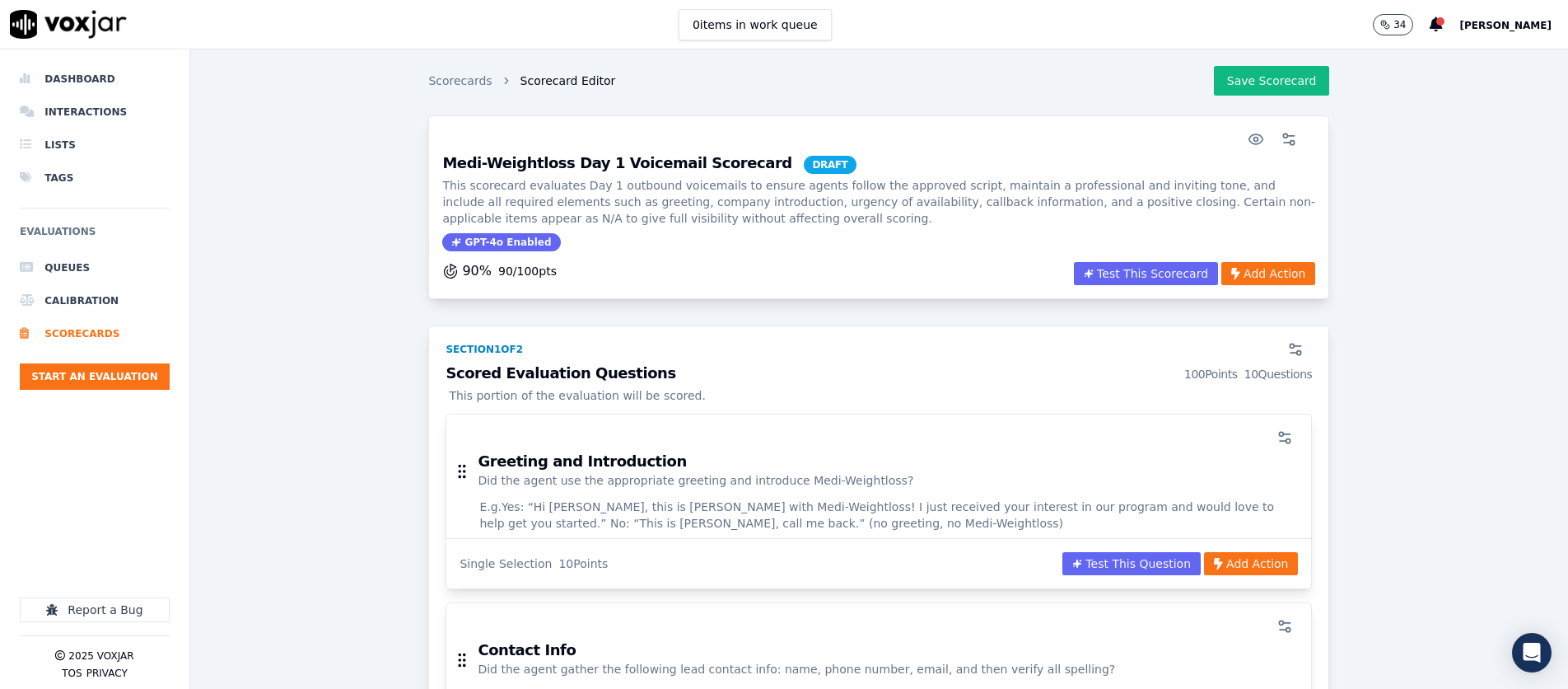
scroll to position [0, 0]
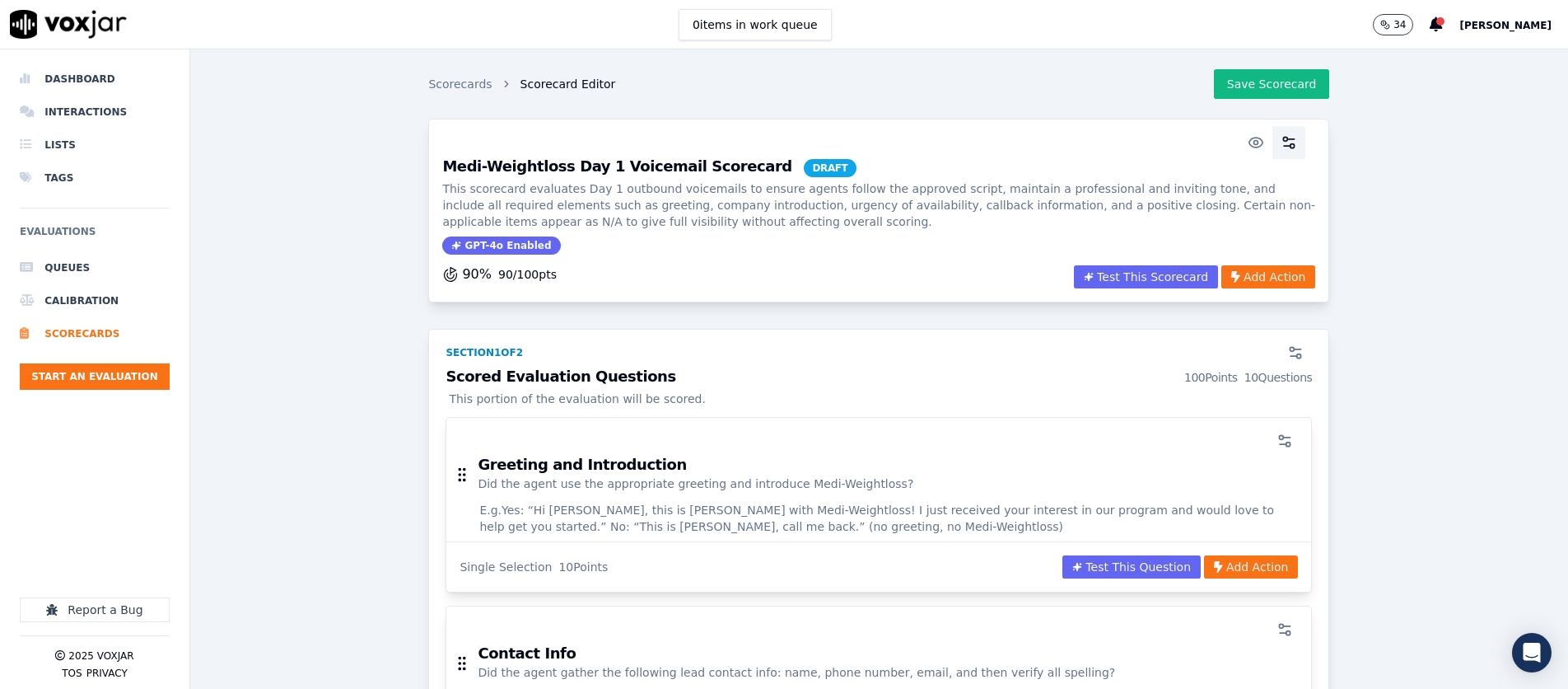
click at [1044, 152] on button "button" at bounding box center [1289, 143] width 33 height 33
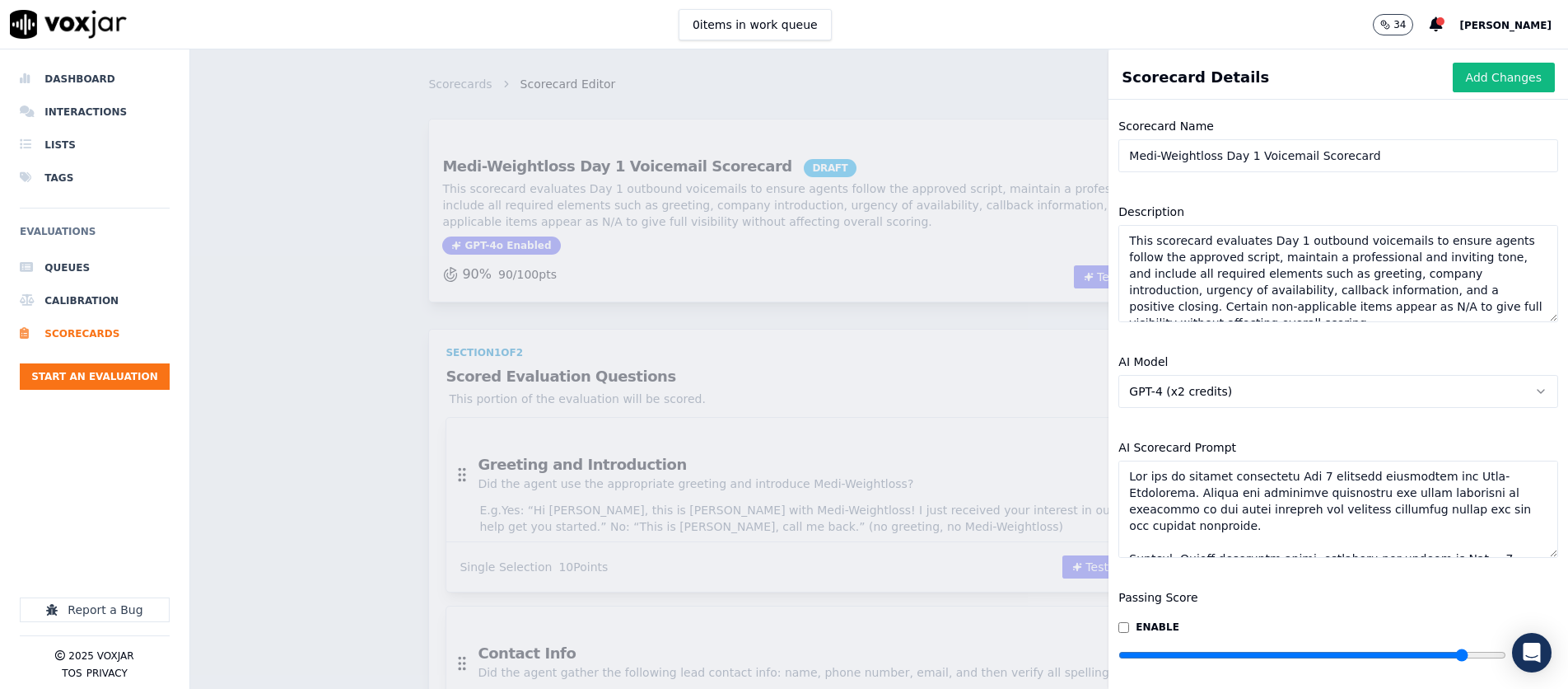
click at [1044, 159] on input "Medi-Weightloss Day 1 Voicemail Scorecard" at bounding box center [1338, 155] width 440 height 33
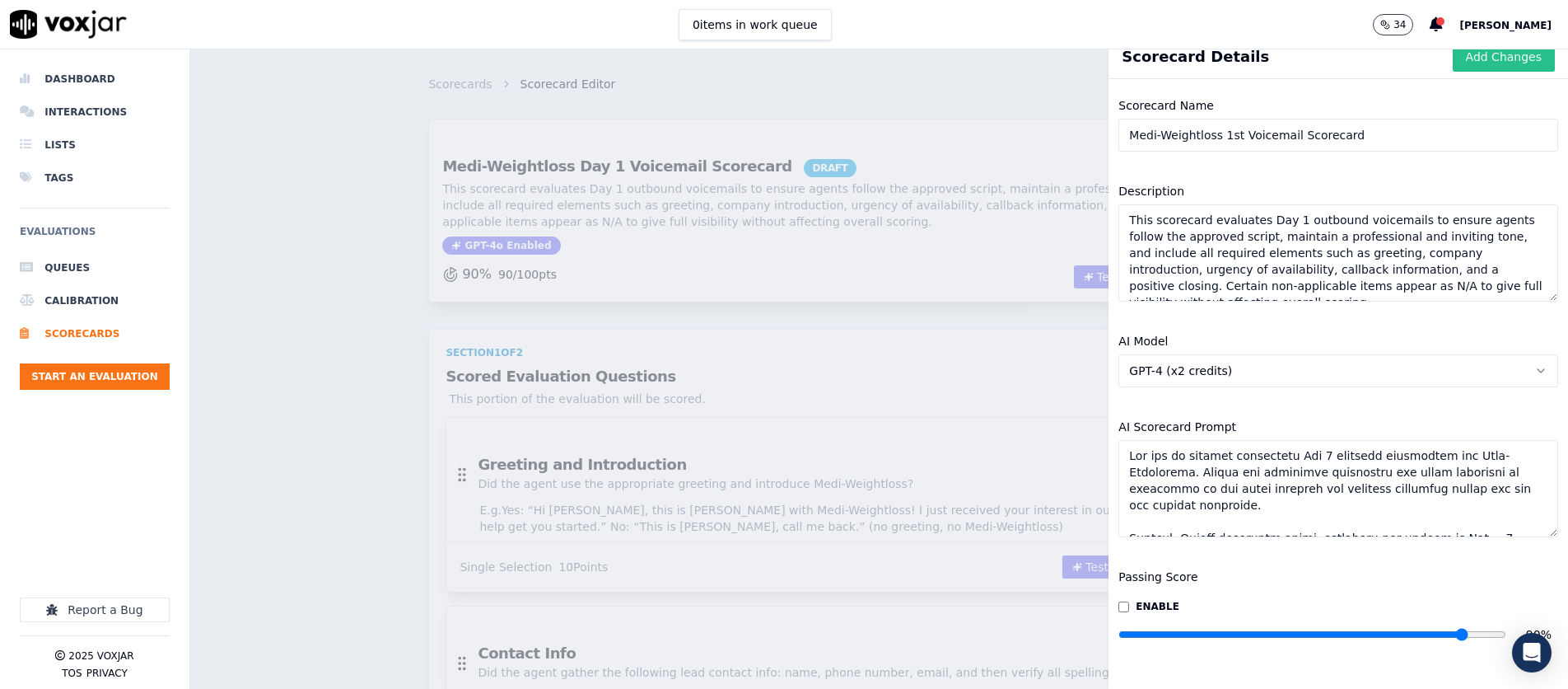
type input "Medi-Weightloss 1st Voicemail Scorecard"
click at [1044, 60] on button "Add Changes" at bounding box center [1504, 57] width 102 height 30
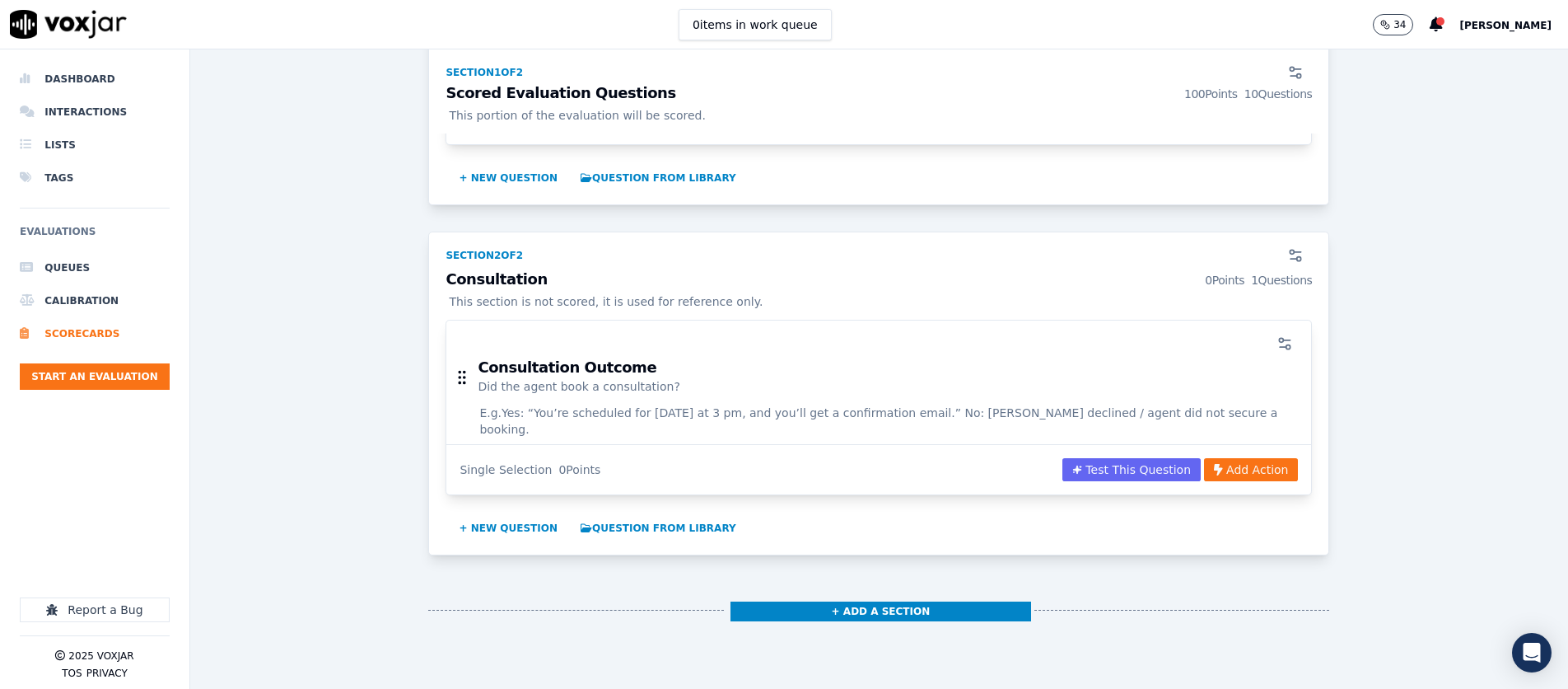
scroll to position [2053, 0]
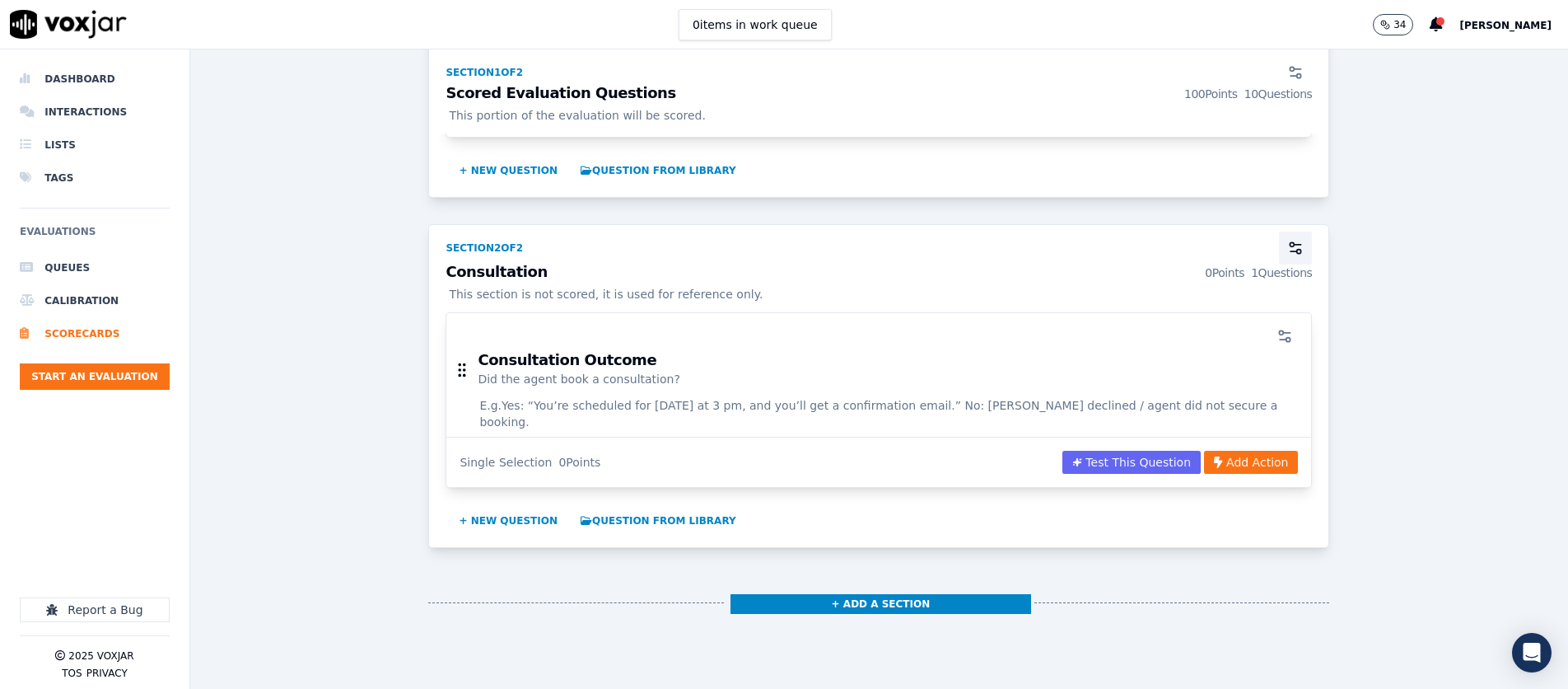
click at [1044, 240] on icon "button" at bounding box center [1295, 248] width 16 height 16
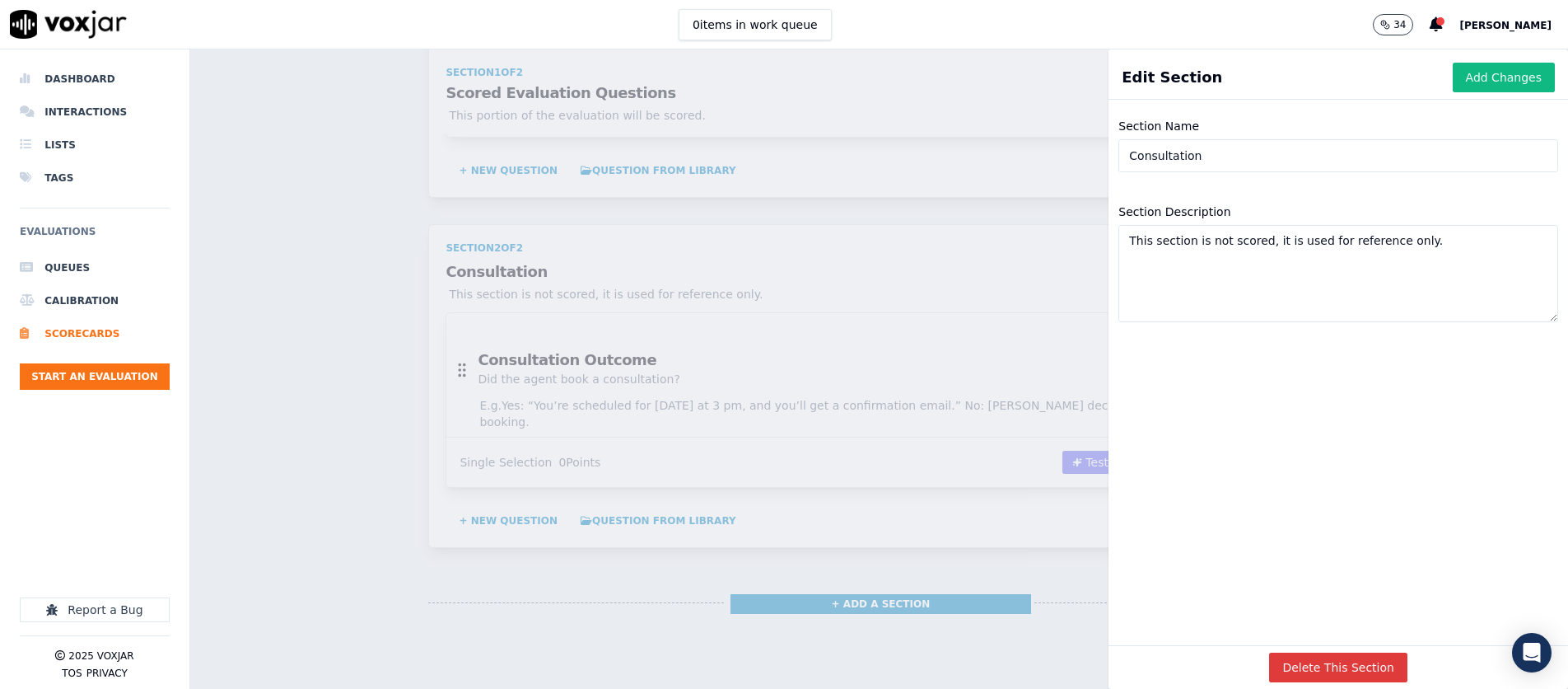
click at [1044, 657] on button "Delete This Section" at bounding box center [1338, 667] width 138 height 30
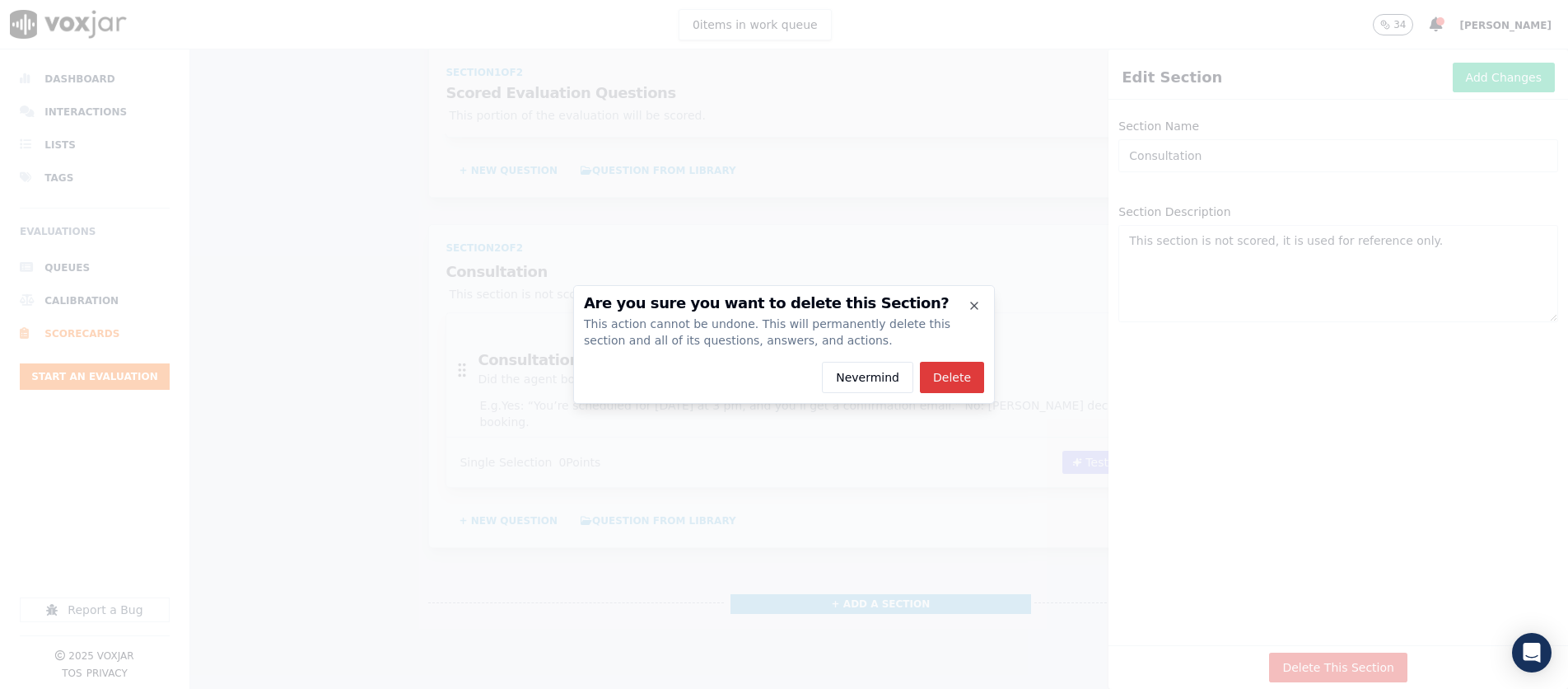
click at [974, 384] on button "Delete" at bounding box center [952, 377] width 64 height 31
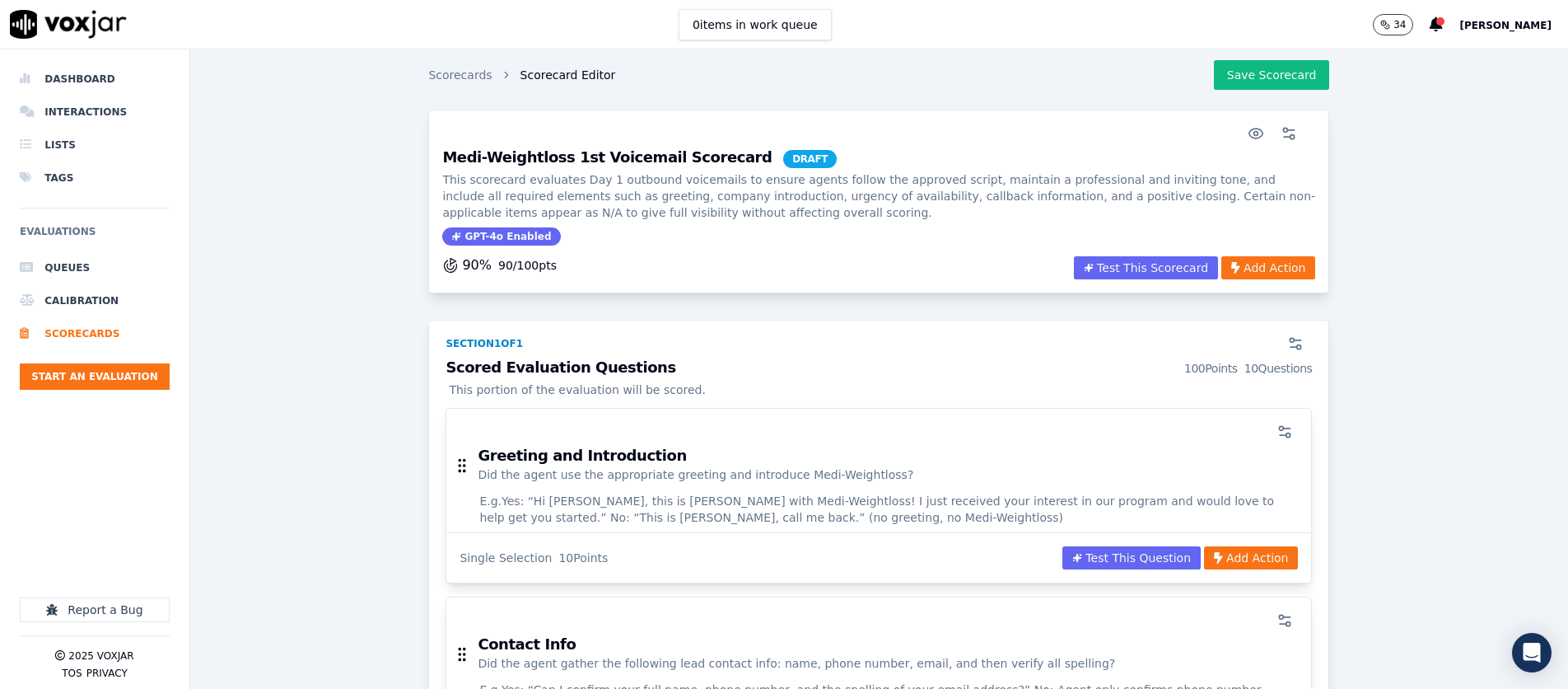
scroll to position [0, 0]
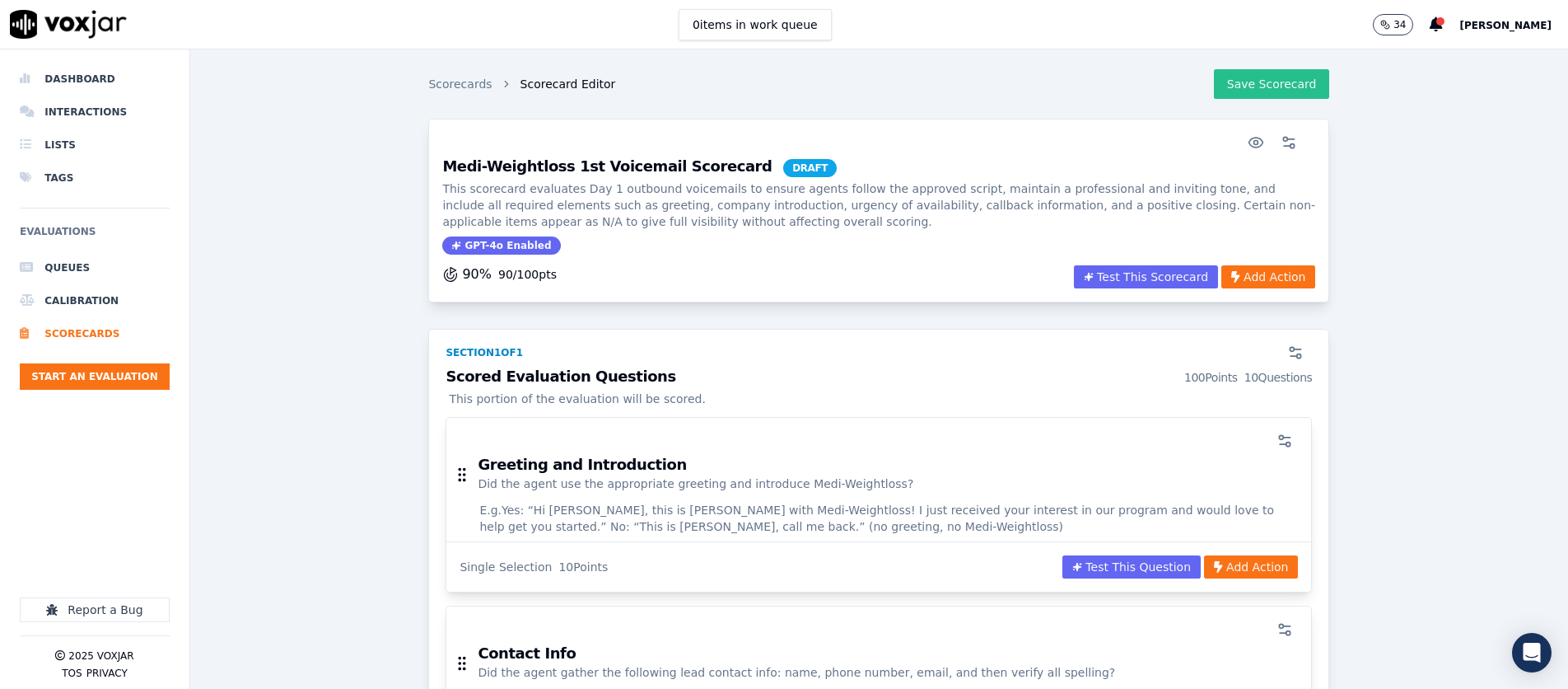
click at [1044, 90] on button "Save Scorecard" at bounding box center [1272, 84] width 116 height 30
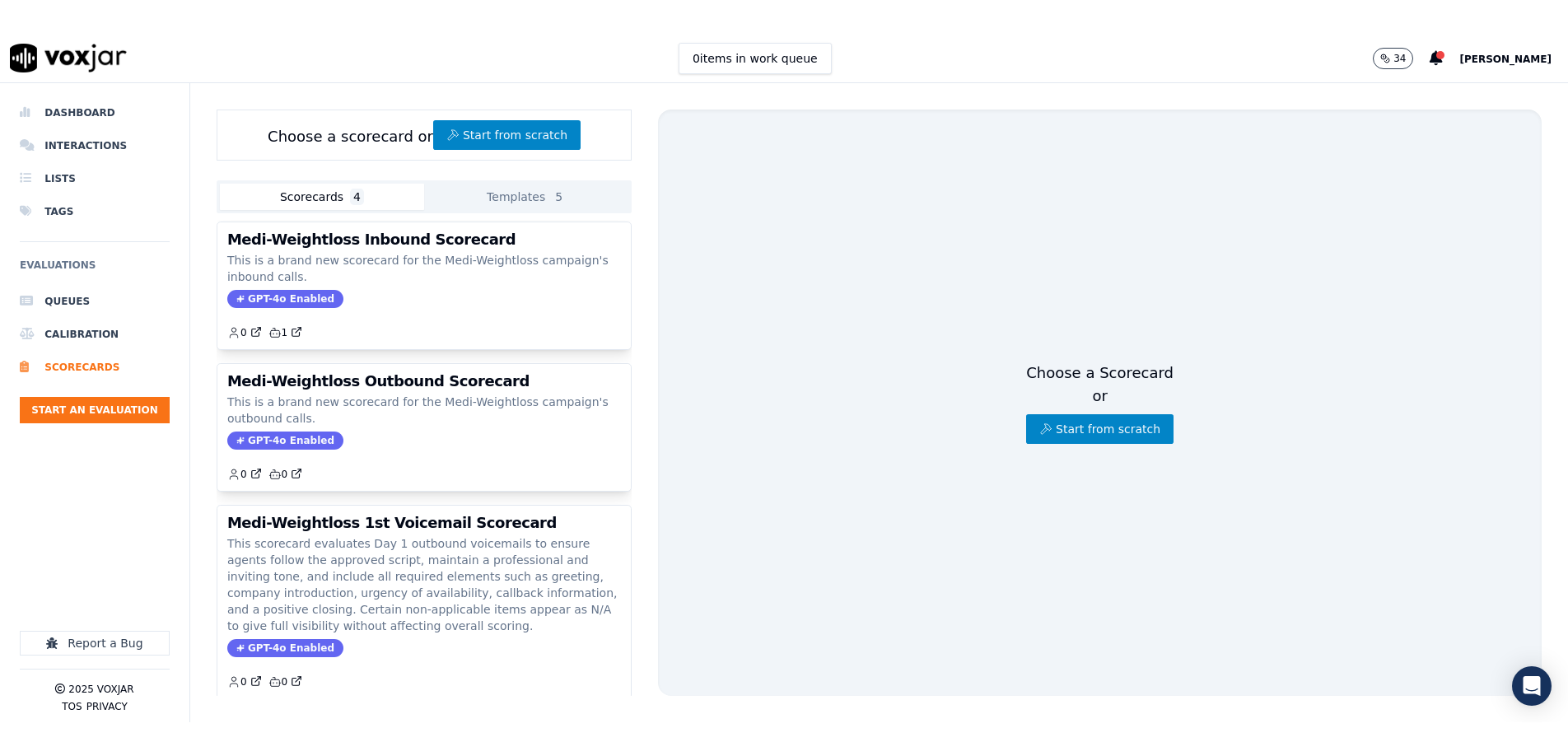
scroll to position [86, 0]
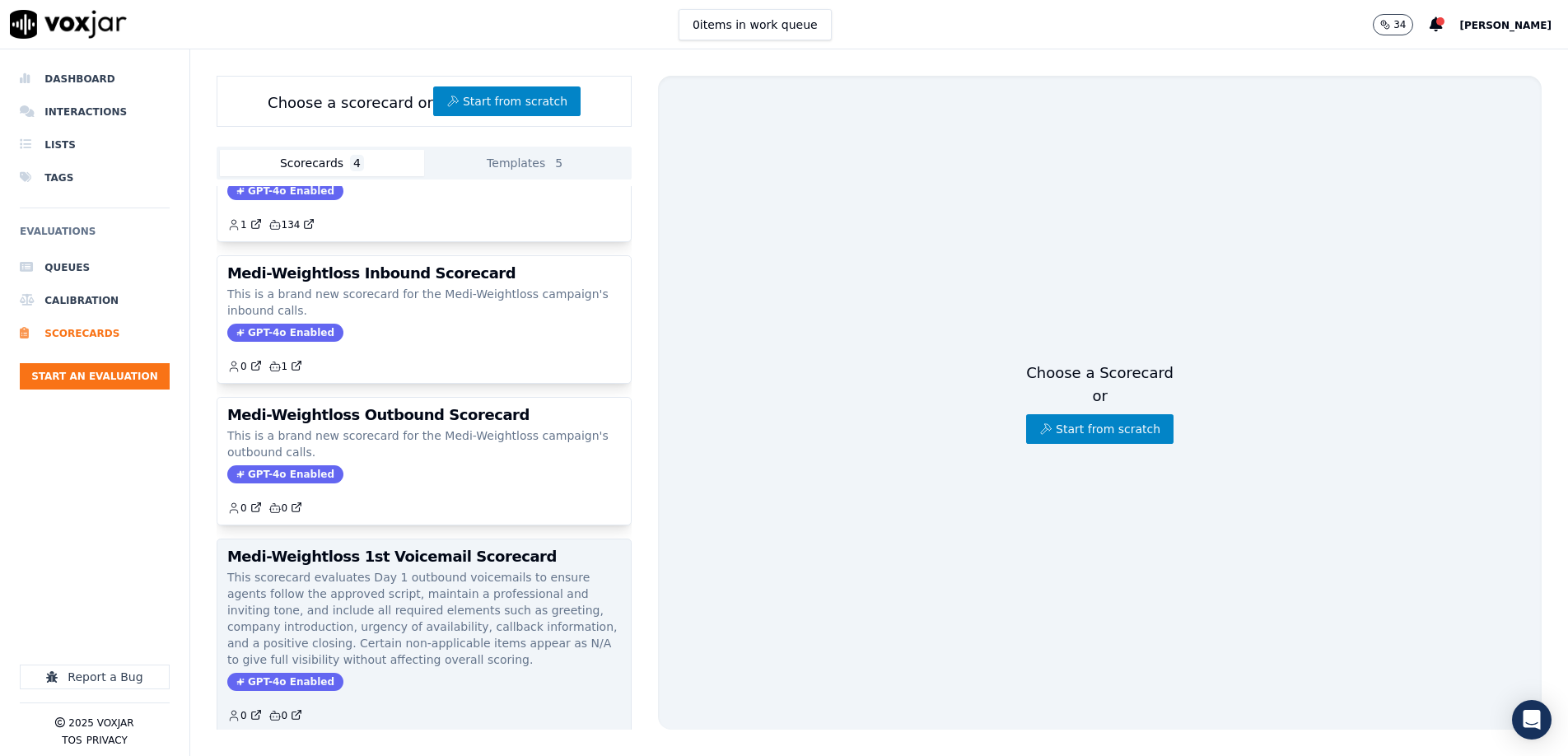
click at [456, 550] on h3 "Medi-Weightloss 1st Voicemail Scorecard" at bounding box center [424, 557] width 394 height 14
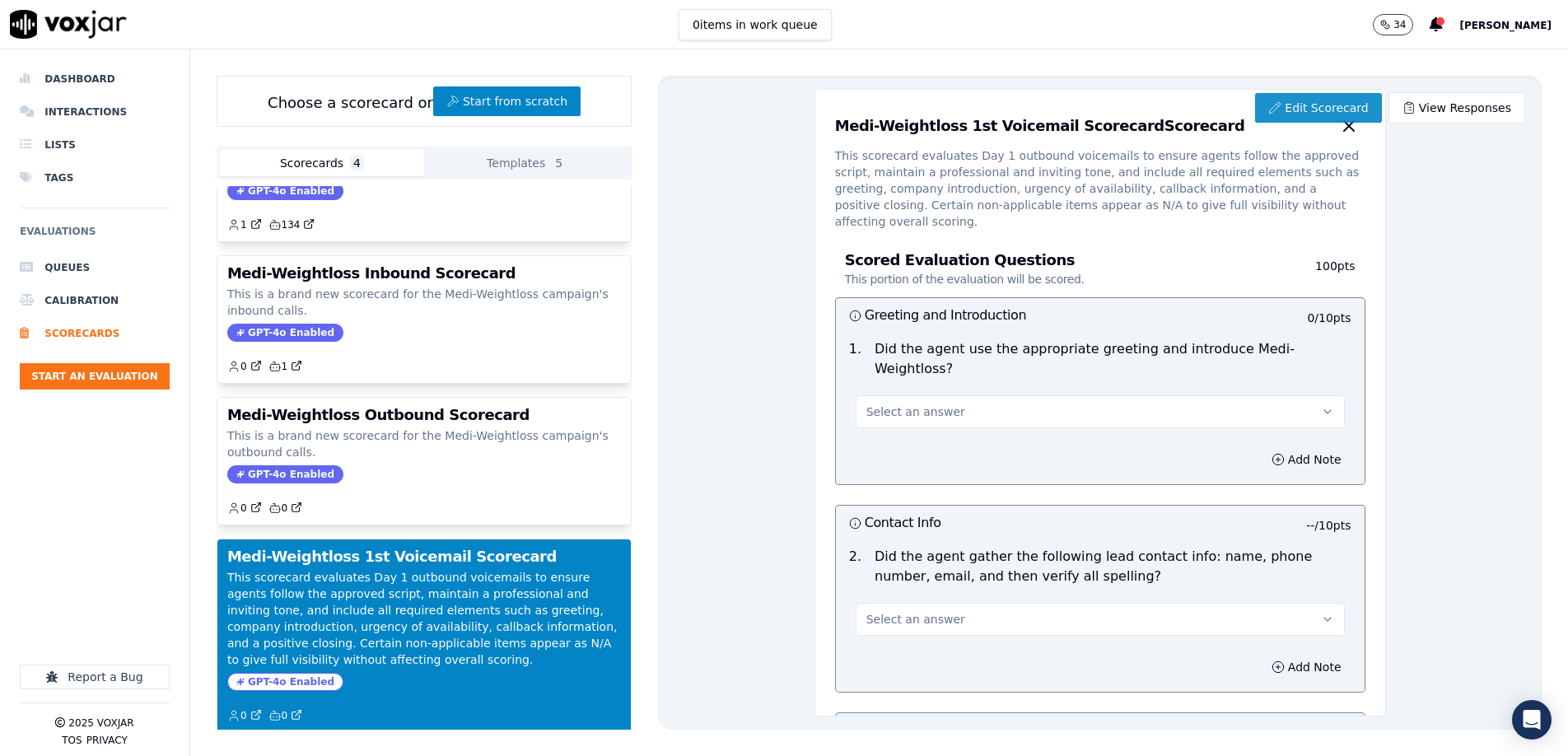
click at [1044, 109] on link "Edit Scorecard" at bounding box center [1319, 108] width 126 height 30
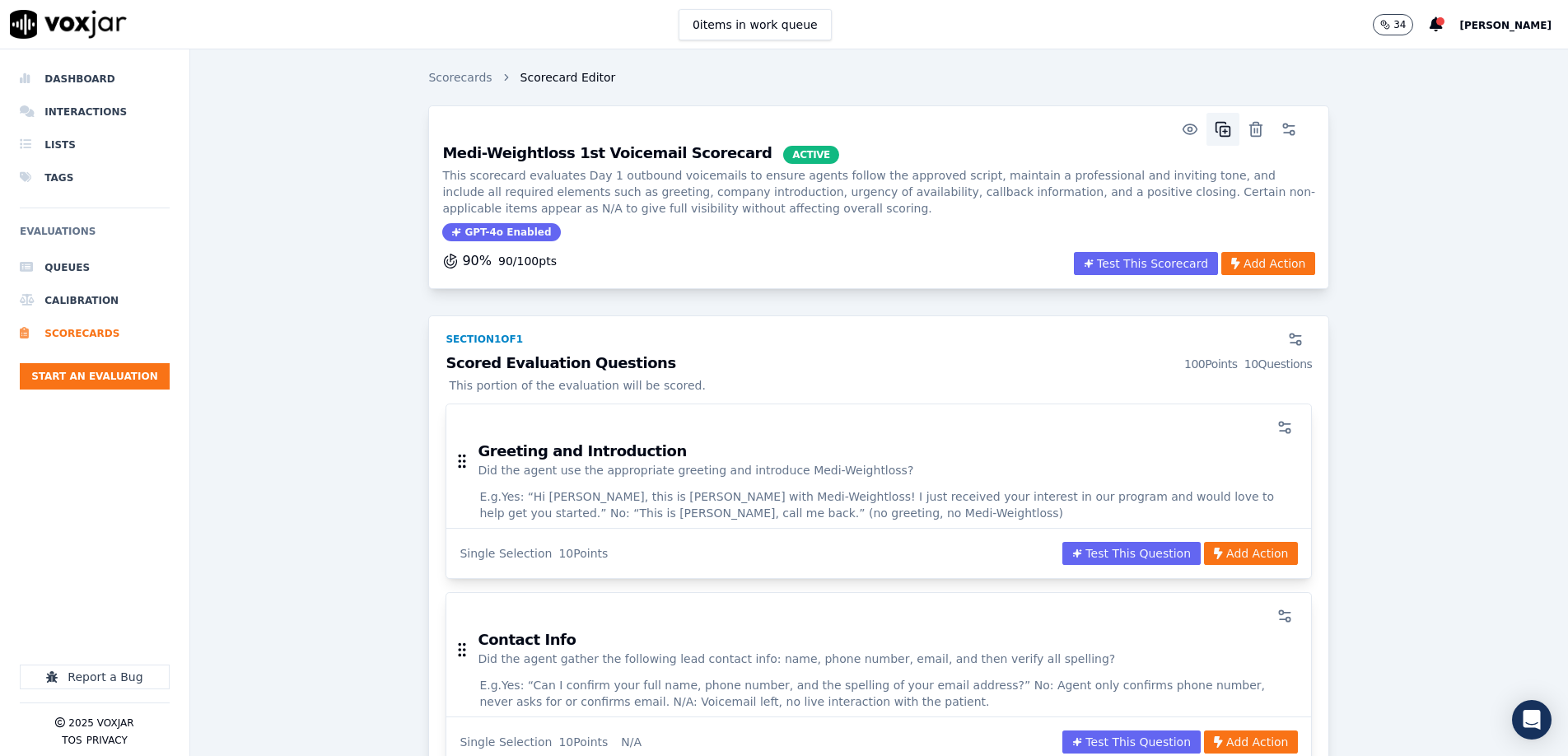
click at [1044, 128] on icon "button" at bounding box center [1223, 129] width 16 height 16
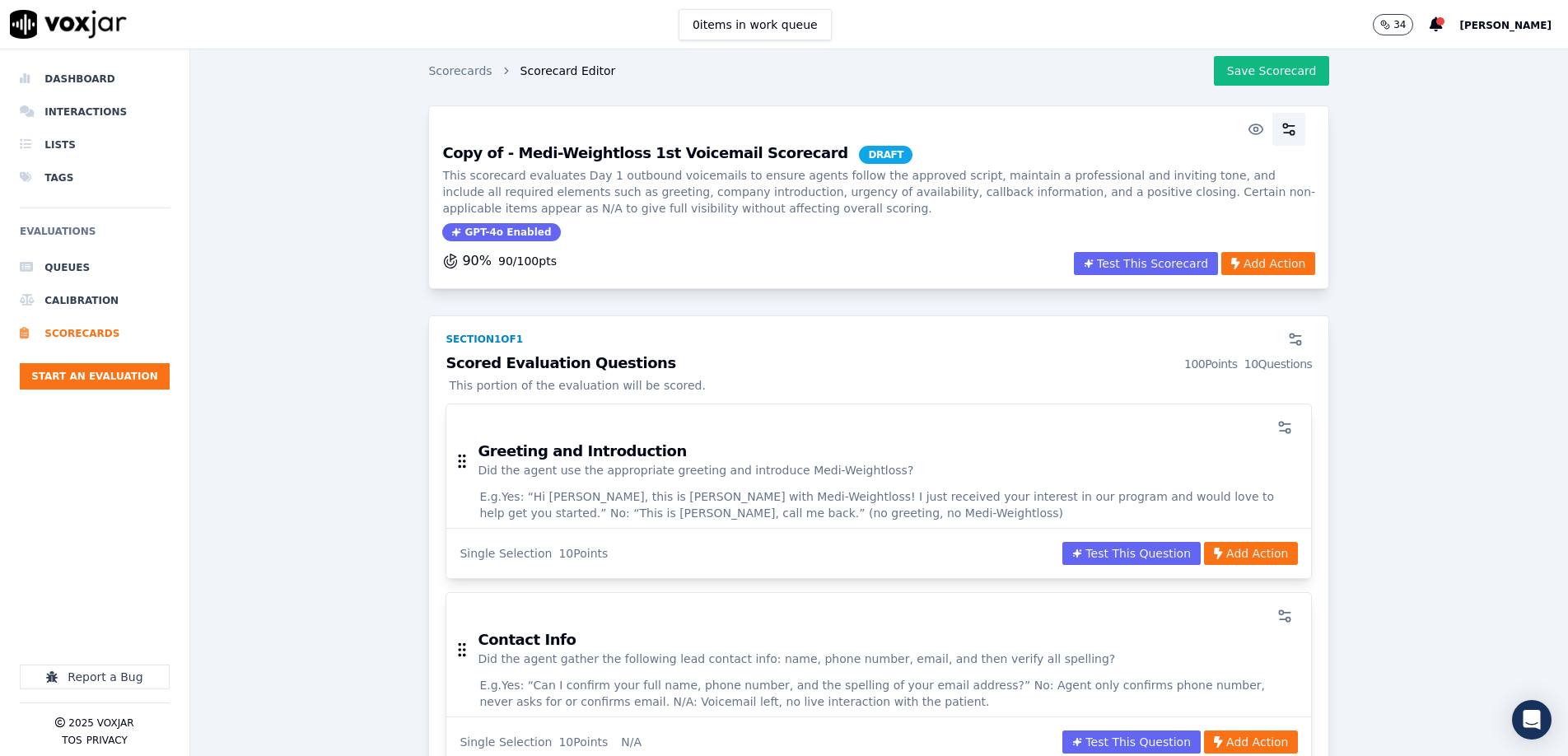
click at [1044, 138] on button "button" at bounding box center [1289, 129] width 33 height 33
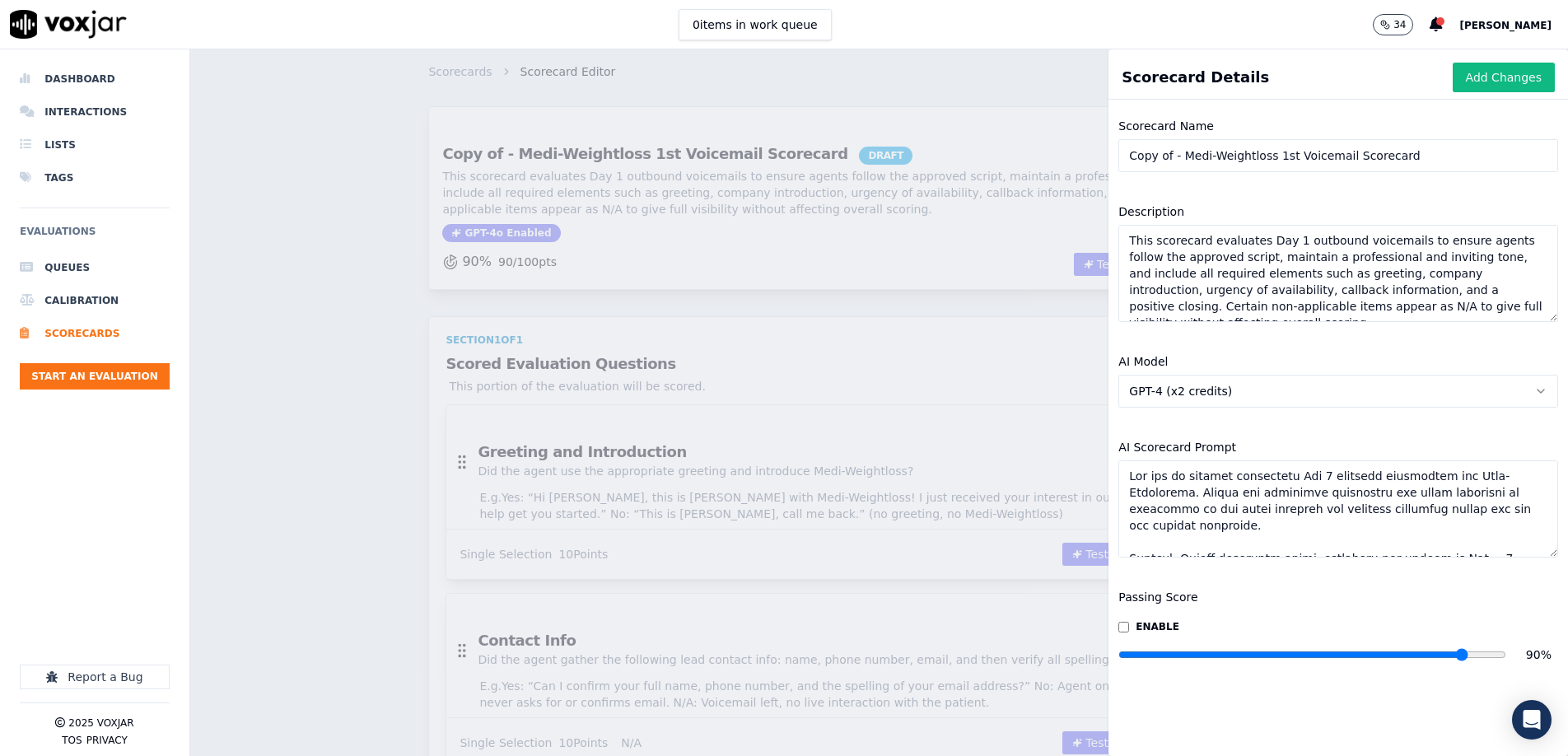
click at [1044, 164] on input "Copy of - Medi-Weightloss 1st Voicemail Scorecard" at bounding box center [1338, 155] width 440 height 33
paste input "Okay, now let's create another seperate scorecard for 2nd voicemail please."
paste input "2nd Voicemail QA Scorecard (Follow-up Voicemail)"
type input "2nd Voicemail QA Scorecard (Follow-up Voicemail)"
drag, startPoint x: 1248, startPoint y: 283, endPoint x: 1172, endPoint y: 284, distance: 76.0
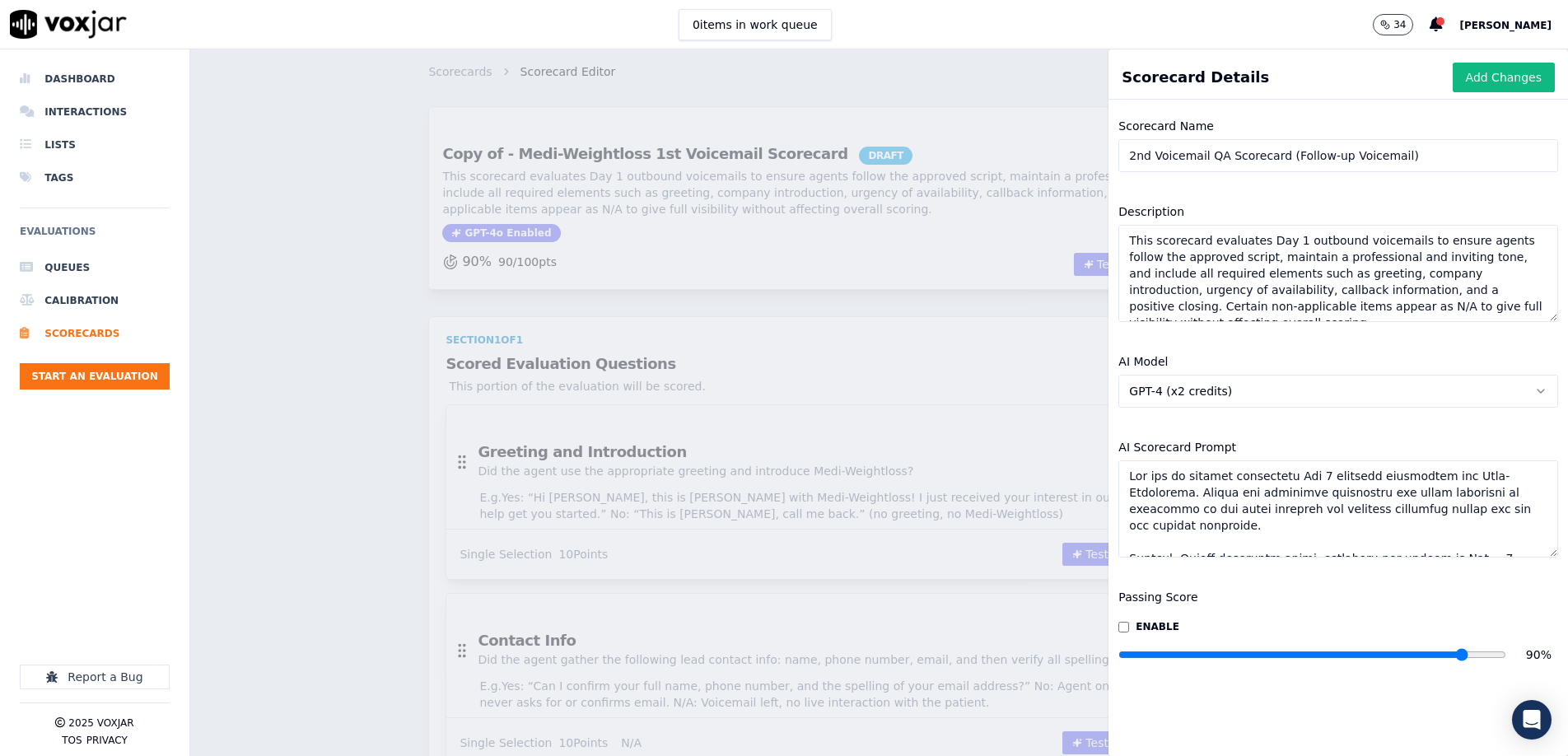
click at [1044, 283] on textarea "This scorecard evaluates Day 1 outbound voicemails to ensure agents follow the …" at bounding box center [1338, 273] width 440 height 98
click at [1044, 490] on textarea "AI Scorecard Prompt" at bounding box center [1338, 509] width 440 height 98
paste textarea "You are an auditor evaluating 2nd attempt outbound voicemails for Medi-Weightlo…"
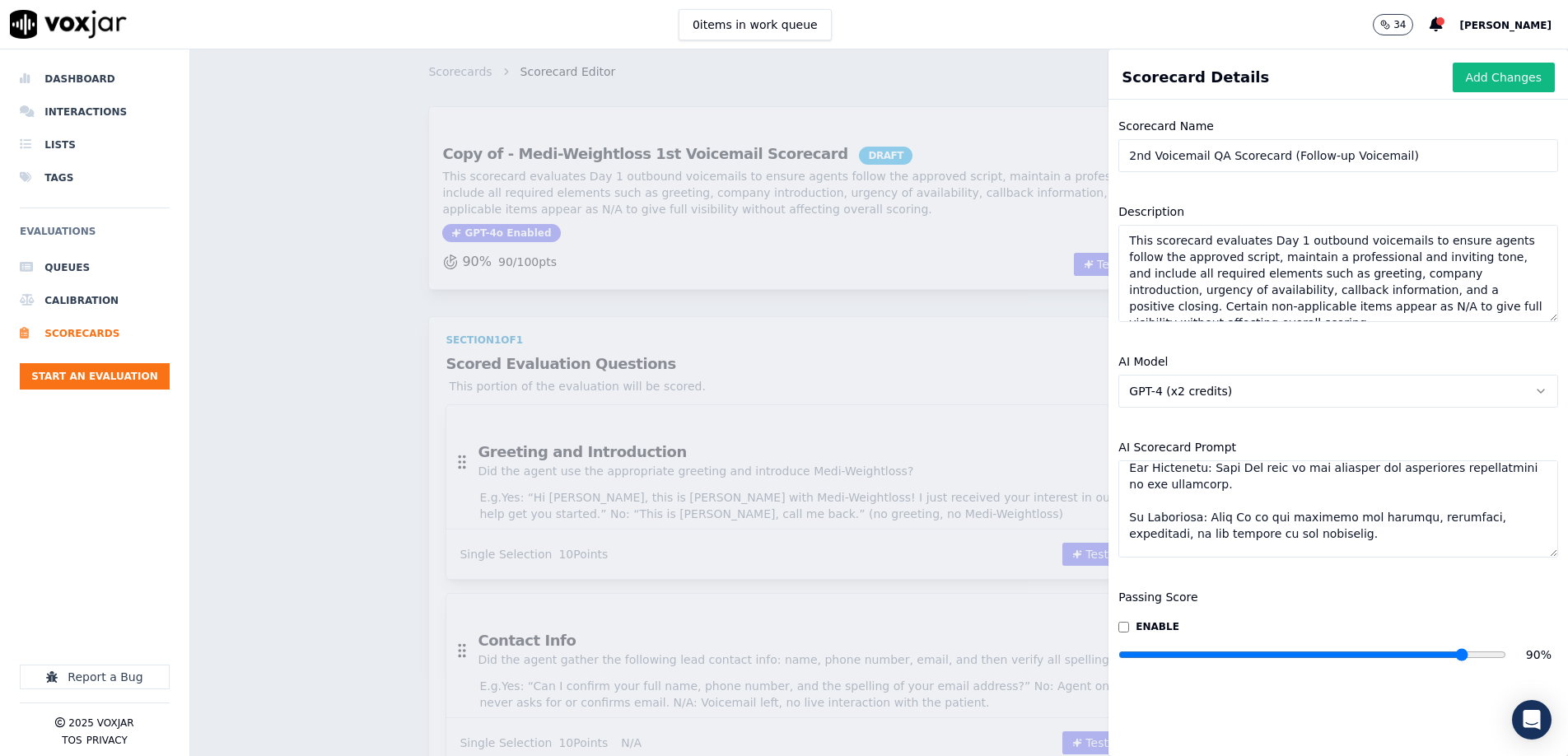
scroll to position [0, 0]
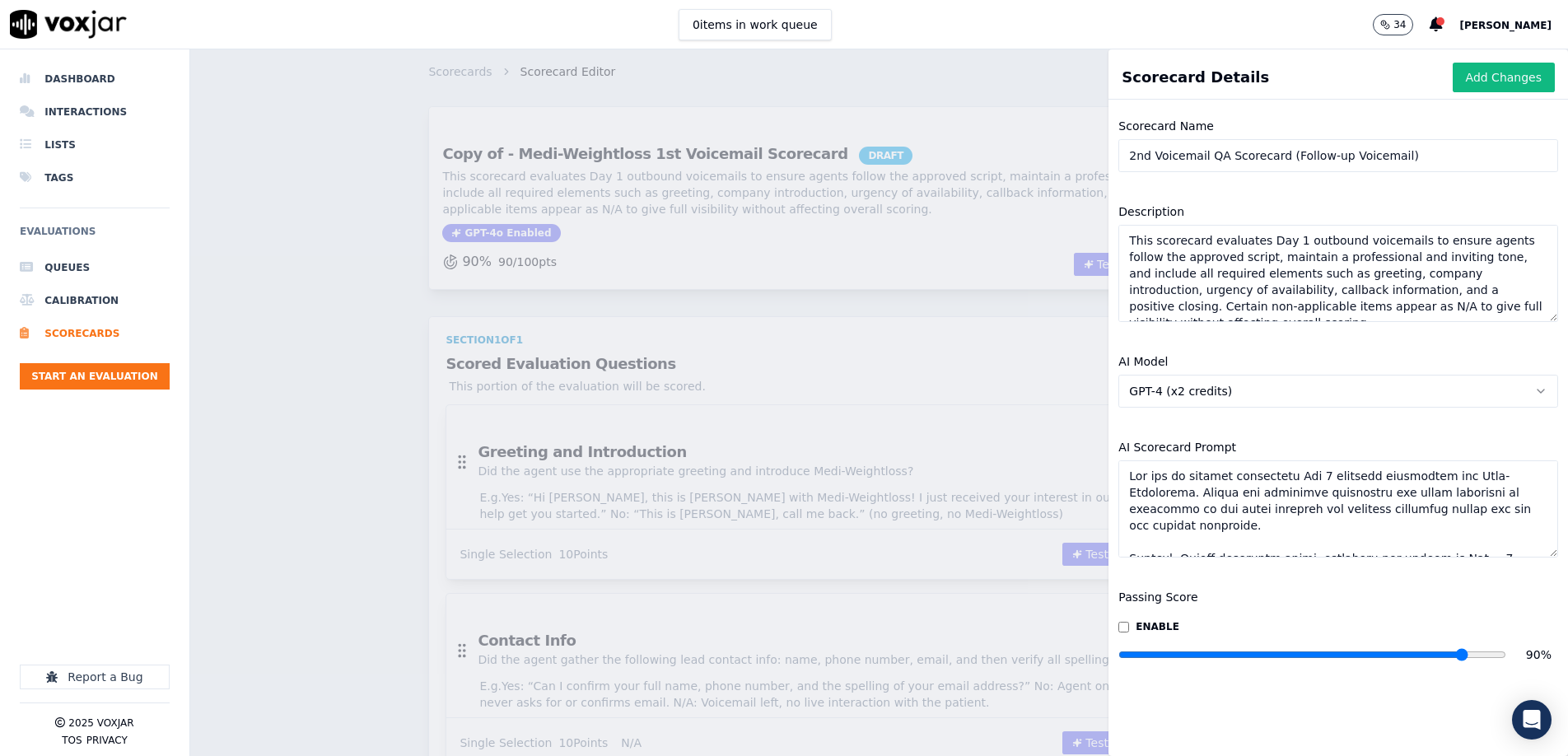
paste textarea "2nd attempt outbound voicemails for Medi-Weightloss. These are follow-up messag…"
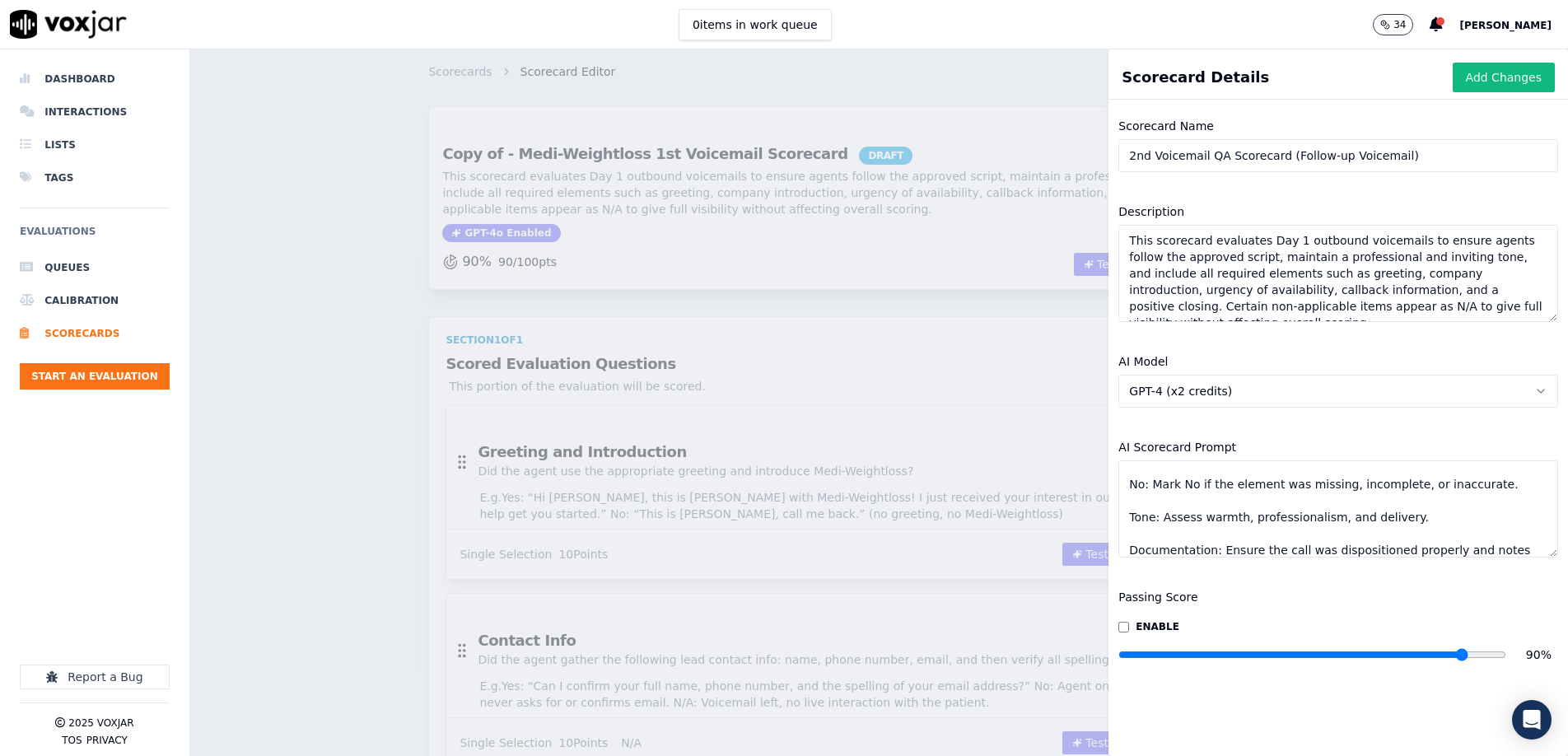
scroll to position [203, 0]
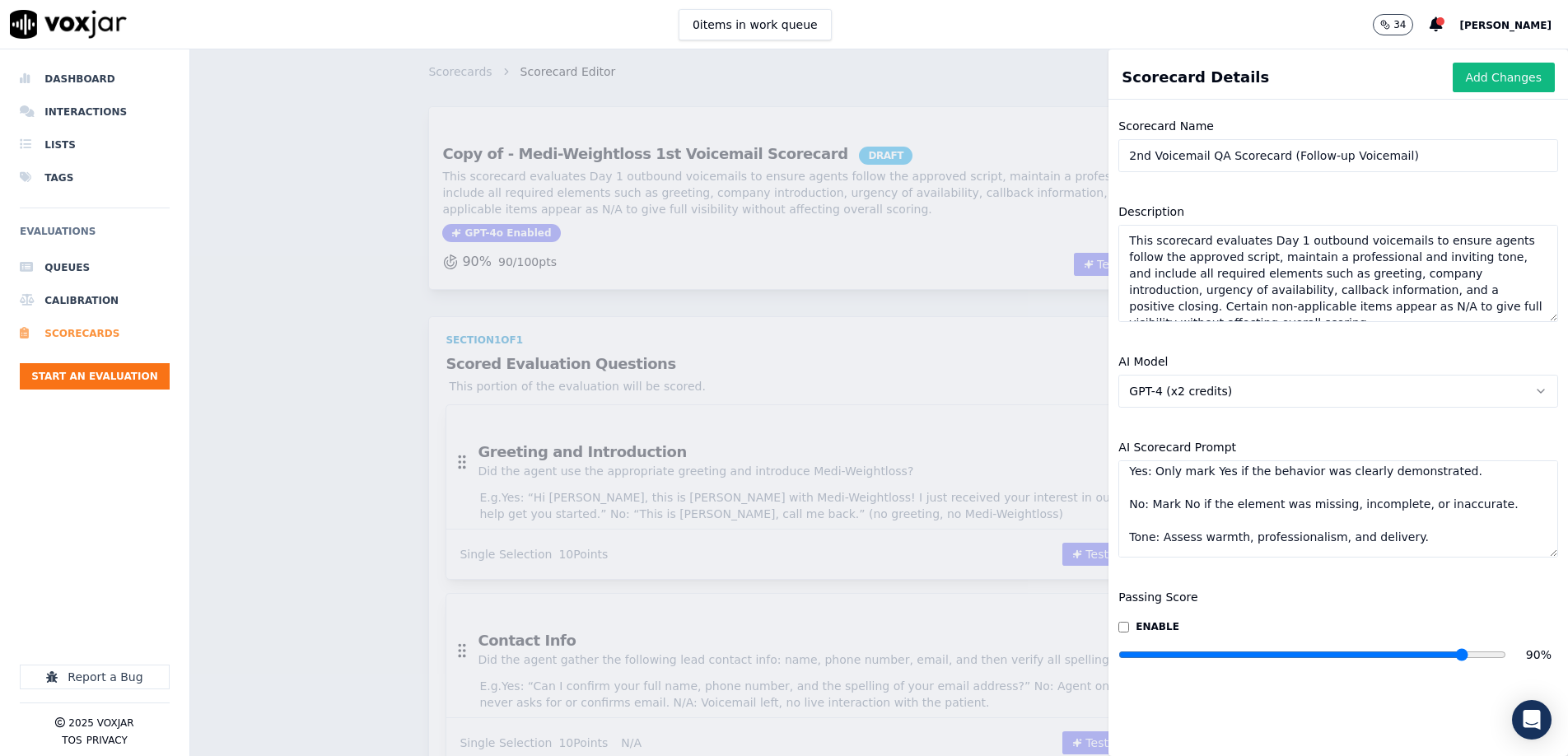
type textarea "You are an auditor evaluating 2nd attempt outbound voicemails for Medi-Weightlo…"
click at [1044, 277] on textarea "This scorecard evaluates Day 1 outbound voicemails to ensure agents follow the …" at bounding box center [1338, 273] width 440 height 98
paste textarea "the quality of 2nd outbound voicemails (follow-up calls) for Medi-Weightloss. I…"
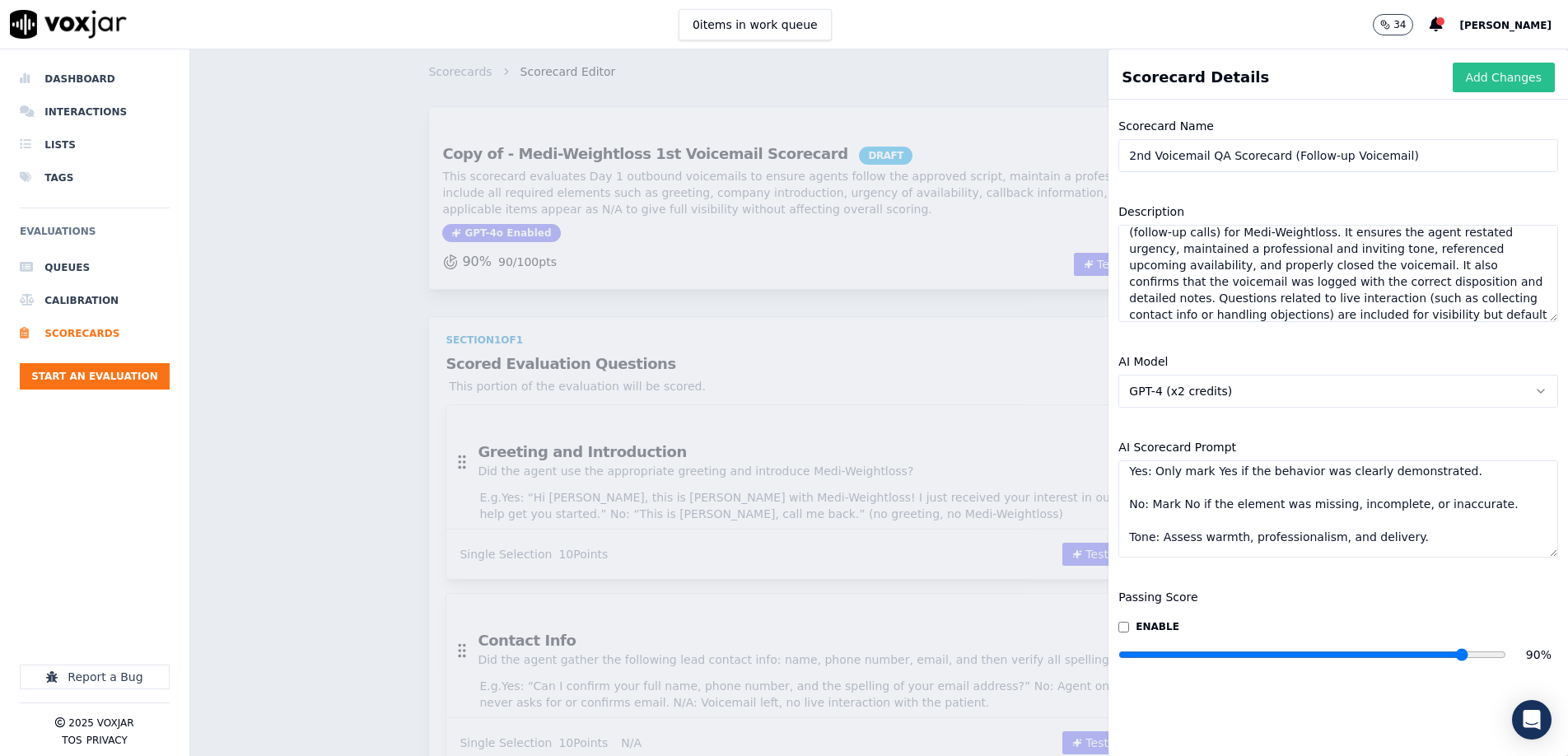
type textarea "This scorecard evaluates the quality of 2nd outbound voicemails (follow-up call…"
click at [1044, 83] on button "Add Changes" at bounding box center [1504, 77] width 102 height 30
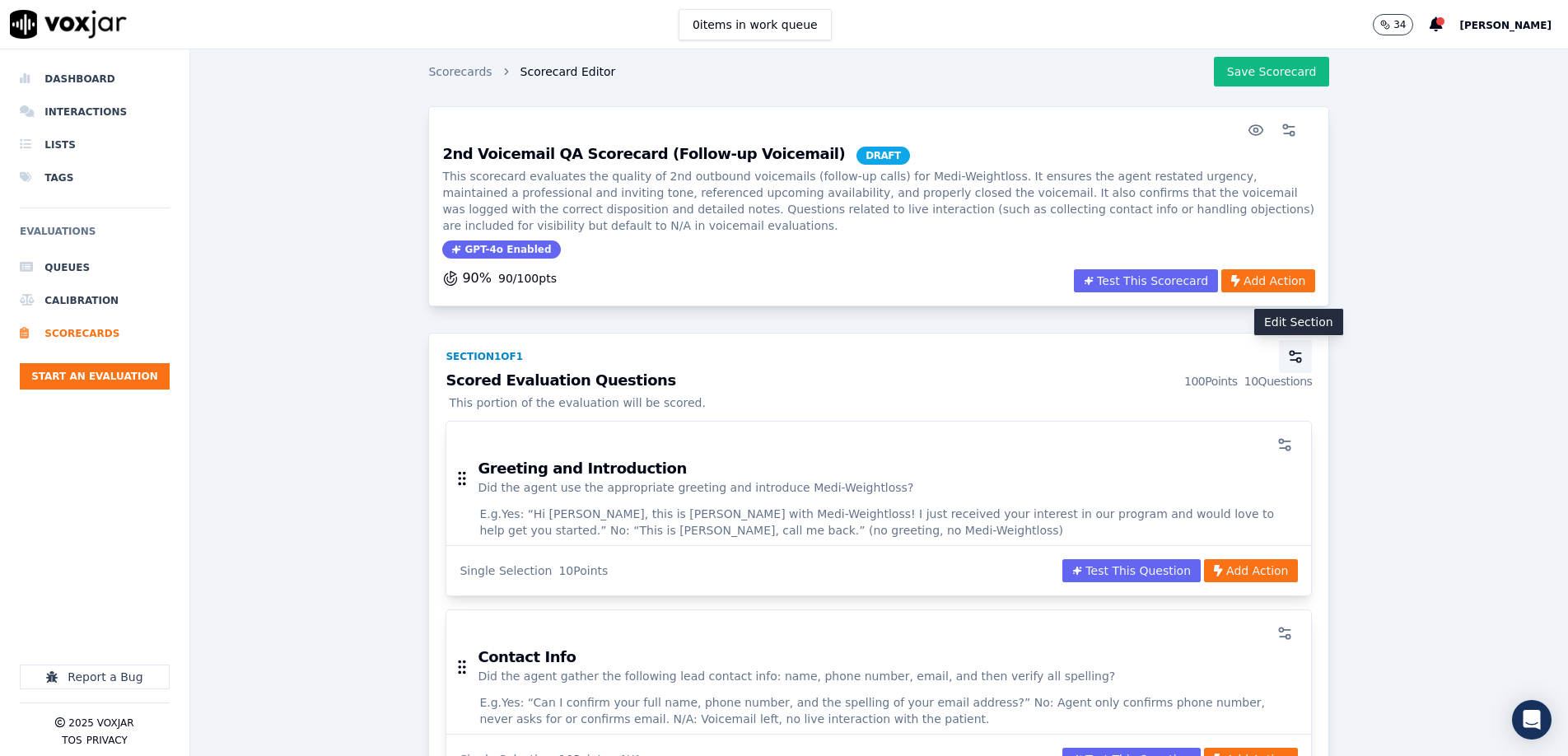
click at [1044, 365] on button "button" at bounding box center [1296, 356] width 33 height 33
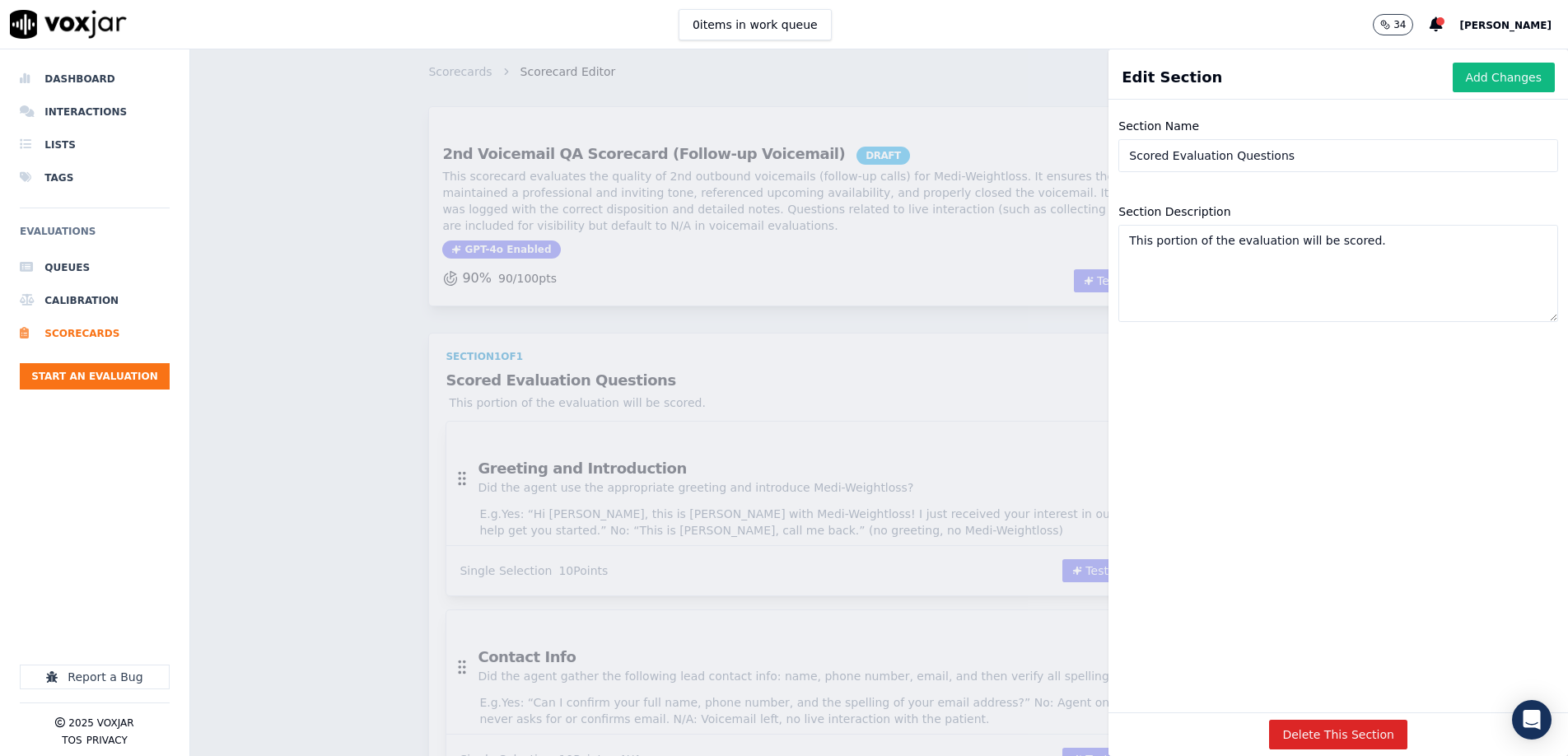
click at [1044, 153] on input "Scored Evaluation Questions" at bounding box center [1338, 155] width 440 height 33
click at [1044, 168] on input "Scored Evaluation Questions" at bounding box center [1338, 155] width 440 height 33
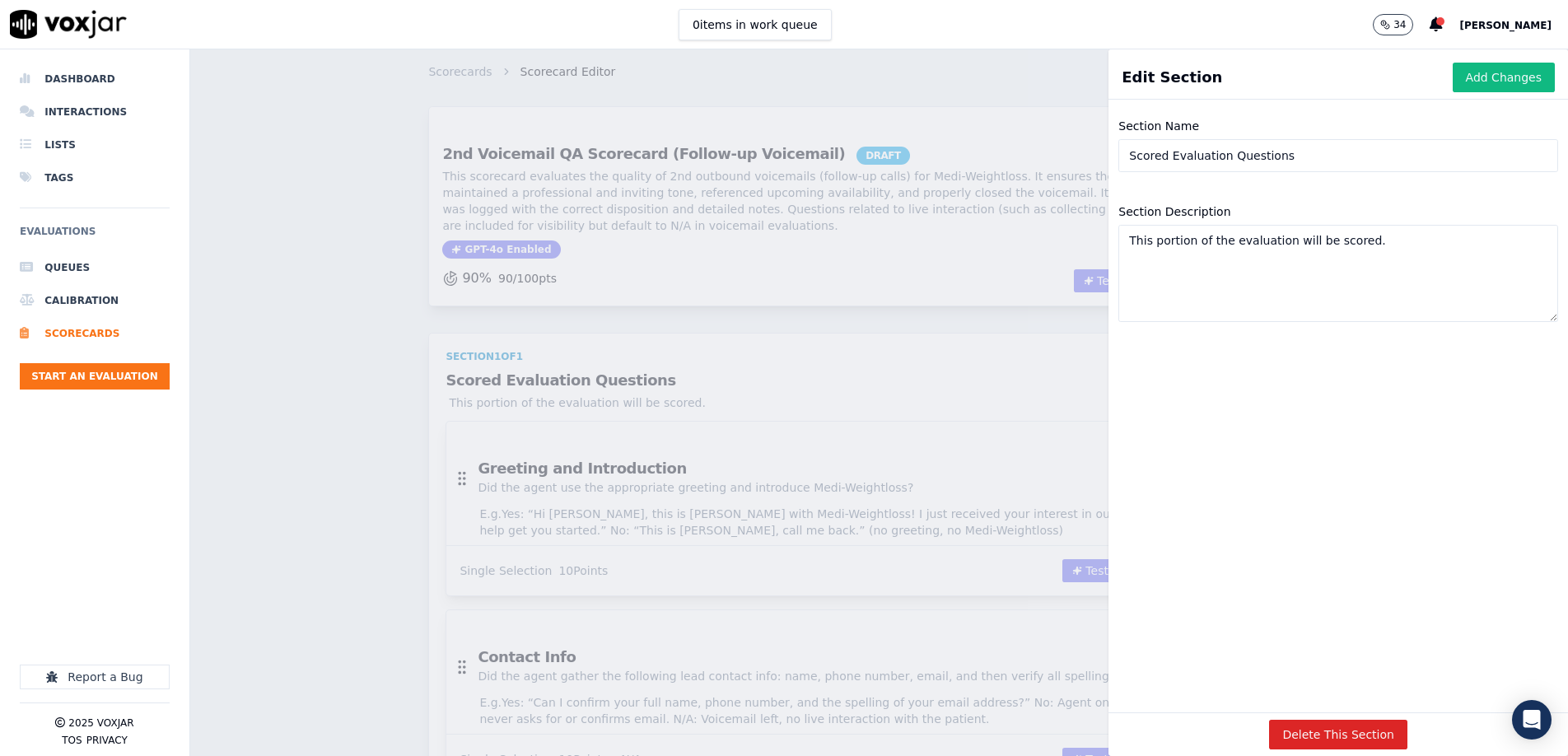
paste input "QA Criteria"
type input "Scored QA Criteria"
click at [1044, 287] on textarea "This portion of the evaluation will be scored." at bounding box center [1338, 273] width 440 height 98
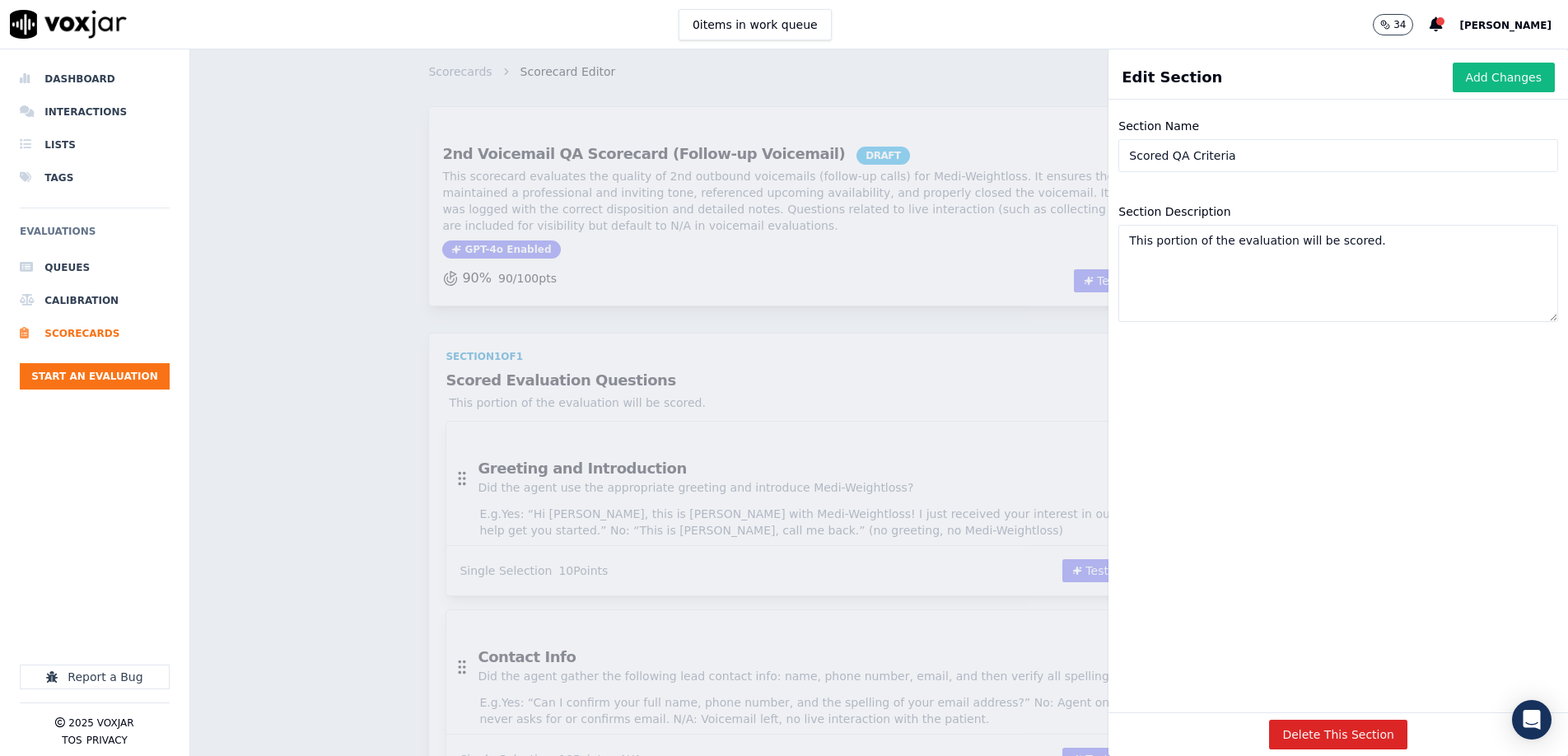
click at [1044, 287] on textarea "This portion of the evaluation will be scored." at bounding box center [1338, 273] width 440 height 98
paste textarea "section evaluates core QA behaviors specific to second voicemail touchpoints, i…"
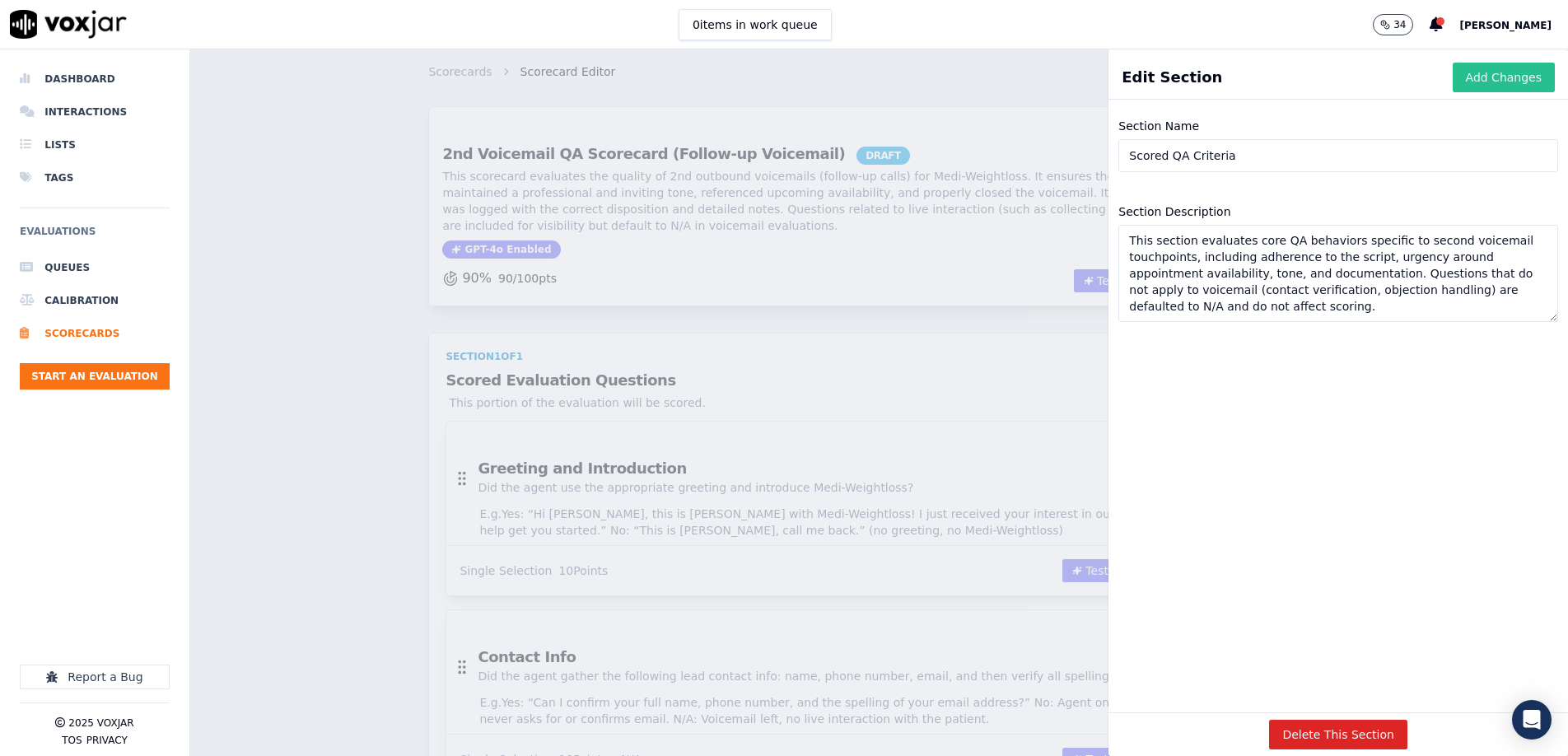
type textarea "This section evaluates core QA behaviors specific to second voicemail touchpoin…"
click at [1044, 86] on button "Add Changes" at bounding box center [1504, 77] width 102 height 30
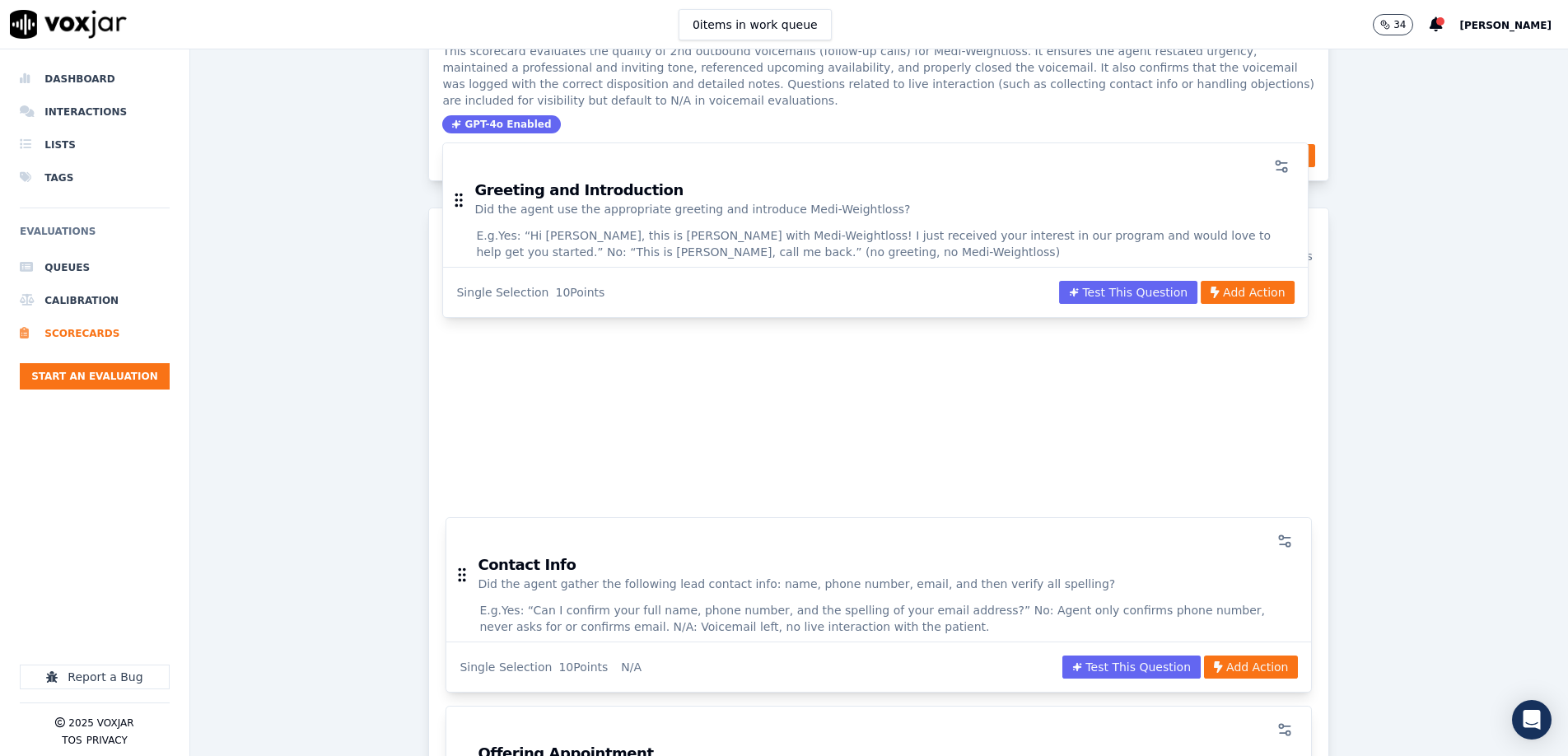
scroll to position [120, 0]
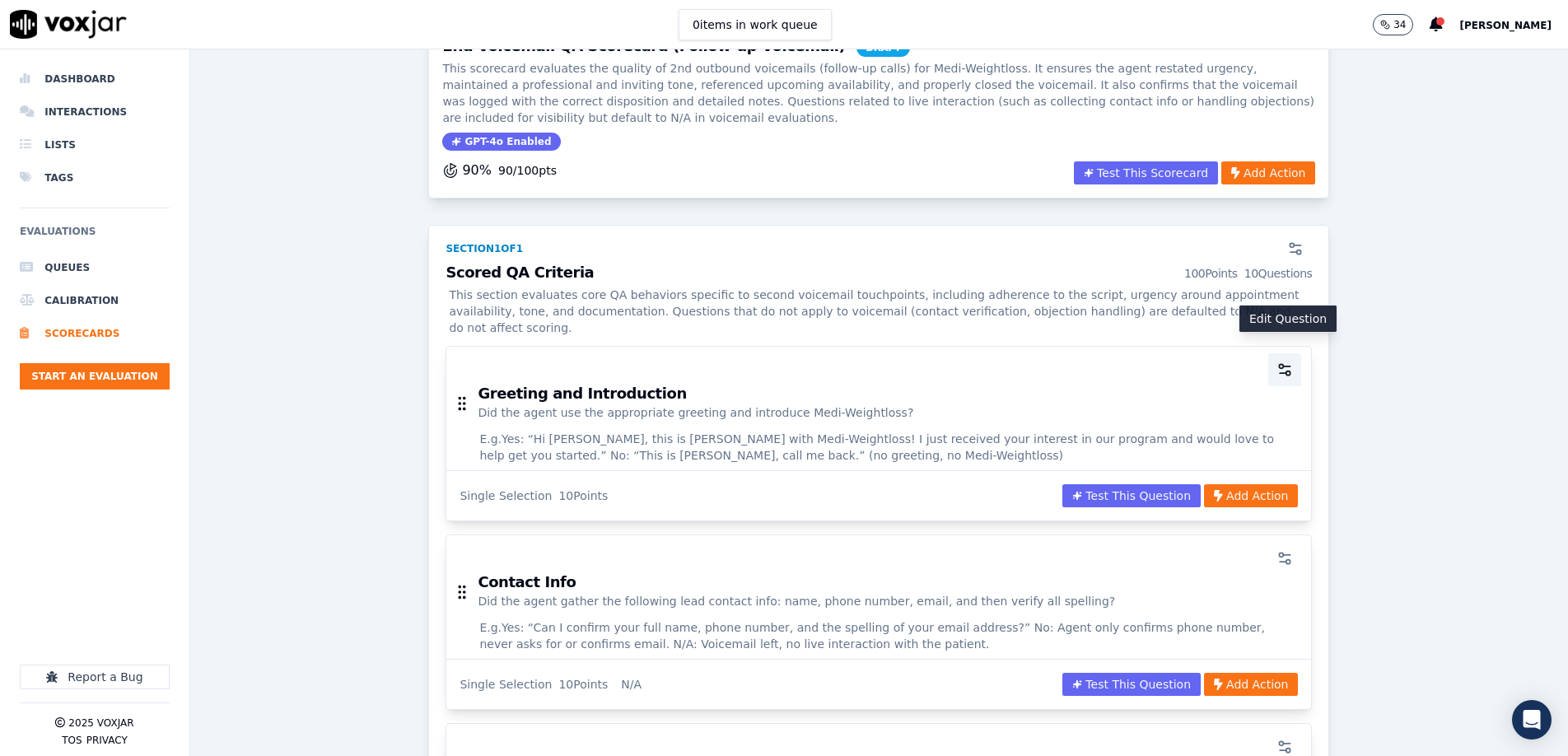
click at [1044, 372] on circle "button" at bounding box center [1288, 373] width 4 height 4
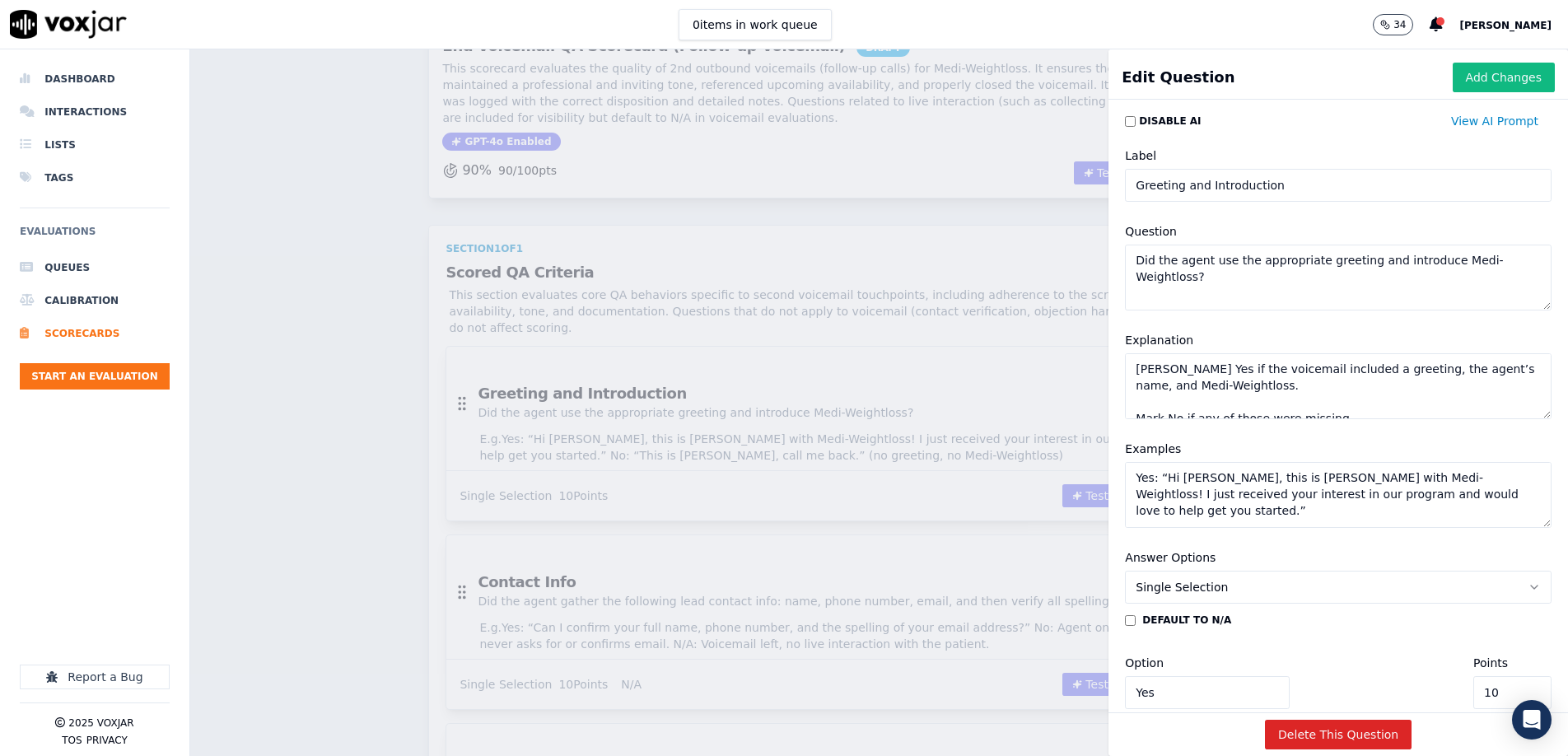
click at [1044, 377] on textarea "Mark Yes if the voicemail included a greeting, the agent’s name, and Medi-Weigh…" at bounding box center [1338, 386] width 427 height 66
paste textarea "friendly greeting, the agent’s name, and clearly mentioned Medi-Weightloss. Mar…"
type textarea "Mark Yes if the voicemail included a friendly greeting, the agent’s name, and c…"
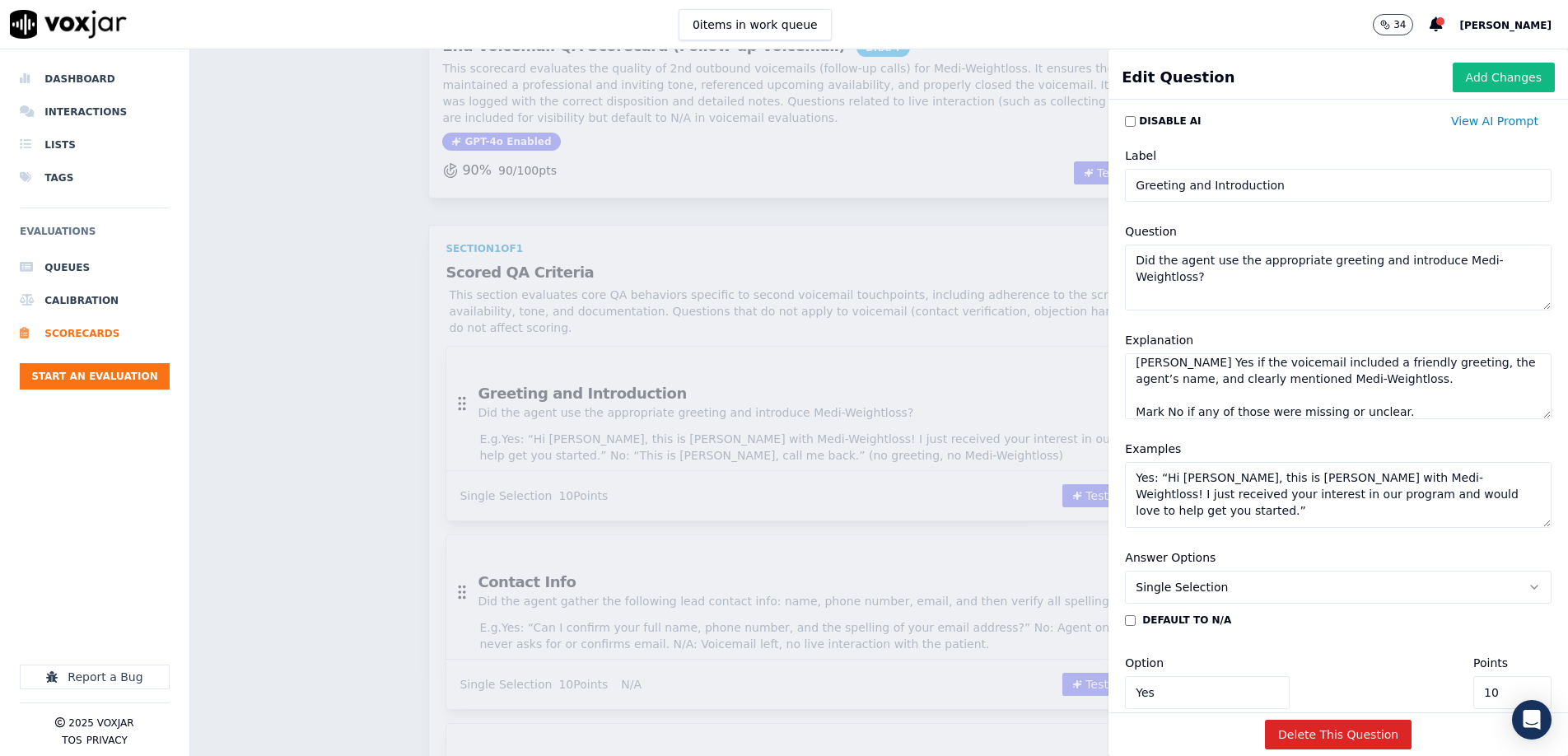
click at [1044, 484] on textarea "Yes: “Hi [PERSON_NAME], this is [PERSON_NAME] with Medi-Weightloss! I just rece…" at bounding box center [1338, 496] width 427 height 66
paste textarea "Ashley, this is Chris with Medi-Weightloss again!” No: “Hey, it’s me. Call me b…"
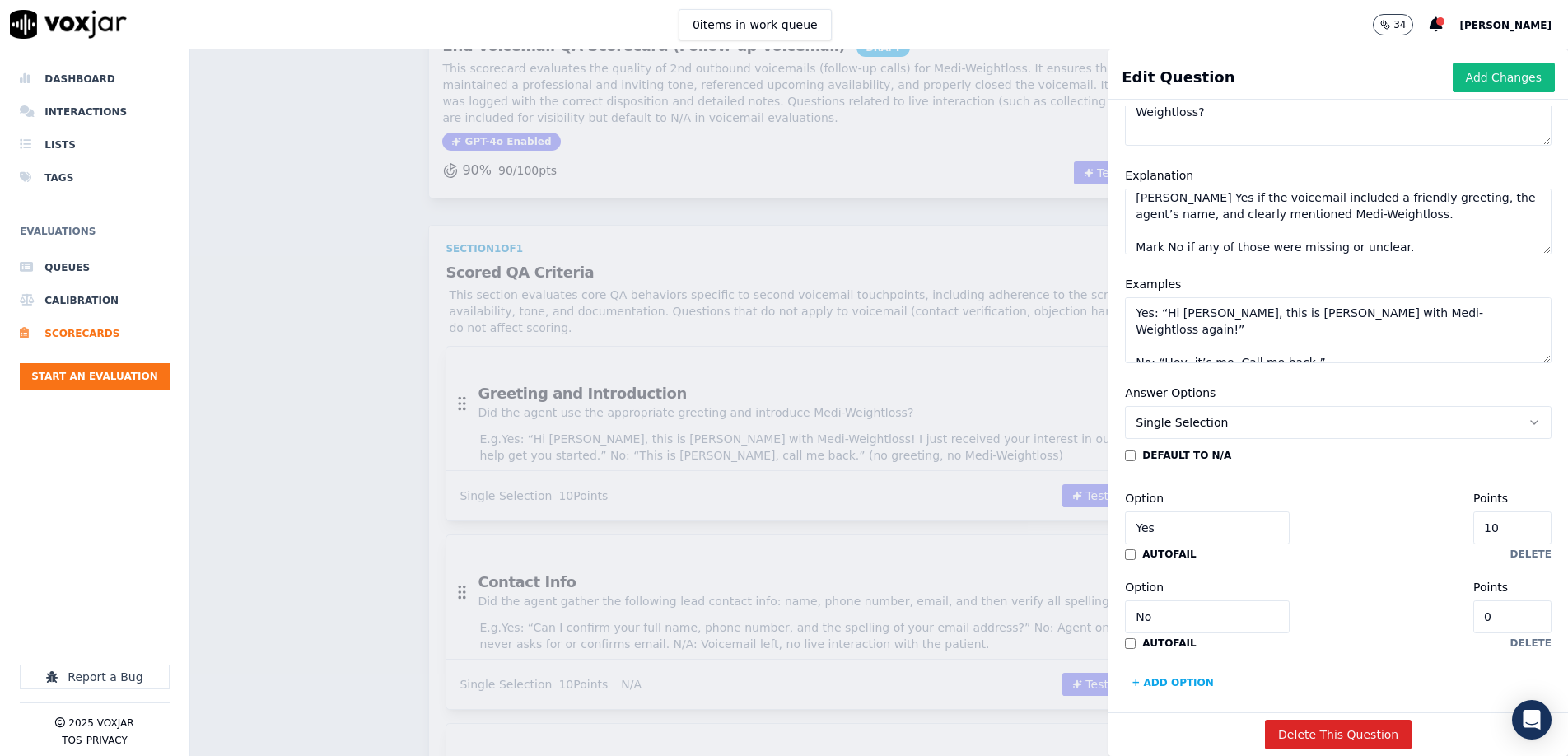
scroll to position [178, 0]
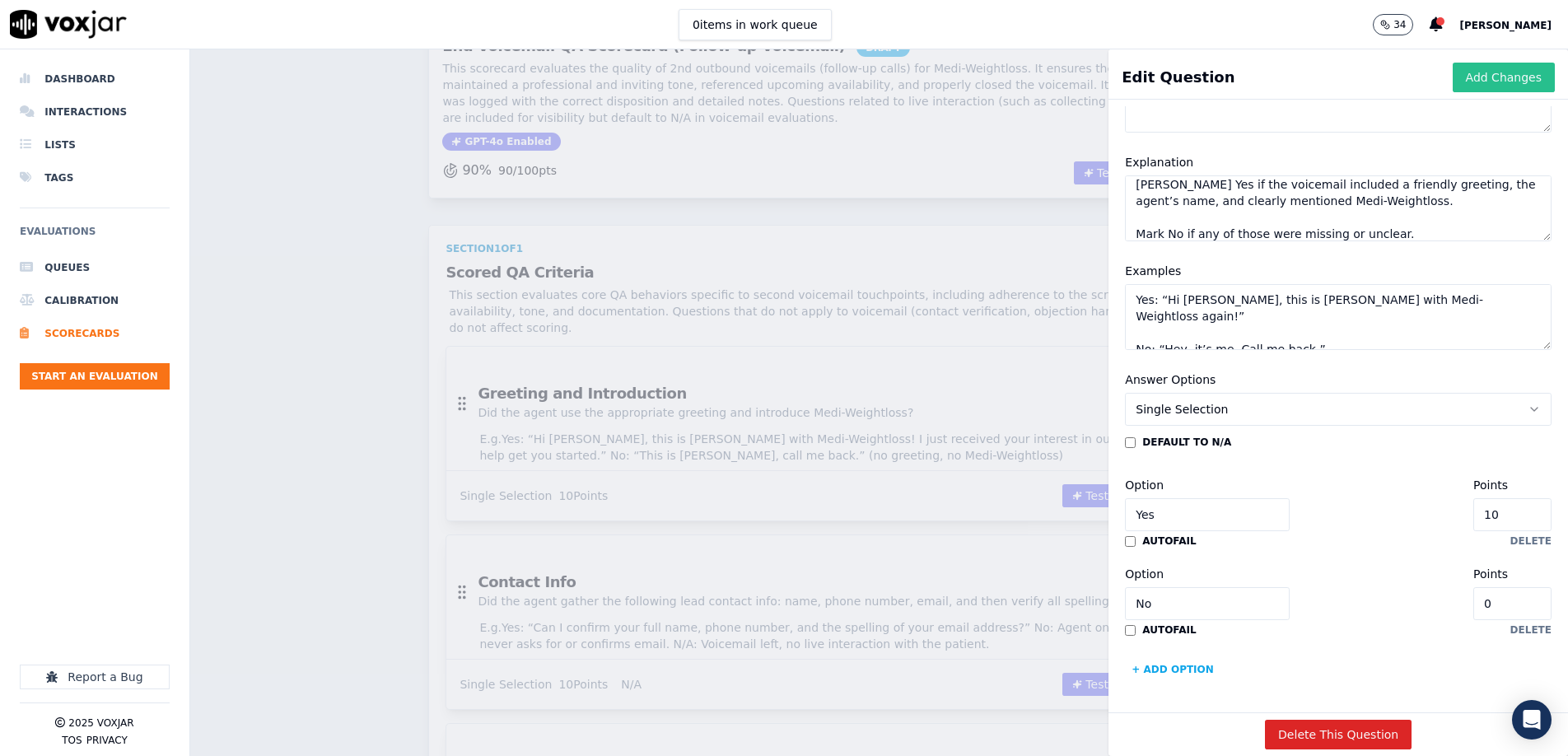
type textarea "Yes: “Hi Ashley, this is Chris with Medi-Weightloss again!” No: “Hey, it’s me. …"
click at [1044, 77] on button "Add Changes" at bounding box center [1504, 77] width 102 height 30
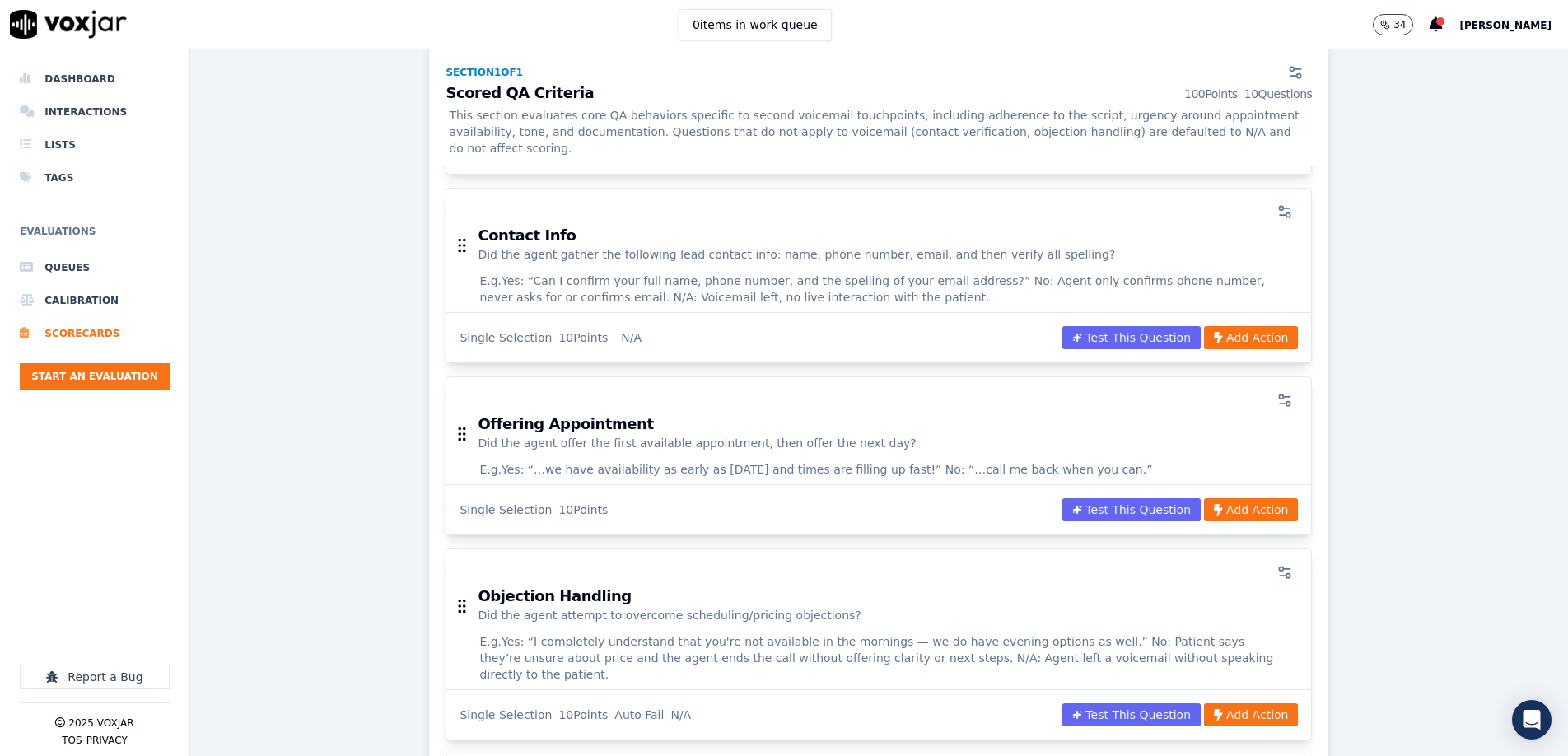
scroll to position [444, 0]
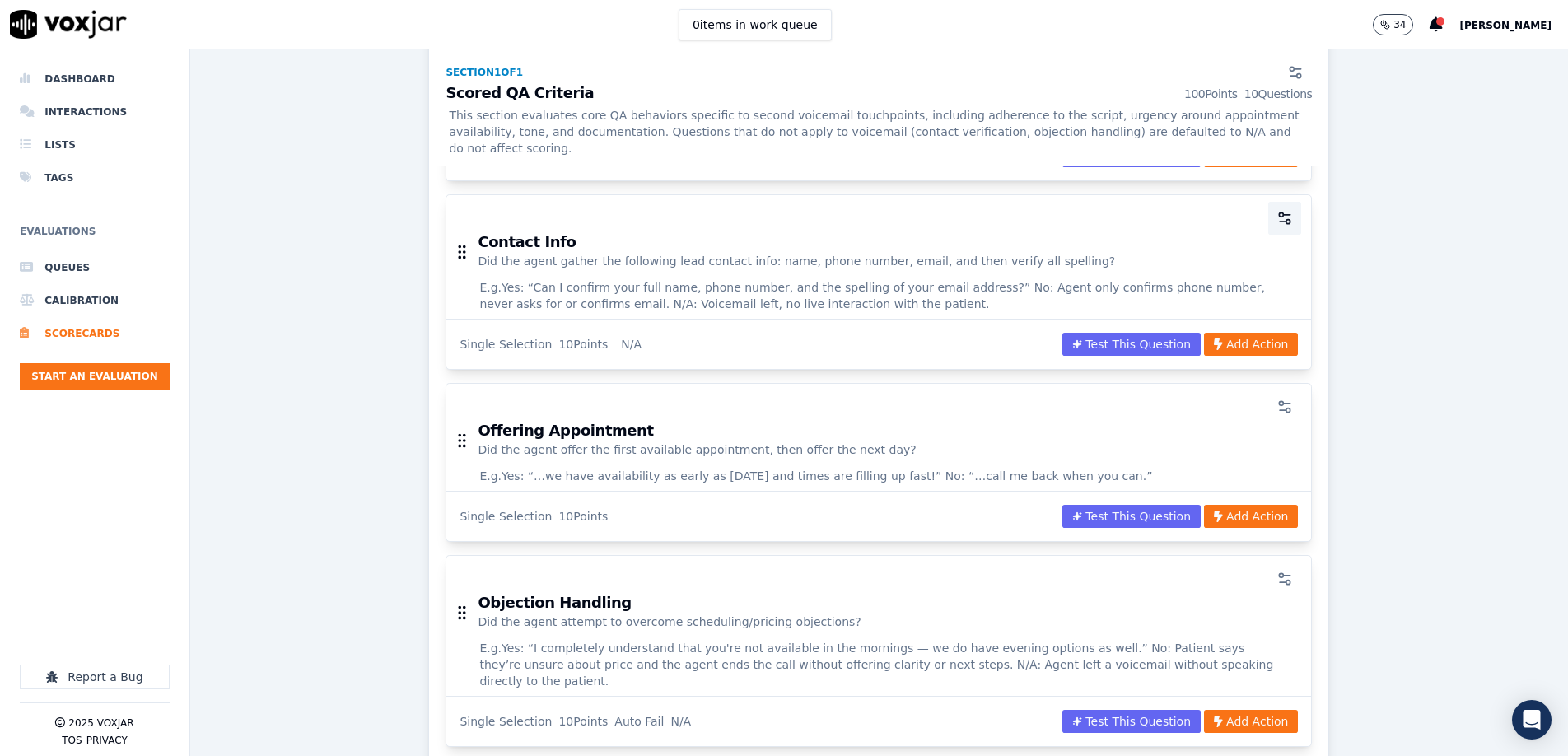
click at [1044, 208] on button "button" at bounding box center [1285, 218] width 33 height 33
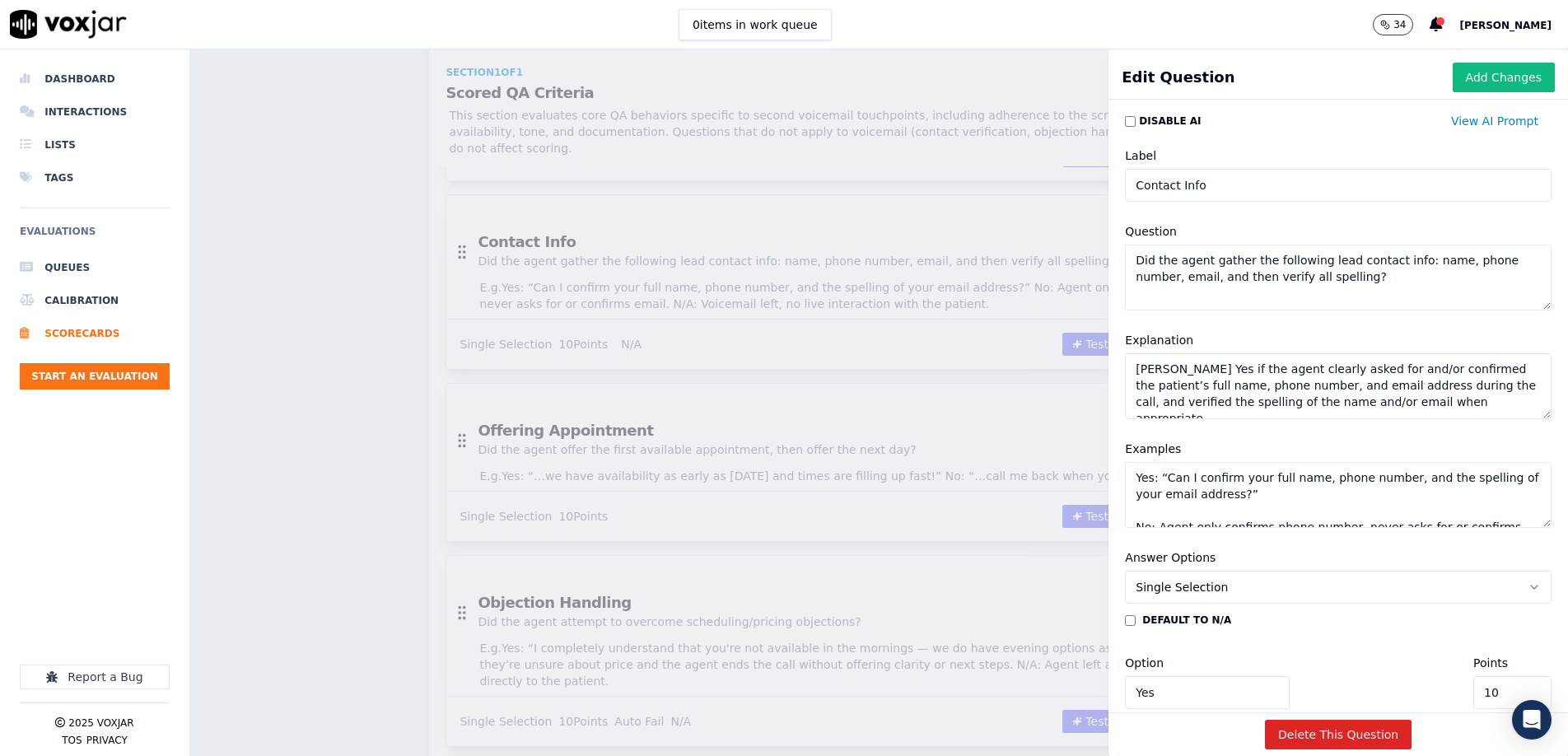
click at [1044, 381] on textarea "Mark Yes if the agent clearly asked for and/or confirmed the patient’s full nam…" at bounding box center [1338, 386] width 427 height 66
paste textarea "N/A for voicemails where no live interaction occurred. Mark Yes only on live ca…"
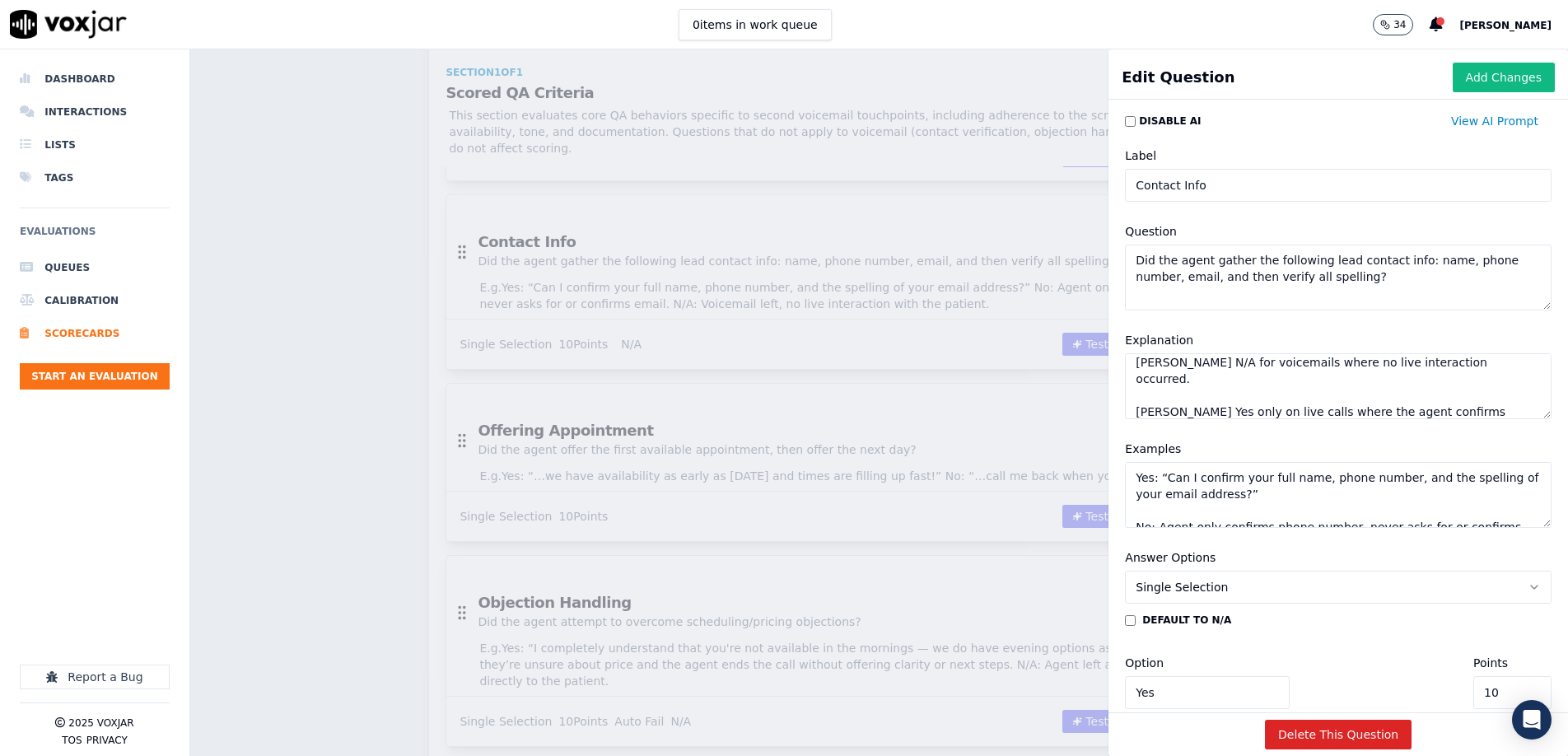
scroll to position [14, 0]
drag, startPoint x: 1350, startPoint y: 406, endPoint x: 1136, endPoint y: 389, distance: 214.7
click at [1044, 389] on textarea "Mark N/A for voicemails where no live interaction occurred. Mark Yes only on li…" at bounding box center [1338, 386] width 427 height 66
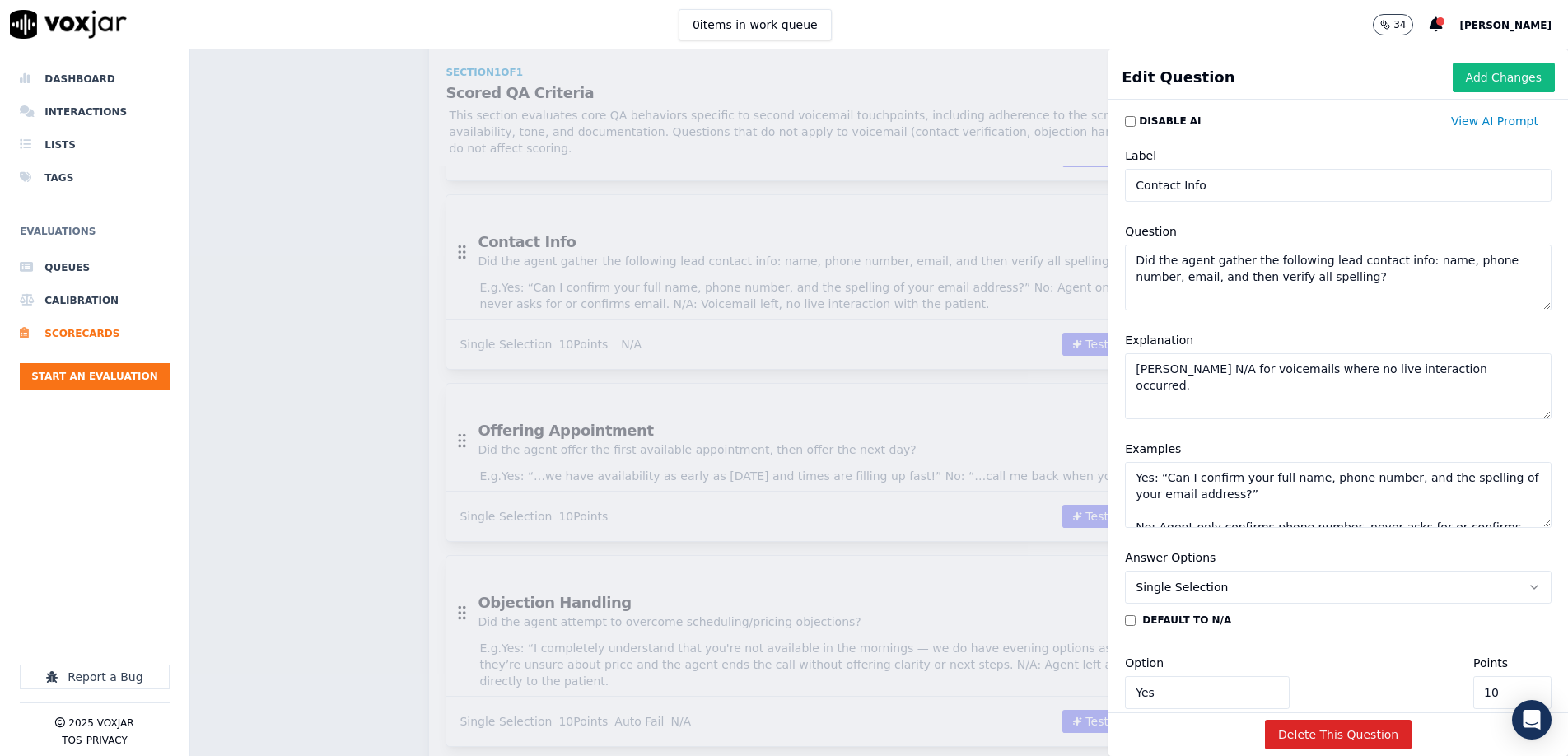
scroll to position [0, 0]
type textarea "Mark N/A for voicemails where no live interaction occurred."
click at [1044, 494] on textarea "Yes: “Can I confirm your full name, phone number, and the spelling of your emai…" at bounding box center [1338, 496] width 427 height 66
paste textarea "N/A: Voicemail left, patient did not answer"
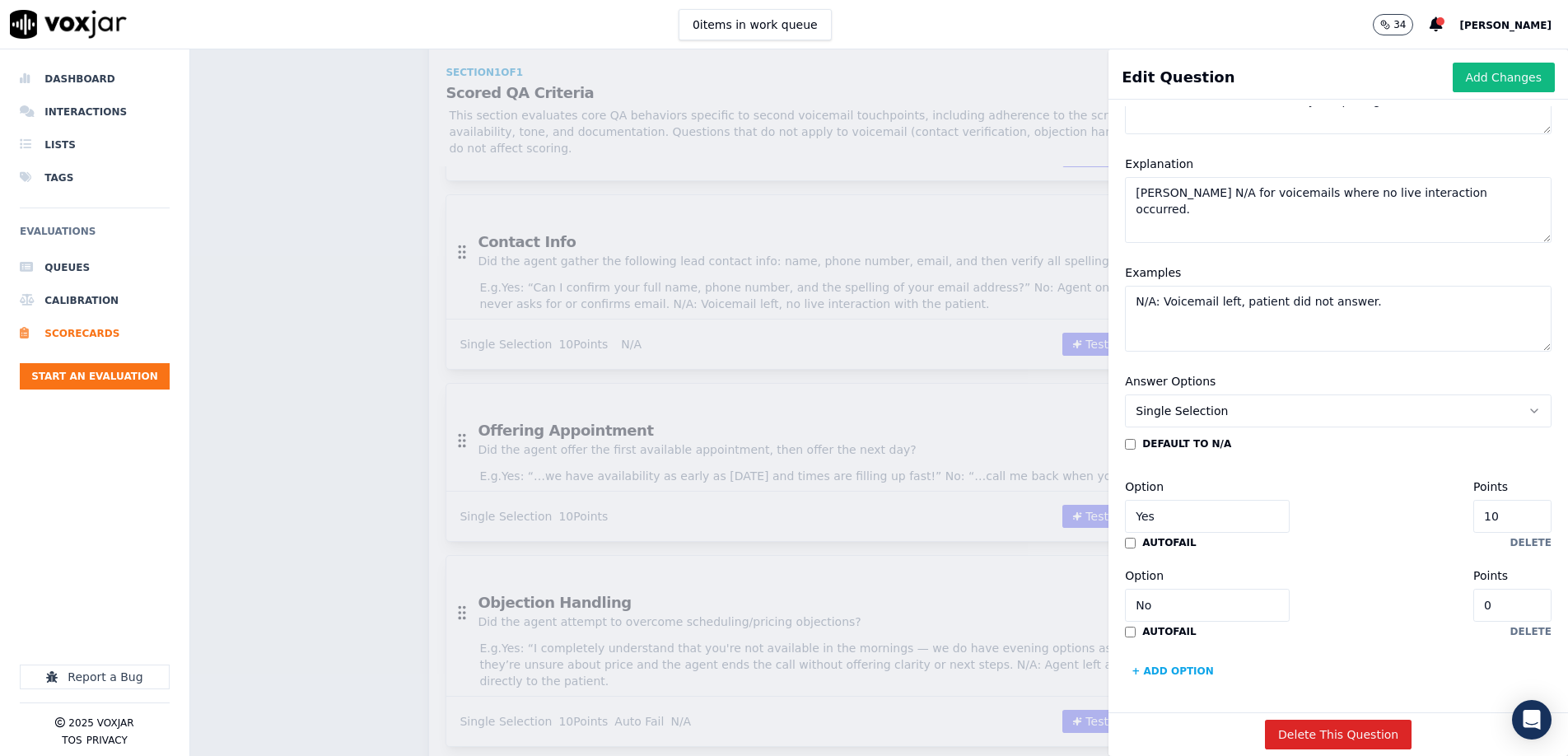
scroll to position [178, 0]
type textarea "N/A: Voicemail left, patient did not answer."
click at [1044, 84] on button "Add Changes" at bounding box center [1504, 77] width 102 height 30
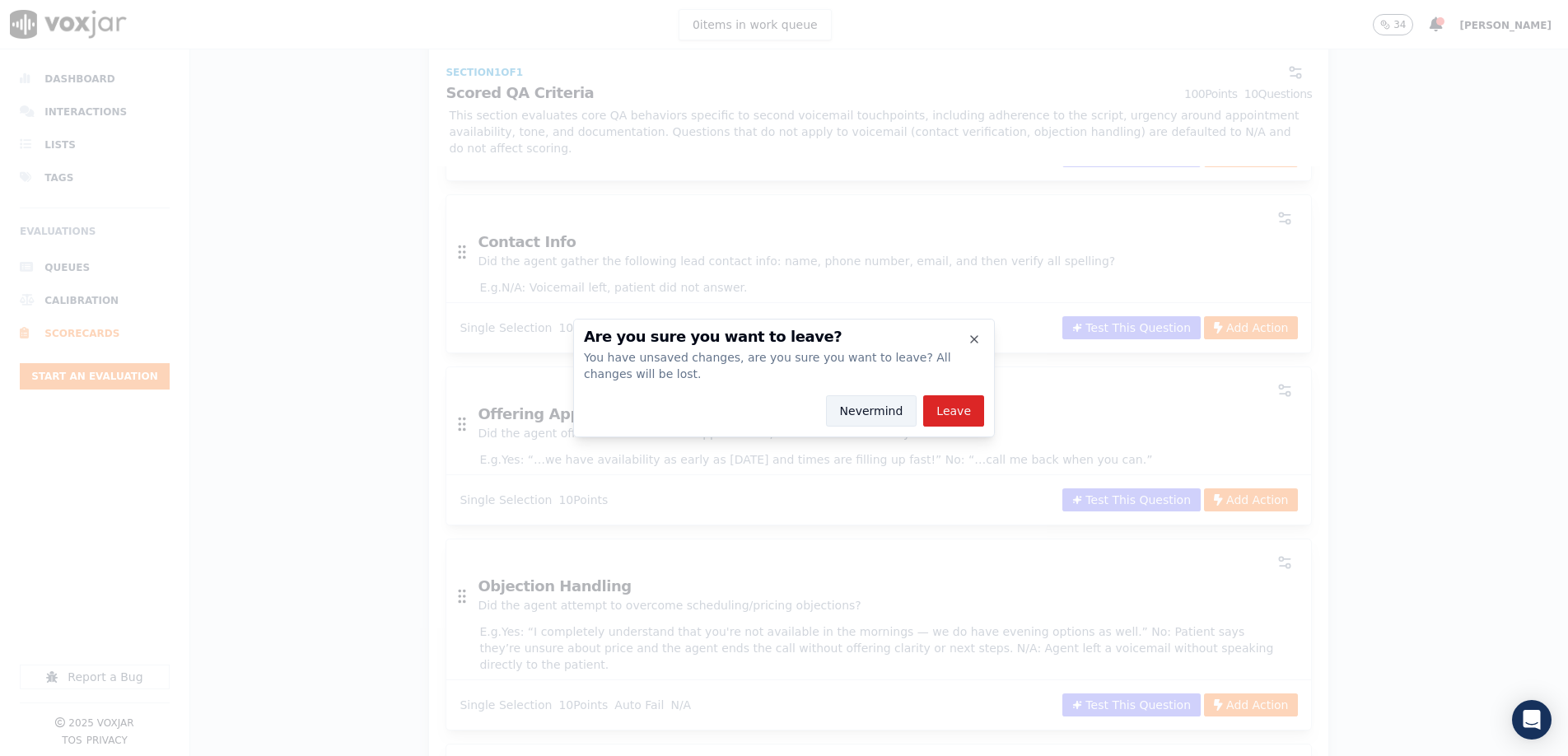
click at [890, 412] on button "Nevermind" at bounding box center [872, 411] width 92 height 31
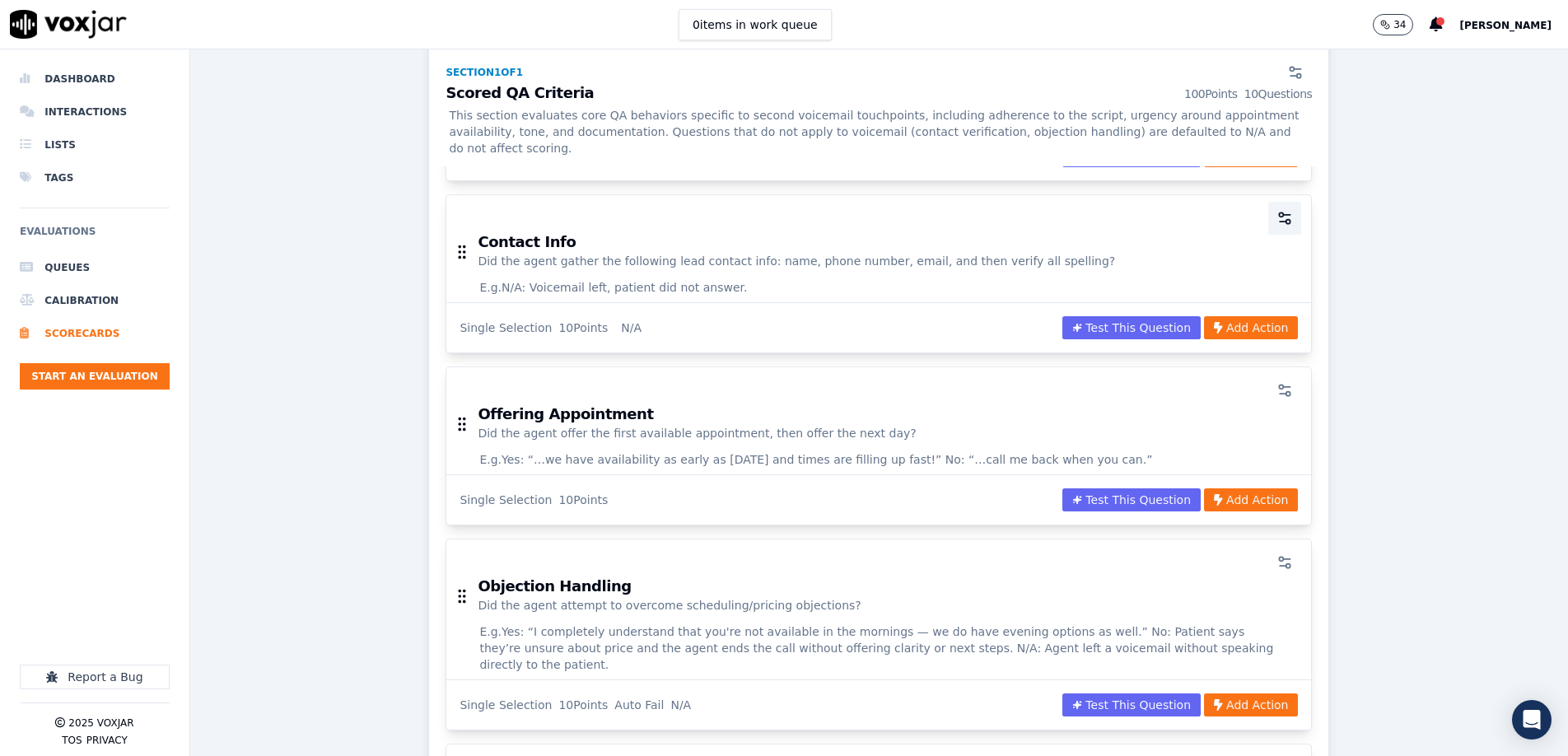
click at [1044, 210] on icon "button" at bounding box center [1285, 218] width 16 height 16
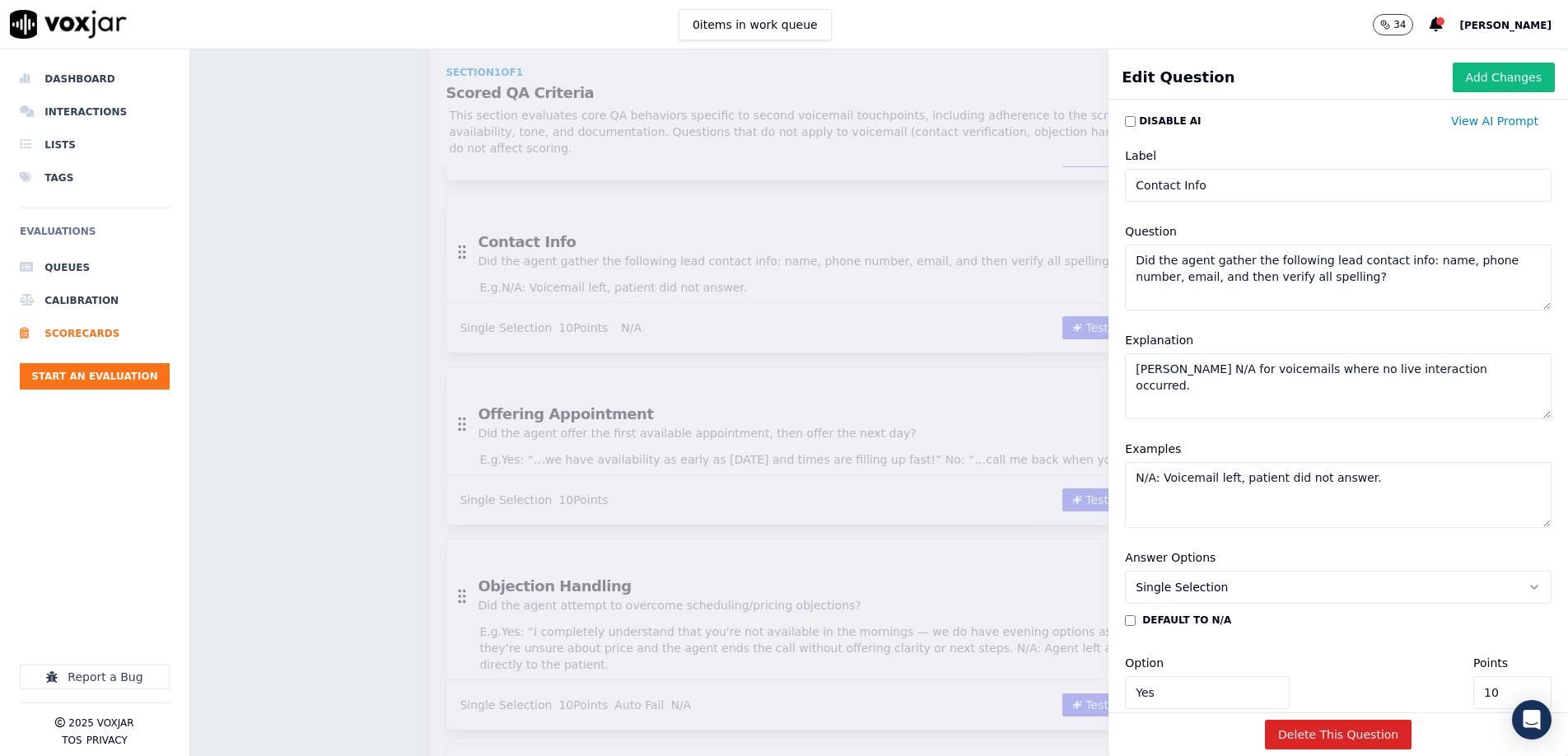
click at [1044, 395] on textarea "Mark N/A for voicemails where no live interaction occurred." at bounding box center [1338, 386] width 427 height 66
click at [1044, 475] on textarea "N/A: Voicemail left, patient did not answer." at bounding box center [1338, 496] width 427 height 66
click at [1044, 86] on button "Add Changes" at bounding box center [1504, 77] width 102 height 30
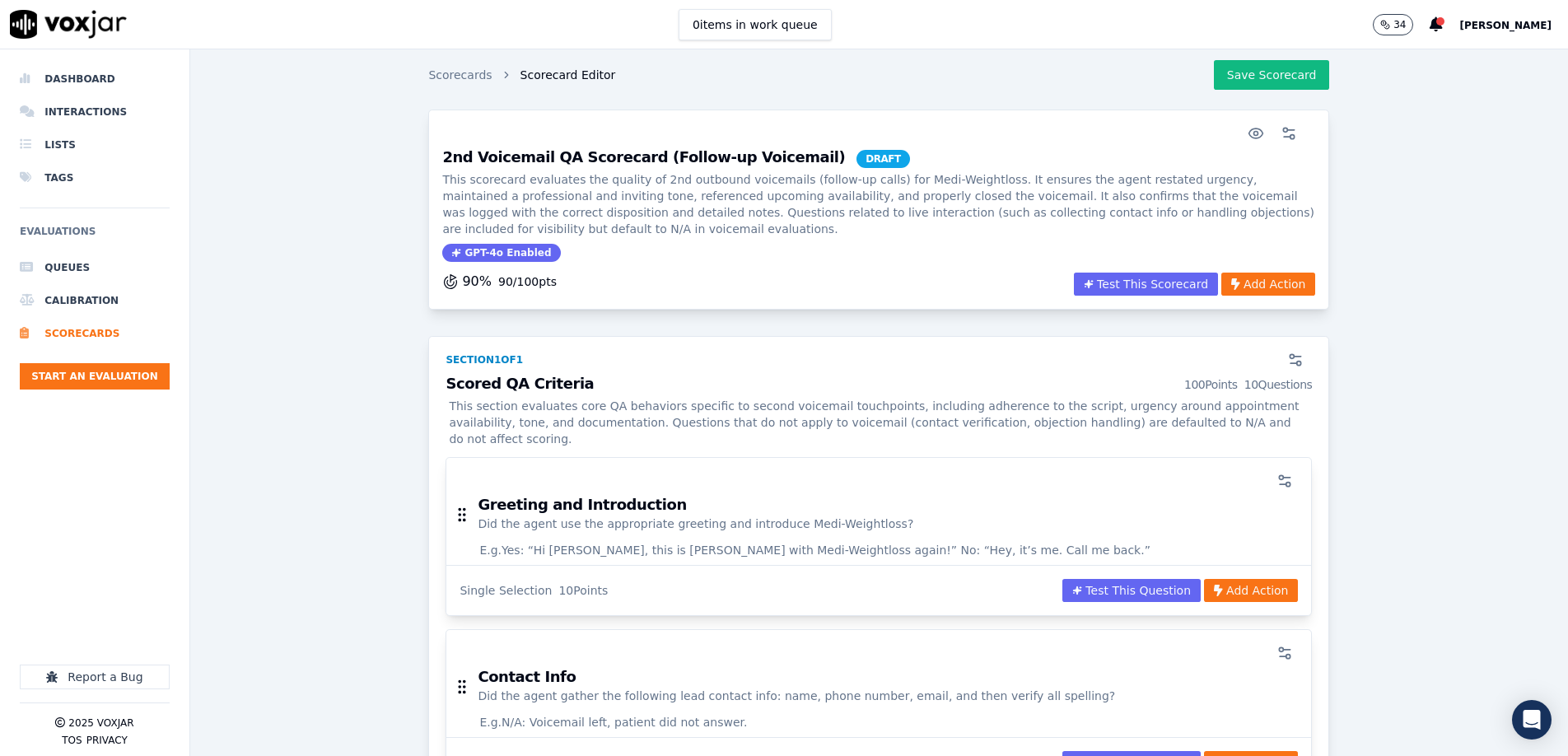
scroll to position [0, 0]
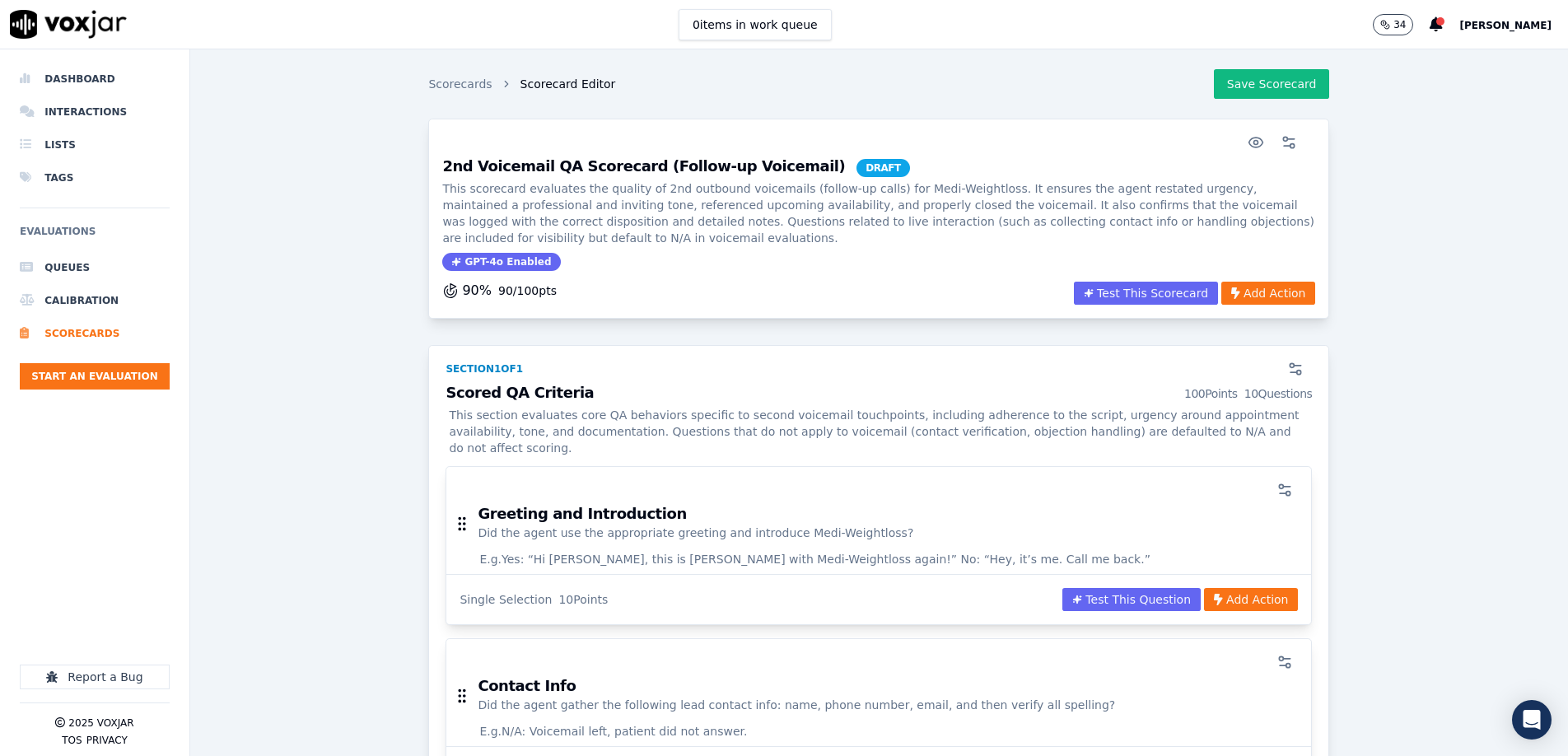
click at [1044, 385] on div "Scored QA Criteria 100 Points 10 Questions This section evaluates core QA behav…" at bounding box center [879, 425] width 887 height 81
click at [1044, 378] on button "button" at bounding box center [1296, 369] width 33 height 33
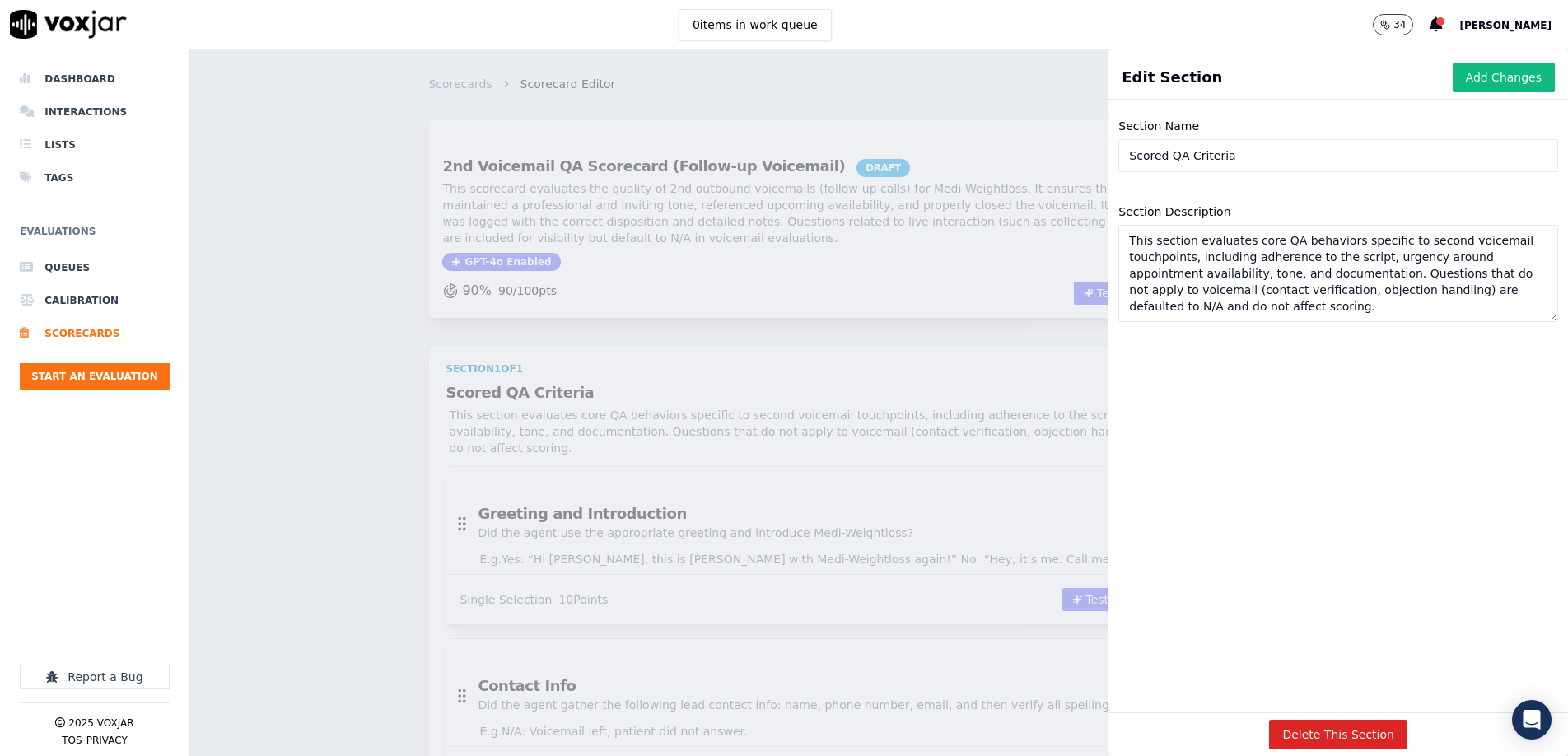
click at [1044, 165] on input "Scored QA Criteria" at bounding box center [1338, 155] width 440 height 33
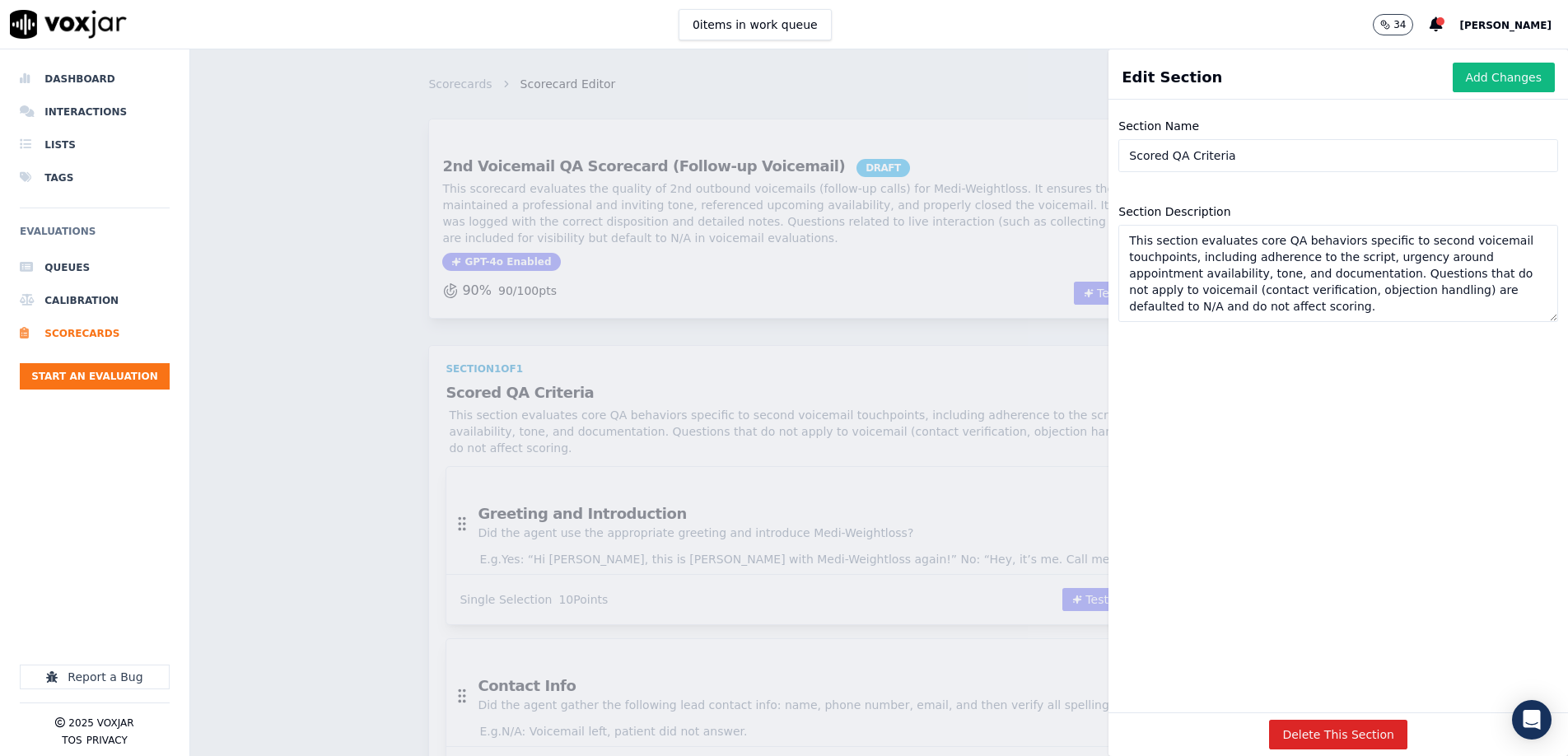
click at [1044, 307] on textarea "This section evaluates core QA behaviors specific to second voicemail touchpoin…" at bounding box center [1338, 273] width 440 height 98
click at [1044, 86] on button "Add Changes" at bounding box center [1504, 77] width 102 height 30
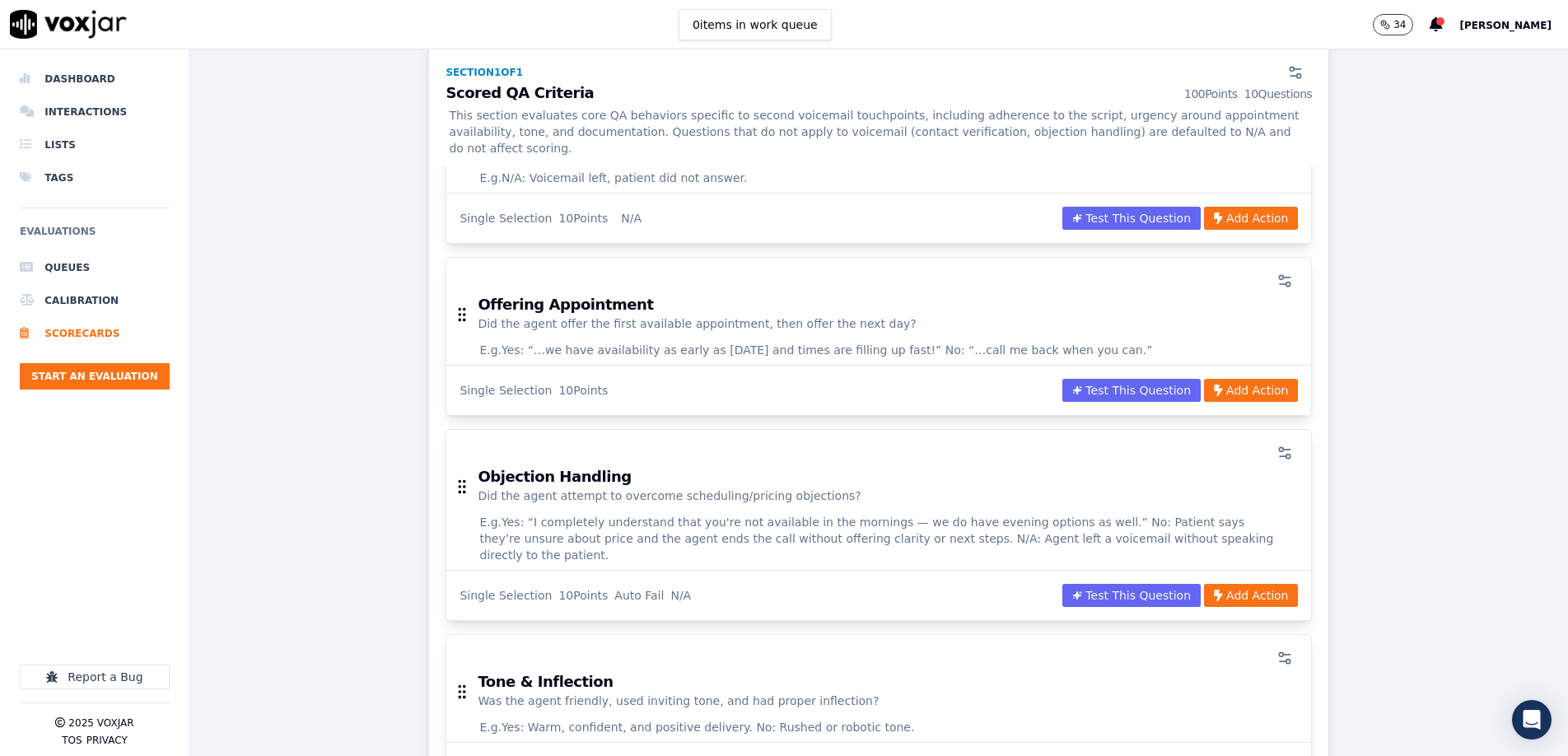
scroll to position [557, 0]
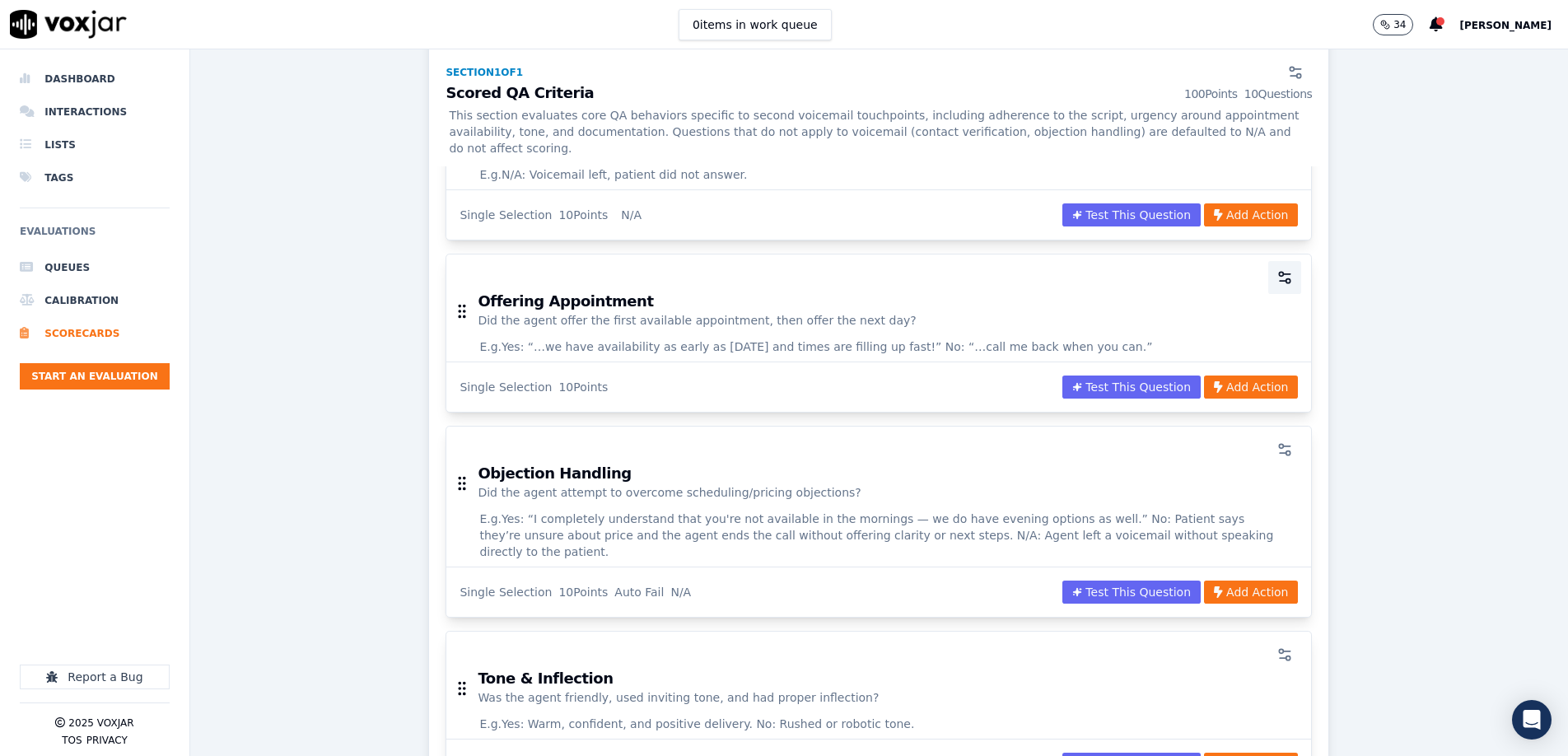
click at [1044, 269] on icon "button" at bounding box center [1285, 277] width 16 height 16
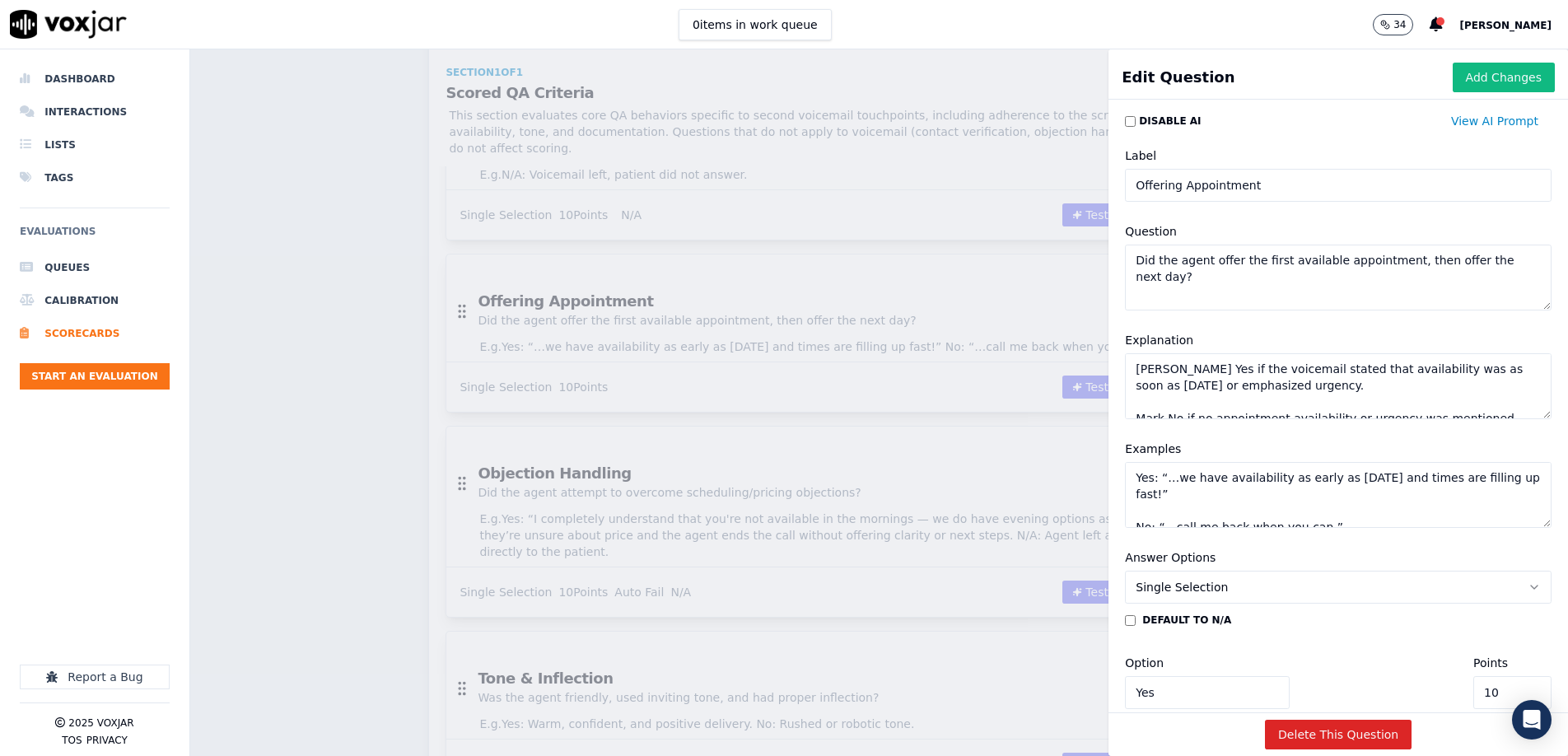
click at [1044, 386] on textarea "Mark Yes if the voicemail stated that availability was as soon as tomorrow or e…" at bounding box center [1338, 386] width 427 height 66
paste textarea "mentioned appointment availability and included urgency, such as “as early as t…"
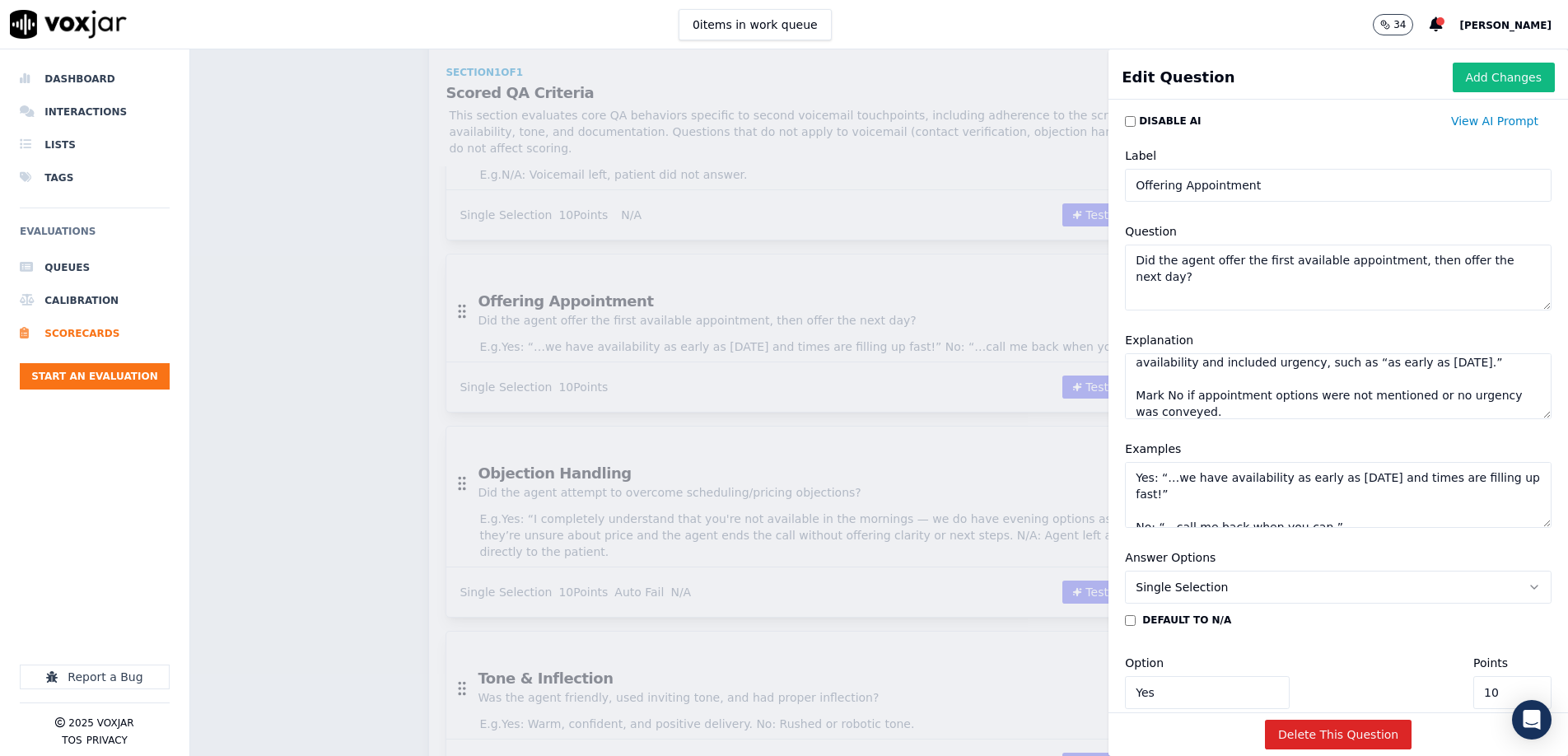
type textarea "Mark Yes if the voicemail mentioned appointment availability and included urgen…"
click at [1044, 478] on textarea "Yes: “…we have availability as early as [DATE] and times are filling up fast!” …" at bounding box center [1338, 496] width 427 height 66
click at [1044, 494] on textarea "Yes: “…we have availability as early as [DATE] and times are filling up fast!” …" at bounding box center [1338, 496] width 427 height 66
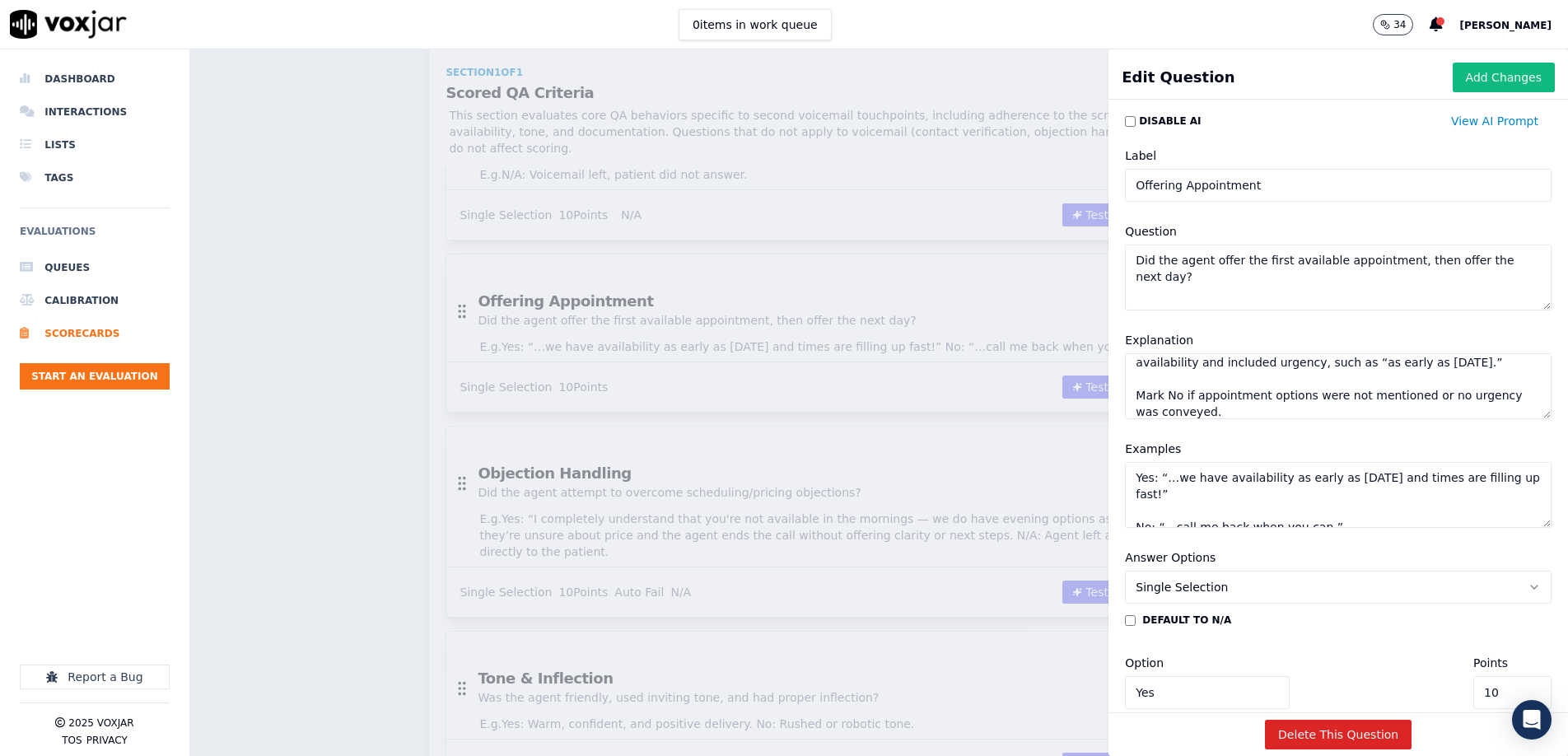
click at [1044, 494] on textarea "Yes: “…we have availability as early as [DATE] and times are filling up fast!” …" at bounding box center [1338, 496] width 427 height 66
click at [1044, 510] on textarea "Yes: “…we have availability as early as [DATE] and times are filling up fast!” …" at bounding box center [1338, 496] width 427 height 66
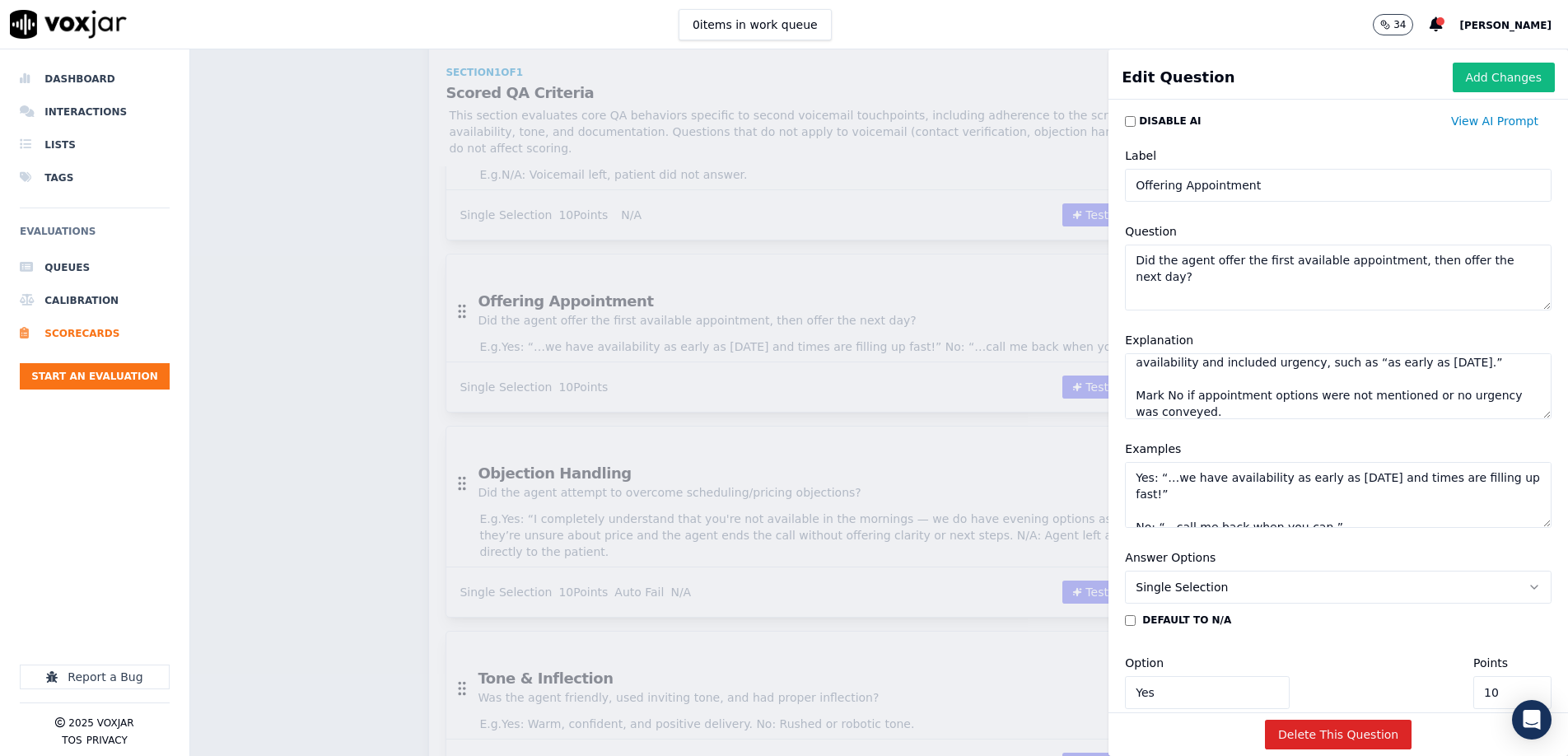
click at [1044, 510] on textarea "Yes: “…we have availability as early as [DATE] and times are filling up fast!” …" at bounding box center [1338, 496] width 427 height 66
paste textarea "I do still have availability for you as early as tomorrow!” No: “Call me when y…"
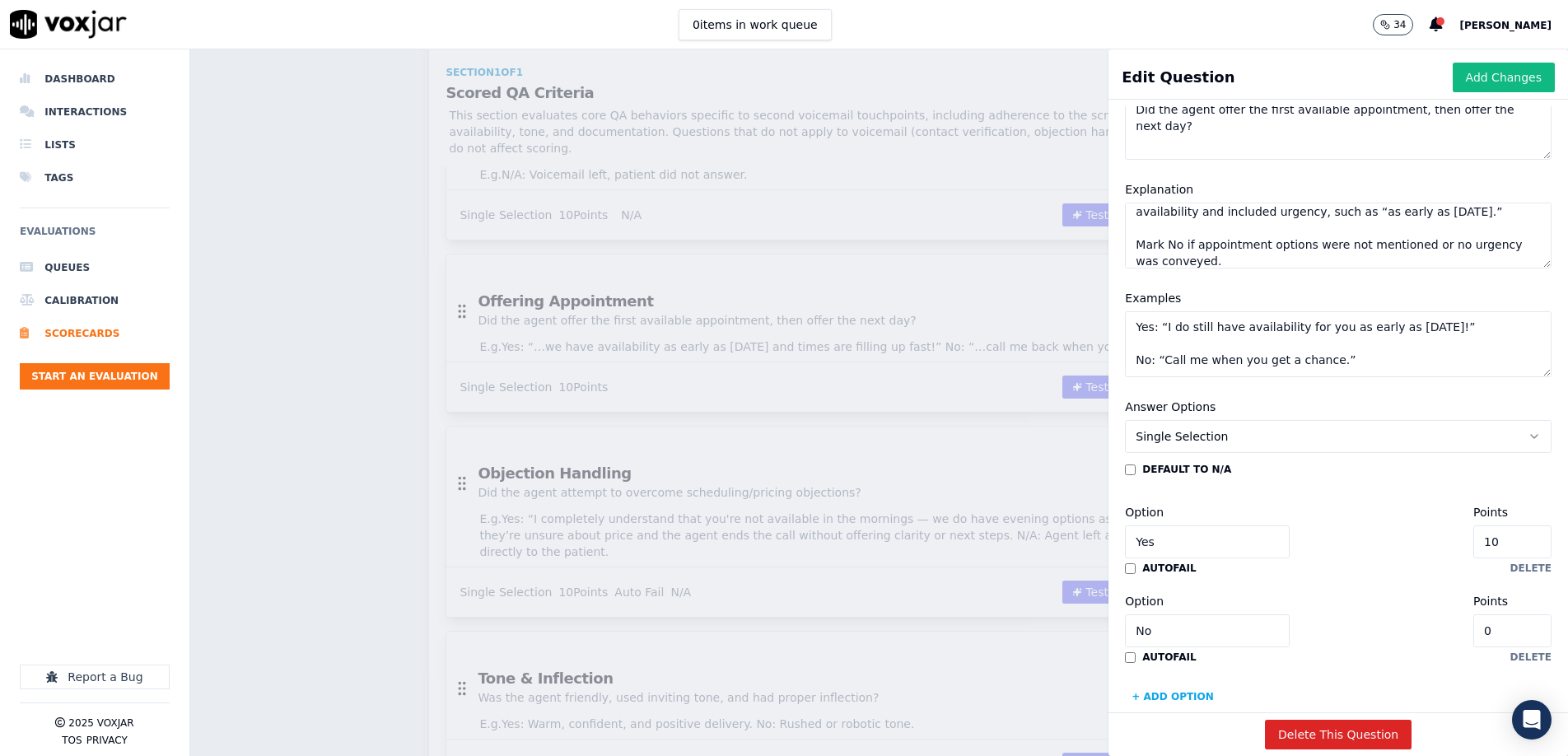
scroll to position [178, 0]
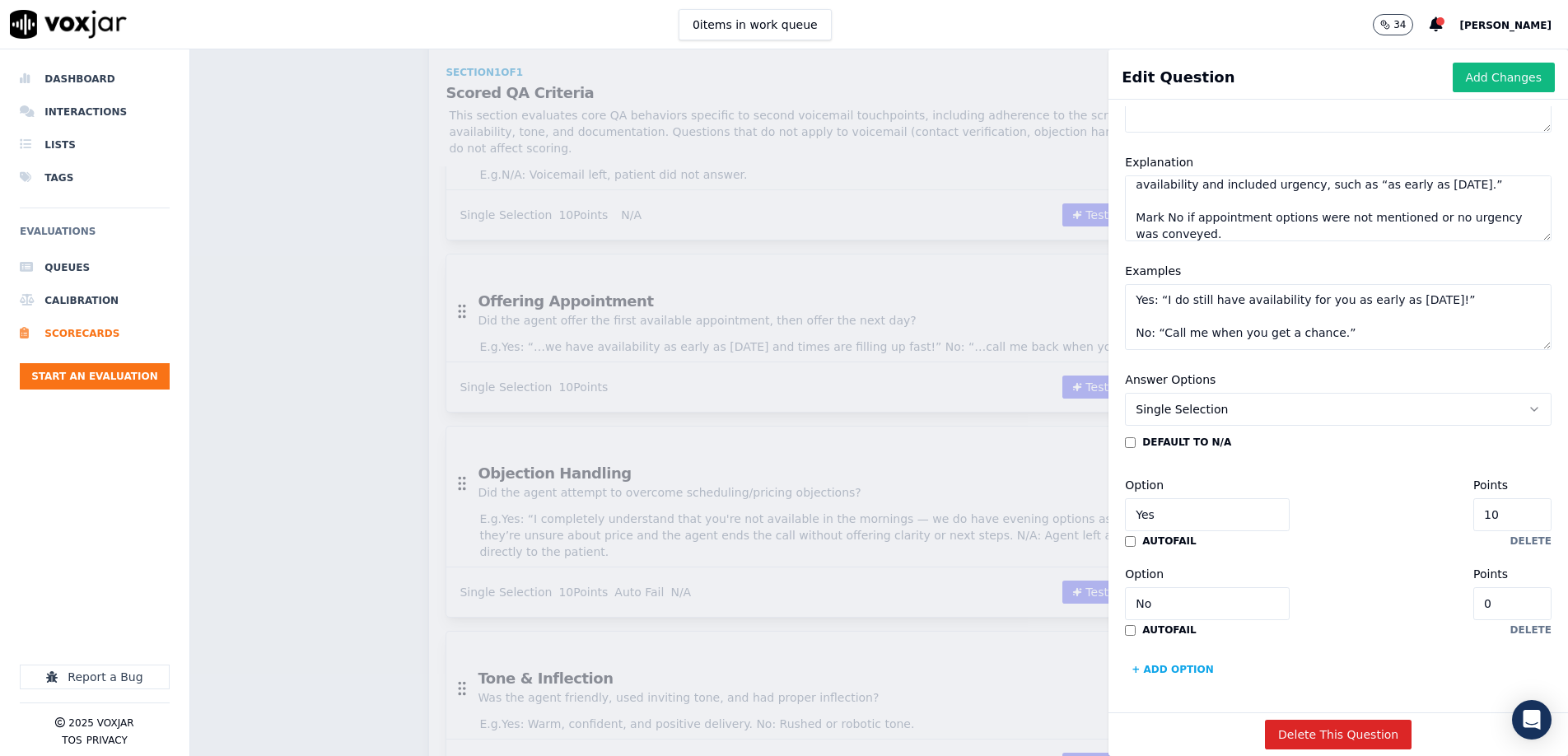
type textarea "Yes: “I do still have availability for you as early as tomorrow!” No: “Call me …"
click at [1044, 81] on button "Add Changes" at bounding box center [1504, 77] width 102 height 30
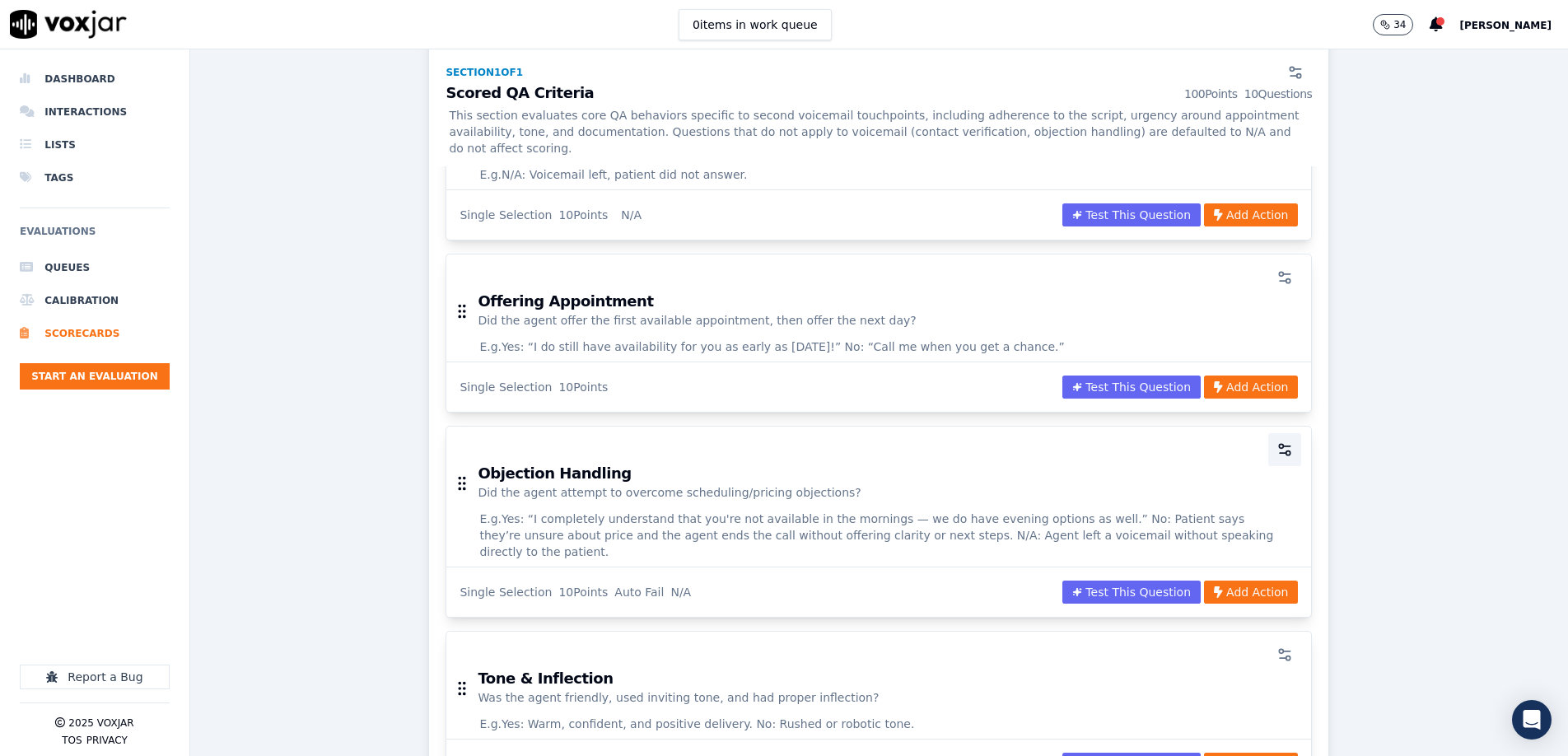
click at [1044, 441] on icon "button" at bounding box center [1285, 449] width 16 height 16
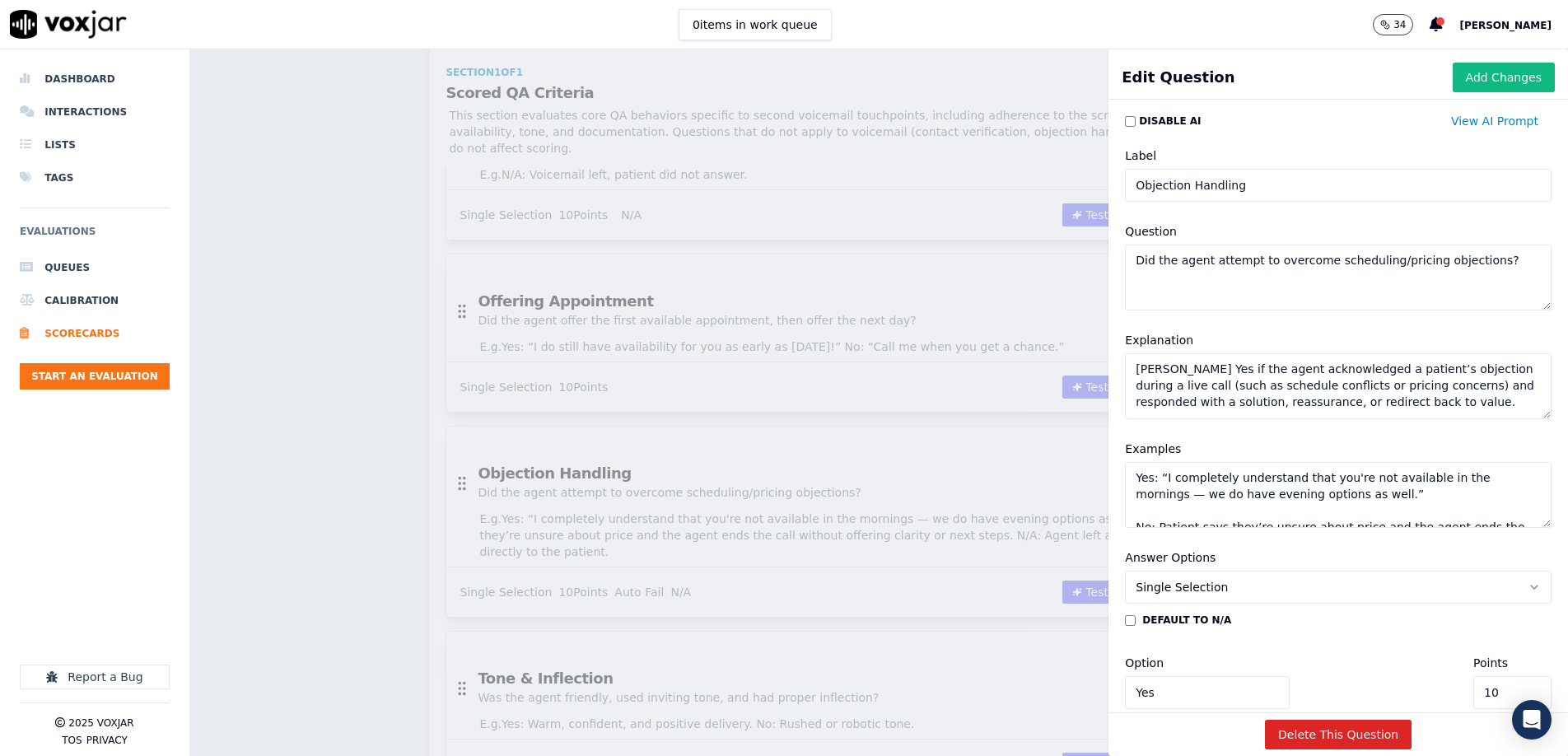
click at [1044, 398] on textarea "[PERSON_NAME] Yes if the agent acknowledged a patient’s objection during a live…" at bounding box center [1338, 386] width 427 height 66
paste textarea "N/A for voicemails where no objections were voiced. Mark Yes only on live calls…"
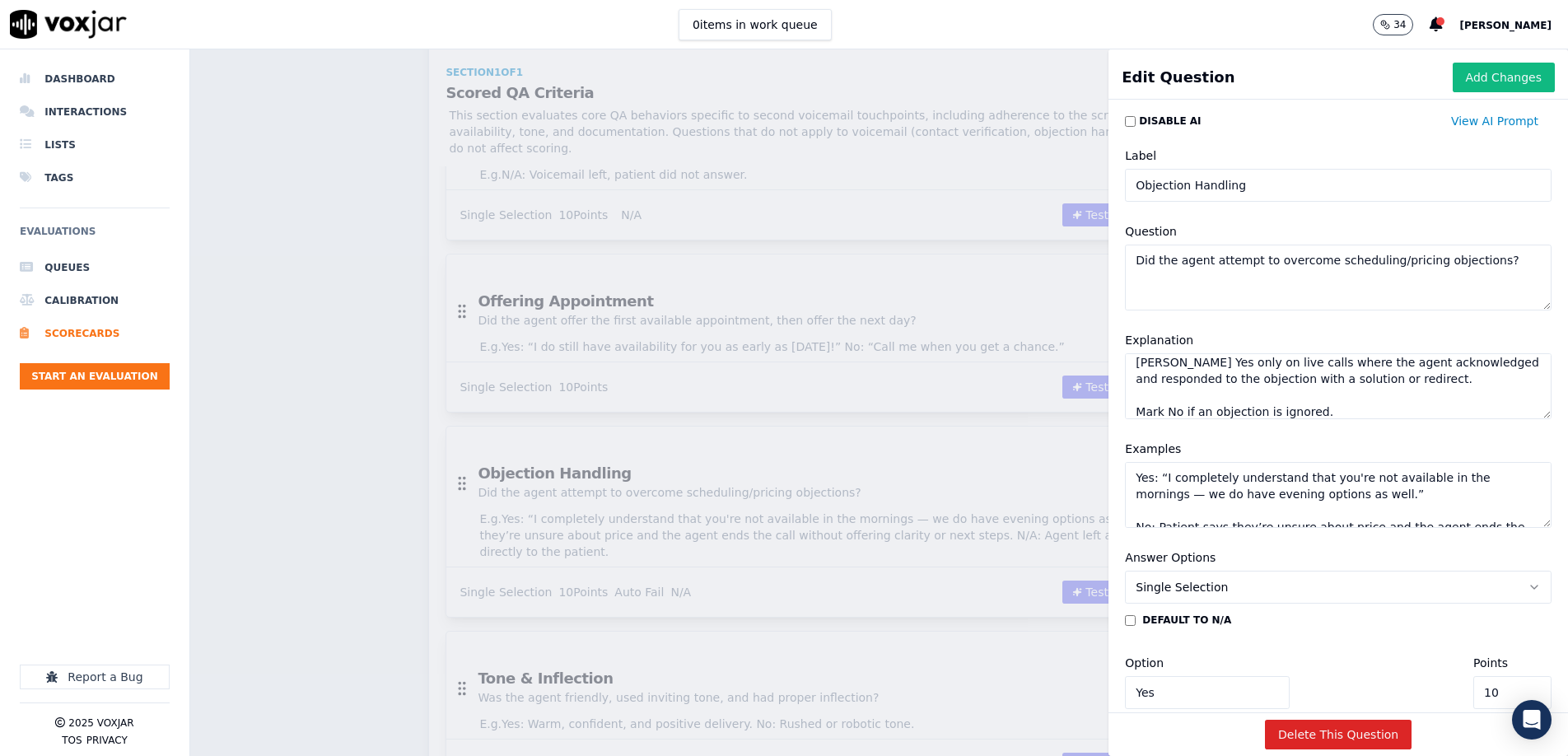
type textarea "Mark N/A for voicemails where no objections were voiced. Mark Yes only on live …"
click at [1044, 484] on textarea "Yes: “I completely understand that you're not available in the mornings — we do…" at bounding box center [1338, 496] width 427 height 66
paste textarea "N/A: Voicemail left, no objections heard"
type textarea "N/A: Voicemail left, no objections heard."
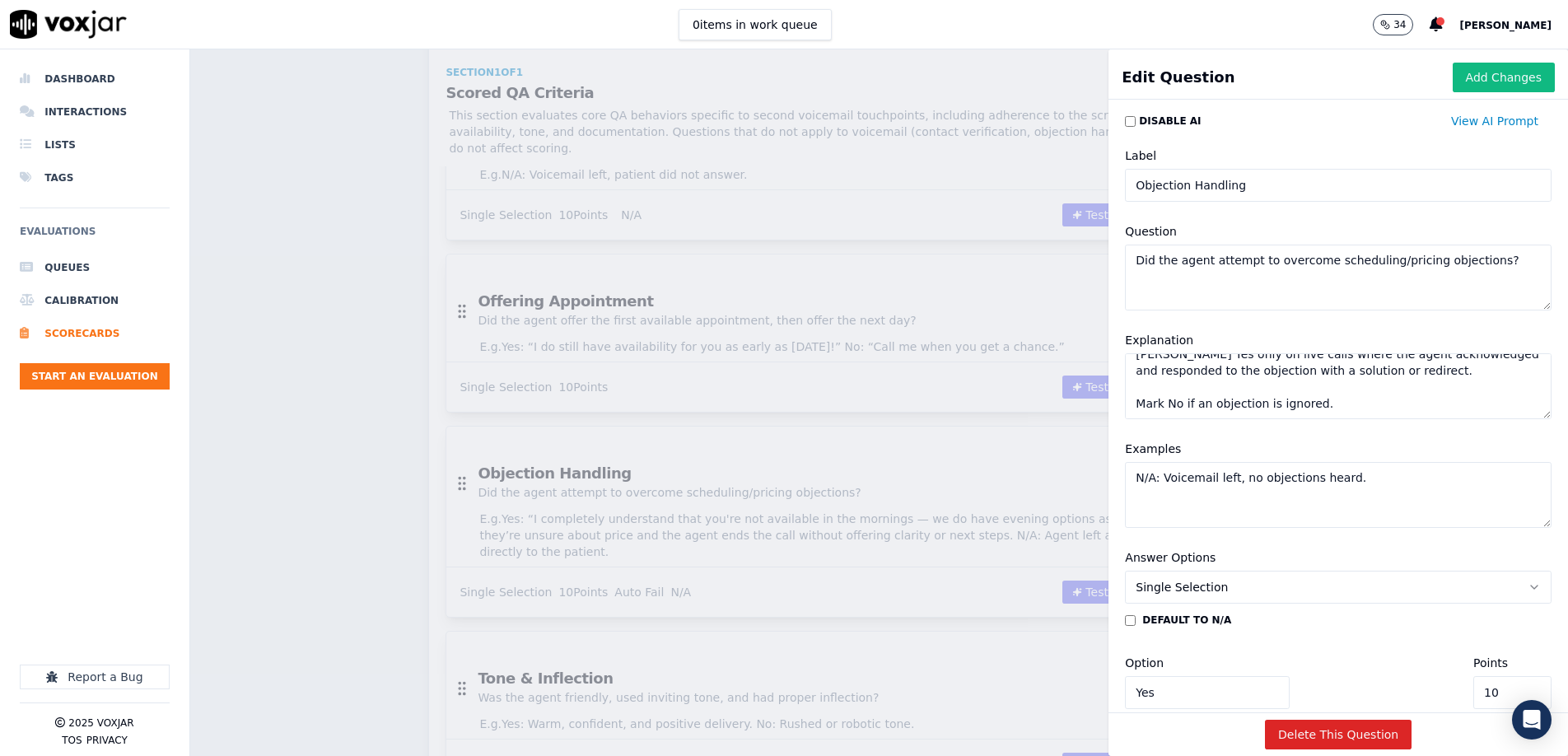
scroll to position [0, 0]
drag, startPoint x: 1369, startPoint y: 379, endPoint x: 1133, endPoint y: 400, distance: 236.9
click at [1044, 400] on textarea "Mark N/A for voicemails where no objections were voiced. Mark Yes only on live …" at bounding box center [1338, 386] width 427 height 66
drag, startPoint x: 1263, startPoint y: 371, endPoint x: 1397, endPoint y: 424, distance: 144.1
click at [1044, 423] on div "Explanation Mark N/A for voicemails where no objections were voiced. Mark No if…" at bounding box center [1338, 375] width 446 height 109
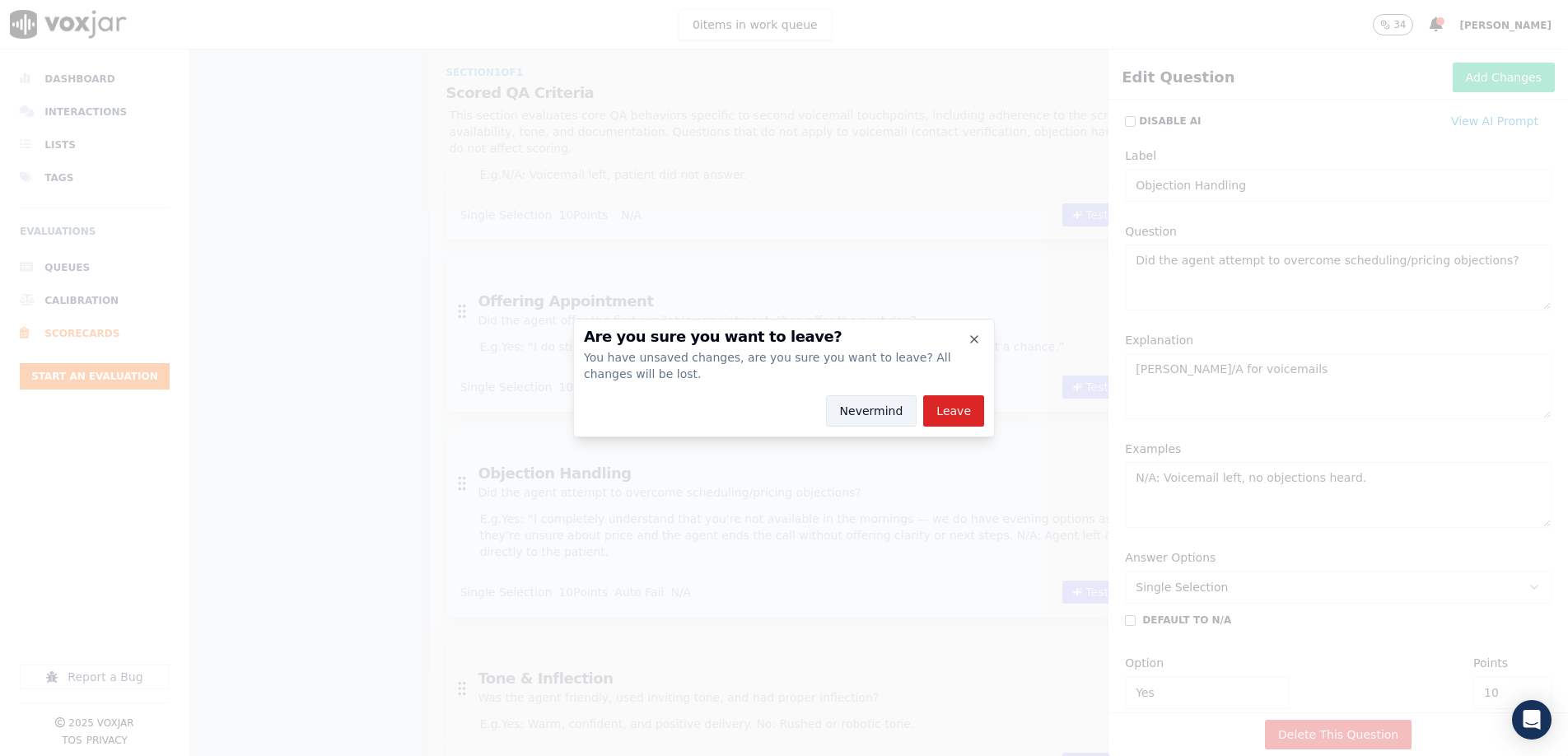
click at [888, 401] on button "Nevermind" at bounding box center [872, 411] width 92 height 31
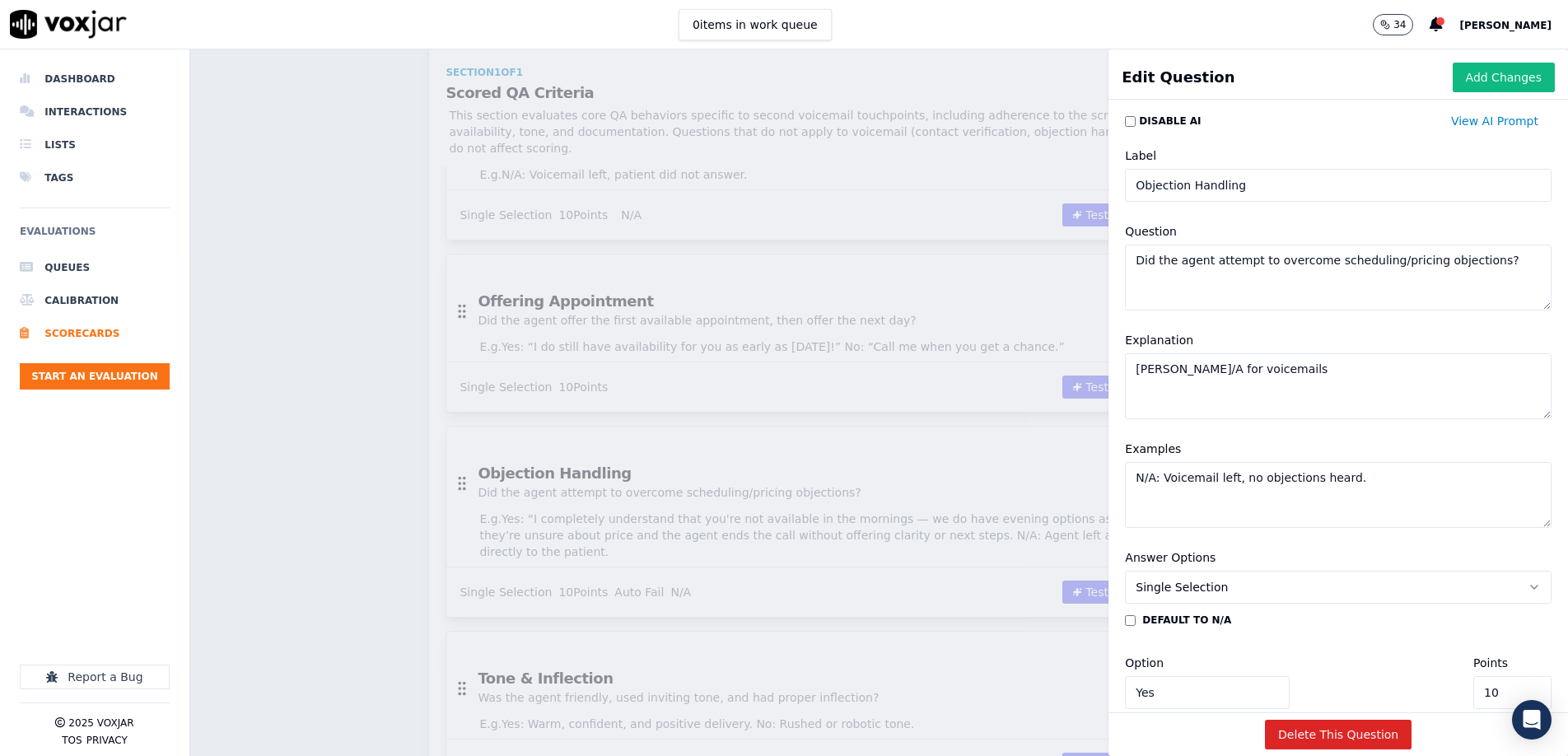
click at [1044, 401] on textarea "[PERSON_NAME]/A for voicemails" at bounding box center [1338, 386] width 427 height 66
click at [1044, 476] on textarea "N/A: Voicemail left, no objections heard." at bounding box center [1338, 496] width 427 height 66
click at [1044, 481] on textarea "N/A: Voicemail left, no objections heard." at bounding box center [1338, 495] width 427 height 66
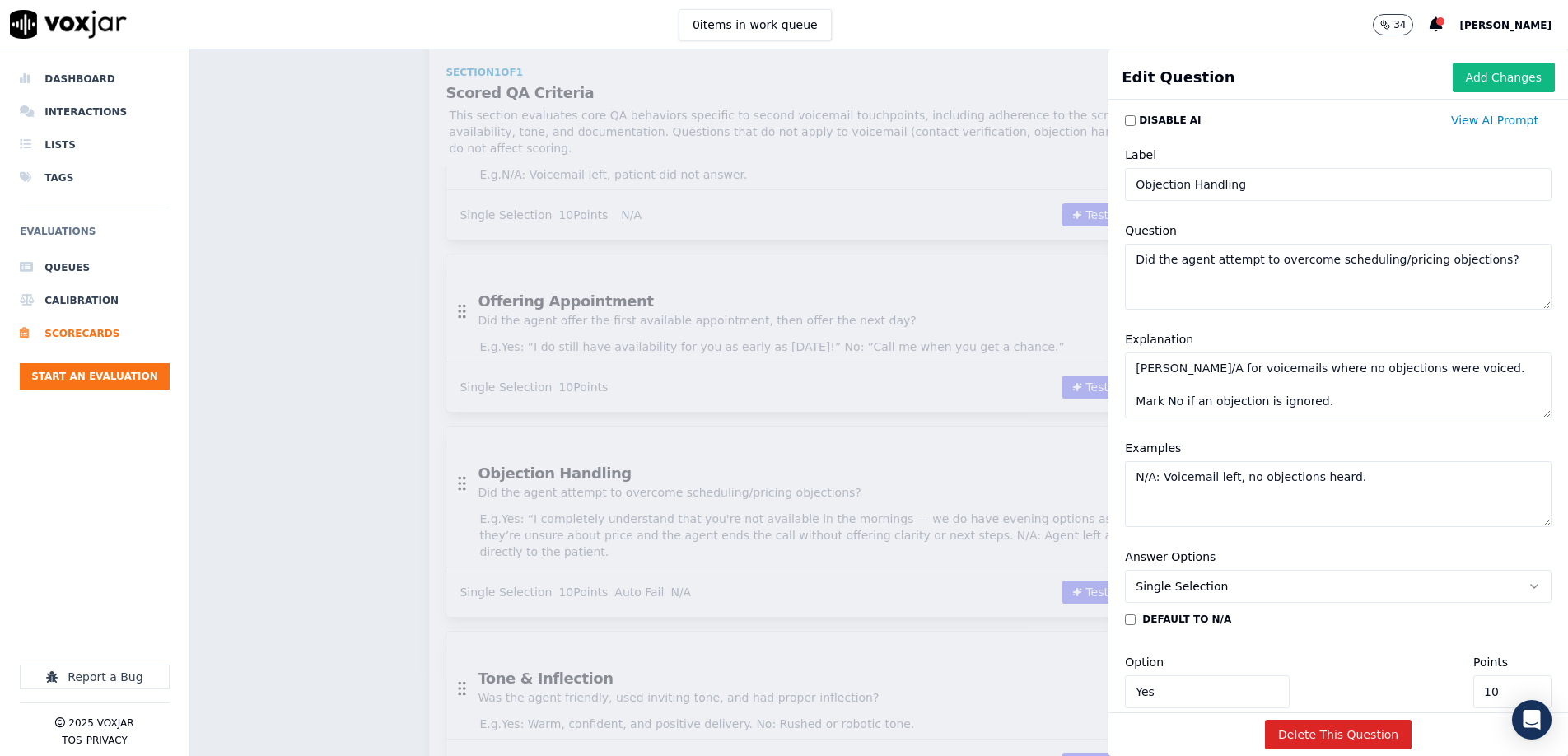
click at [1044, 396] on textarea "Mark N/A for voicemails where no objections were voiced. Mark No if an objectio…" at bounding box center [1338, 386] width 427 height 66
paste textarea
type textarea "[PERSON_NAME]/A for voicemails"
click at [1044, 76] on button "Add Changes" at bounding box center [1504, 77] width 102 height 30
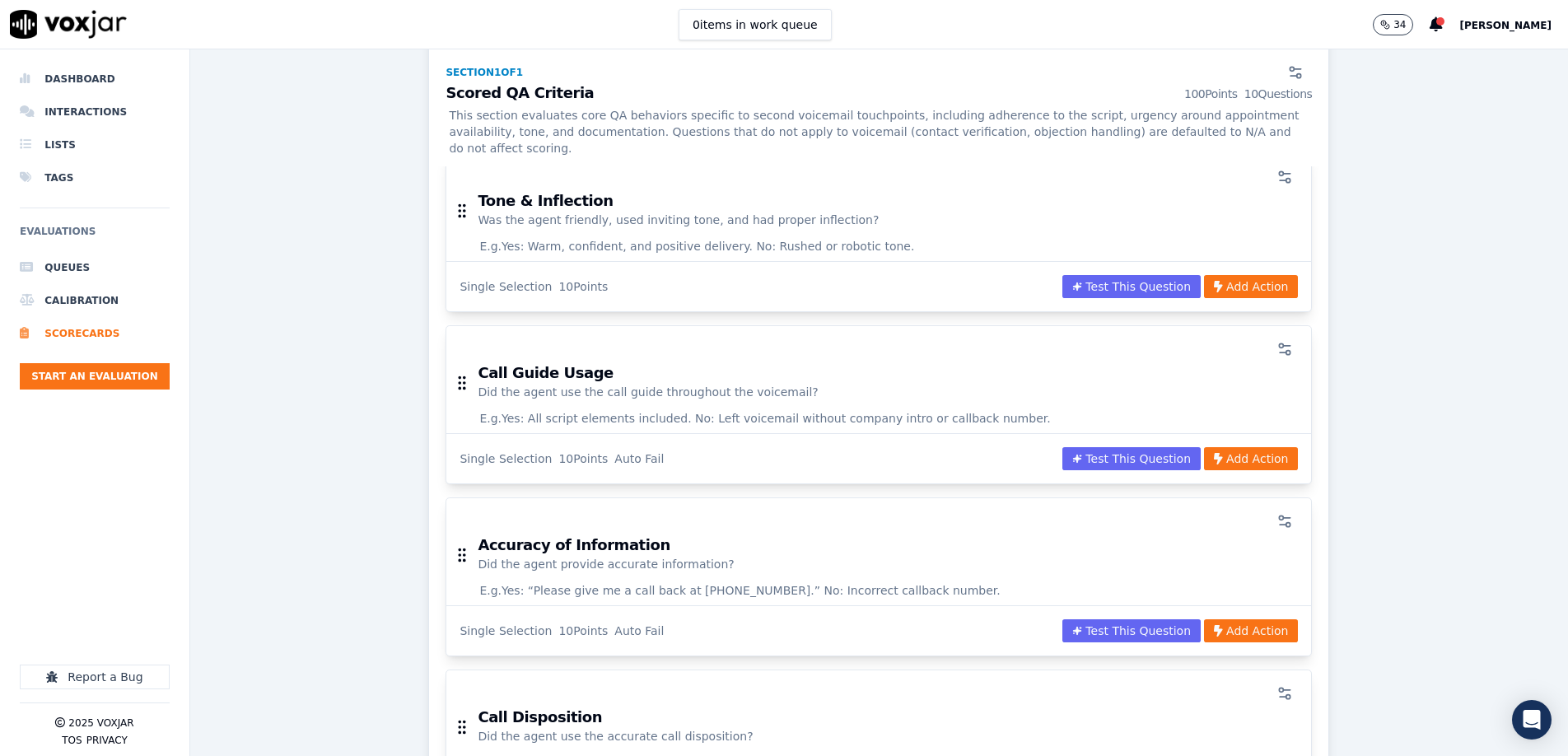
scroll to position [1004, 0]
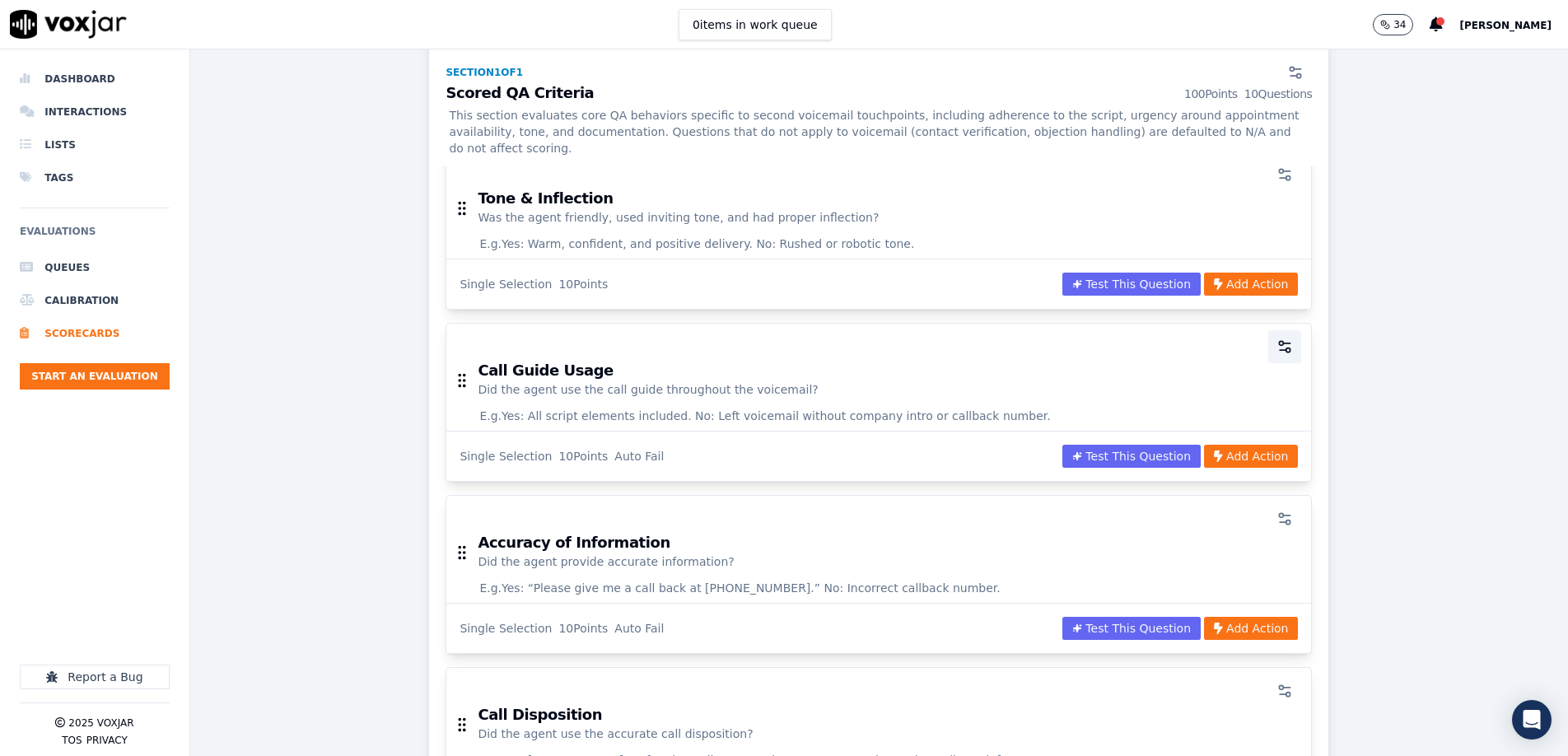
click at [1044, 333] on button "button" at bounding box center [1285, 346] width 33 height 33
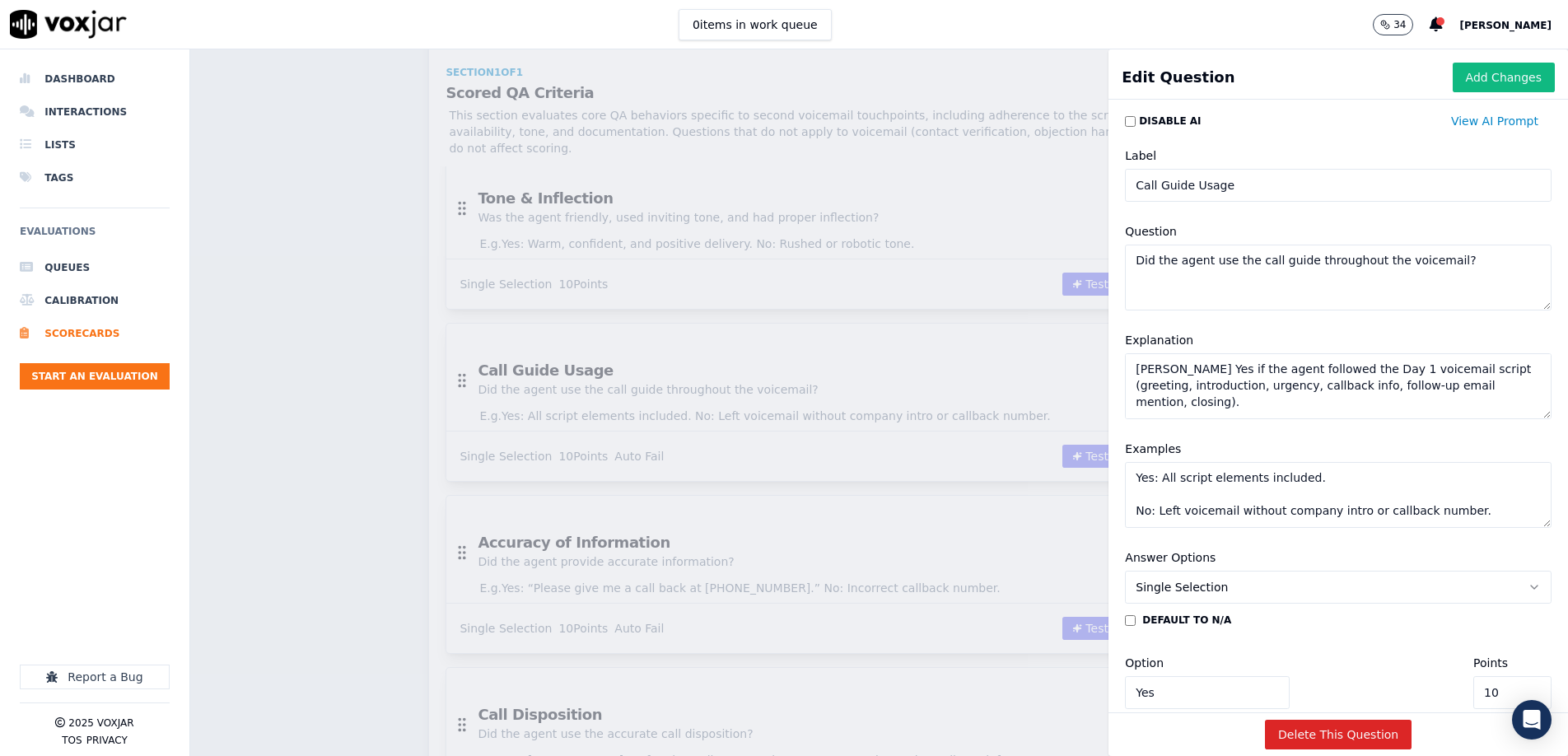
click at [1044, 395] on textarea "Mark Yes if the agent followed the Day 1 voicemail script (greeting, introducti…" at bounding box center [1338, 386] width 427 height 66
paste textarea "voicemail included all elements from the script: greeting, follow-up reason, ur…"
type textarea "Mark Yes if the voicemail included all elements from the script: greeting, foll…"
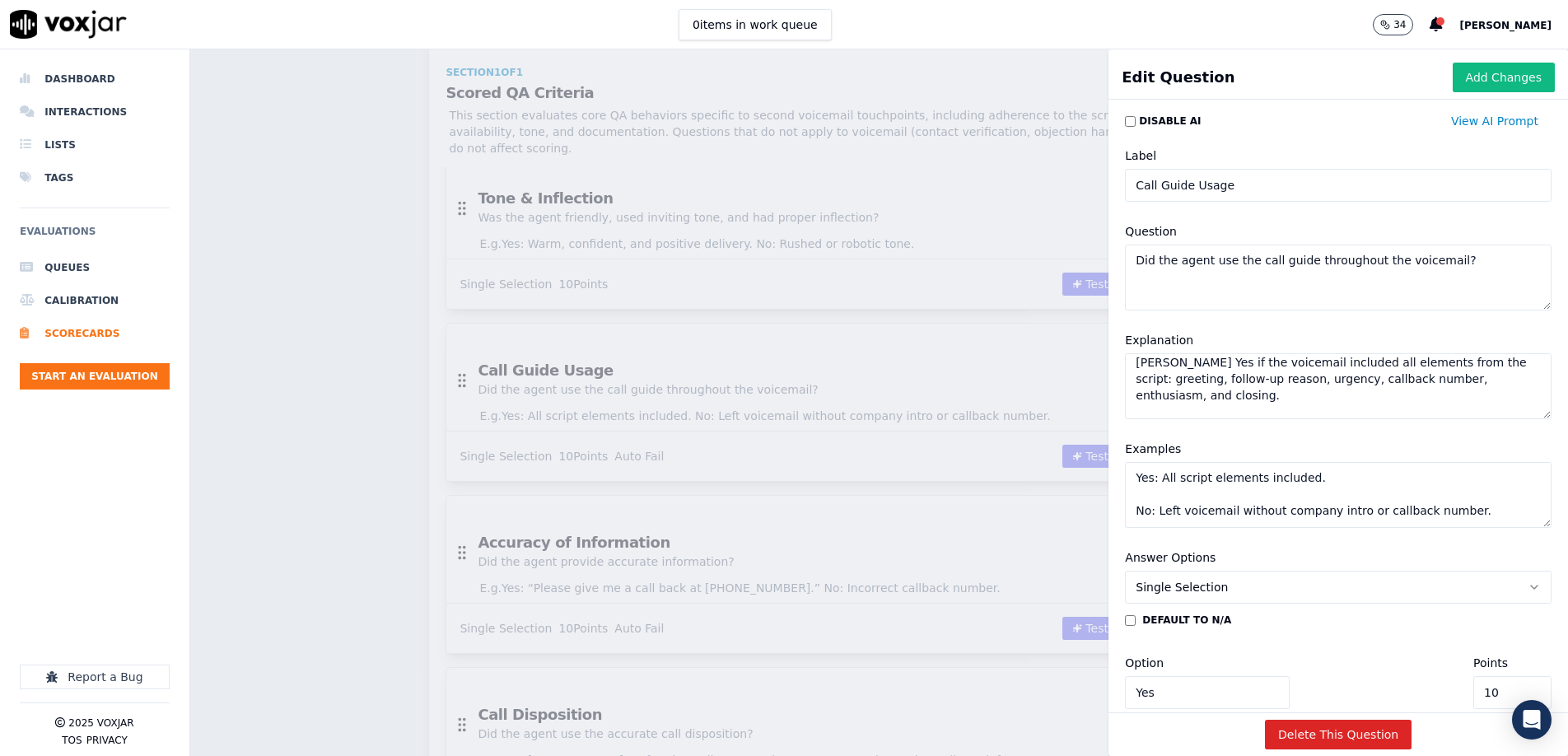
click at [1044, 473] on textarea "Yes: All script elements included. No: Left voicemail without company intro or …" at bounding box center [1338, 496] width 427 height 66
paste textarea "Includes “Hi ____, this is ____ with Medi-Weightloss again...” all the way thro…"
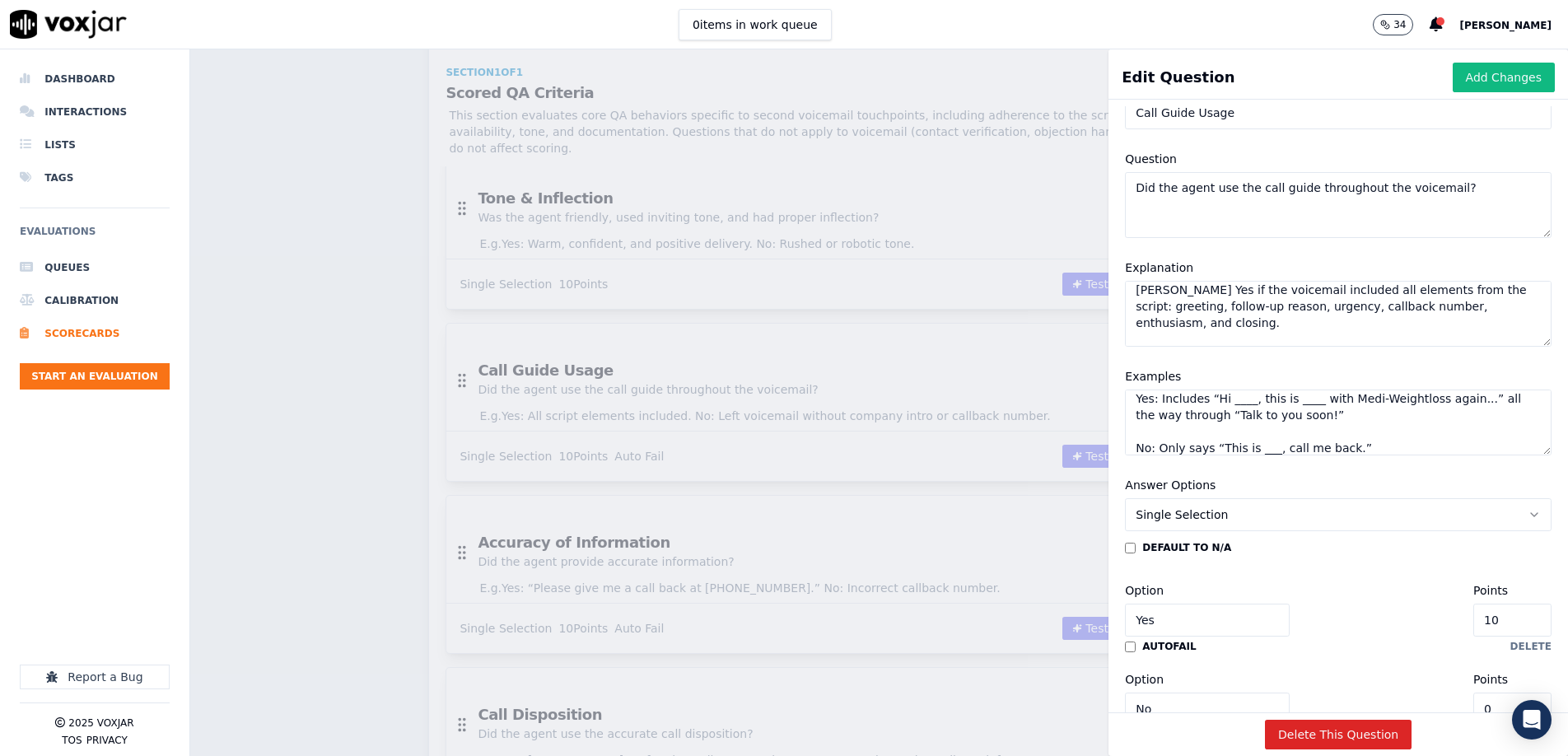
scroll to position [70, 0]
type textarea "Yes: Includes “Hi ____, this is ____ with Medi-Weightloss again...” all the way…"
click at [1044, 78] on button "Add Changes" at bounding box center [1504, 77] width 102 height 30
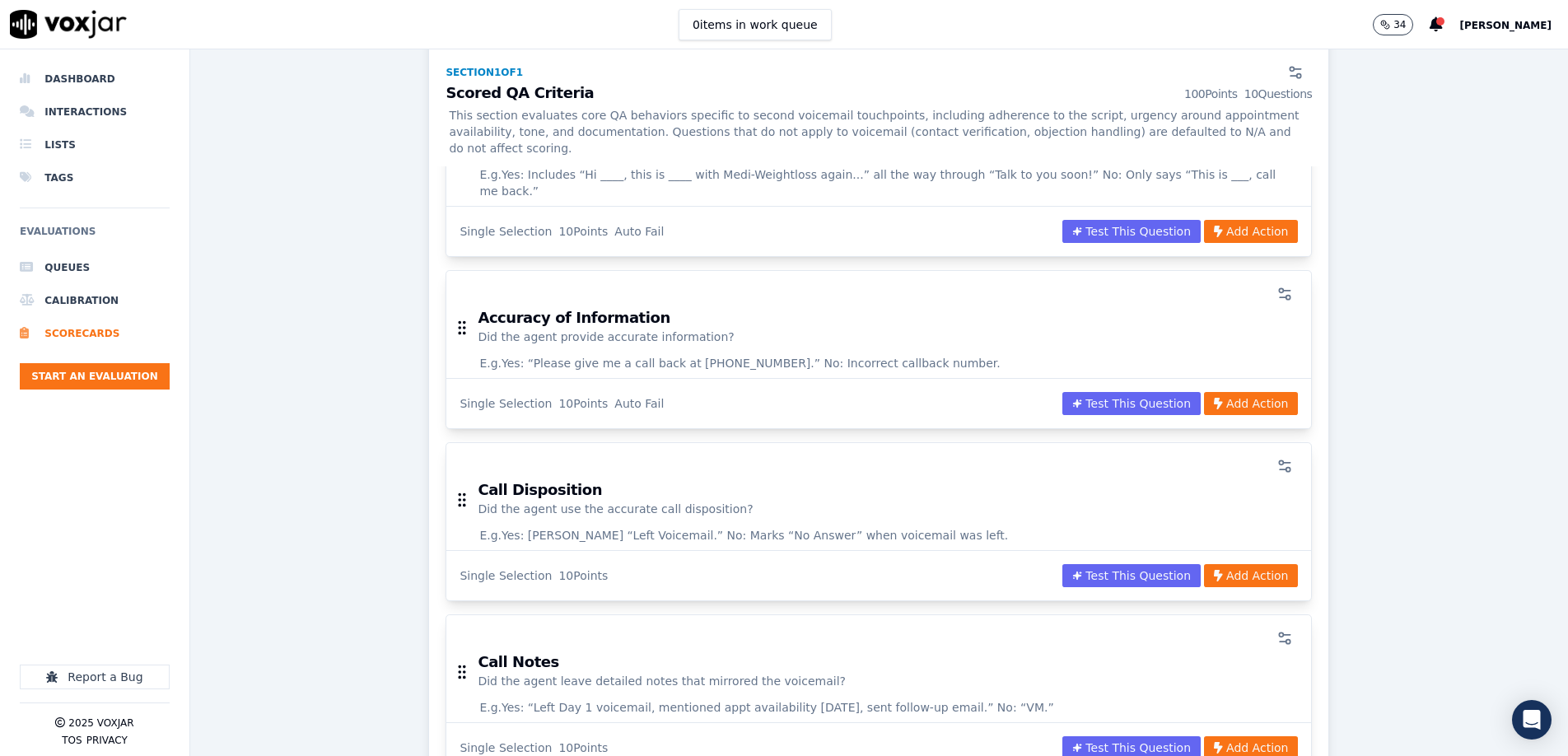
scroll to position [1249, 0]
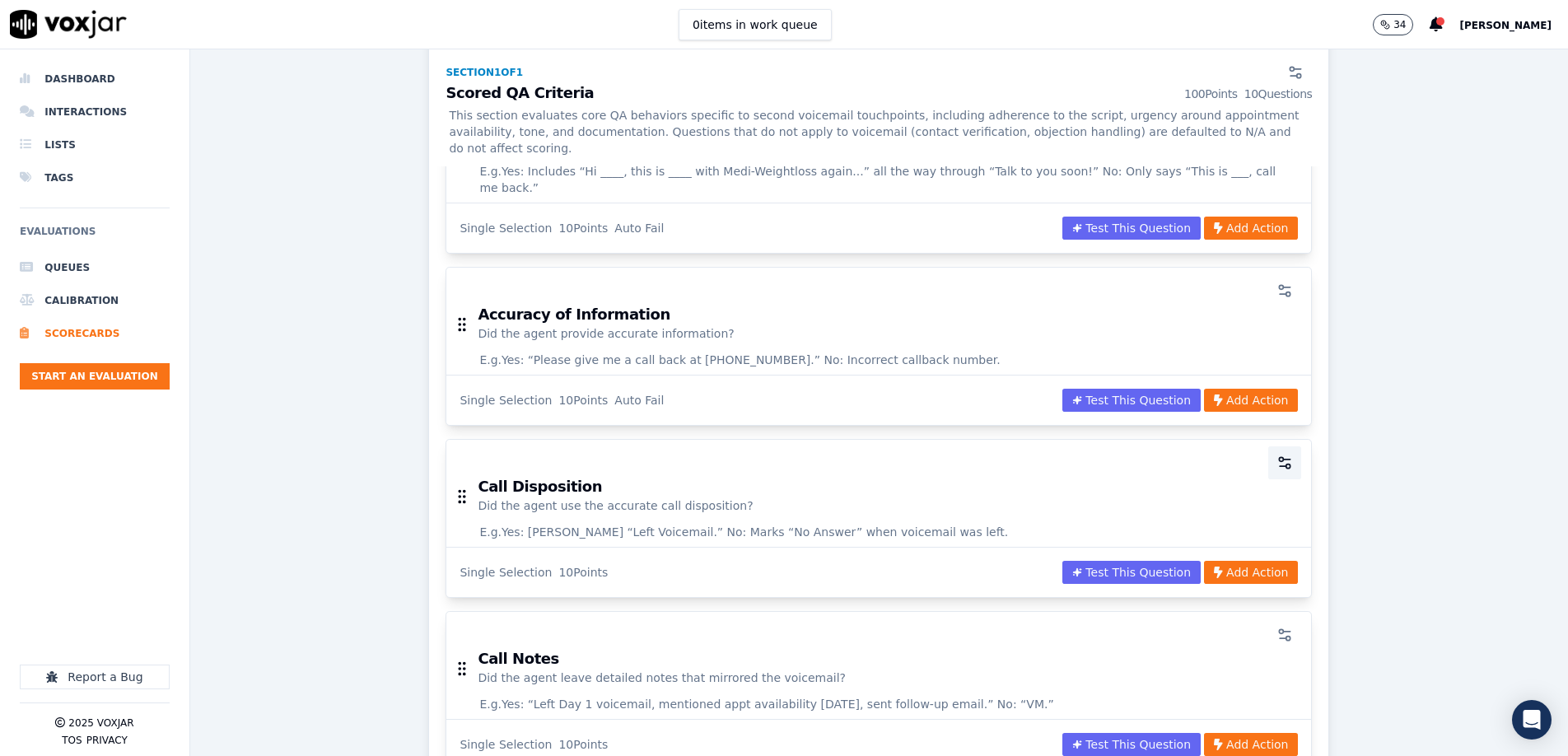
click at [1044, 455] on icon "button" at bounding box center [1285, 462] width 16 height 16
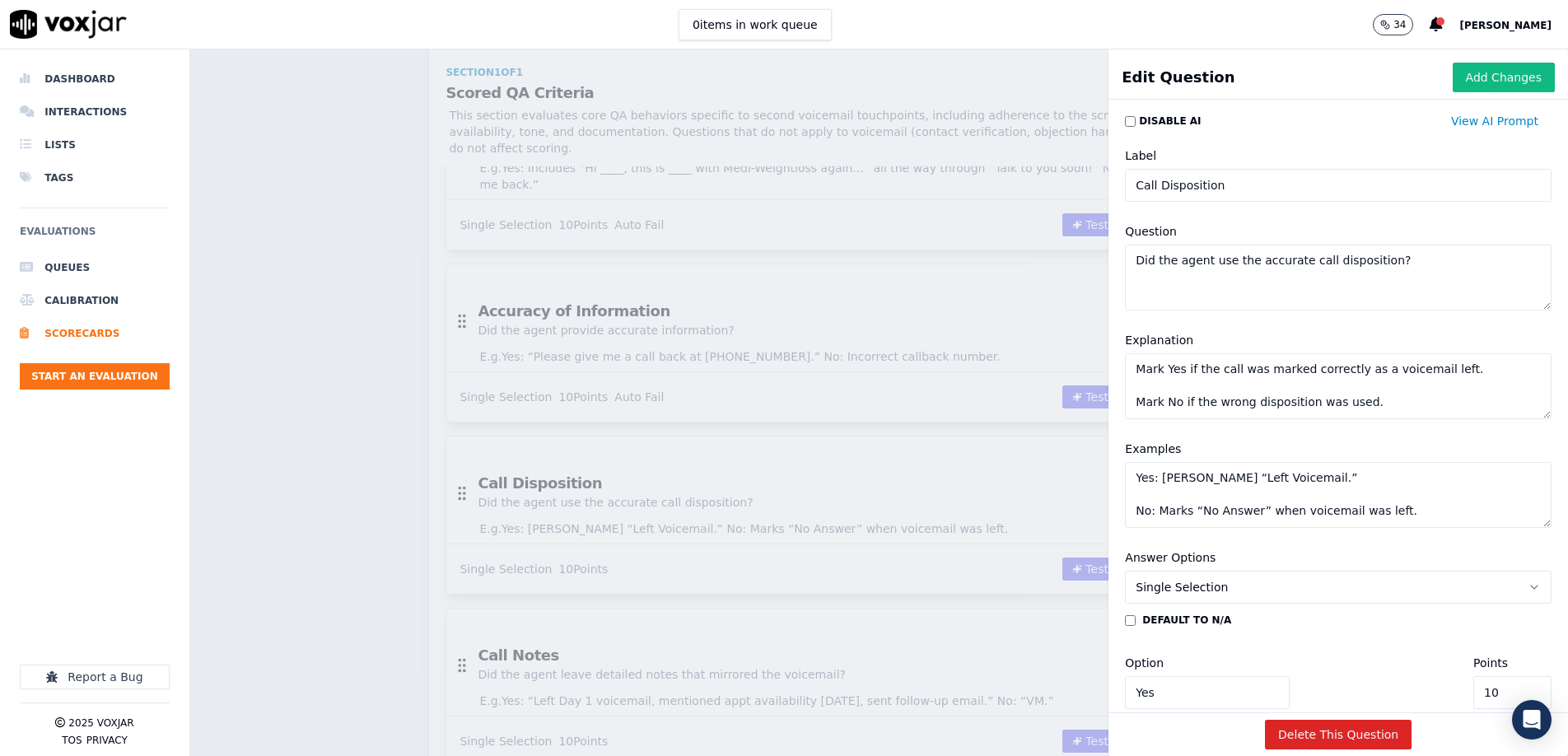
click at [1044, 385] on textarea "Mark Yes if the call was marked correctly as a voicemail left. Mark No if the w…" at bounding box center [1338, 386] width 427 height 66
paste textarea "agent selected “Voicemail Left” or the appropriate equivalent. Mark No if the d…"
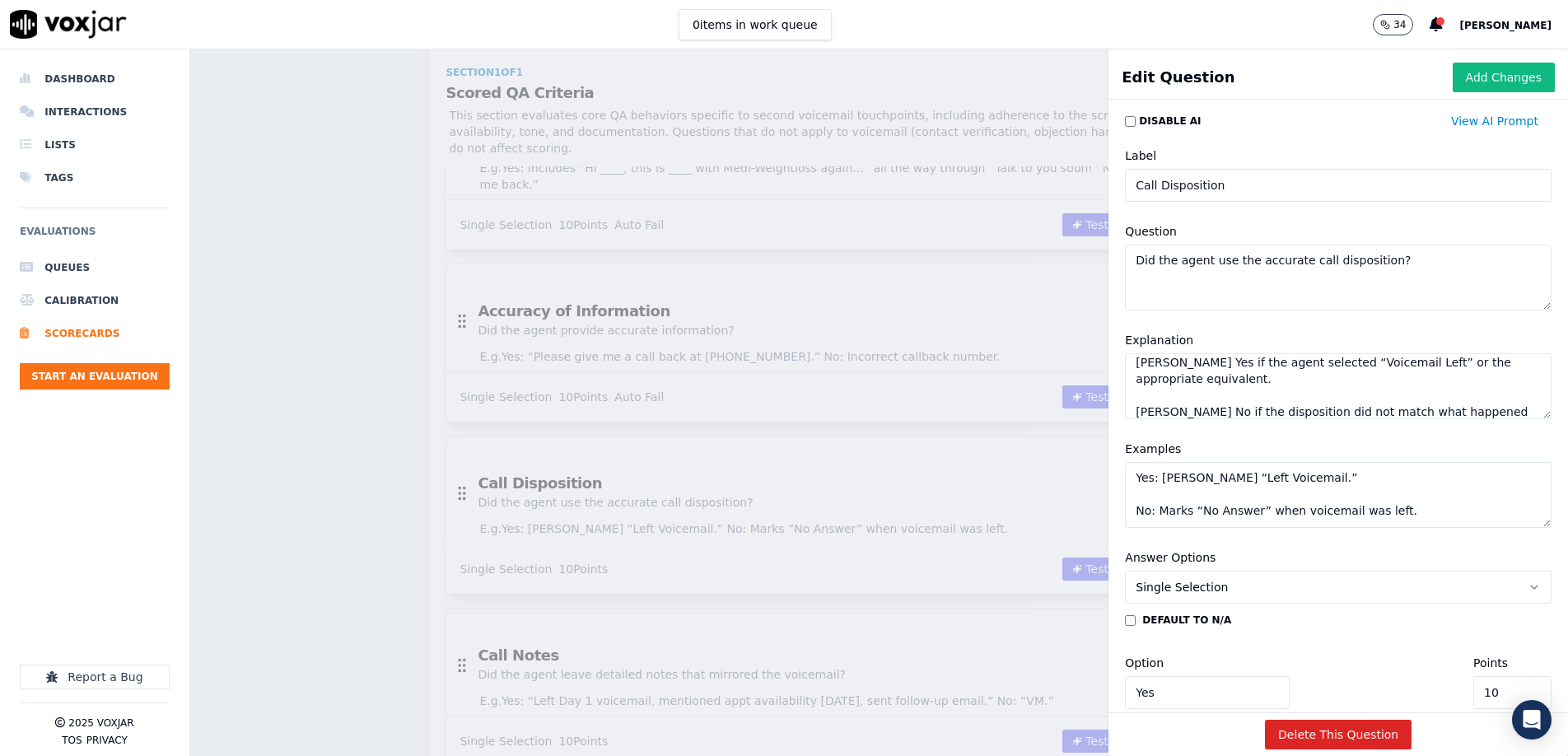
type textarea "Mark Yes if the agent selected “Voicemail Left” or the appropriate equivalent. …"
click at [1044, 488] on textarea "Yes: [PERSON_NAME] “Left Voicemail.” No: Marks “No Answer” when voicemail was l…" at bounding box center [1338, 496] width 427 height 66
paste textarea "Voicemail left → selects “Voicemail Left.” No: Voicemail left → selects “No Ans…"
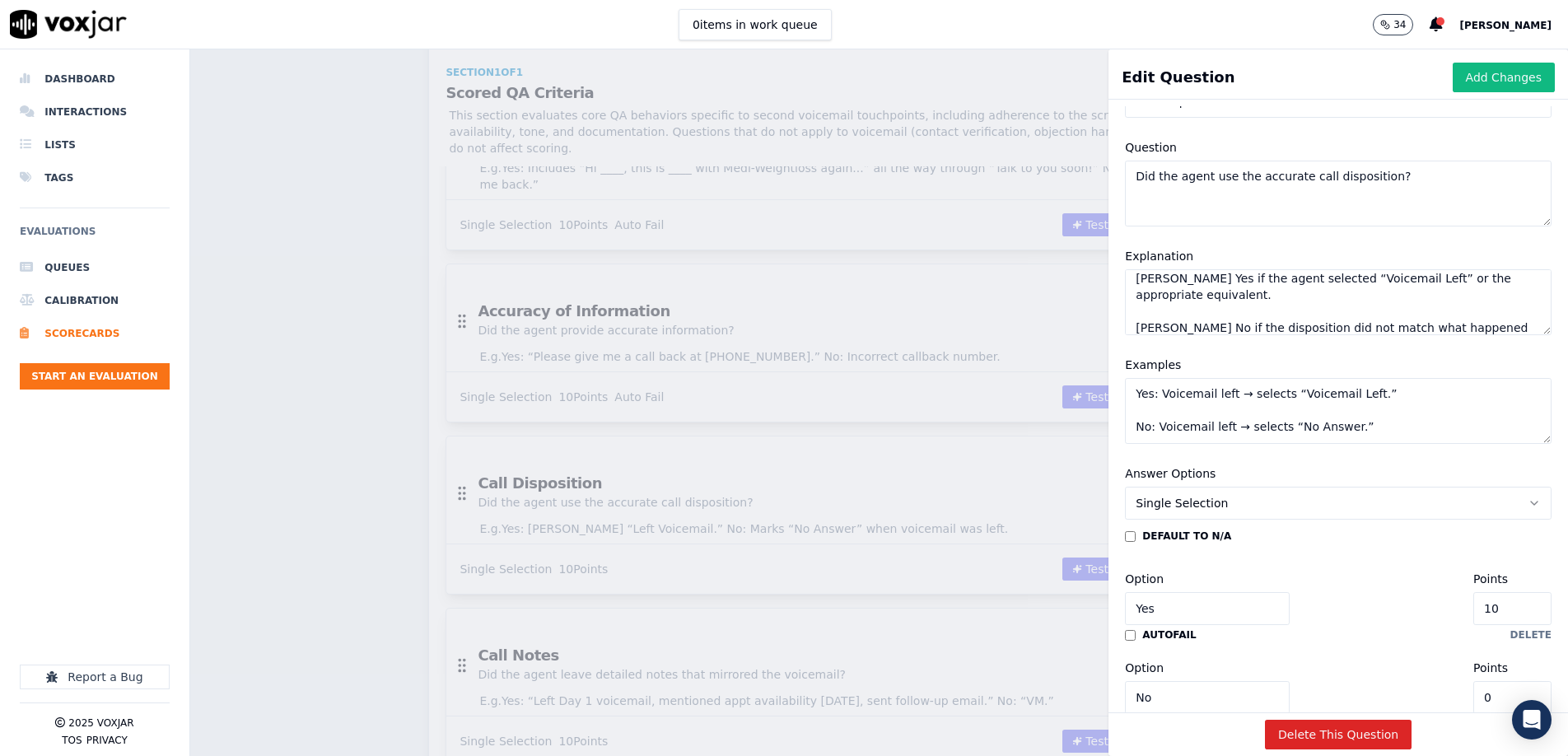
scroll to position [0, 0]
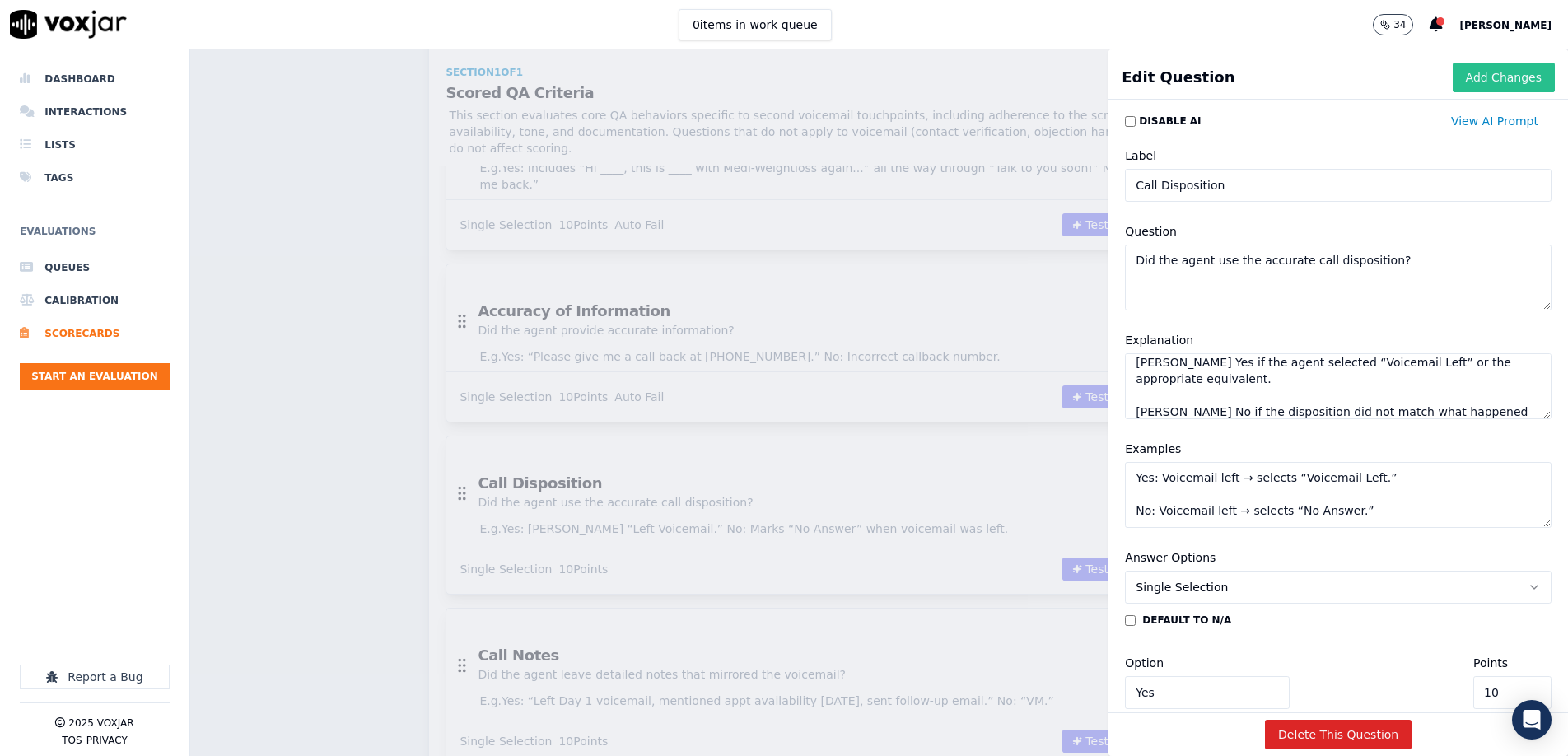
type textarea "Yes: Voicemail left → selects “Voicemail Left.” No: Voicemail left → selects “N…"
click at [1044, 82] on button "Add Changes" at bounding box center [1504, 77] width 102 height 30
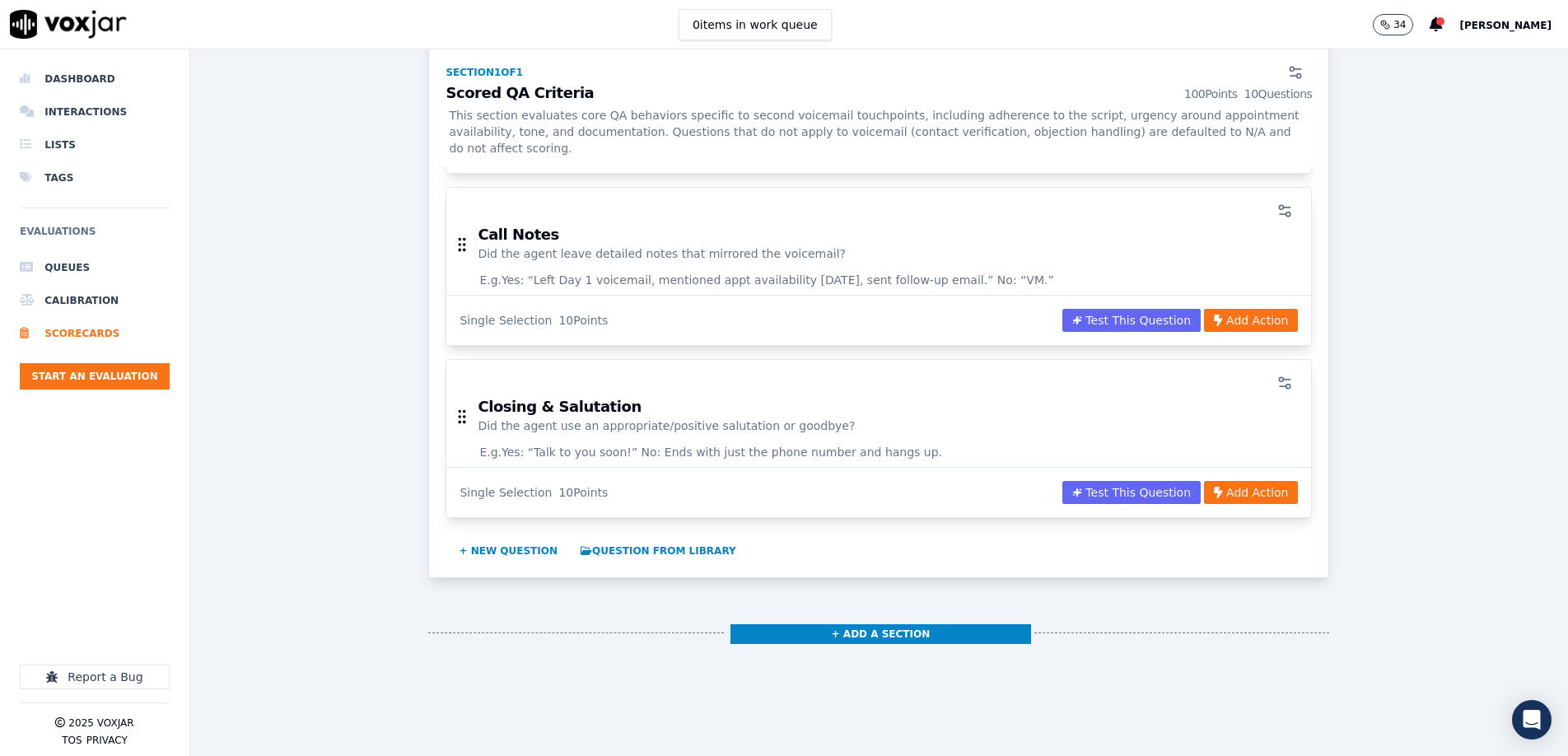
scroll to position [1672, 0]
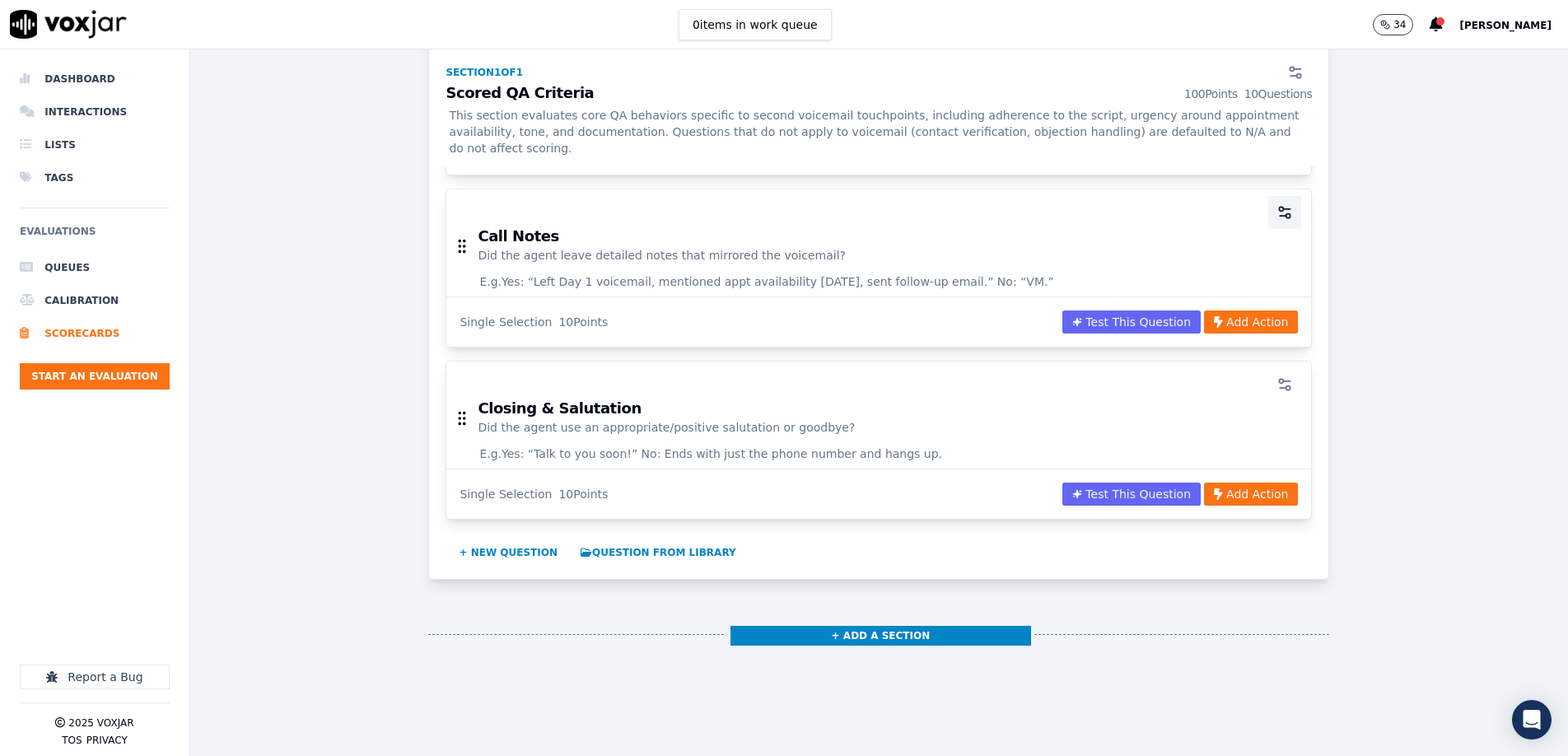
click at [1044, 196] on button "button" at bounding box center [1285, 212] width 33 height 33
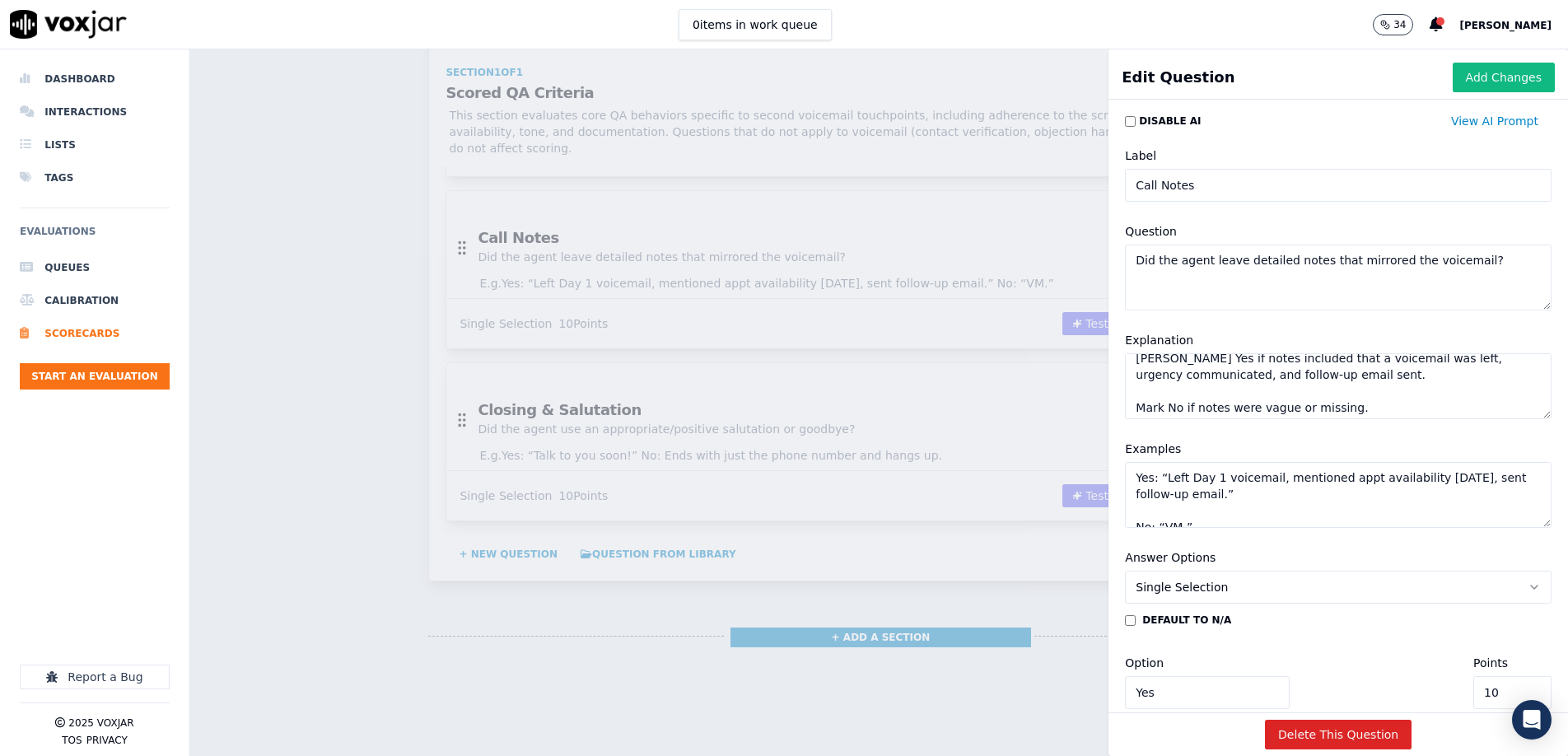
scroll to position [8, 0]
click at [1044, 390] on textarea "Mark Yes if notes included that a voicemail was left, urgency communicated, and…" at bounding box center [1338, 386] width 427 height 66
paste textarea "clearly state that a 2nd voicemail was left, urgency was conveyed, and follow-u…"
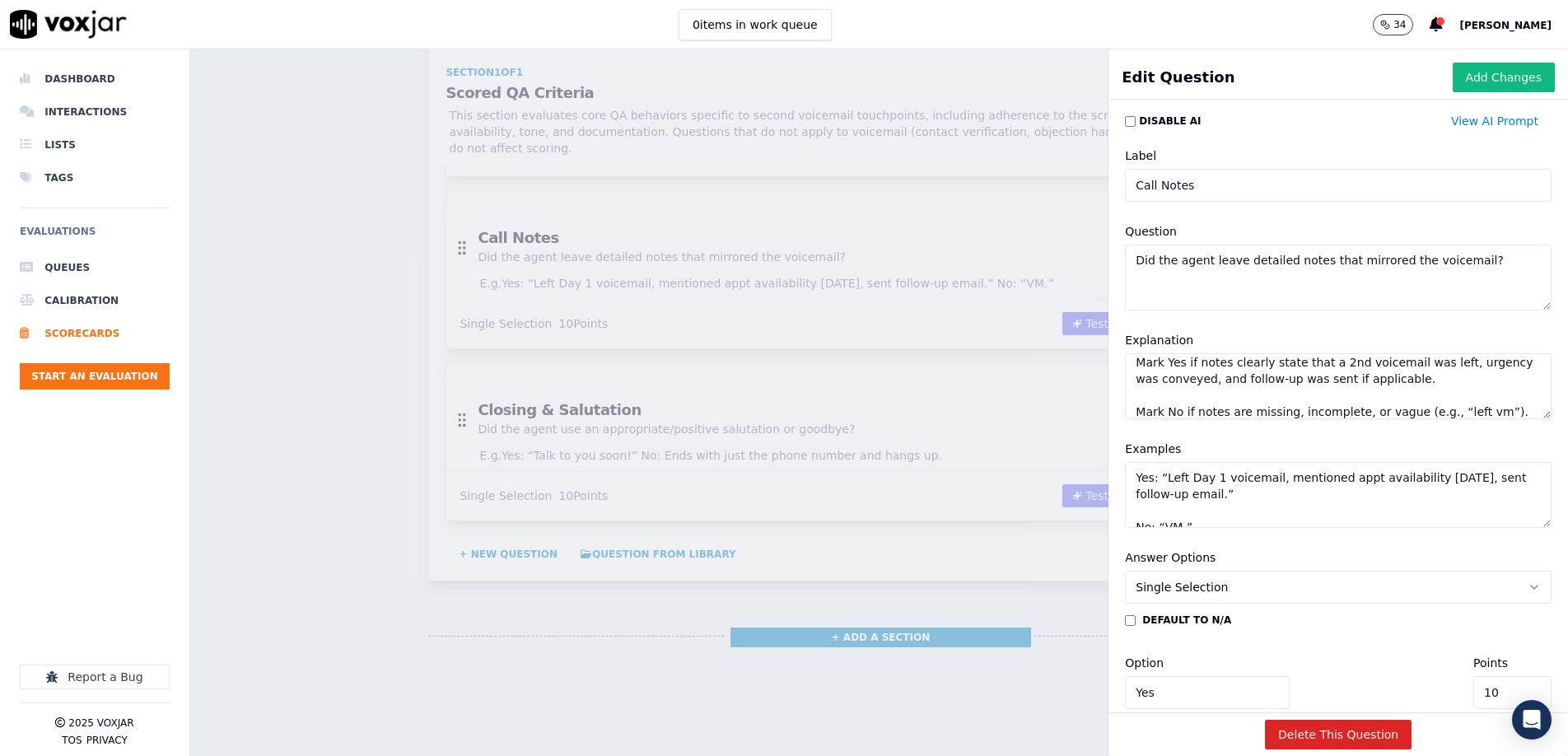
type textarea "Mark Yes if notes clearly state that a 2nd voicemail was left, urgency was conv…"
click at [1044, 497] on textarea "Yes: “Left Day 1 voicemail, mentioned appt availability [DATE], sent follow-up …" at bounding box center [1338, 496] width 427 height 66
paste textarea "2nd voicemail, mentioned availability for tomorrow, included call back number"
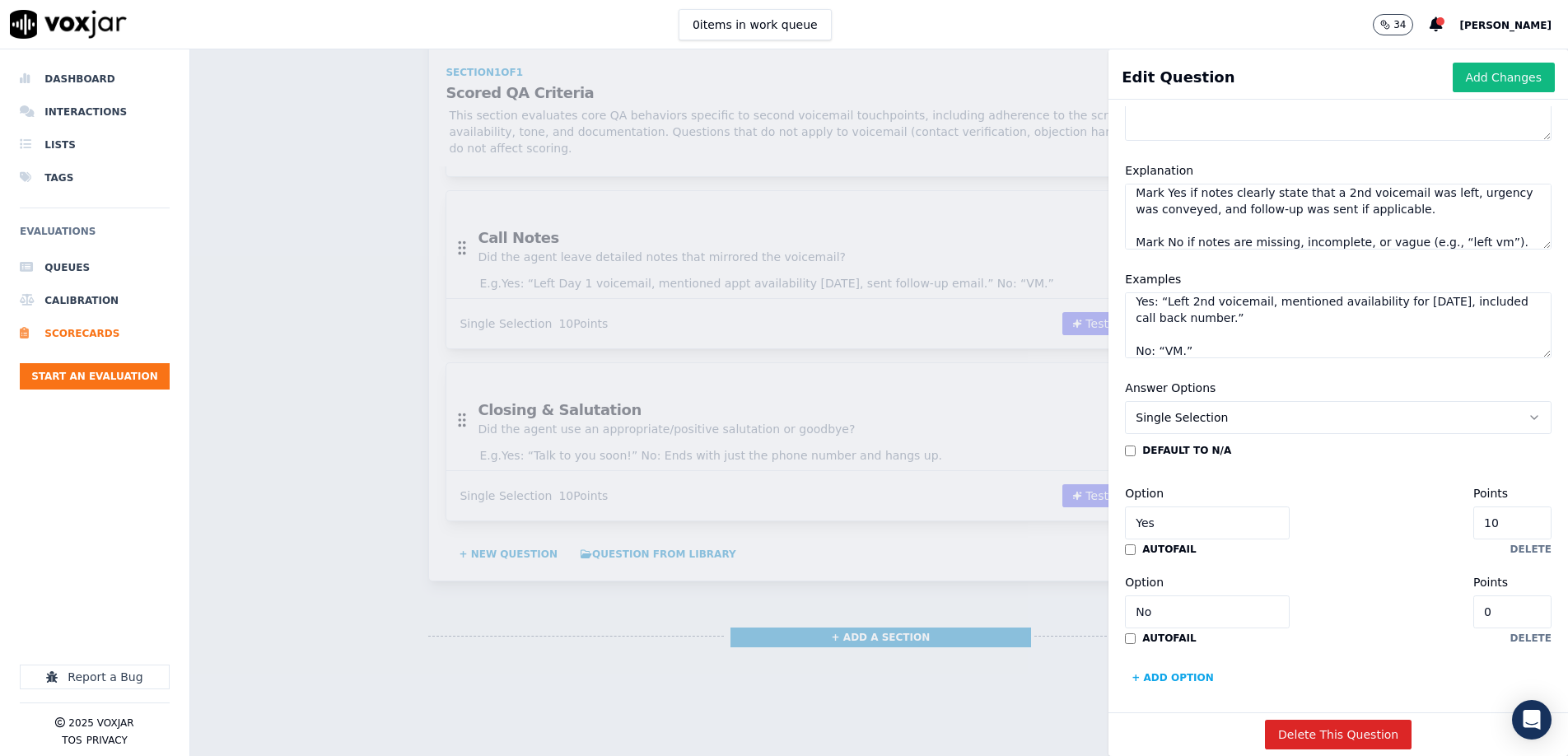
scroll to position [178, 0]
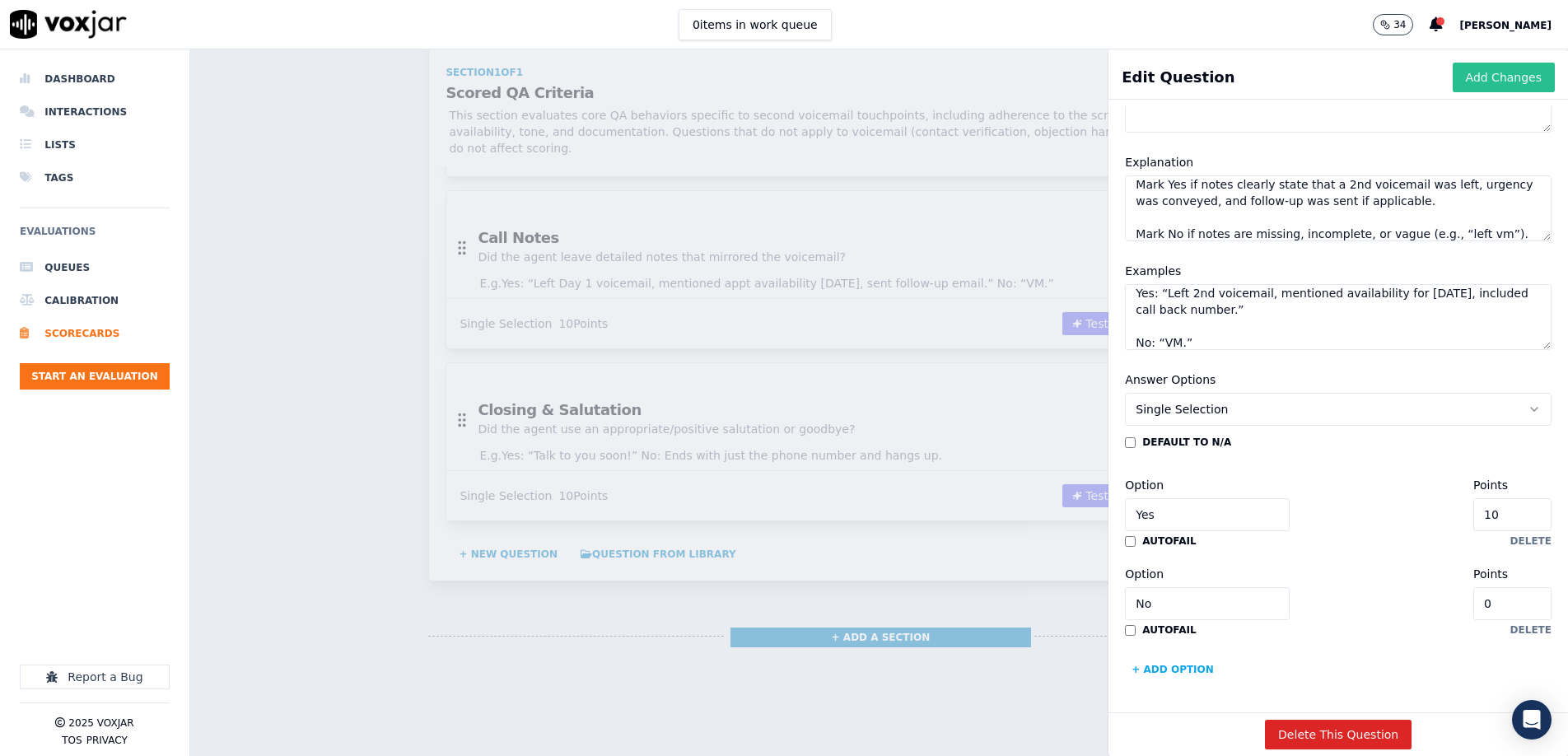
type textarea "Yes: “Left 2nd voicemail, mentioned availability for tomorrow, included call ba…"
click at [1044, 80] on button "Add Changes" at bounding box center [1504, 77] width 102 height 30
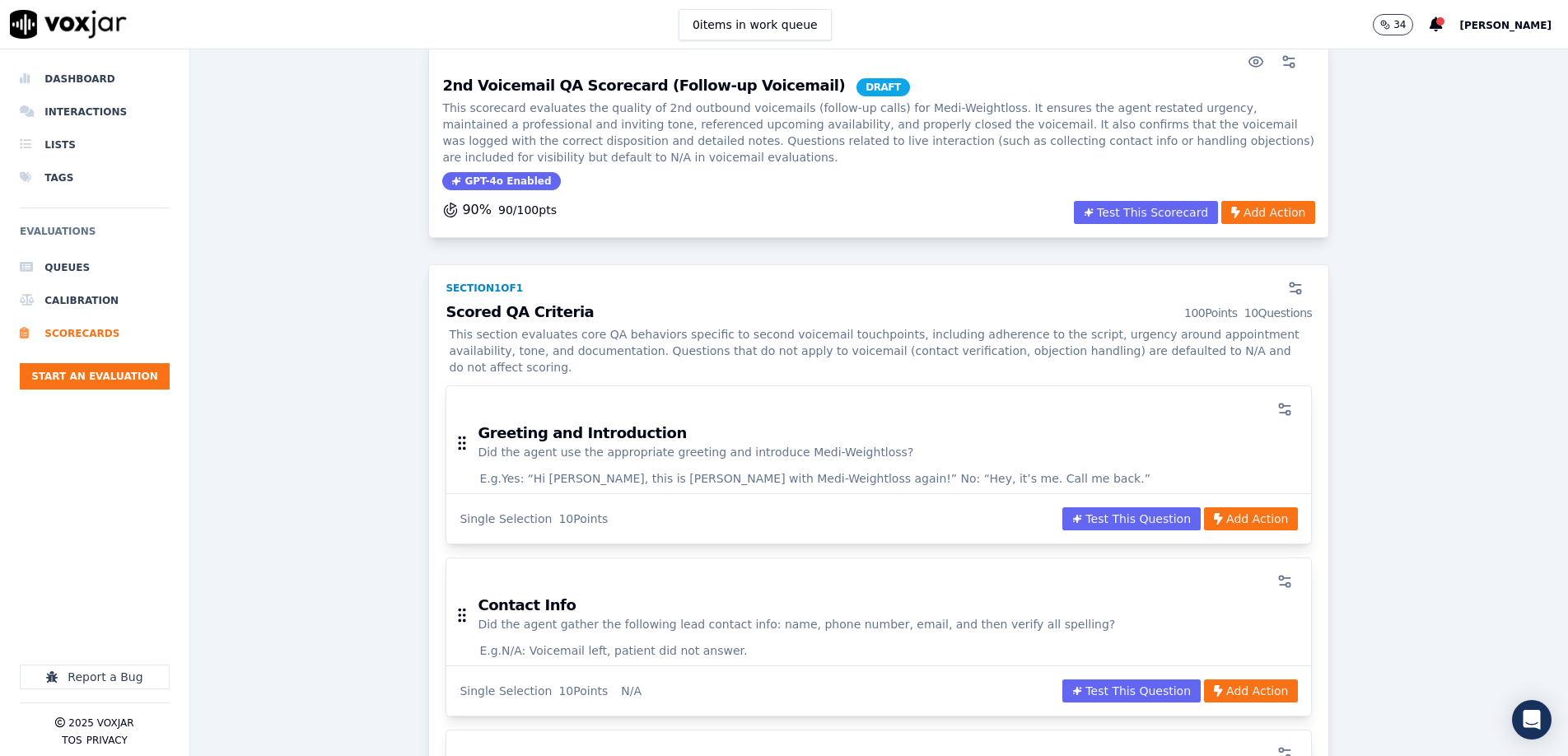
scroll to position [0, 0]
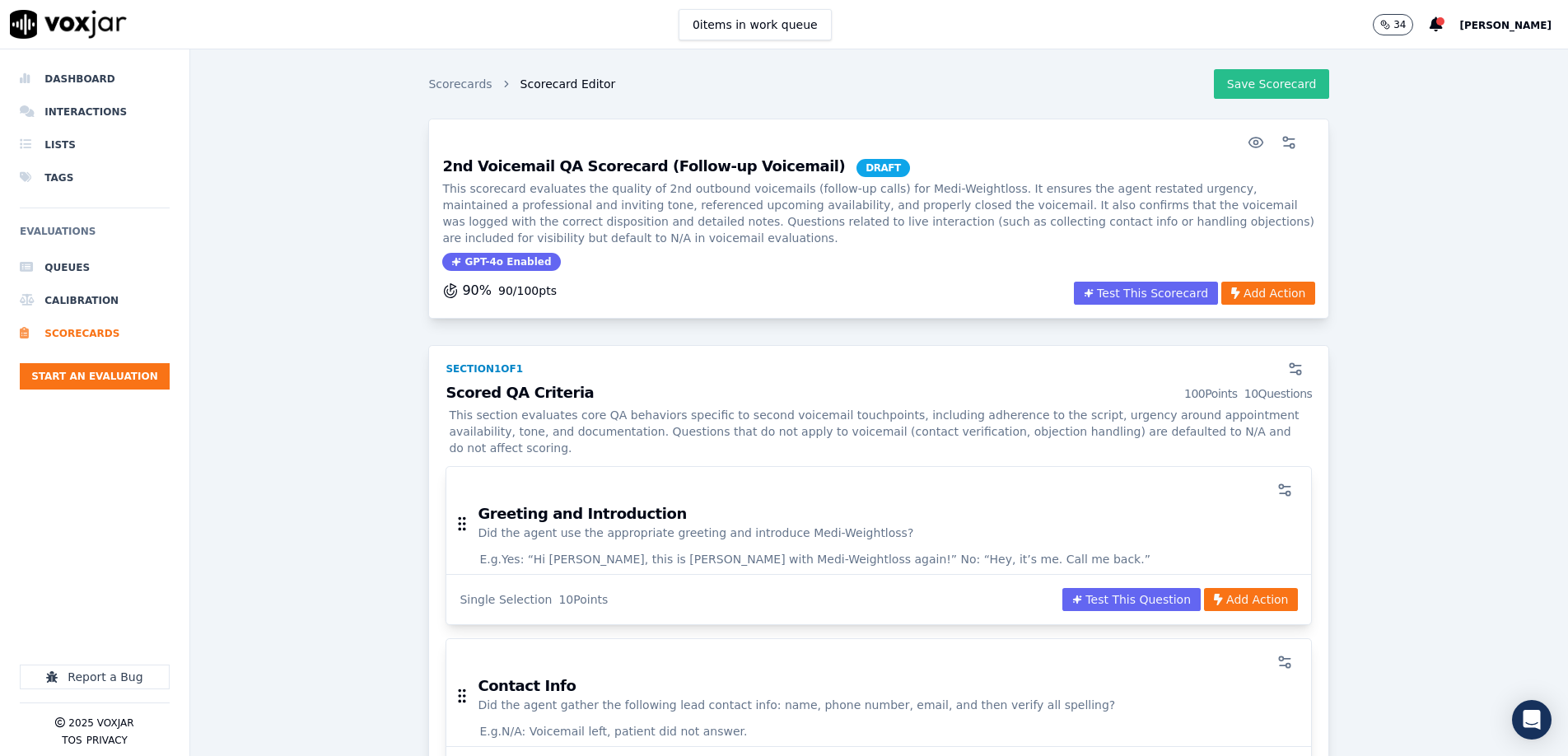
click at [1044, 92] on button "Save Scorecard" at bounding box center [1272, 84] width 116 height 30
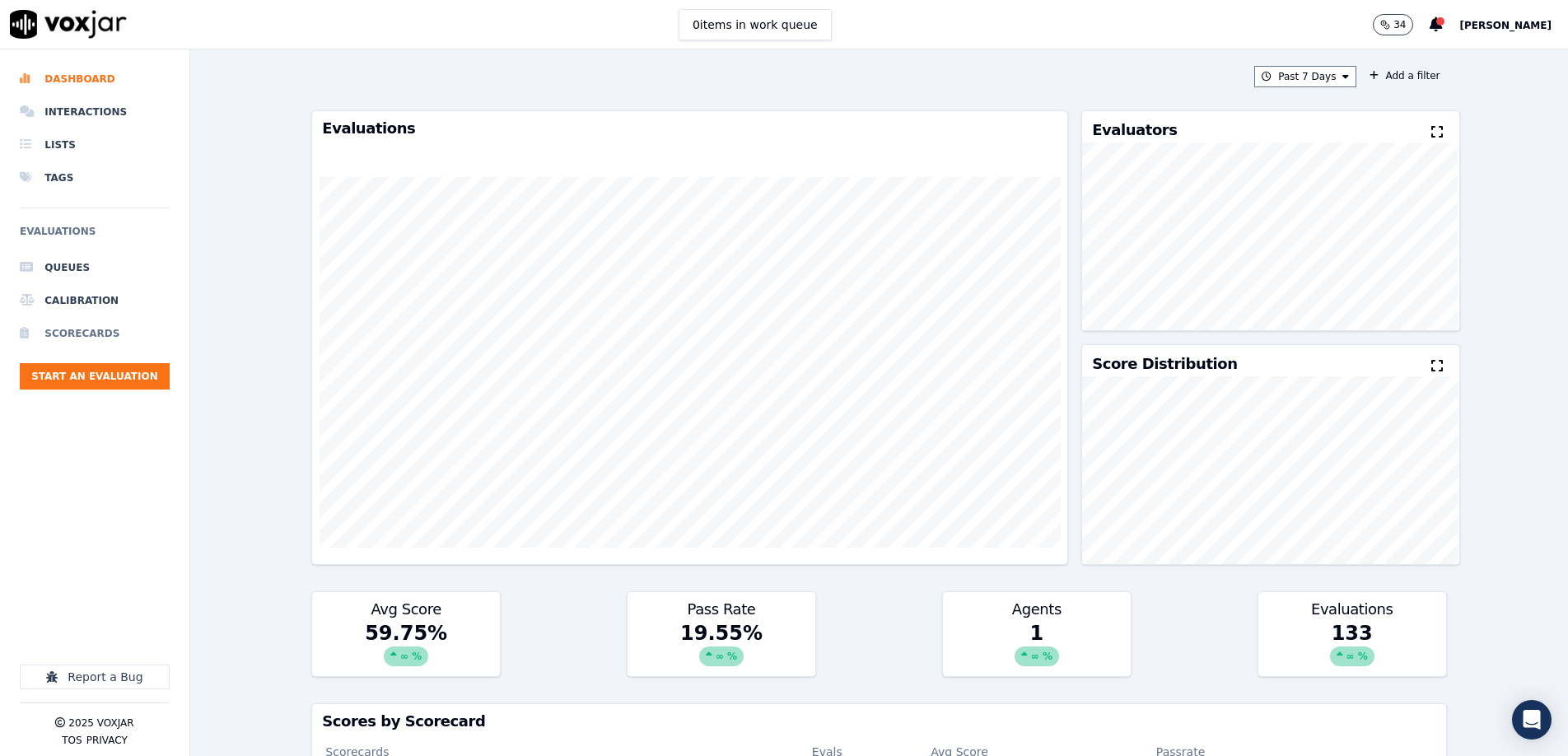
click at [81, 339] on li "Scorecards" at bounding box center [94, 333] width 150 height 33
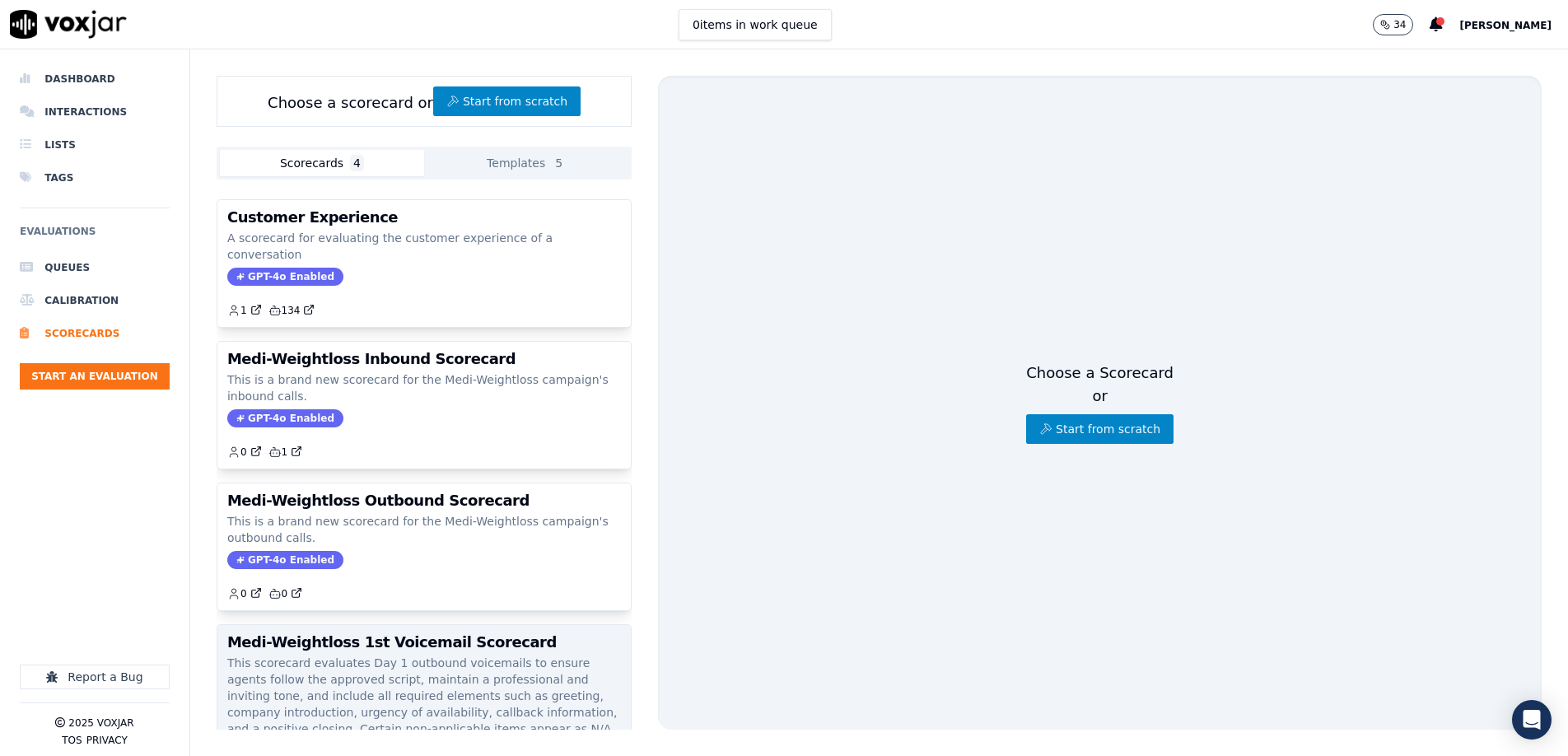
scroll to position [3, 0]
click at [484, 658] on p "This scorecard evaluates Day 1 outbound voicemails to ensure agents follow the …" at bounding box center [424, 703] width 394 height 98
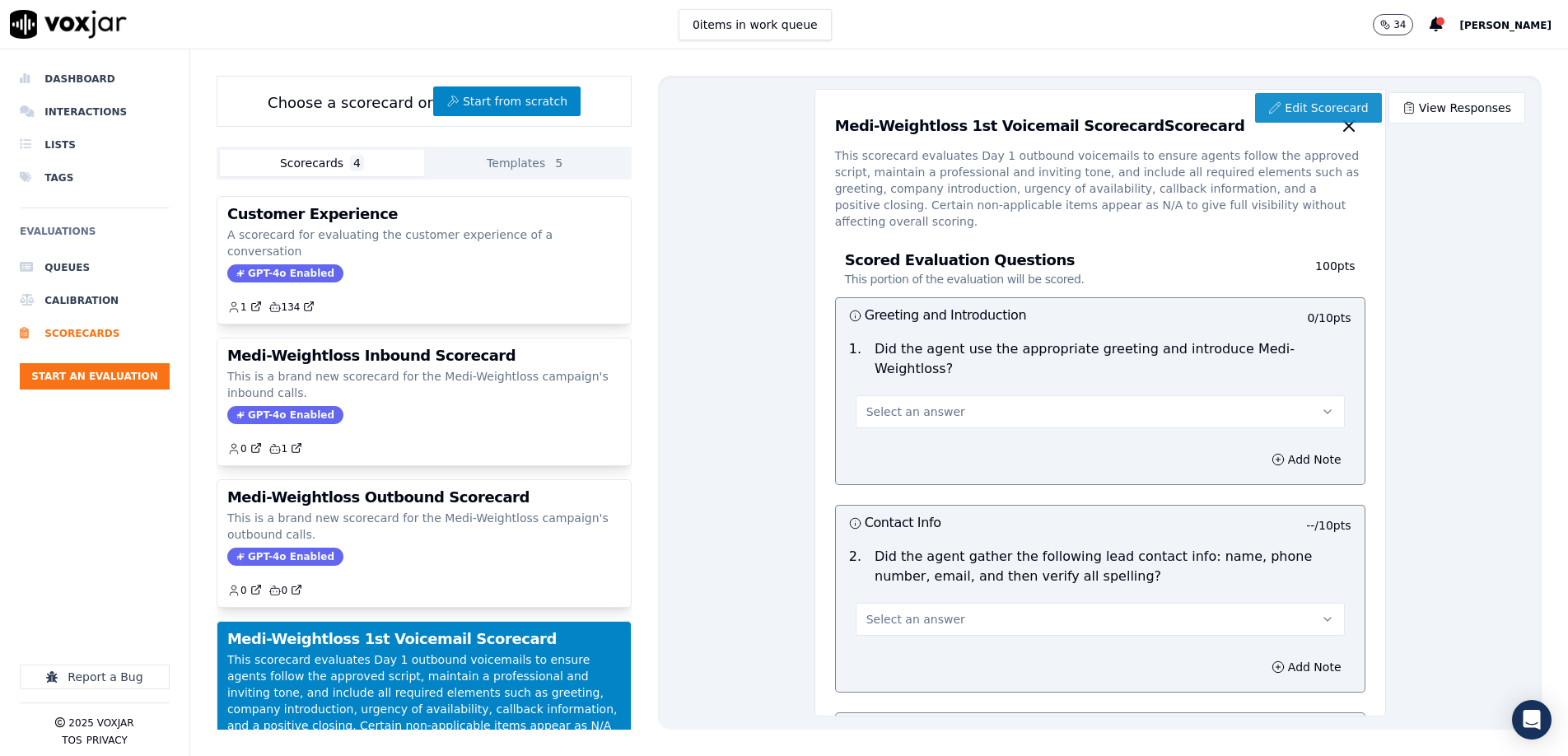
click at [1282, 112] on icon at bounding box center [1275, 108] width 14 height 14
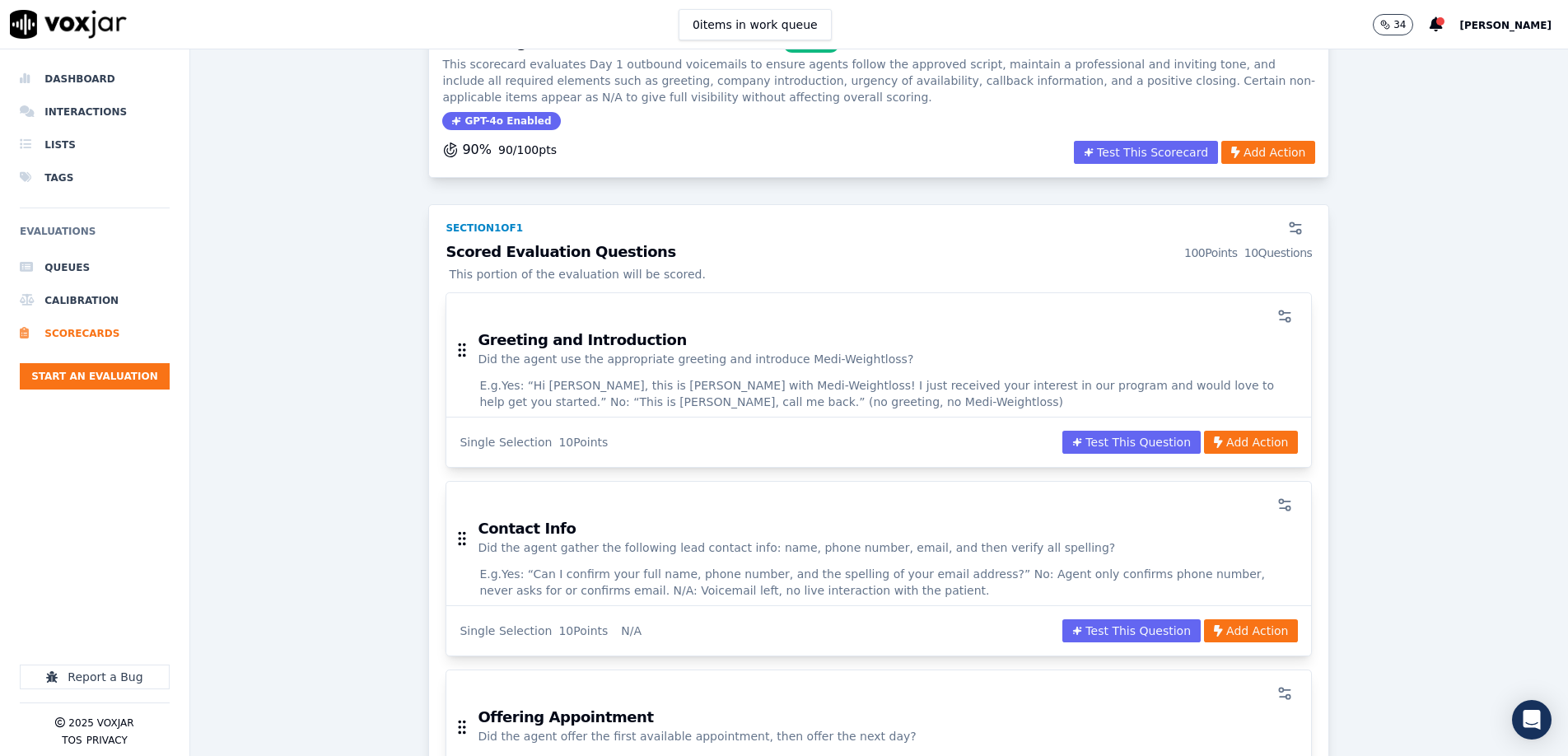
scroll to position [119, 0]
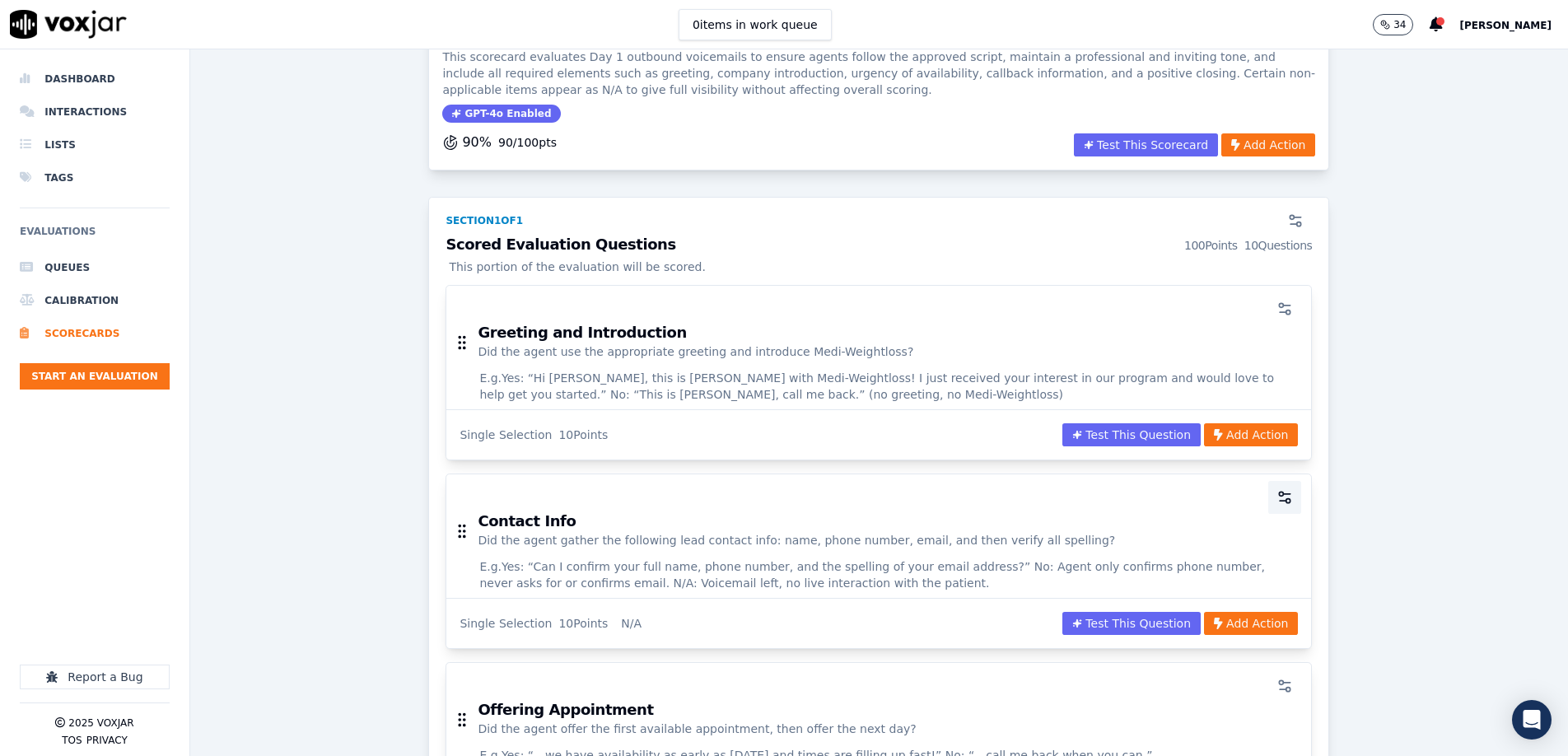
click at [1285, 501] on icon "button" at bounding box center [1285, 497] width 16 height 16
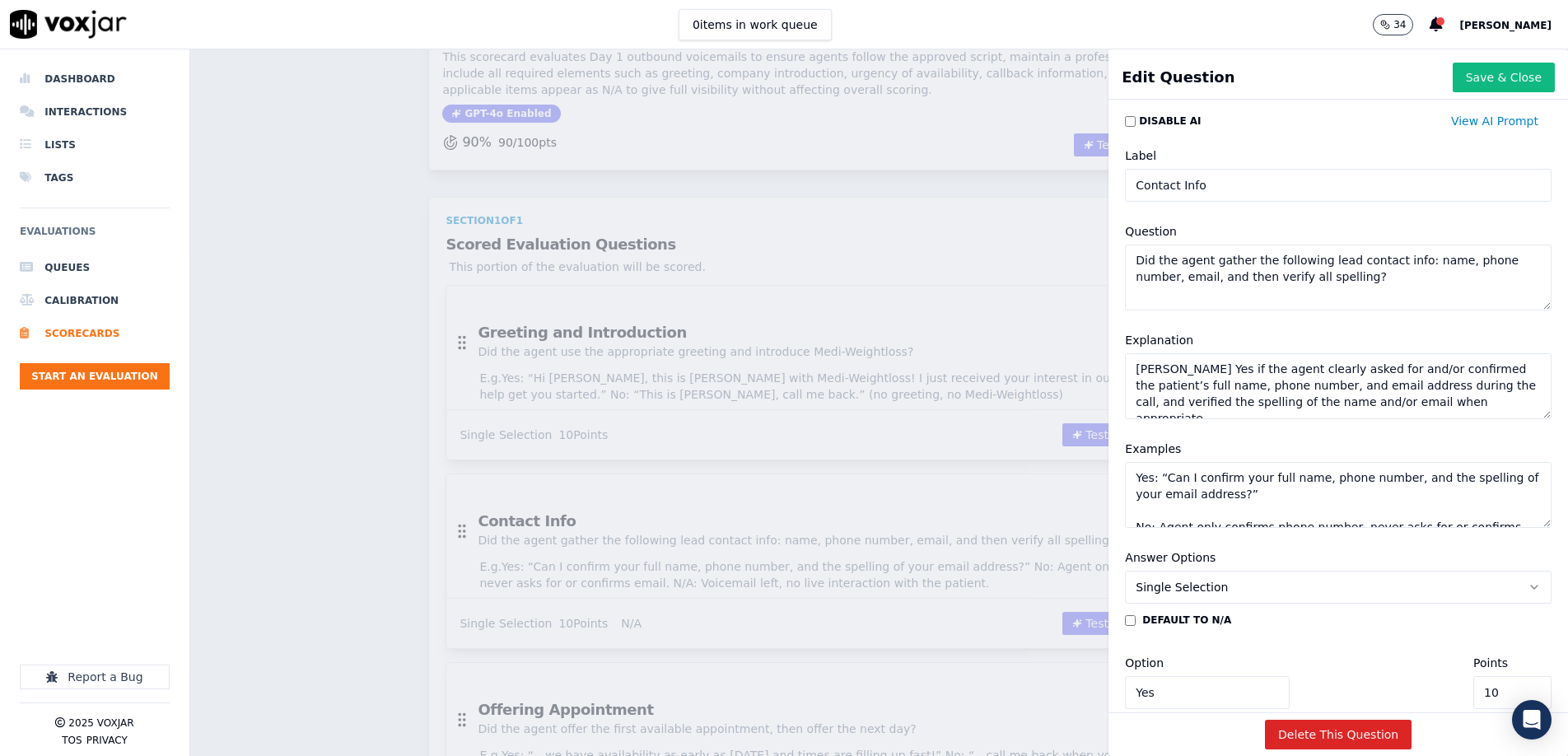
click at [1195, 387] on textarea "[PERSON_NAME] Yes if the agent clearly asked for and/or confirmed the patient’s…" at bounding box center [1338, 386] width 427 height 66
paste textarea "N/A for voicemails where no live interaction occur"
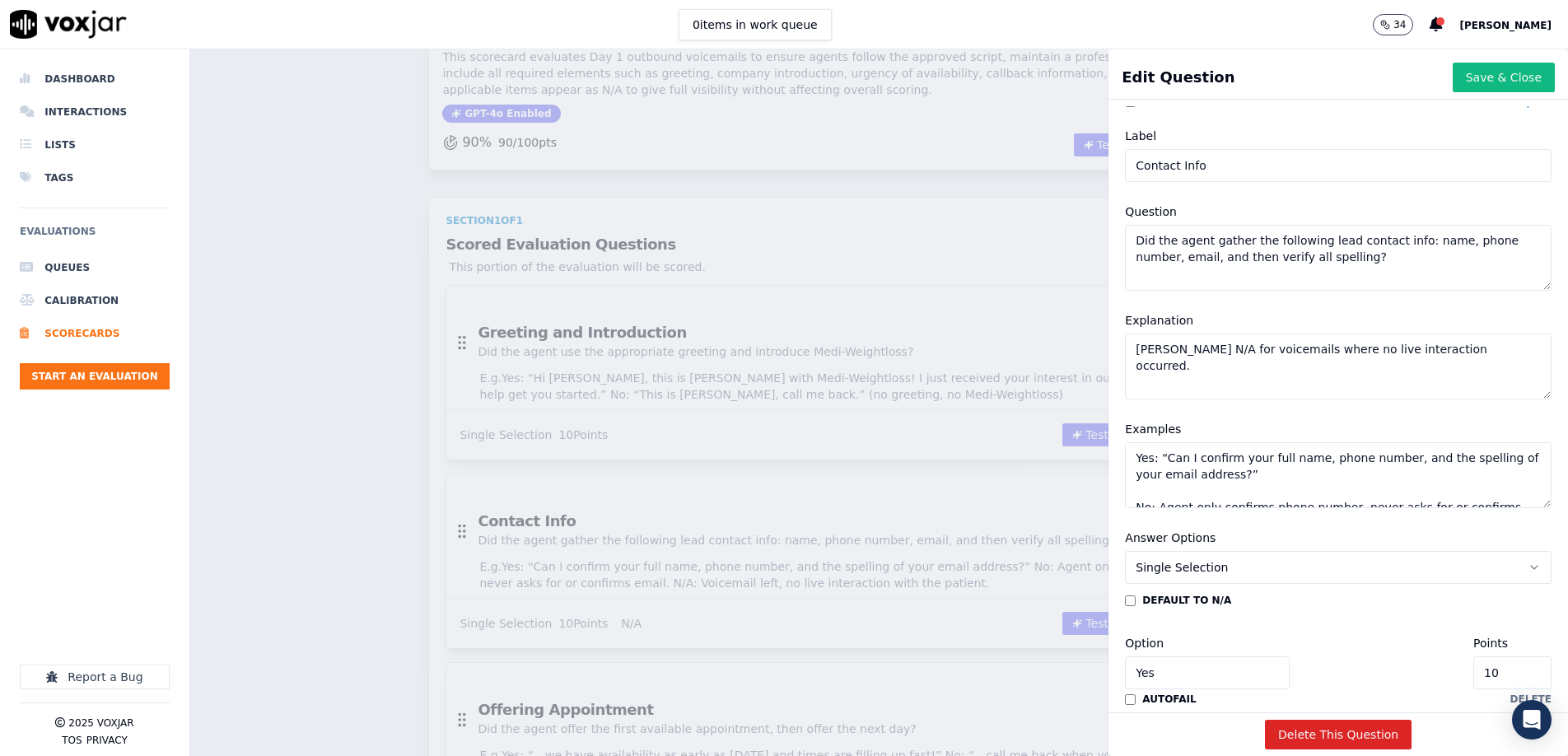
scroll to position [19, 0]
type textarea "[PERSON_NAME] N/A for voicemails where no live interaction occurred."
click at [1161, 468] on textarea "Yes: “Can I confirm your full name, phone number, and the spelling of your emai…" at bounding box center [1338, 476] width 427 height 66
paste textarea "N/A: Voicemail left, patient did not answer"
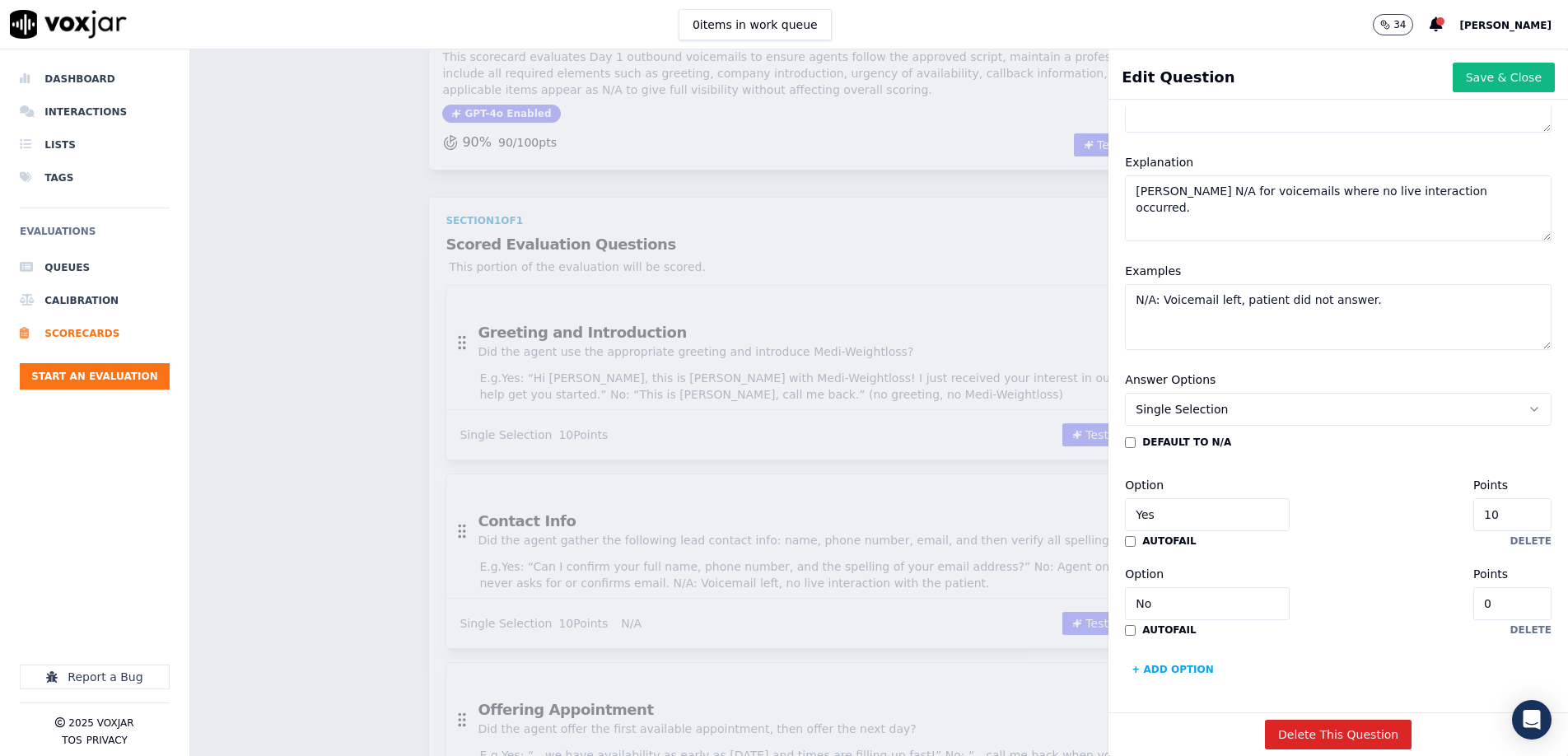
scroll to position [0, 0]
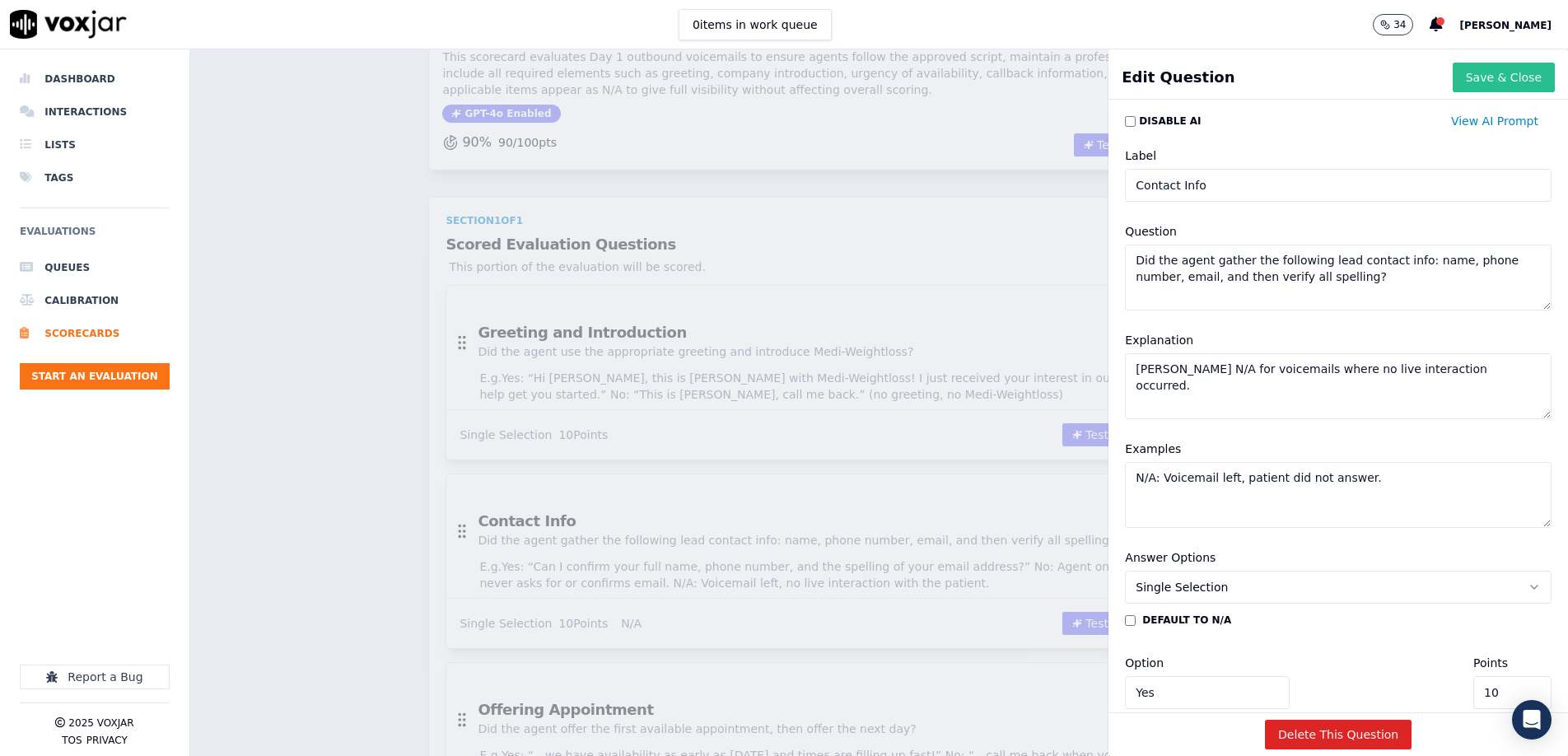
type textarea "N/A: Voicemail left, patient did not answer."
click at [1495, 80] on button "Save & Close" at bounding box center [1504, 77] width 102 height 30
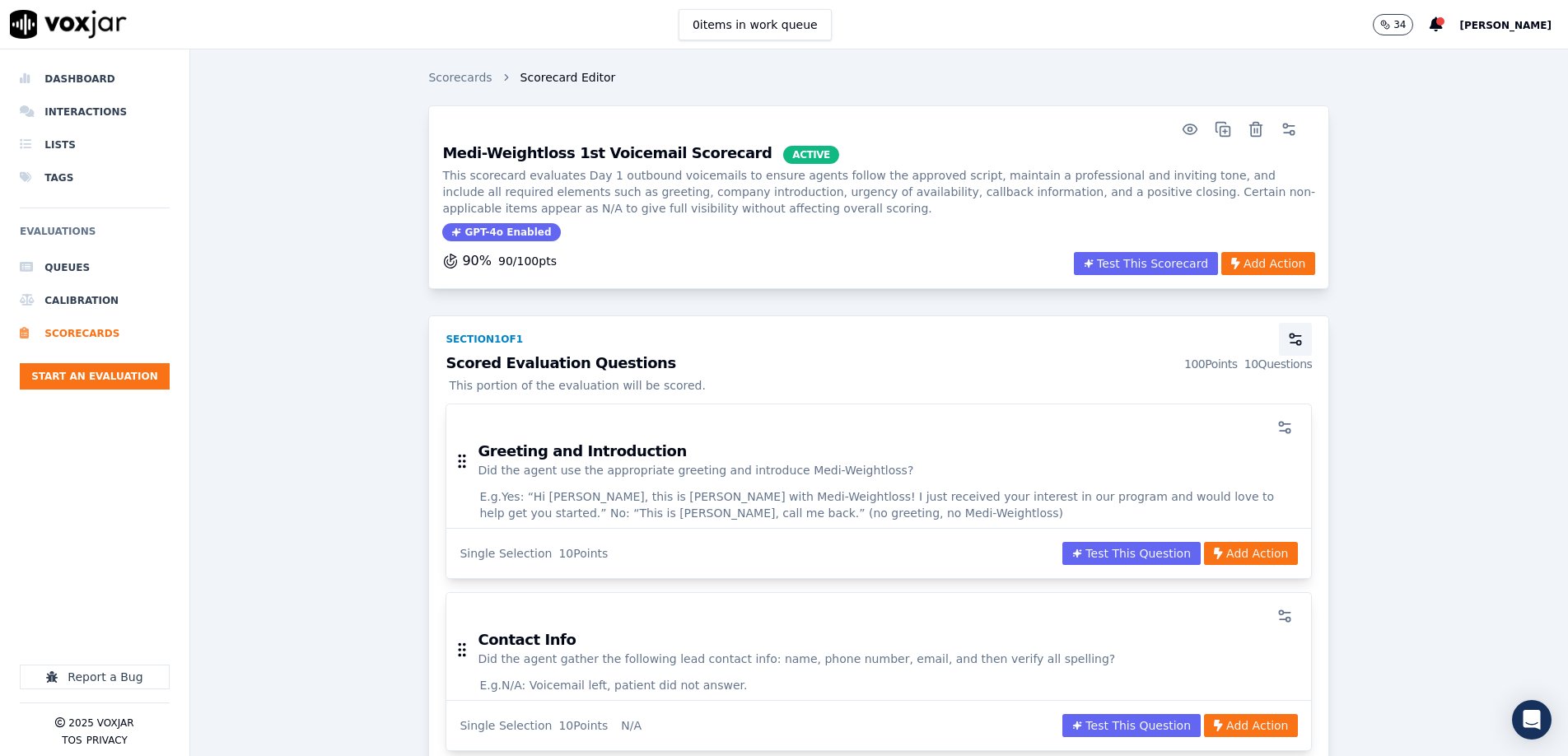
click at [1290, 339] on icon "button" at bounding box center [1295, 339] width 16 height 16
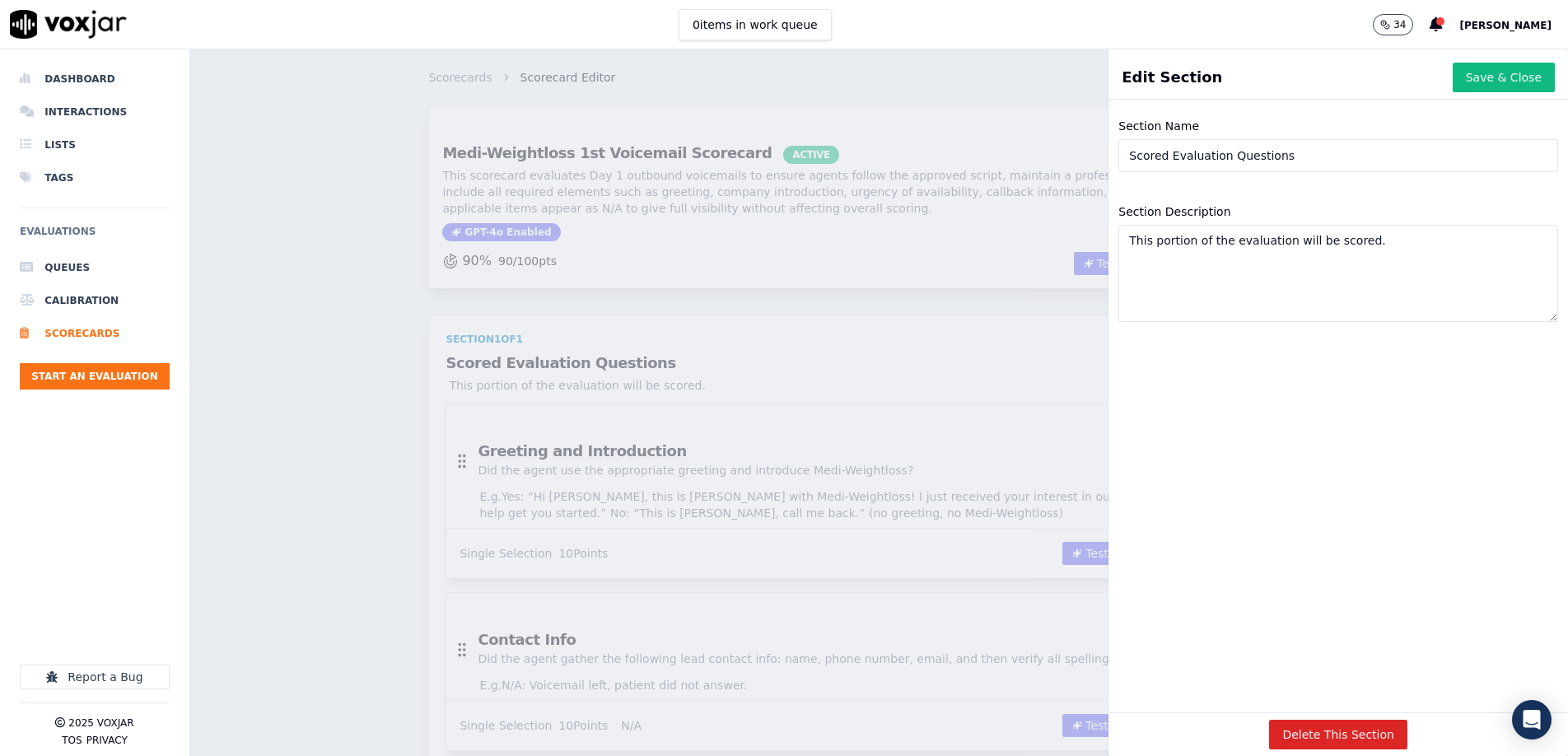
click at [1341, 160] on input "Scored Evaluation Questions" at bounding box center [1338, 155] width 440 height 33
paste input "QA Criteria"
type input "Scored QA Criteria"
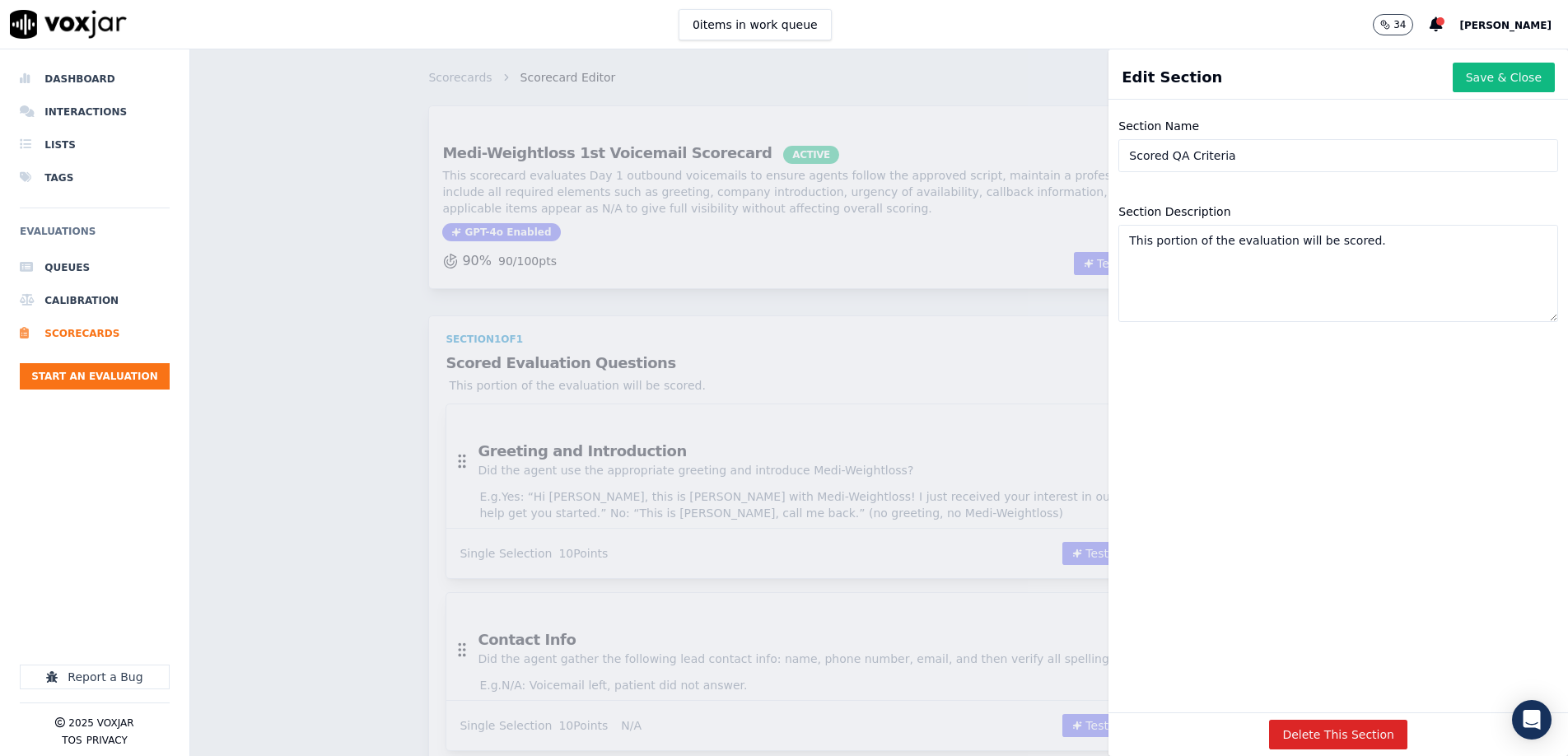
click at [1239, 298] on textarea "This portion of the evaluation will be scored." at bounding box center [1338, 273] width 440 height 98
paste textarea "section evaluates core QA behaviors specific to second voicemail touchpoints, i…"
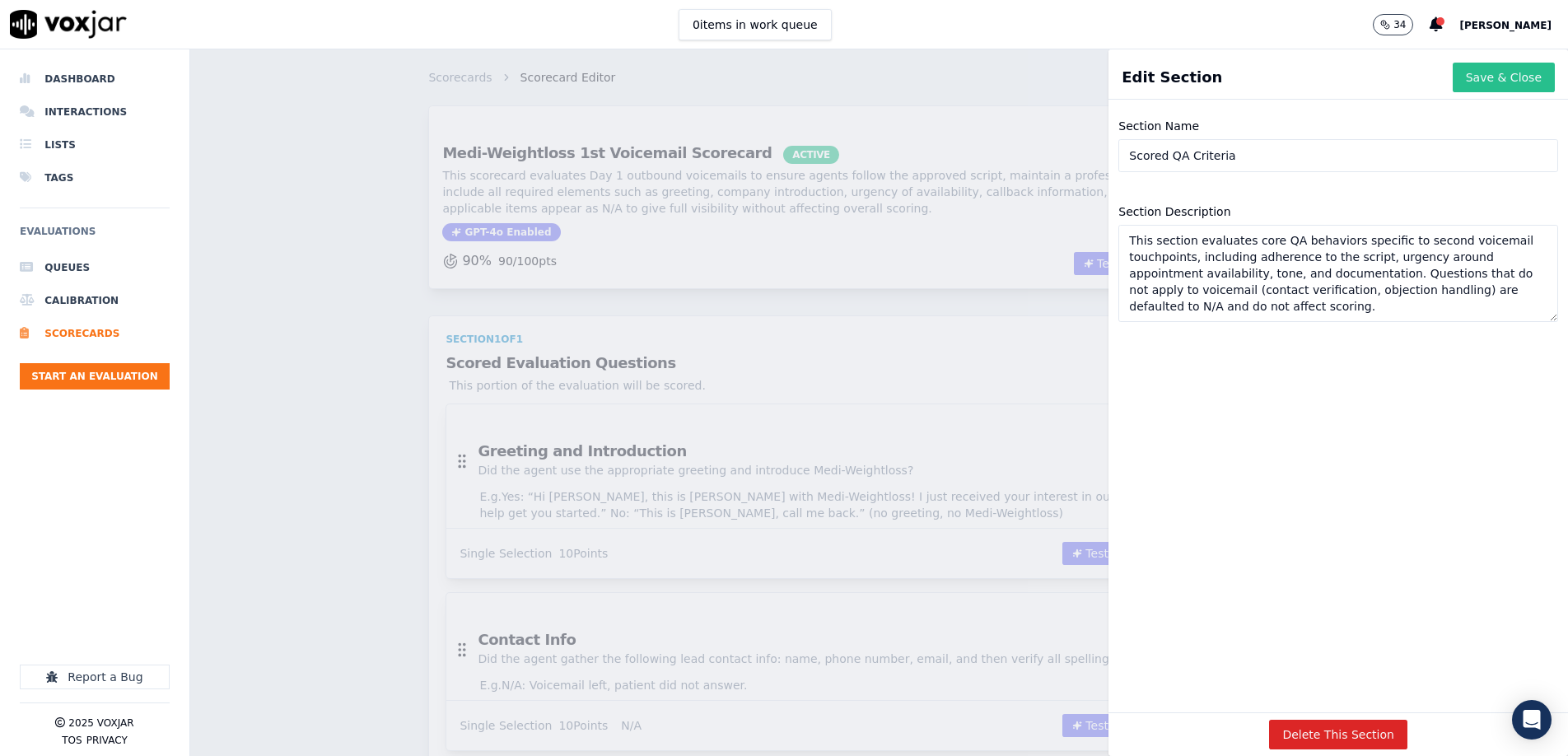
type textarea "This section evaluates core QA behaviors specific to second voicemail touchpoin…"
click at [1487, 79] on button "Save & Close" at bounding box center [1504, 77] width 102 height 30
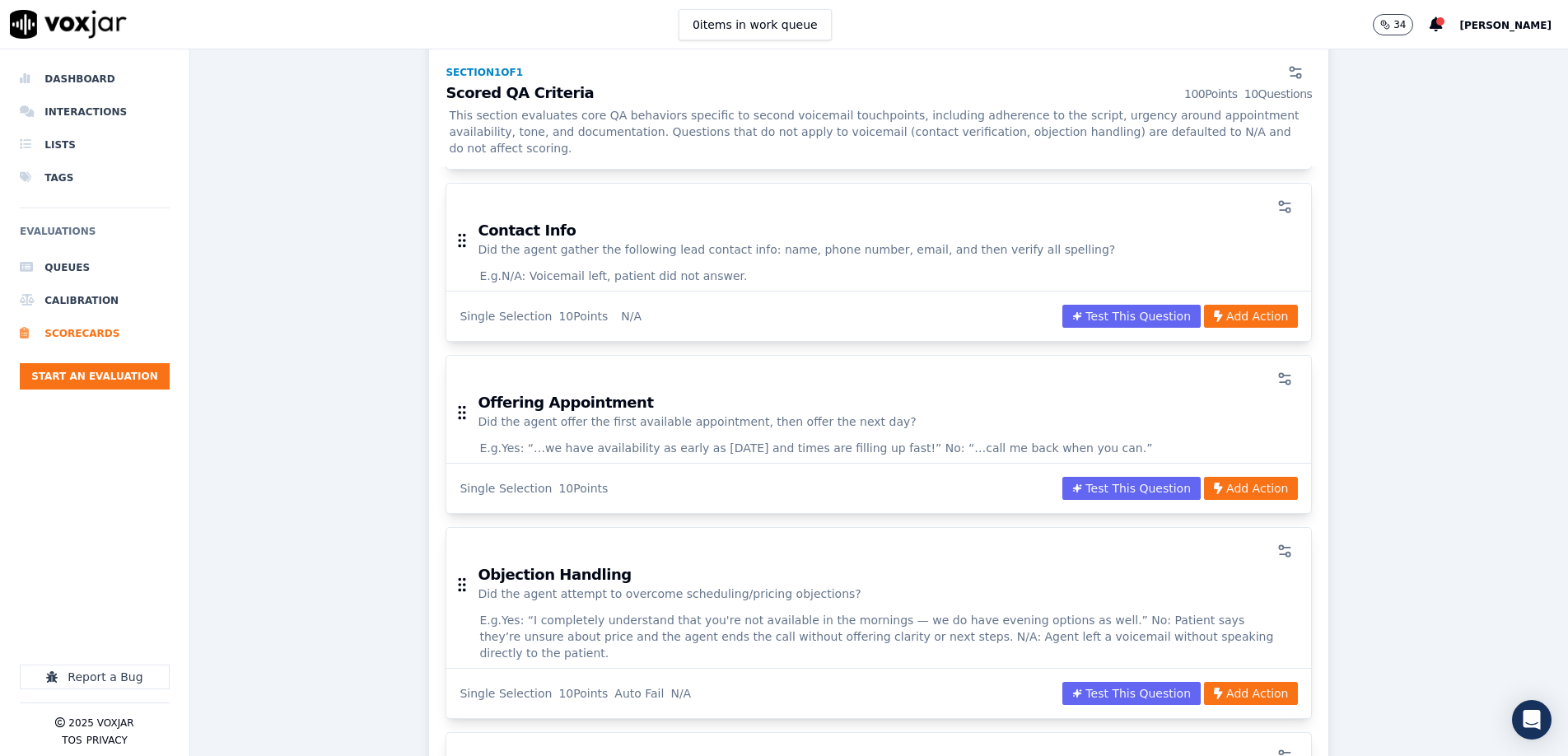
scroll to position [523, 0]
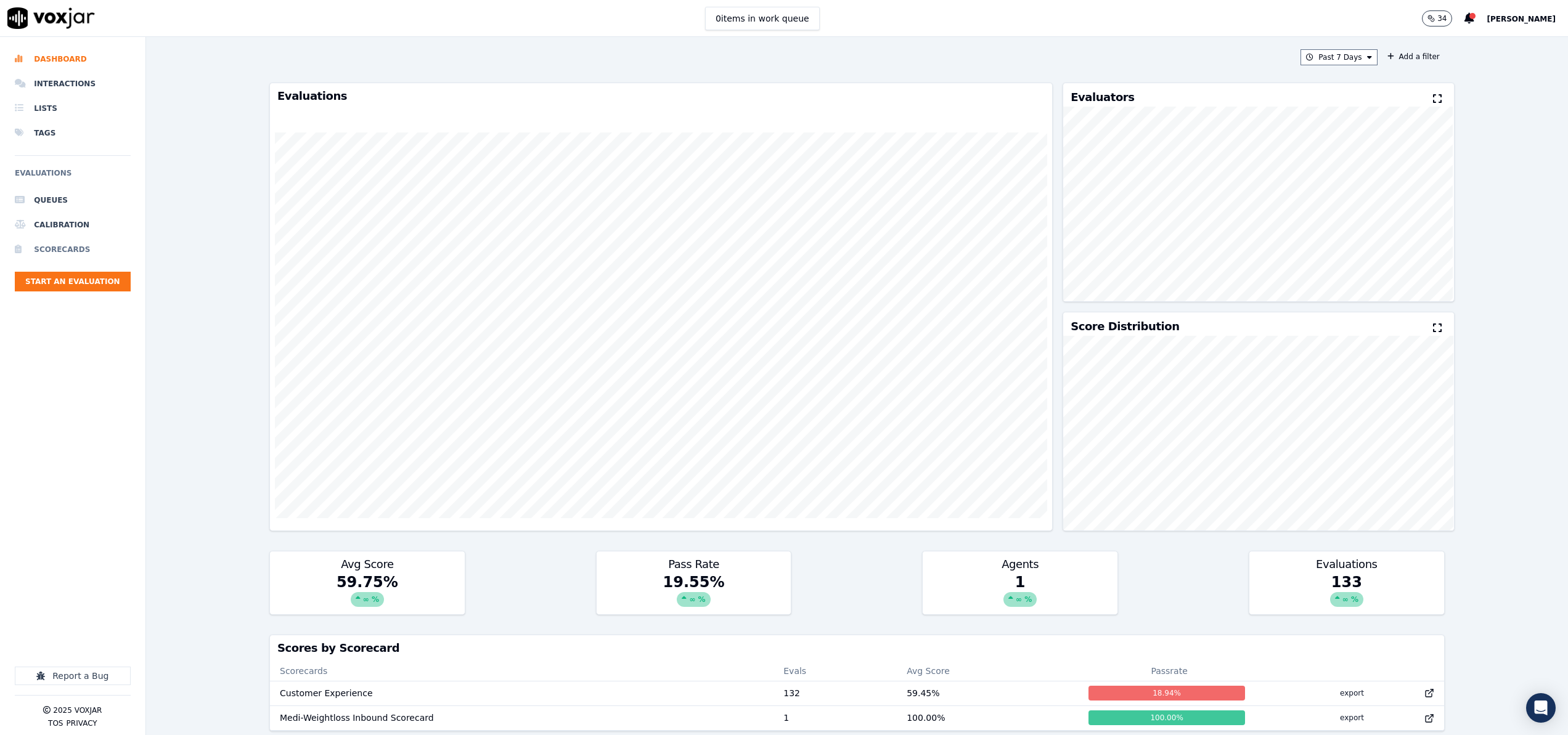
click at [63, 248] on li "Scorecards" at bounding box center [72, 249] width 116 height 25
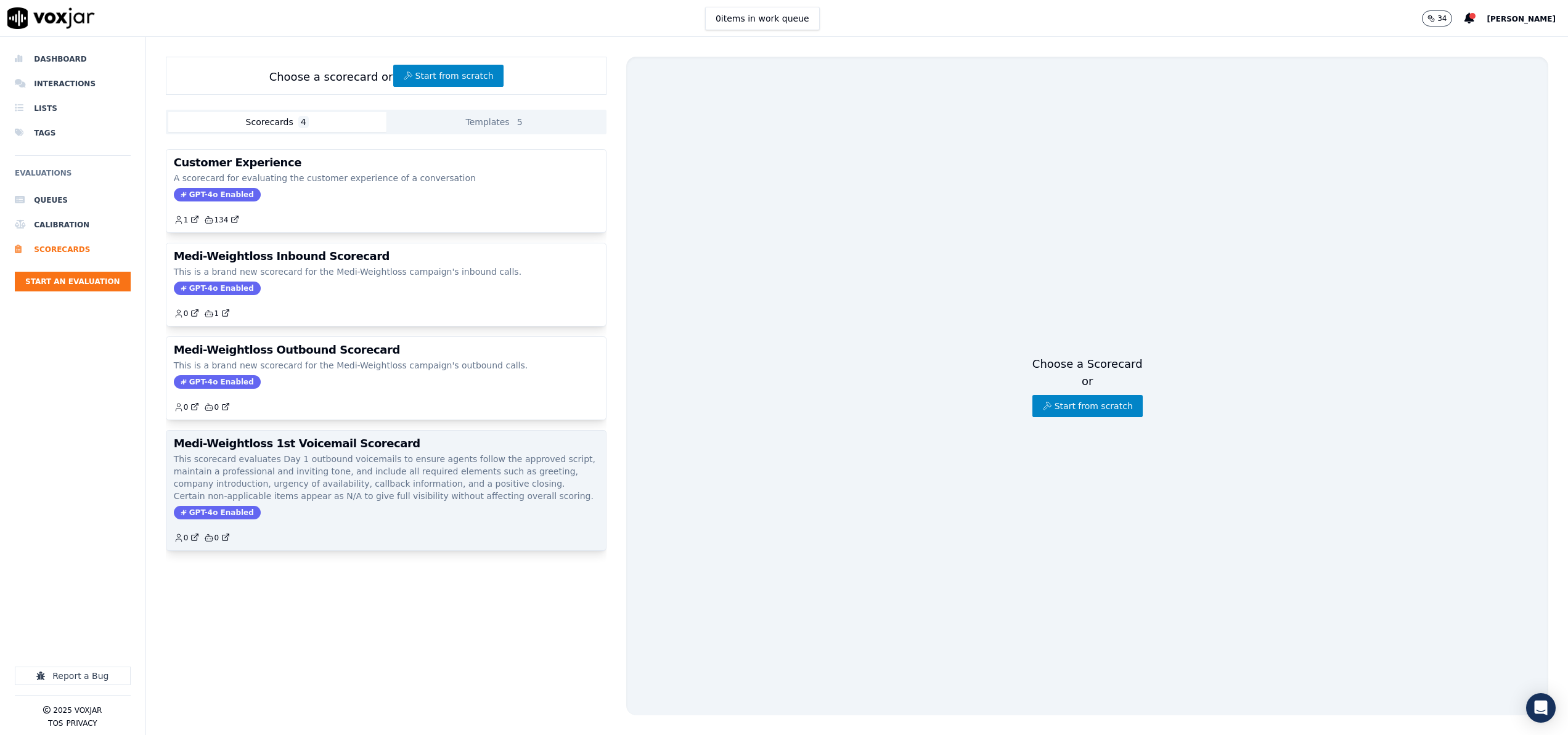
click at [291, 472] on p "This scorecard evaluates Day 1 outbound voicemails to ensure agents follow the …" at bounding box center [387, 478] width 425 height 50
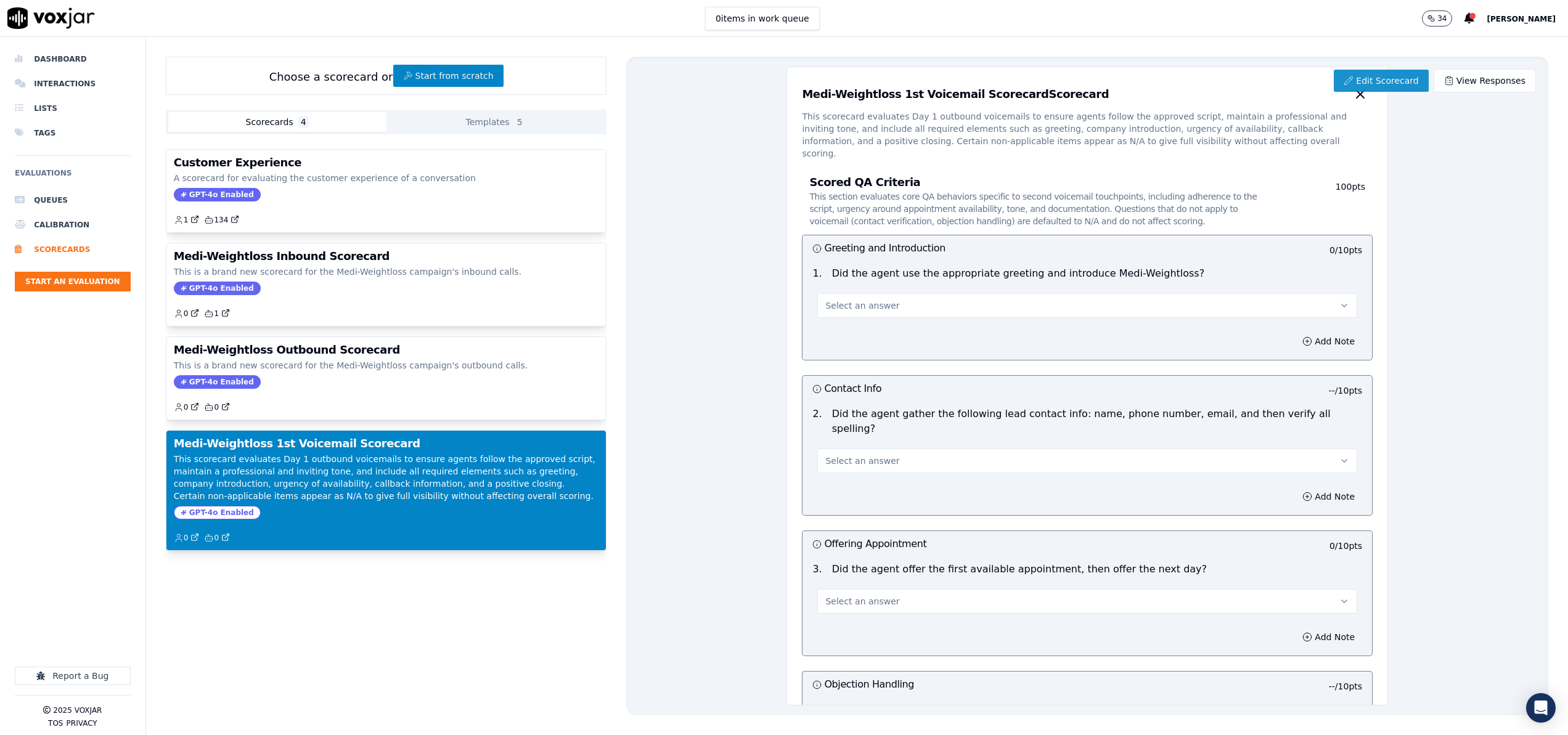
click at [1390, 79] on link "Edit Scorecard" at bounding box center [1381, 81] width 95 height 22
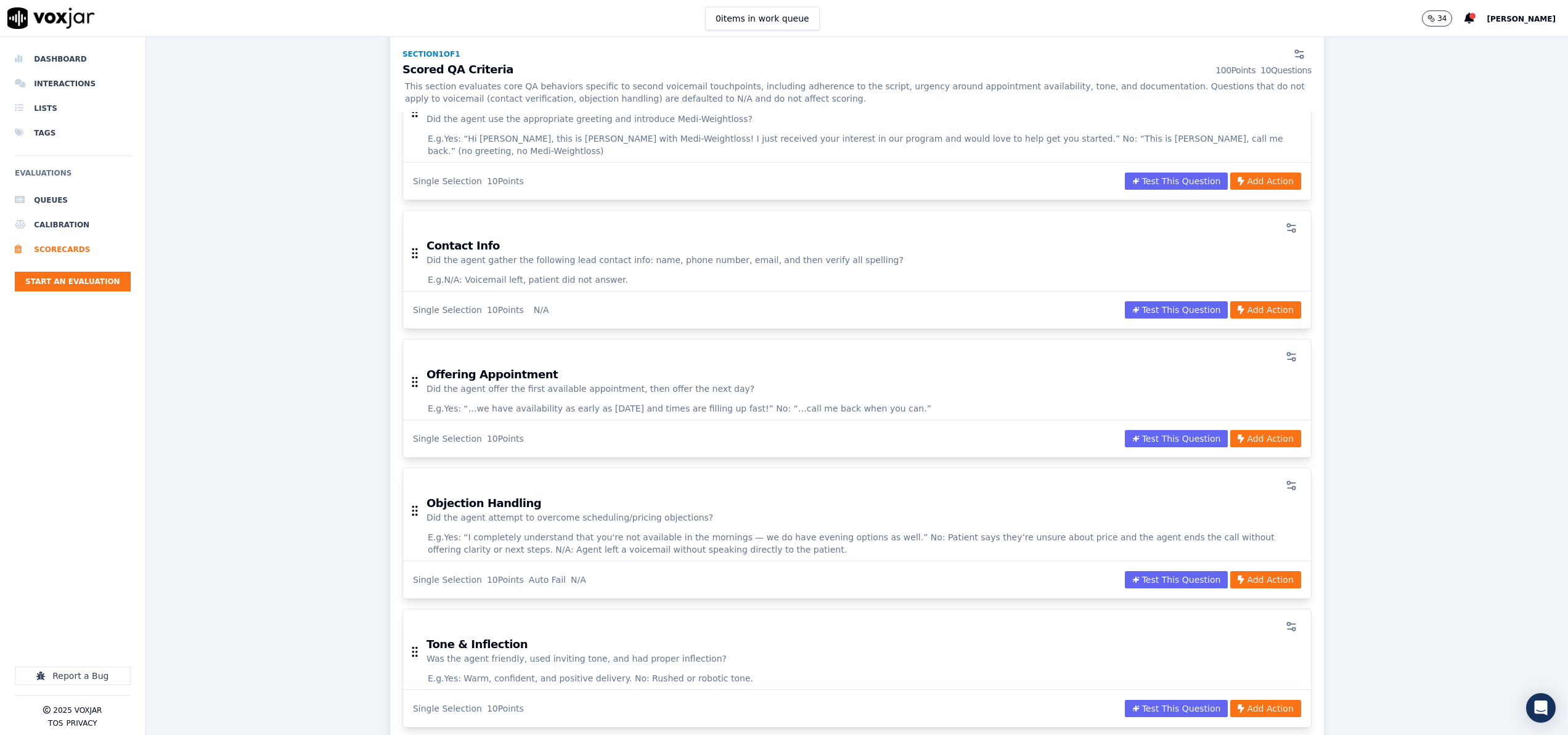
scroll to position [234, 0]
click at [1294, 486] on circle "button" at bounding box center [1293, 487] width 3 height 3
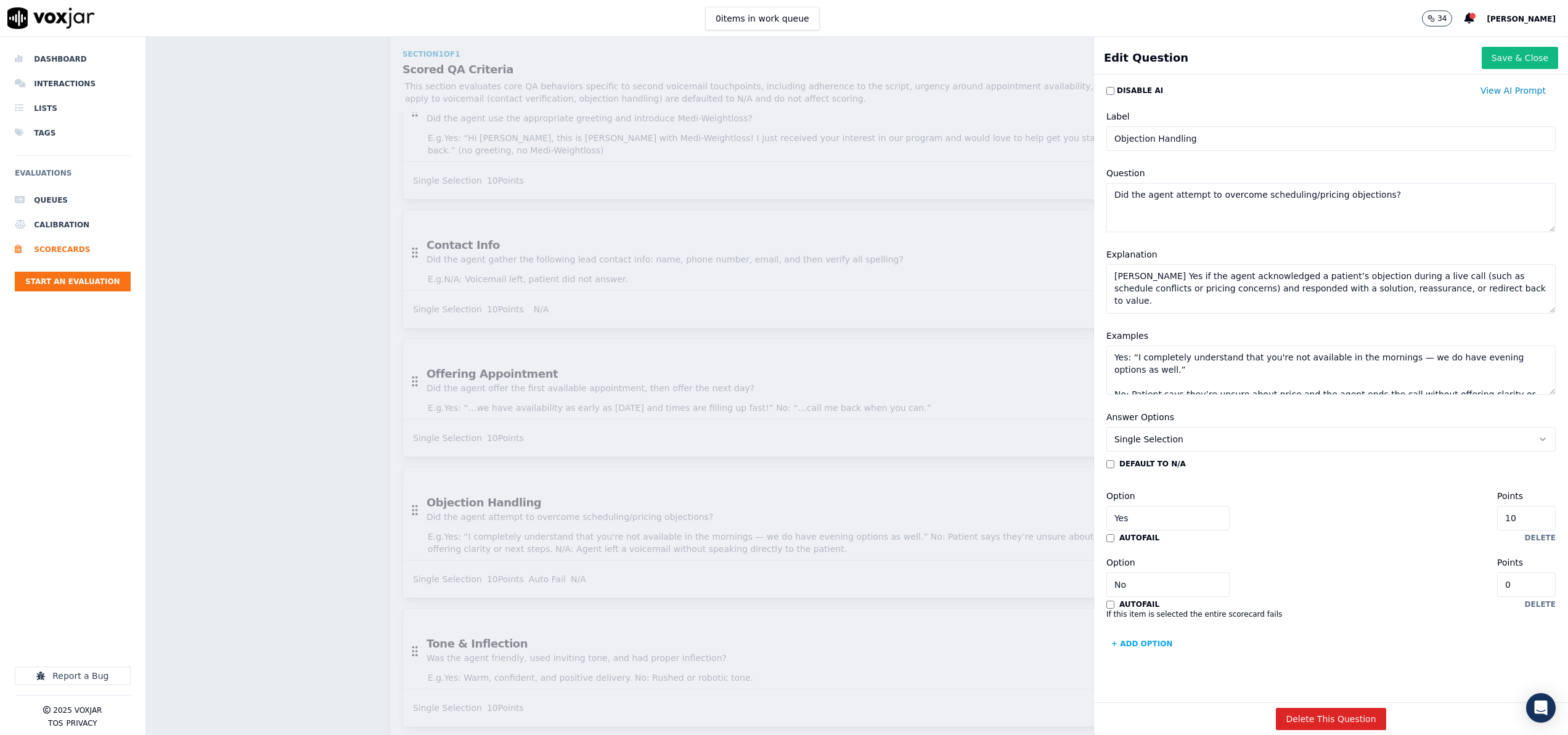
click at [1298, 292] on textarea "[PERSON_NAME] Yes if the agent acknowledged a patient’s objection during a live…" at bounding box center [1331, 289] width 449 height 50
paste textarea "N/A for voicemails"
type textarea "[PERSON_NAME]/A for voicemails"
click at [1215, 362] on textarea "Yes: “I completely understand that you're not available in the mornings — we do…" at bounding box center [1331, 371] width 449 height 50
paste textarea "N/A: Voicemail left, no objections heard"
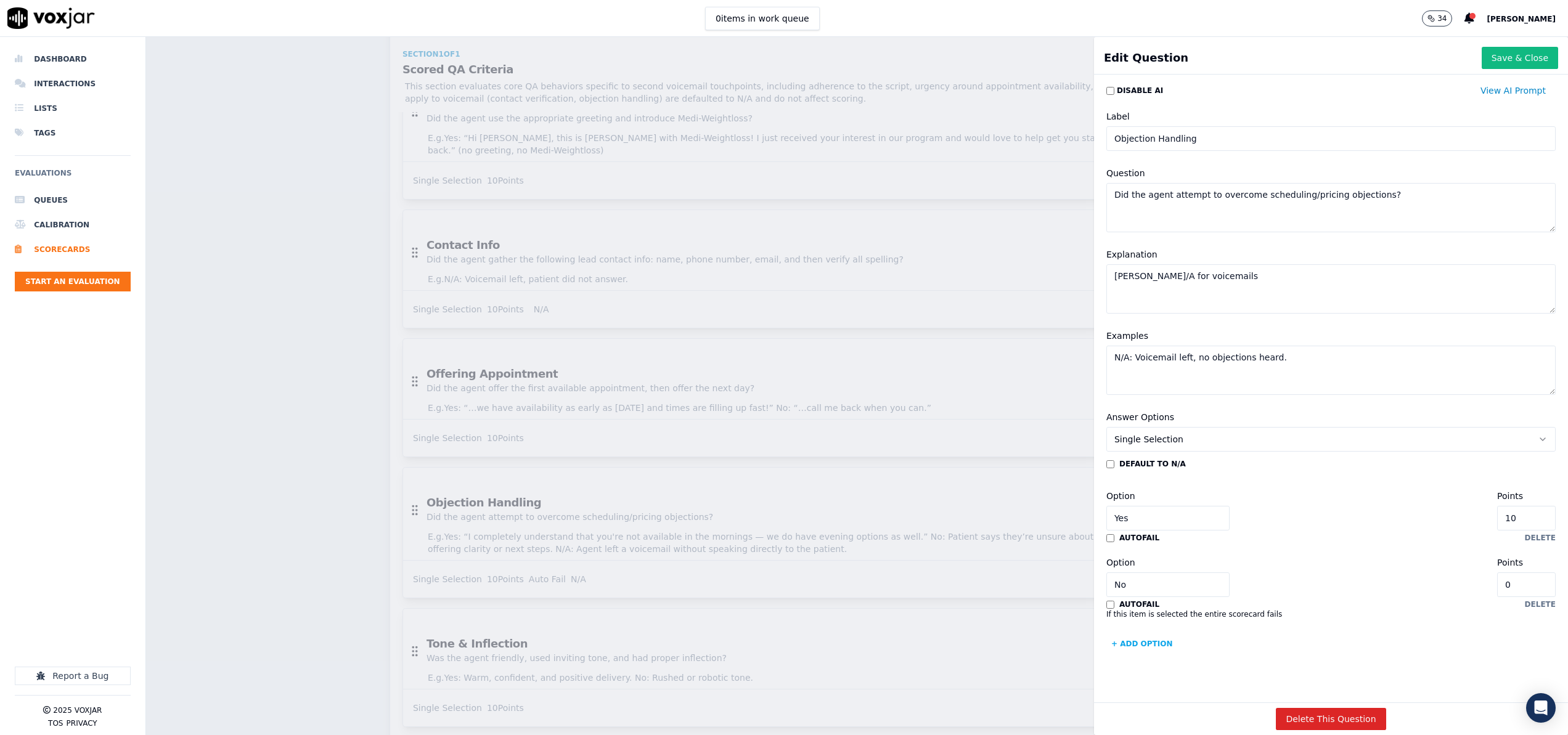
type textarea "N/A: Voicemail left, no objections heard."
click at [1223, 274] on textarea "[PERSON_NAME]/A for voicemails" at bounding box center [1331, 289] width 449 height 50
click at [1506, 60] on button "Save & Close" at bounding box center [1520, 58] width 76 height 22
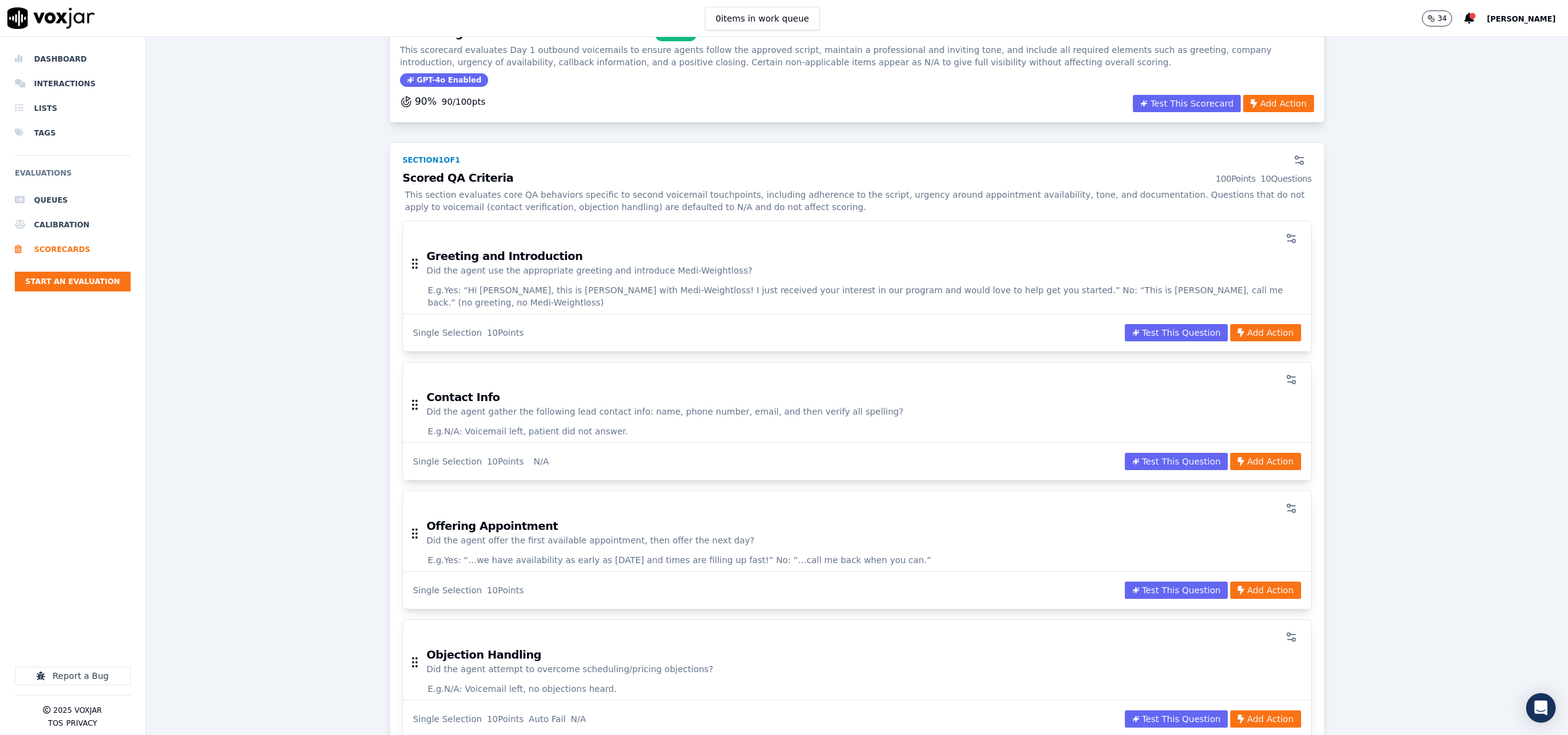
scroll to position [0, 0]
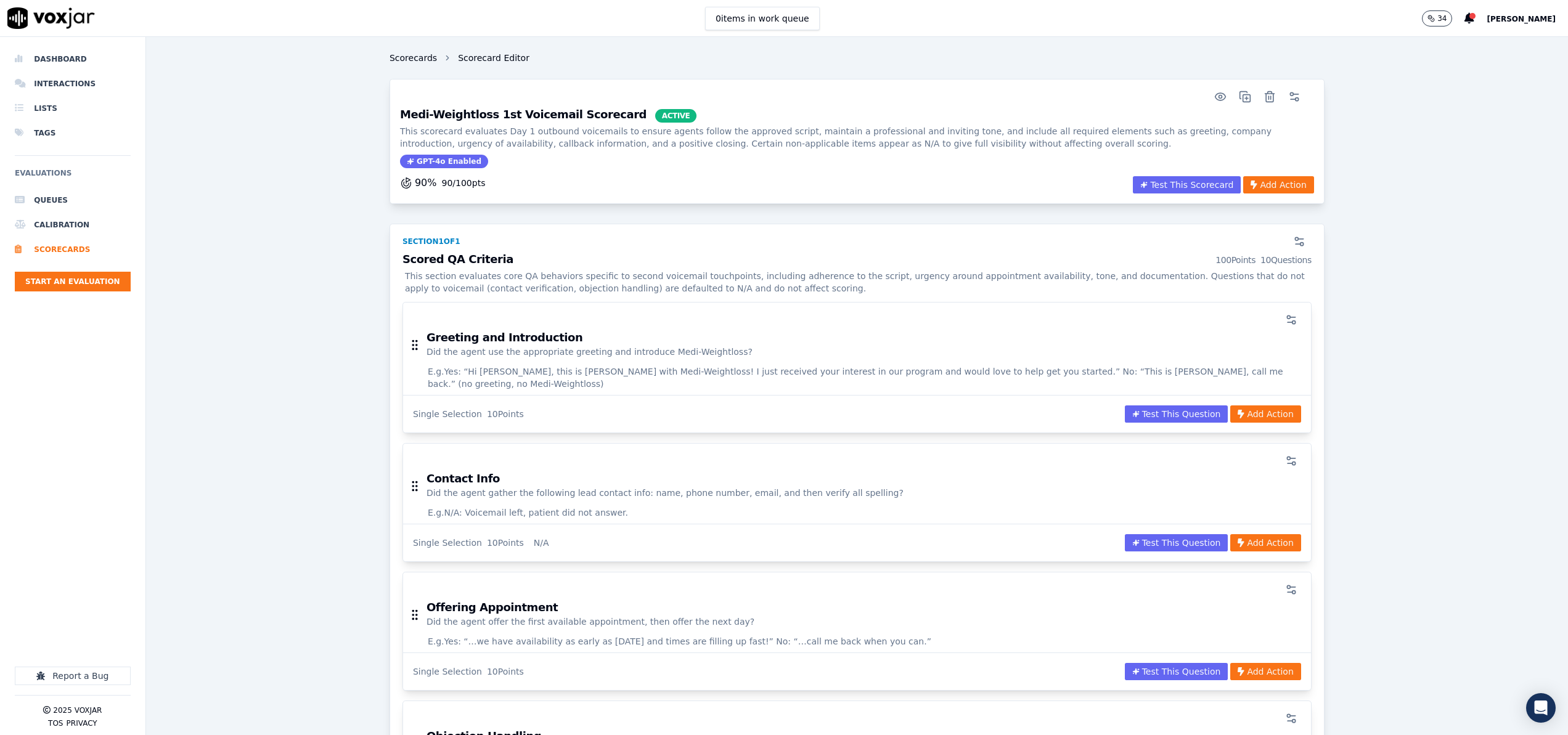
click at [418, 60] on link "Scorecards" at bounding box center [413, 58] width 48 height 12
